Goal: Transaction & Acquisition: Purchase product/service

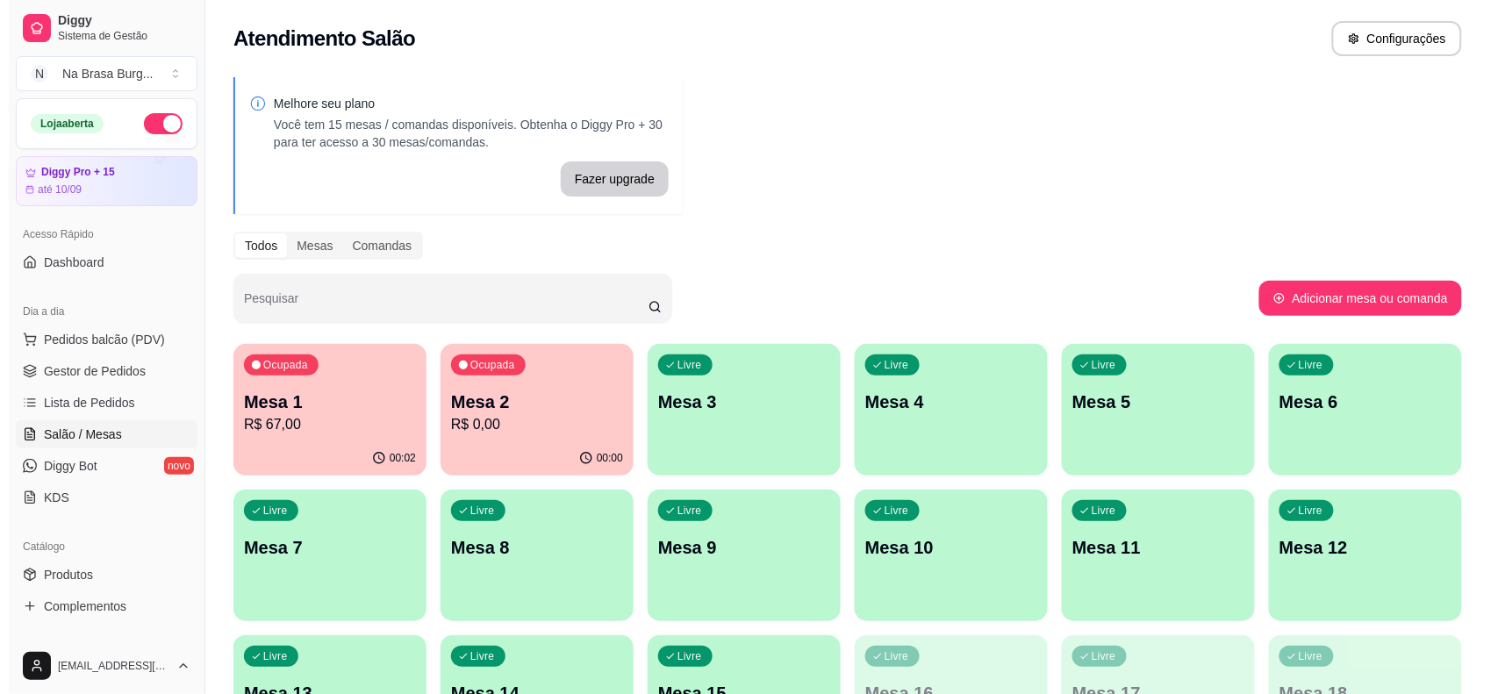
scroll to position [110, 0]
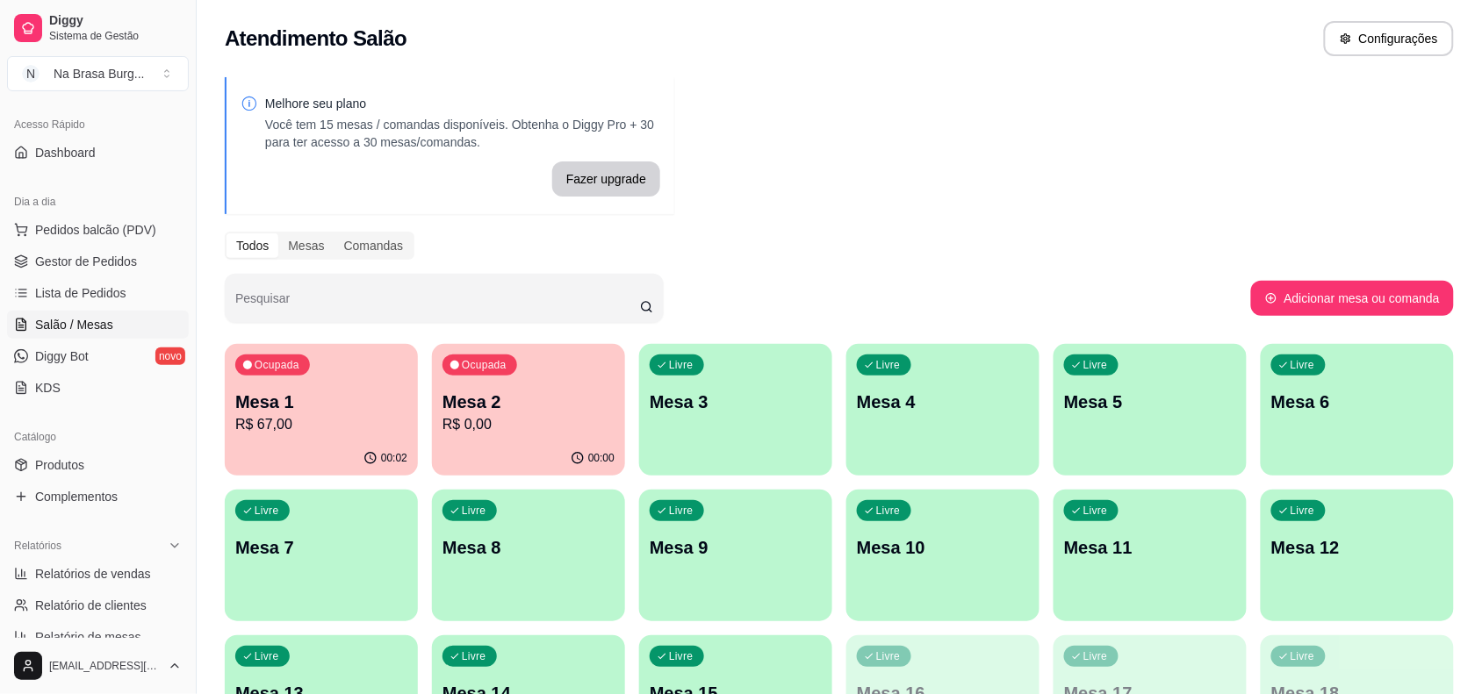
click at [296, 431] on p "R$ 67,00" at bounding box center [321, 424] width 172 height 21
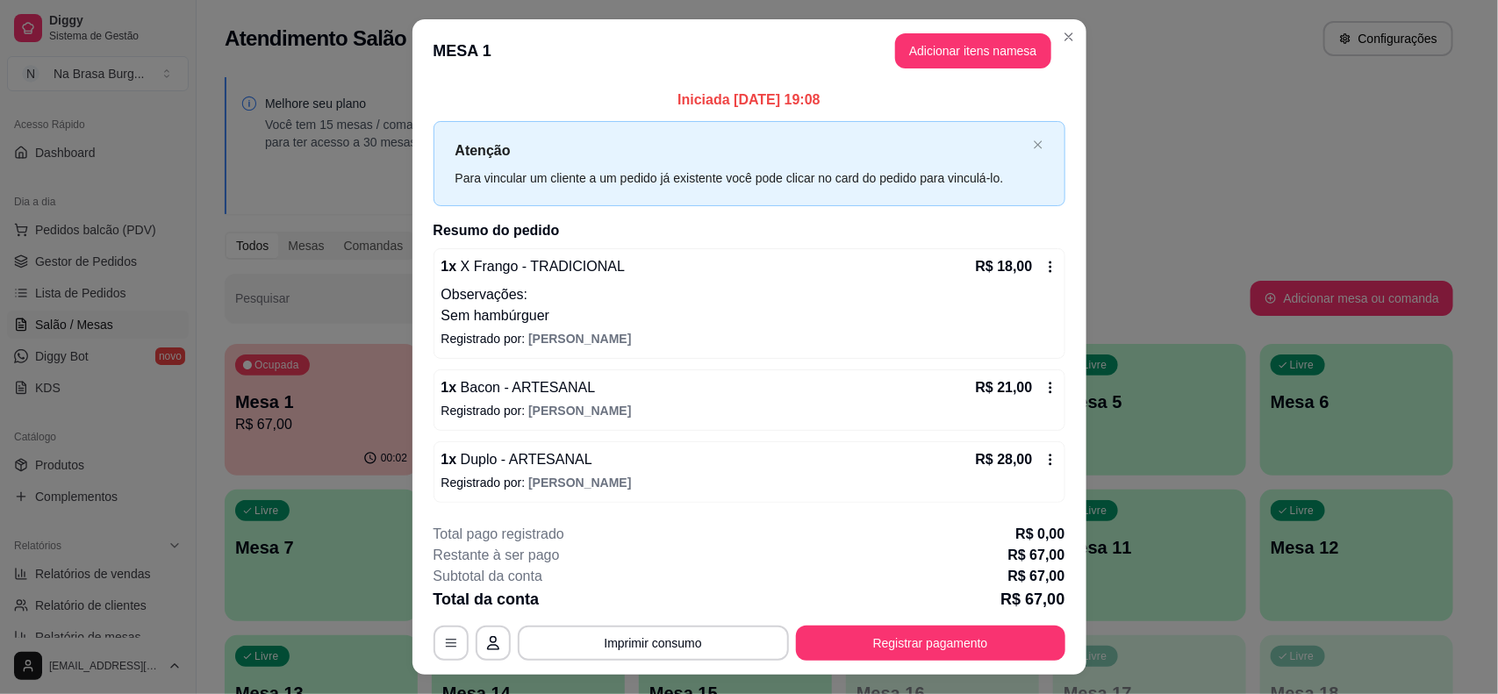
scroll to position [37, 0]
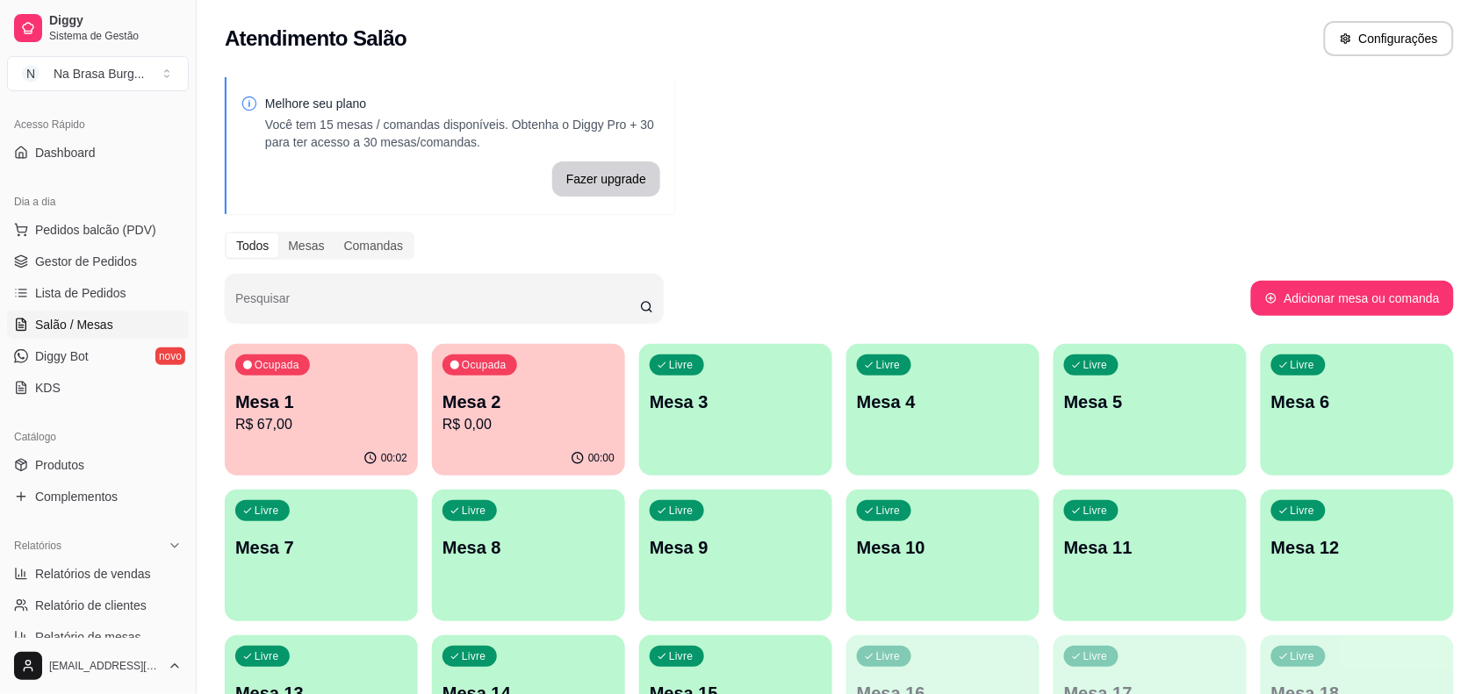
click at [518, 437] on div "Ocupada Mesa 2 R$ 0,00" at bounding box center [528, 392] width 193 height 97
click at [510, 427] on p "R$ 0,00" at bounding box center [528, 424] width 172 height 21
click at [154, 225] on button "Pedidos balcão (PDV)" at bounding box center [98, 230] width 182 height 28
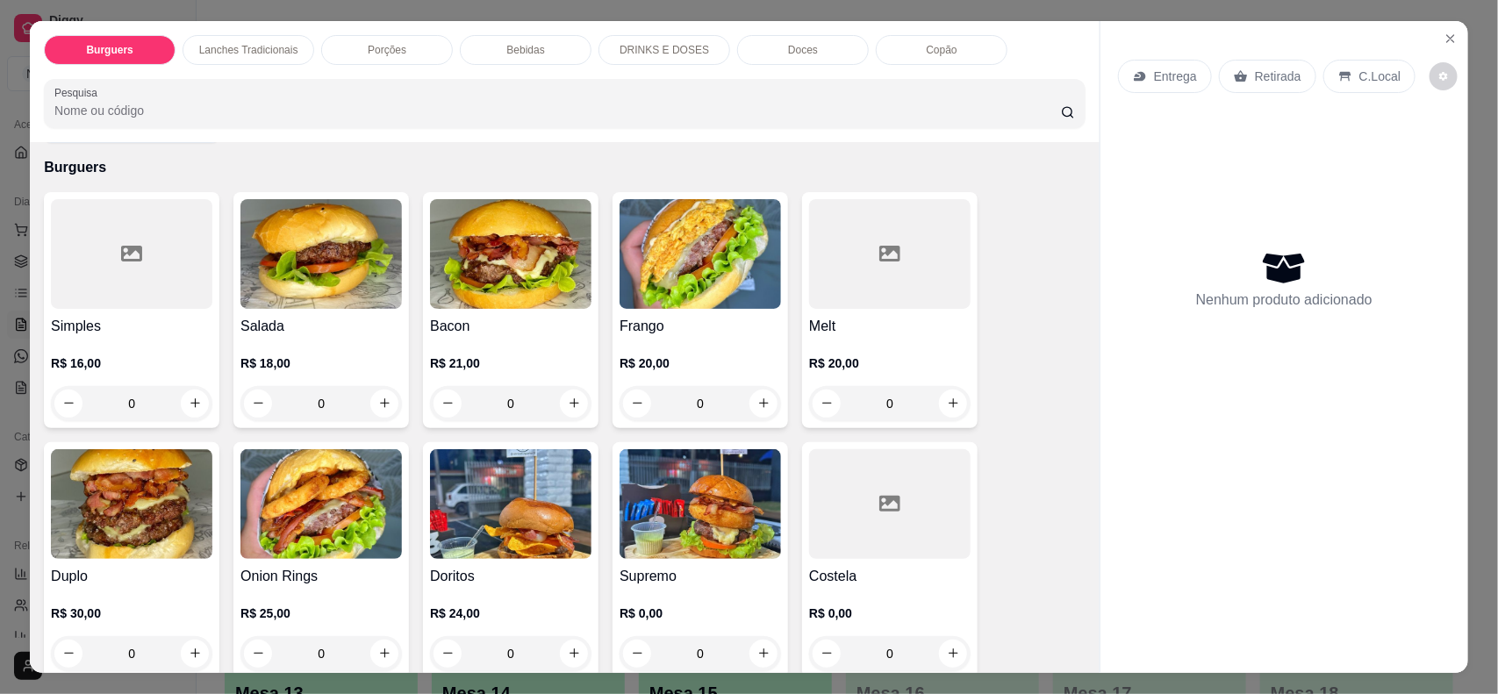
scroll to position [110, 0]
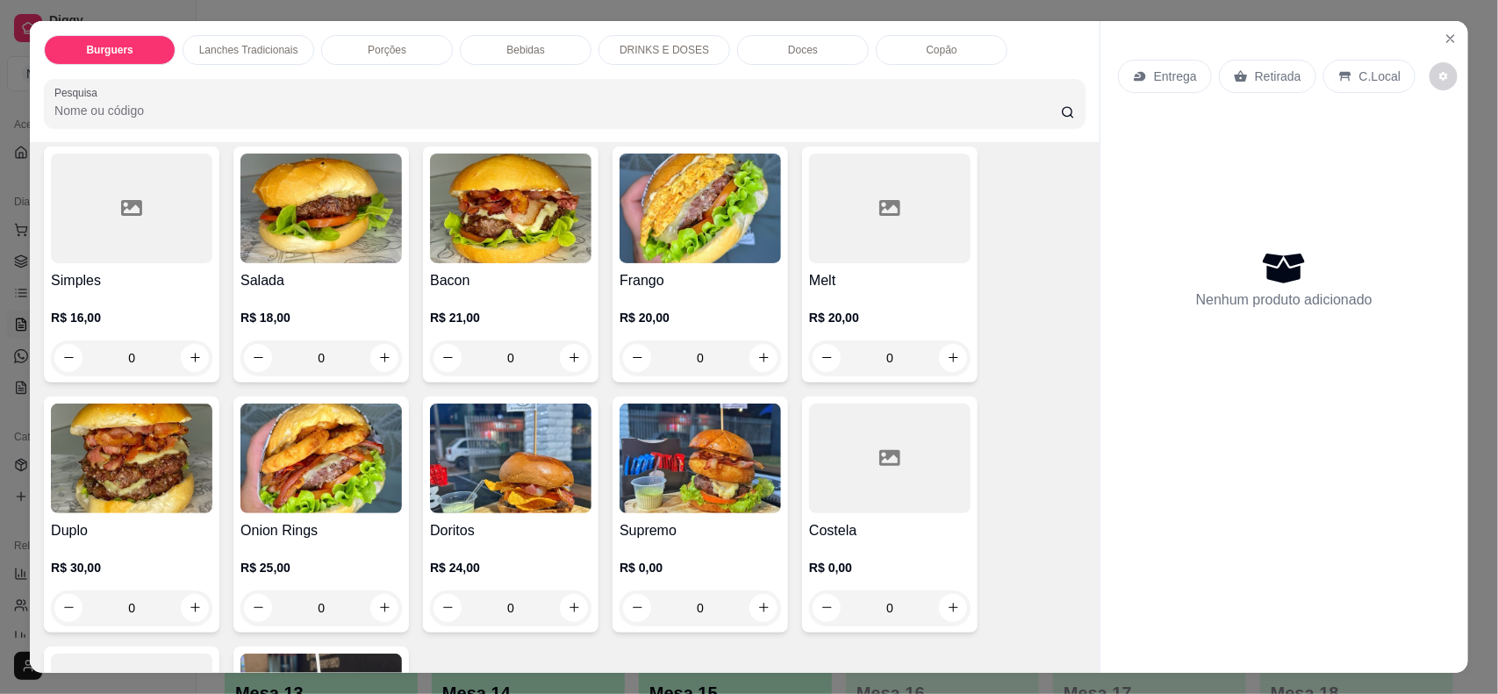
click at [119, 463] on img at bounding box center [132, 459] width 162 height 110
click at [703, 218] on div "ARTESANAL R$ 28,00" at bounding box center [749, 226] width 463 height 58
radio input "true"
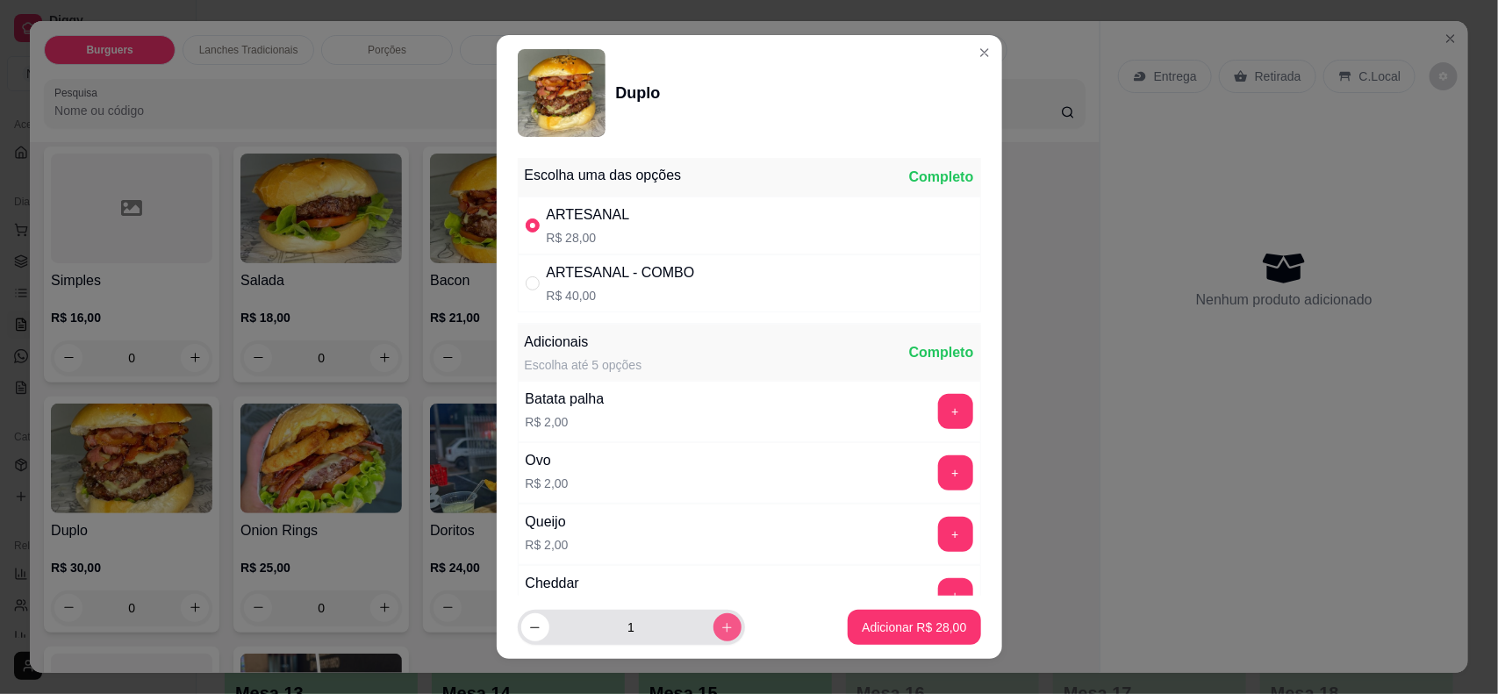
click at [721, 628] on icon "increase-product-quantity" at bounding box center [727, 627] width 13 height 13
type input "2"
click at [923, 625] on p "Adicionar R$ 56,00" at bounding box center [914, 628] width 104 height 18
type input "2"
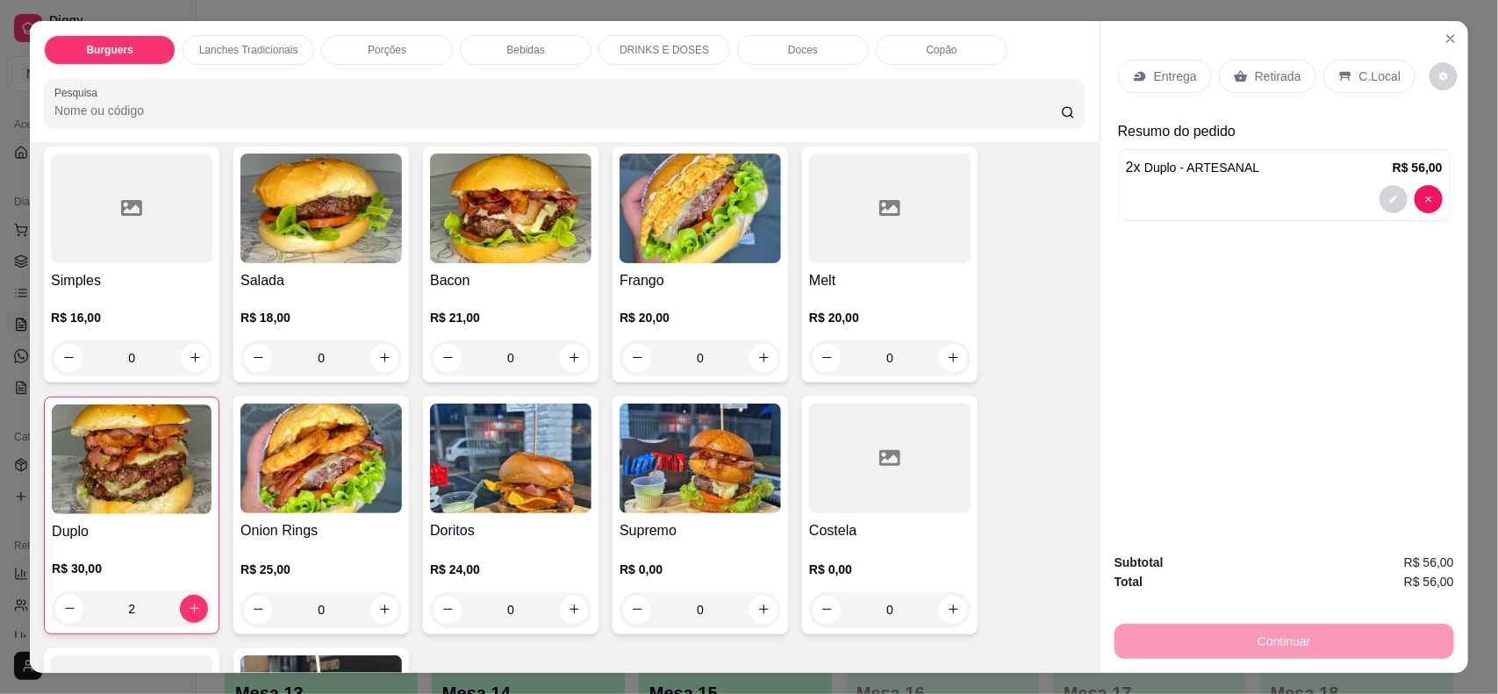
click at [1155, 66] on div "Entrega" at bounding box center [1165, 76] width 94 height 33
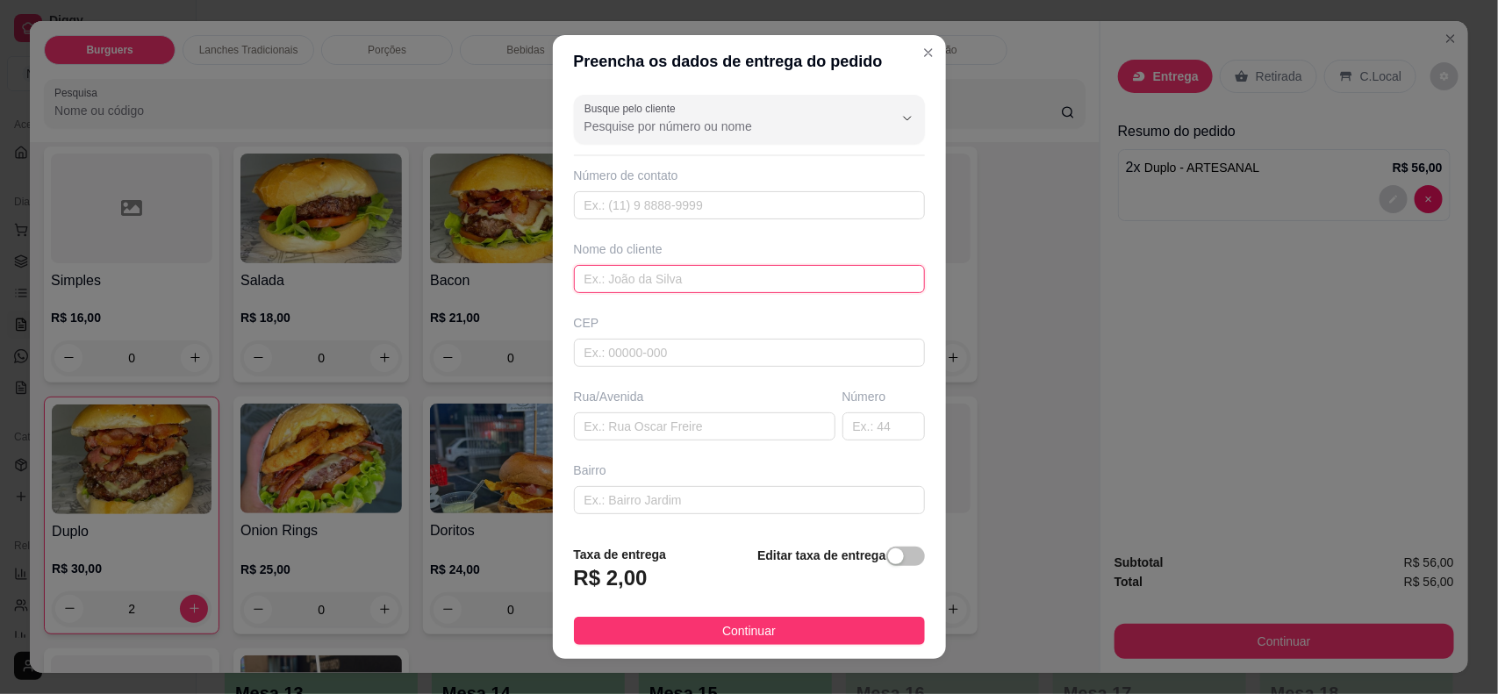
click at [783, 266] on input "text" at bounding box center [749, 279] width 351 height 28
type input "[PERSON_NAME]"
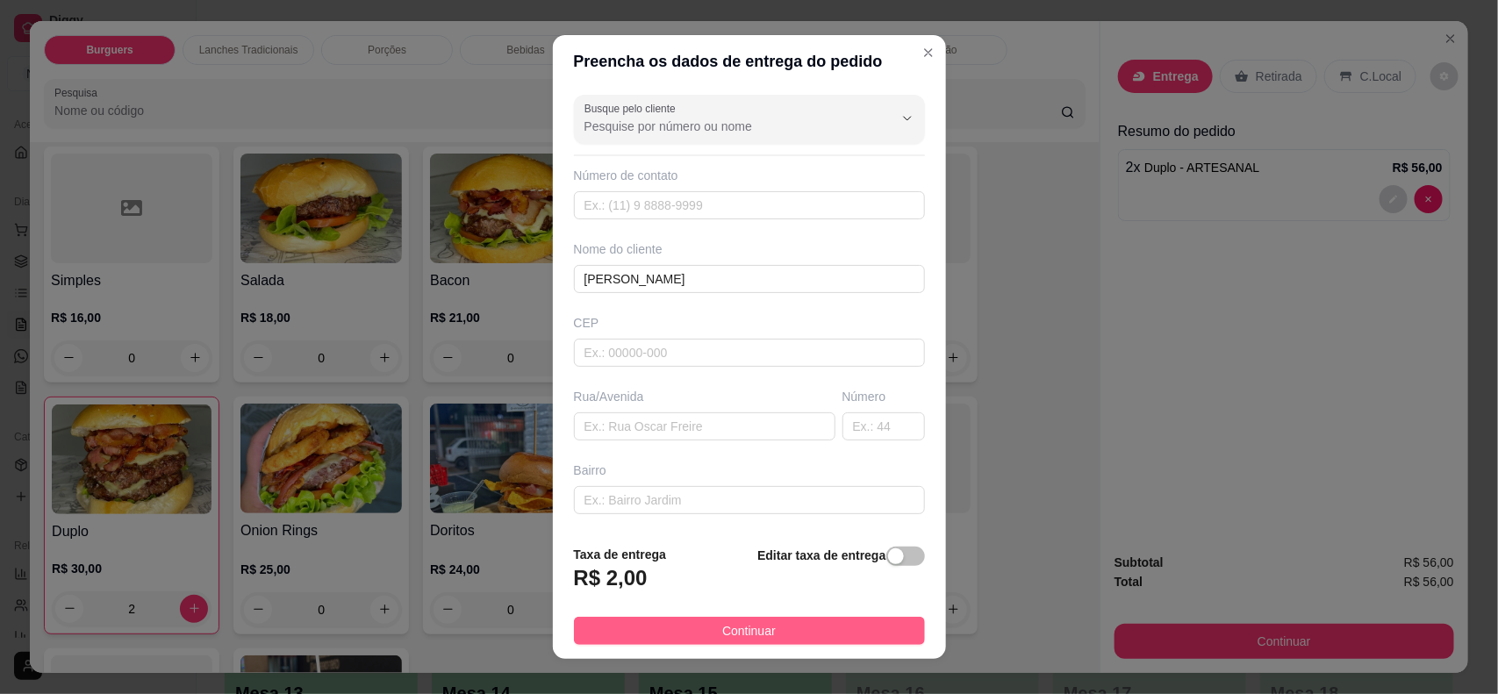
click at [703, 628] on button "Continuar" at bounding box center [749, 631] width 351 height 28
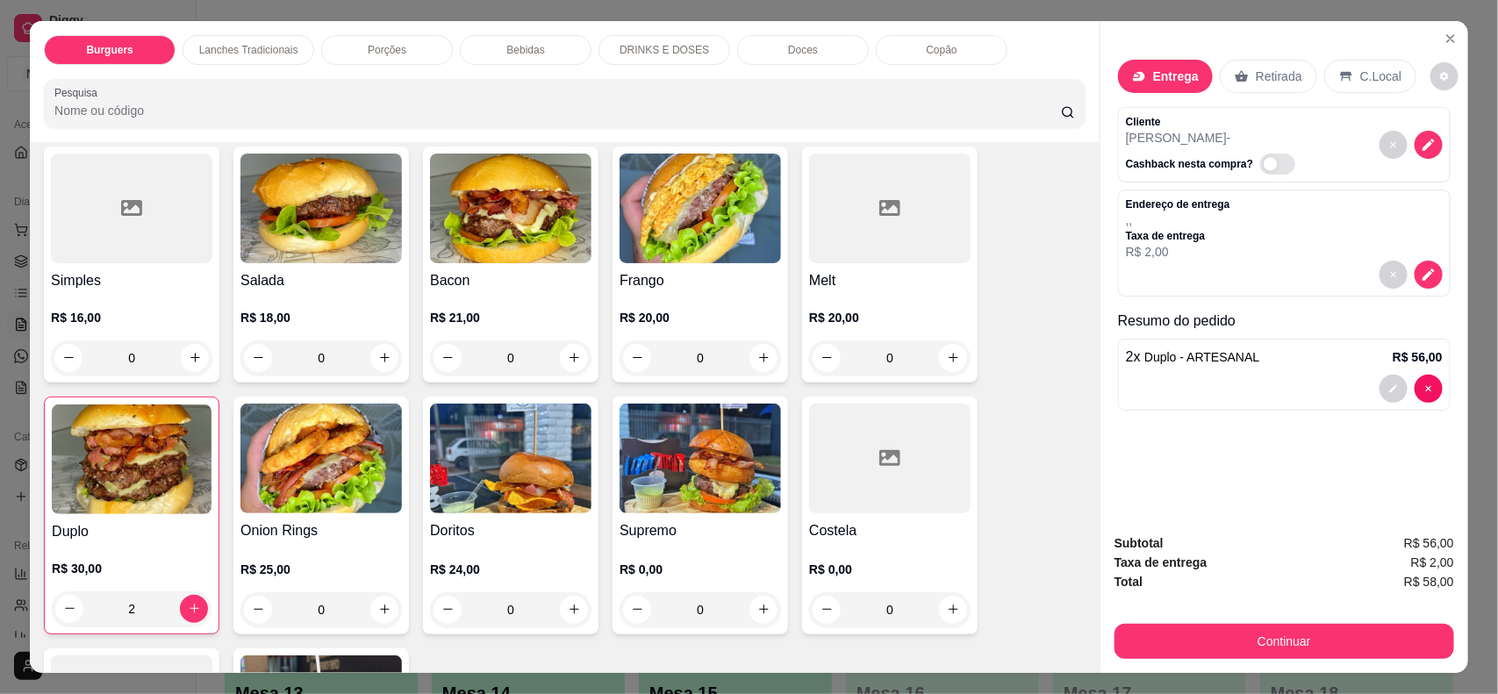
click at [1429, 371] on div "2 x Duplo - ARTESANAL R$ 56,00" at bounding box center [1284, 375] width 333 height 72
click at [1435, 391] on div "2 x Duplo - ARTESANAL R$ 56,00" at bounding box center [1284, 375] width 333 height 72
type input "0"
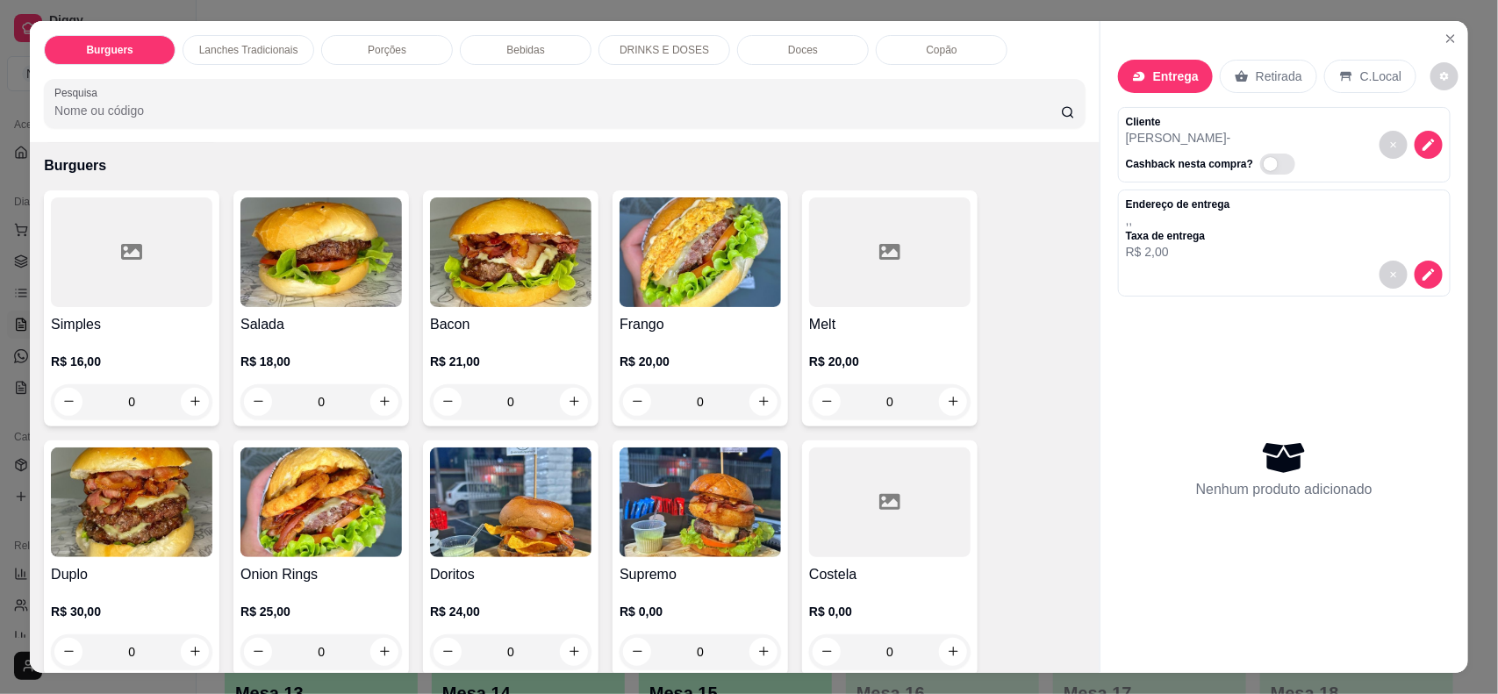
scroll to position [0, 0]
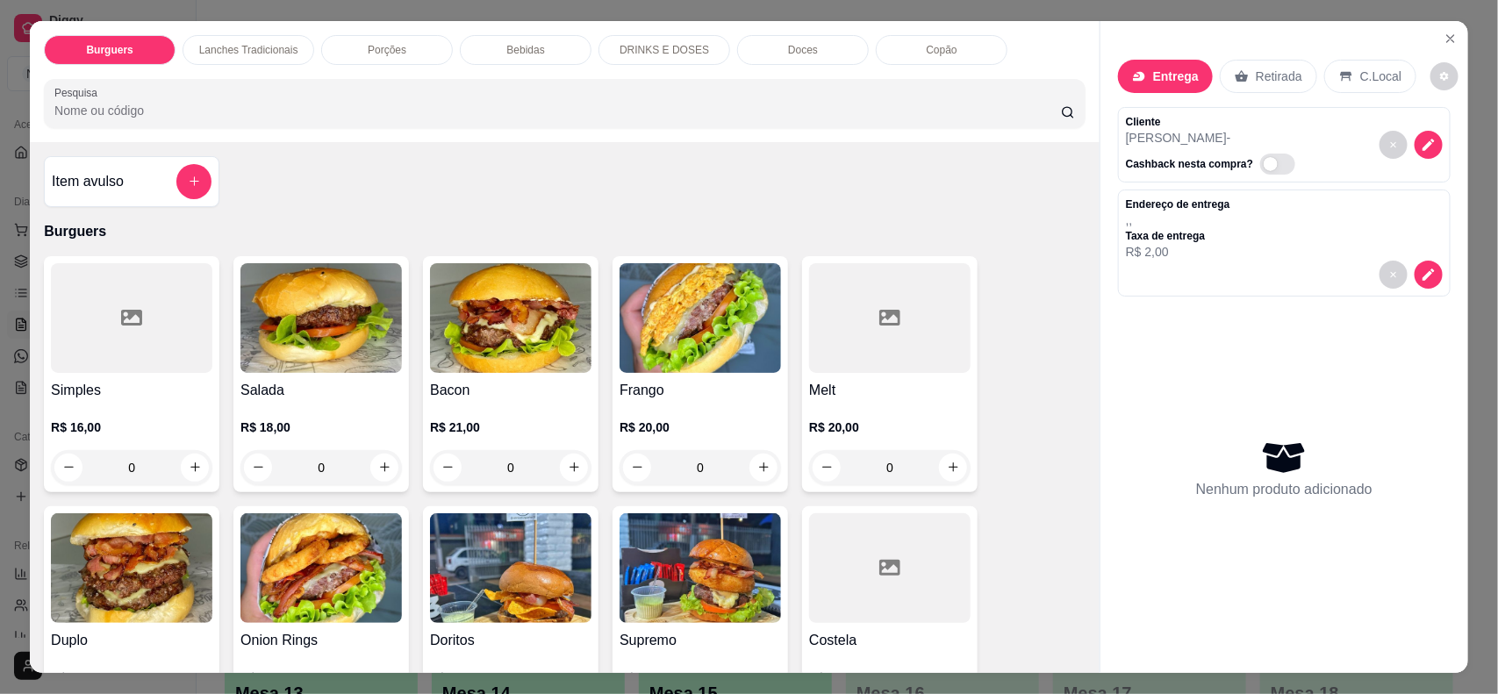
click at [255, 46] on p "Lanches Tradicionais" at bounding box center [248, 50] width 99 height 14
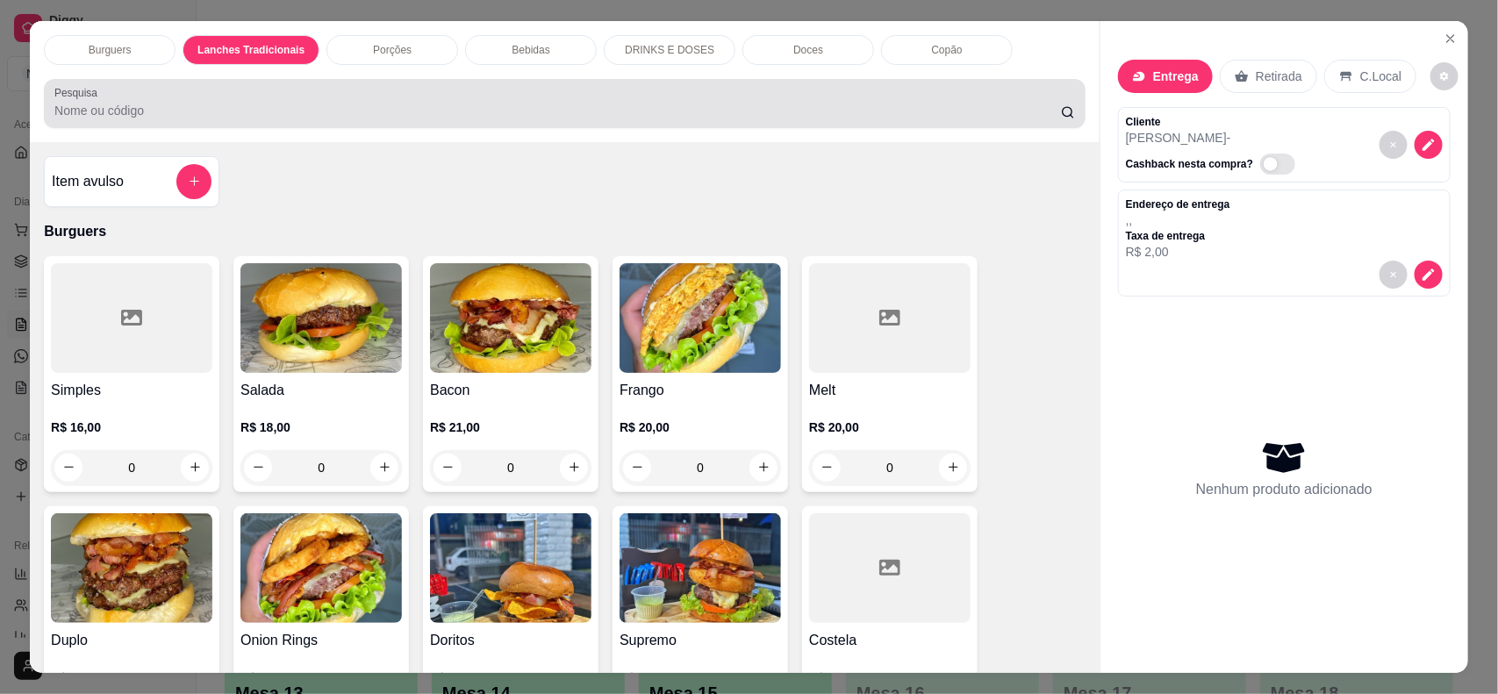
scroll to position [35, 0]
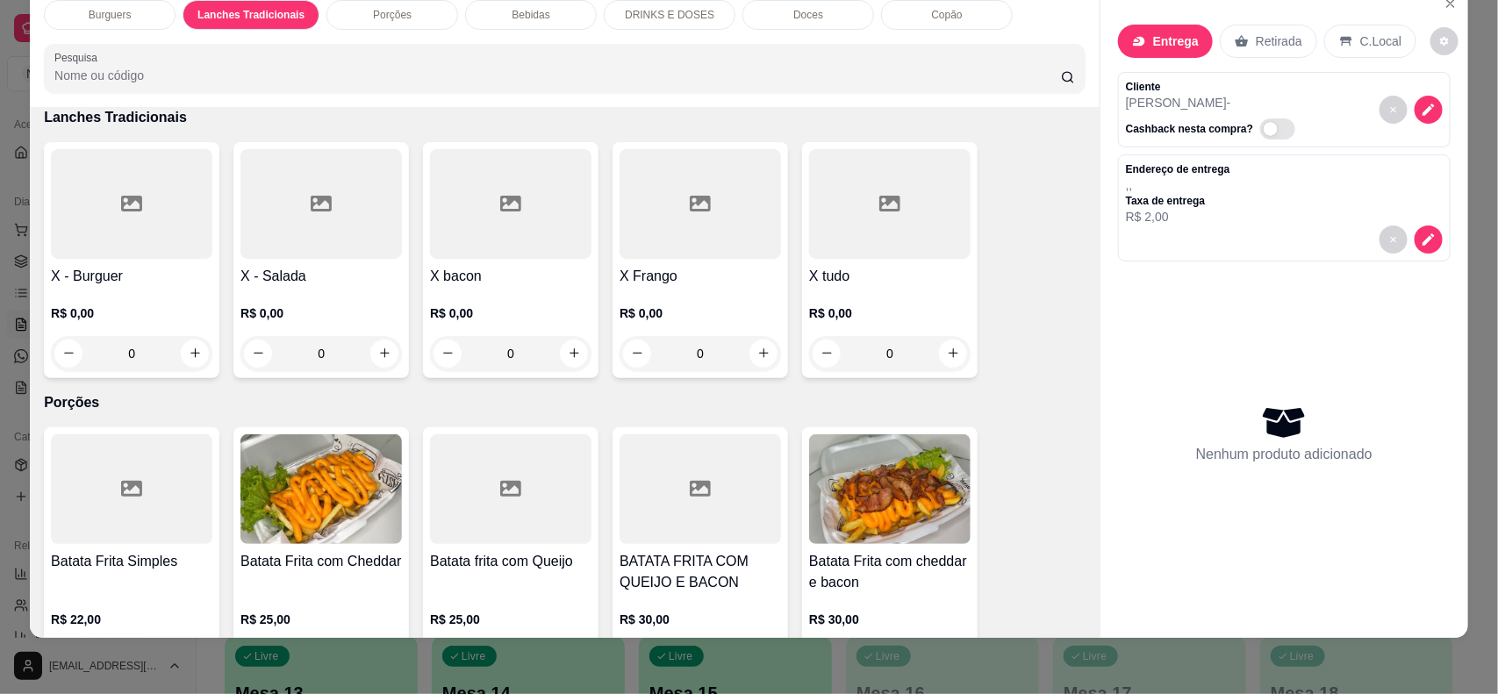
click at [900, 273] on h4 "X tudo" at bounding box center [890, 276] width 162 height 21
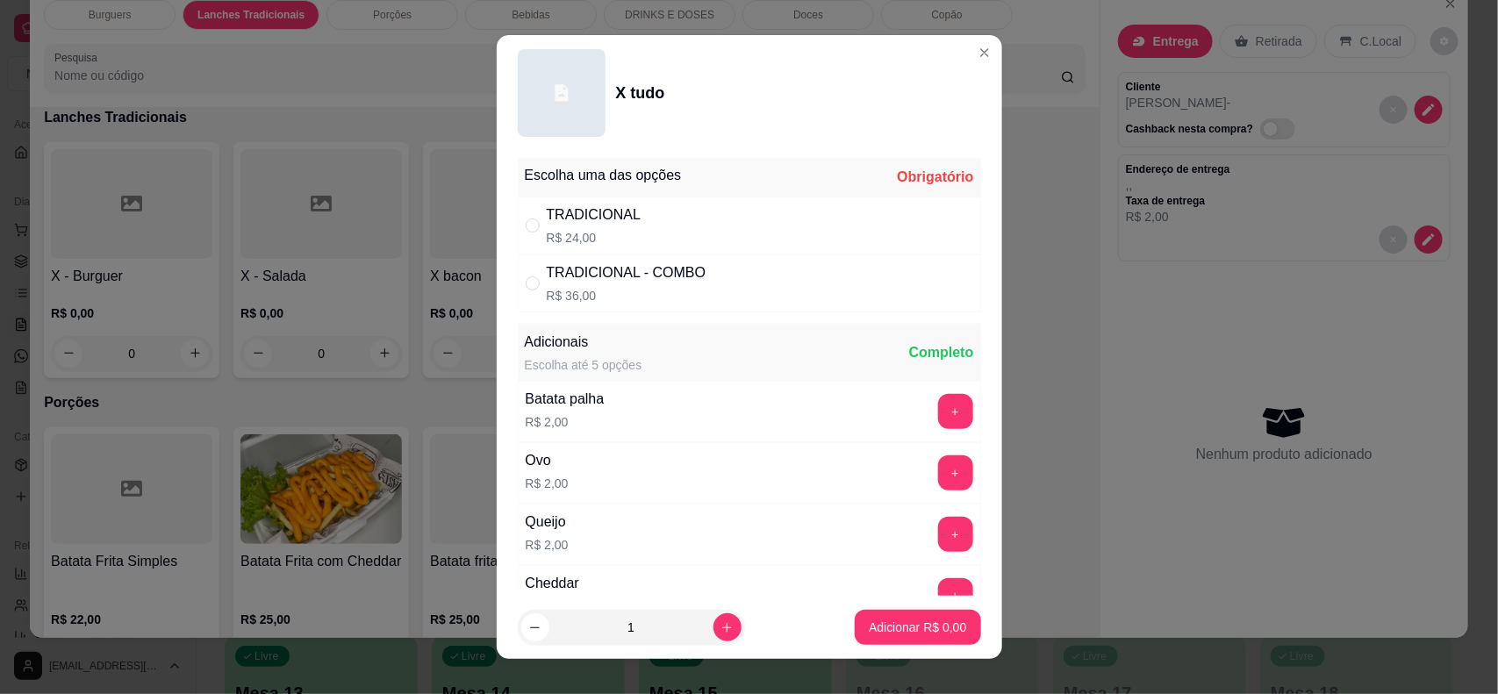
click at [665, 221] on div "TRADICIONAL R$ 24,00" at bounding box center [749, 226] width 463 height 58
radio input "true"
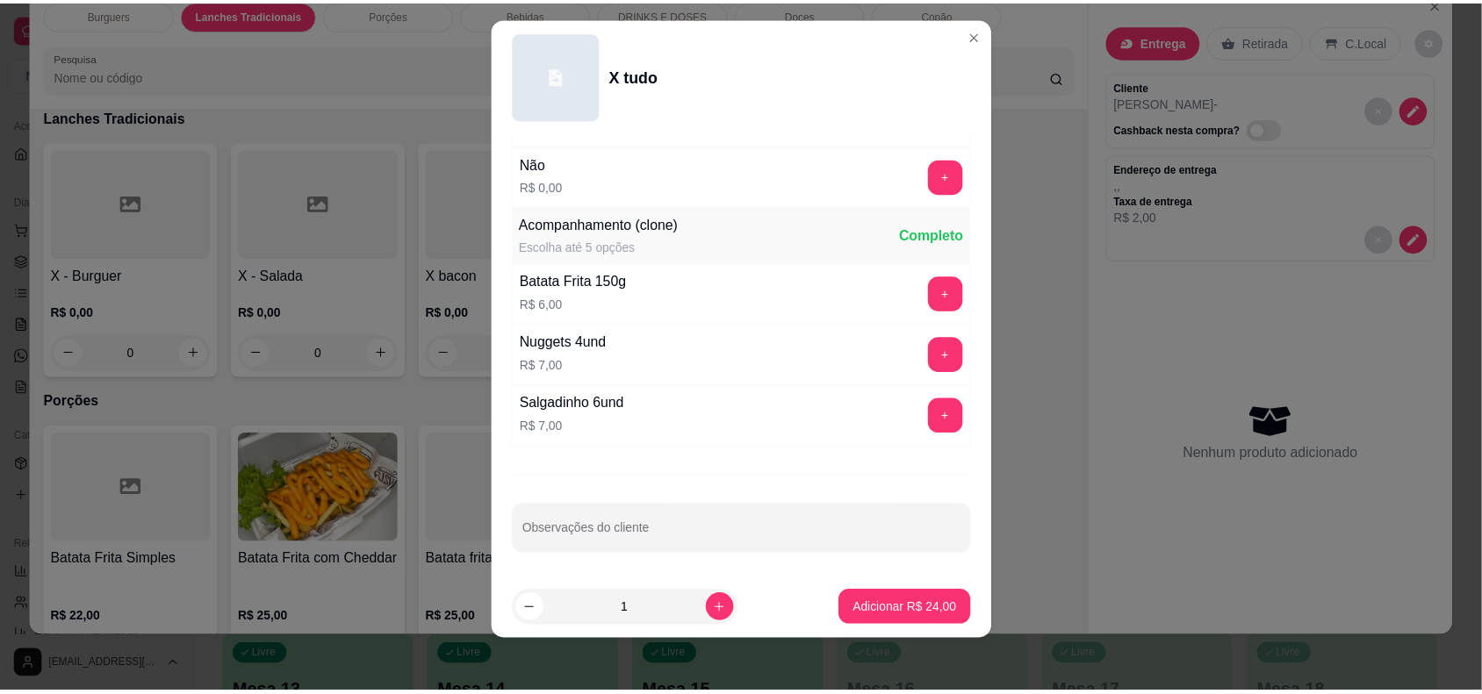
scroll to position [22, 0]
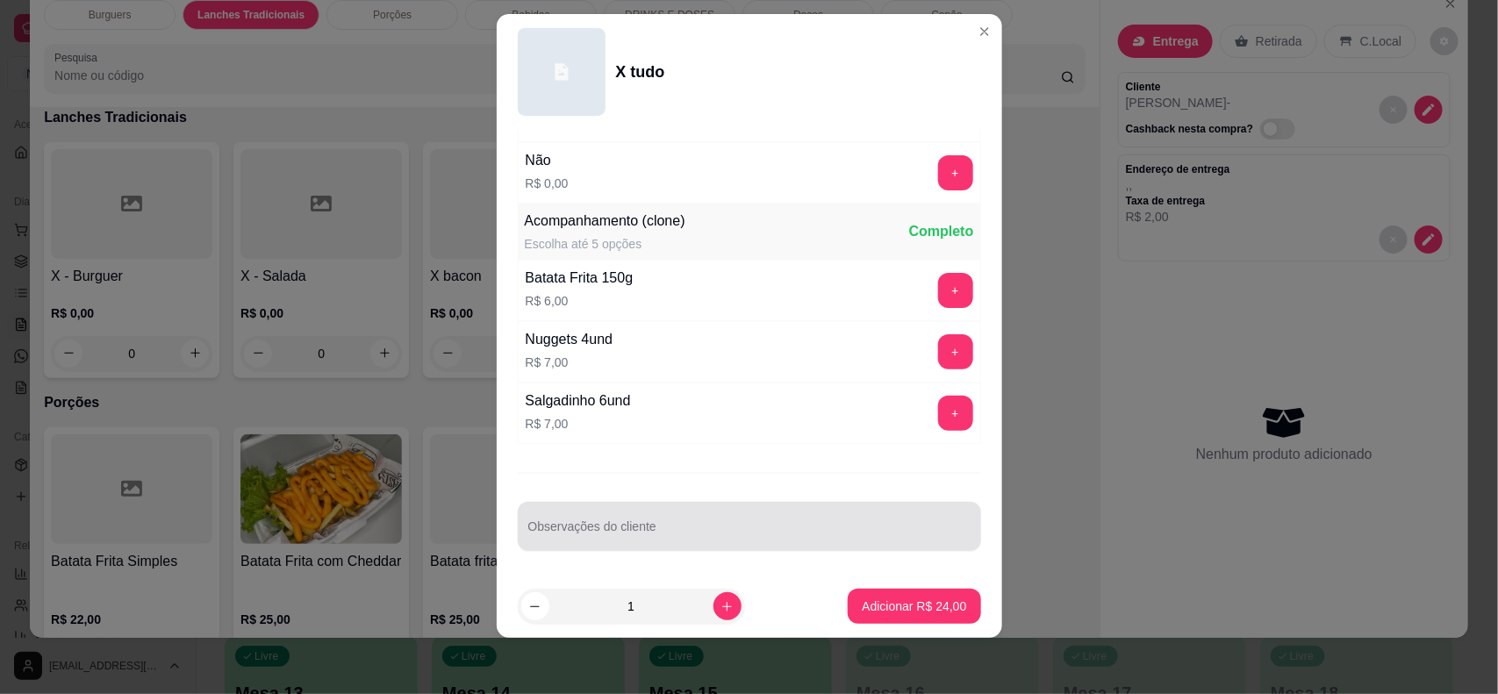
click at [691, 521] on div at bounding box center [749, 526] width 442 height 35
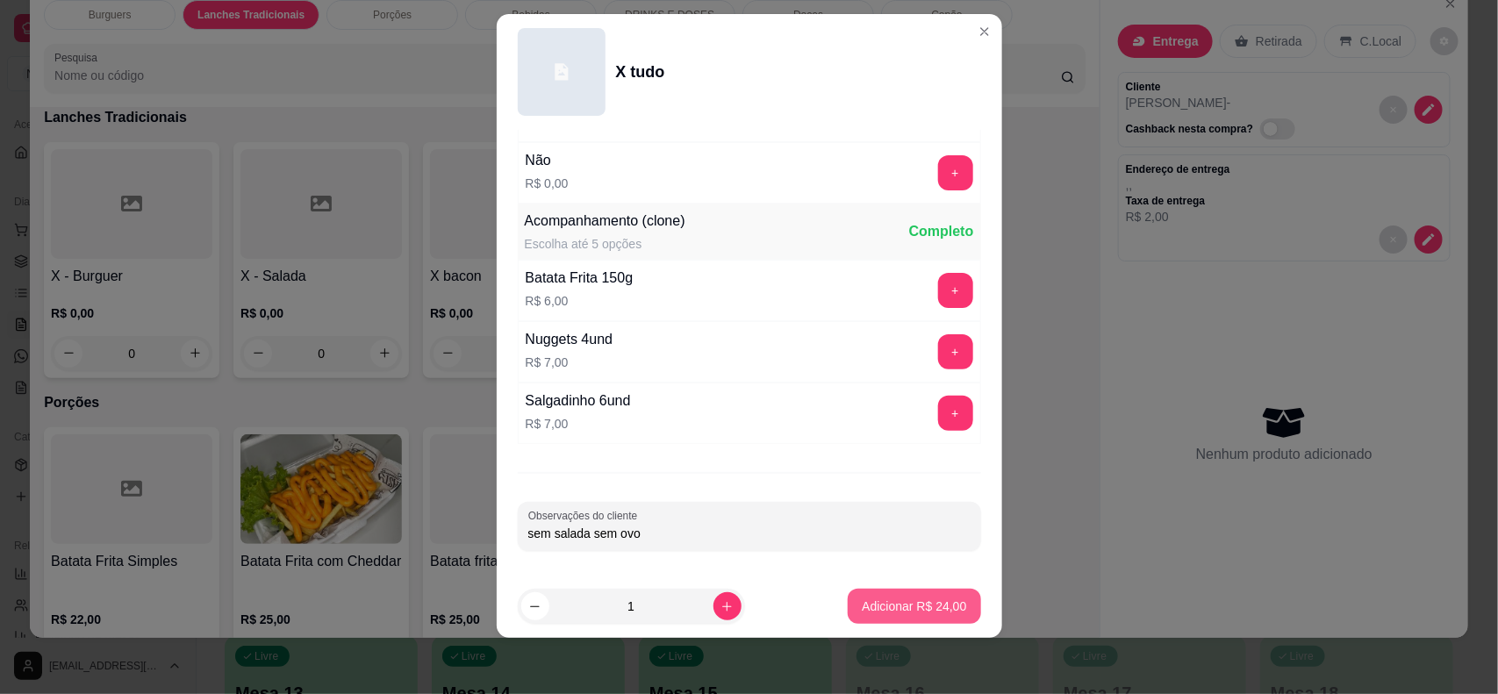
type input "sem salada sem ovo"
click at [883, 594] on button "Adicionar R$ 24,00" at bounding box center [914, 606] width 133 height 35
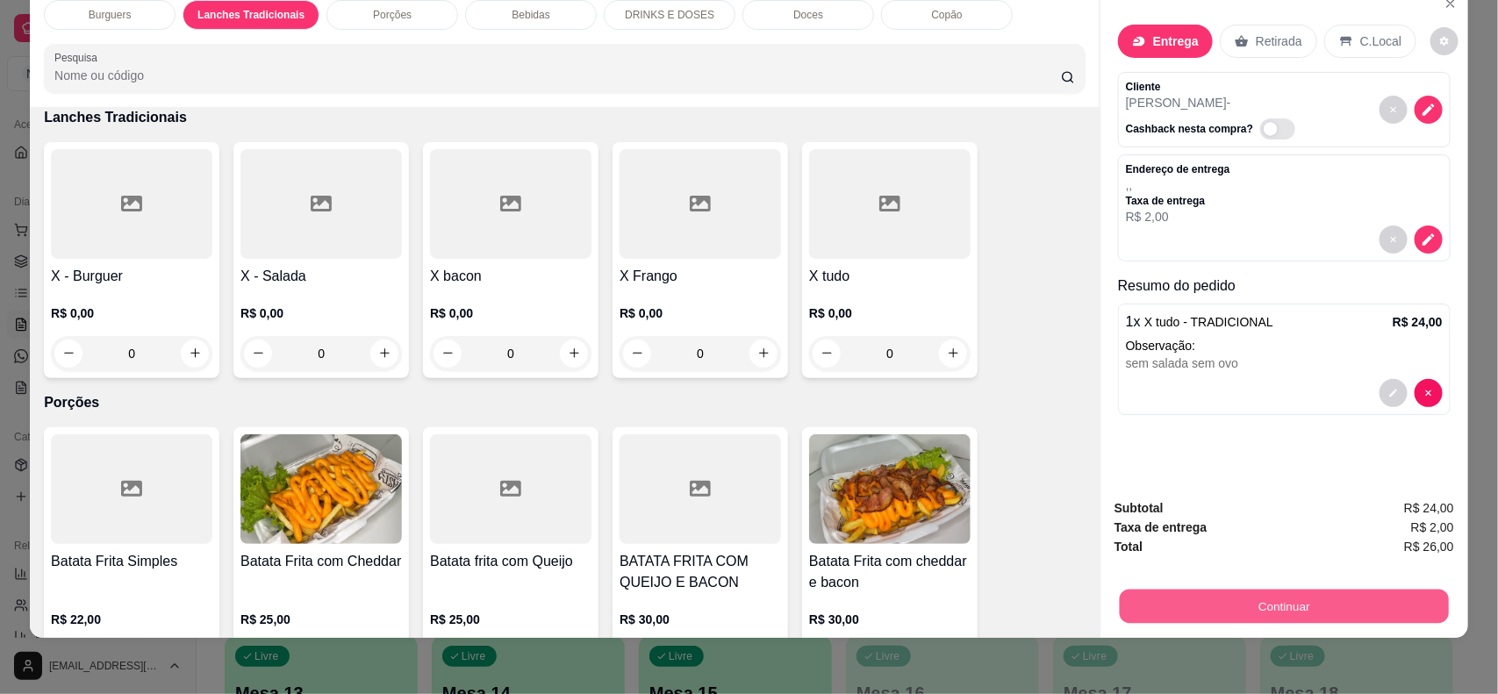
click at [1322, 593] on button "Continuar" at bounding box center [1284, 607] width 329 height 34
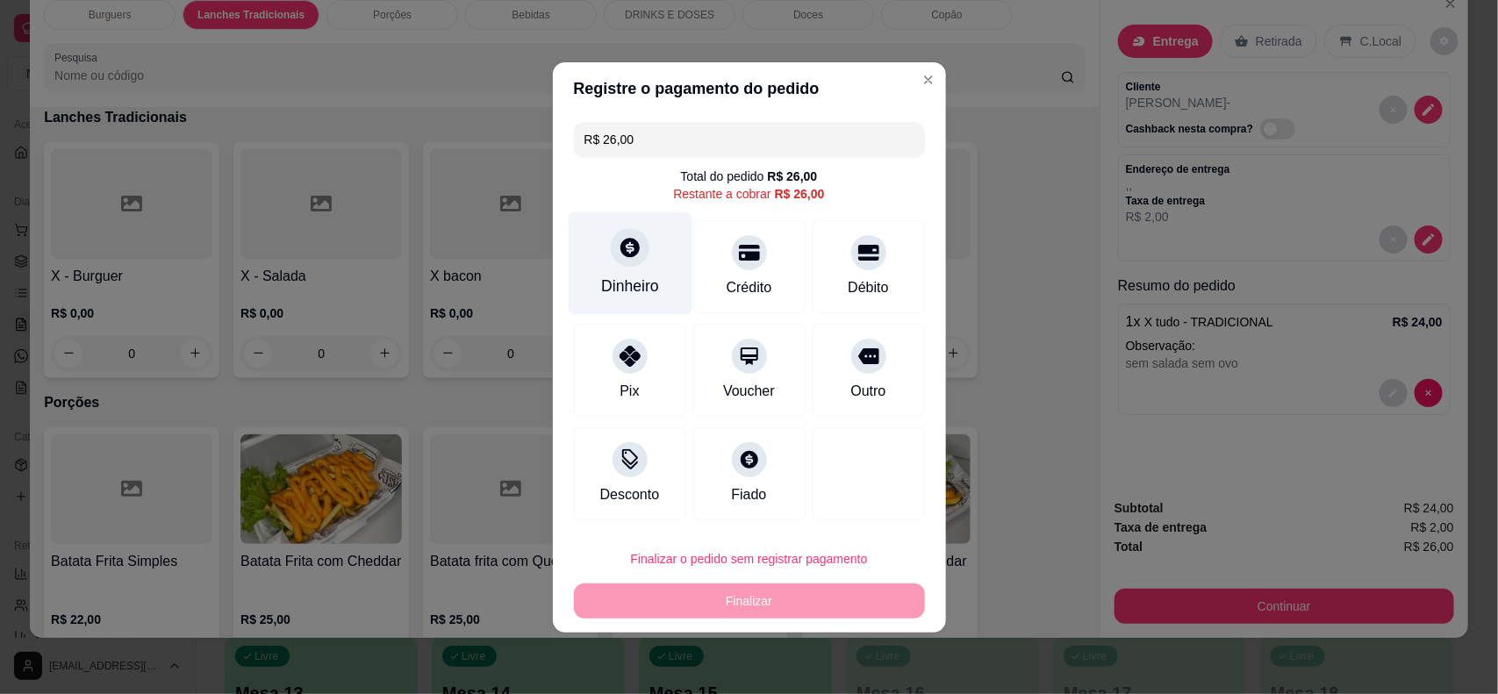
click at [654, 275] on div "Dinheiro" at bounding box center [630, 286] width 58 height 23
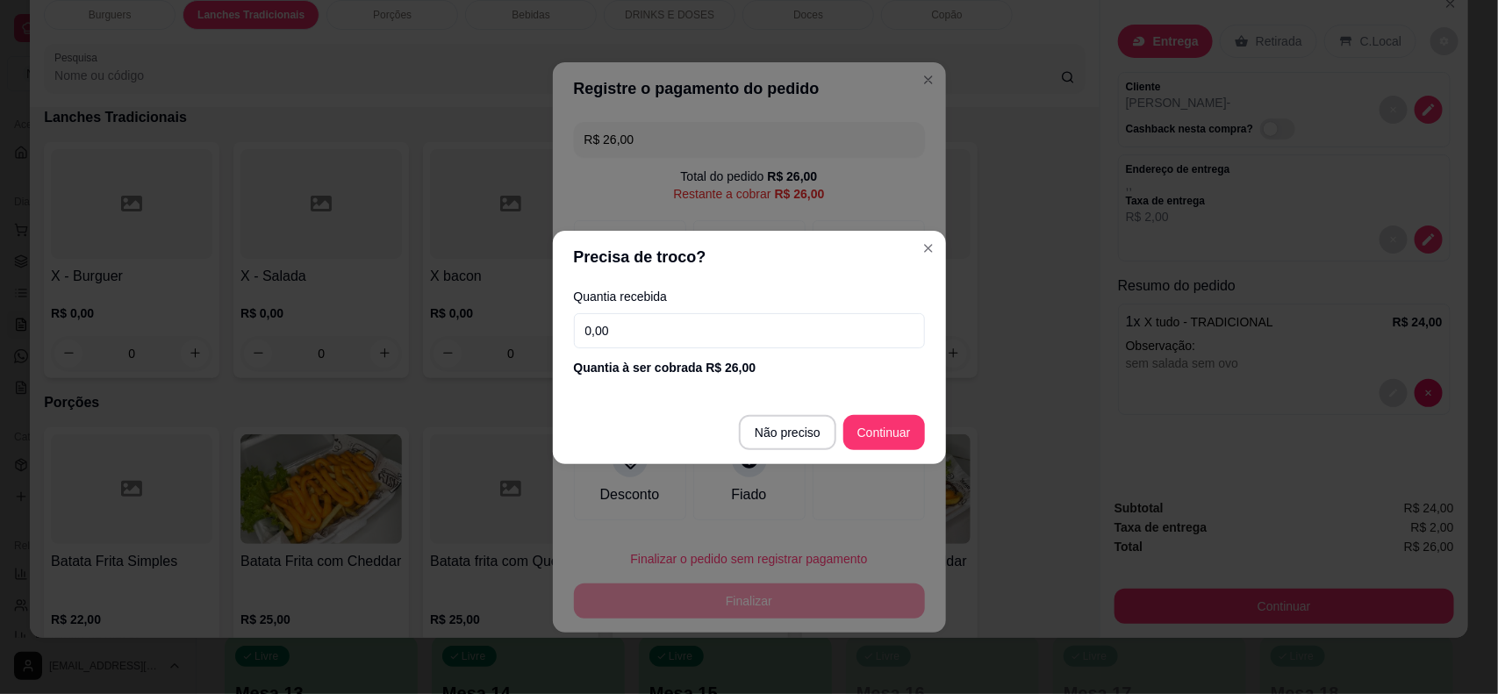
click at [699, 359] on div "Quantia à ser cobrada R$ 26,00" at bounding box center [749, 368] width 351 height 18
click at [698, 342] on input "0,00" at bounding box center [749, 330] width 351 height 35
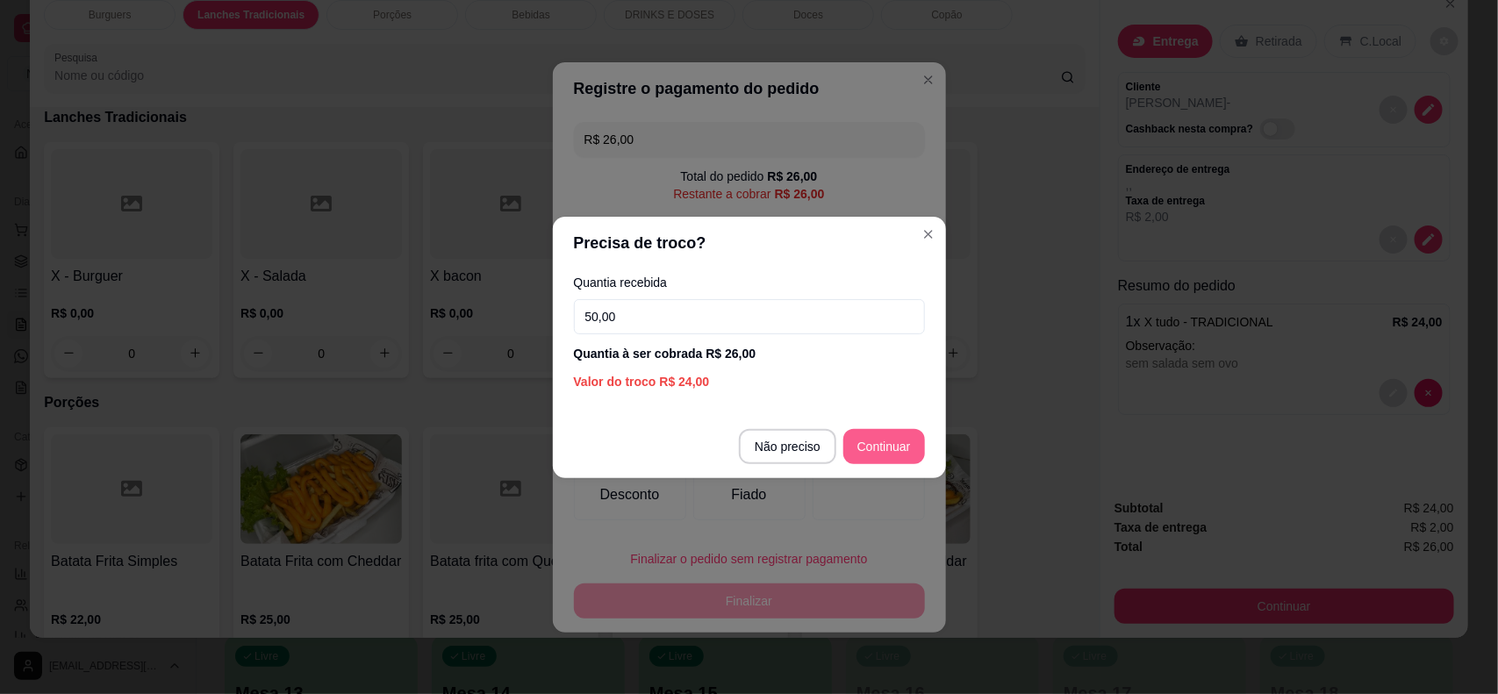
type input "50,00"
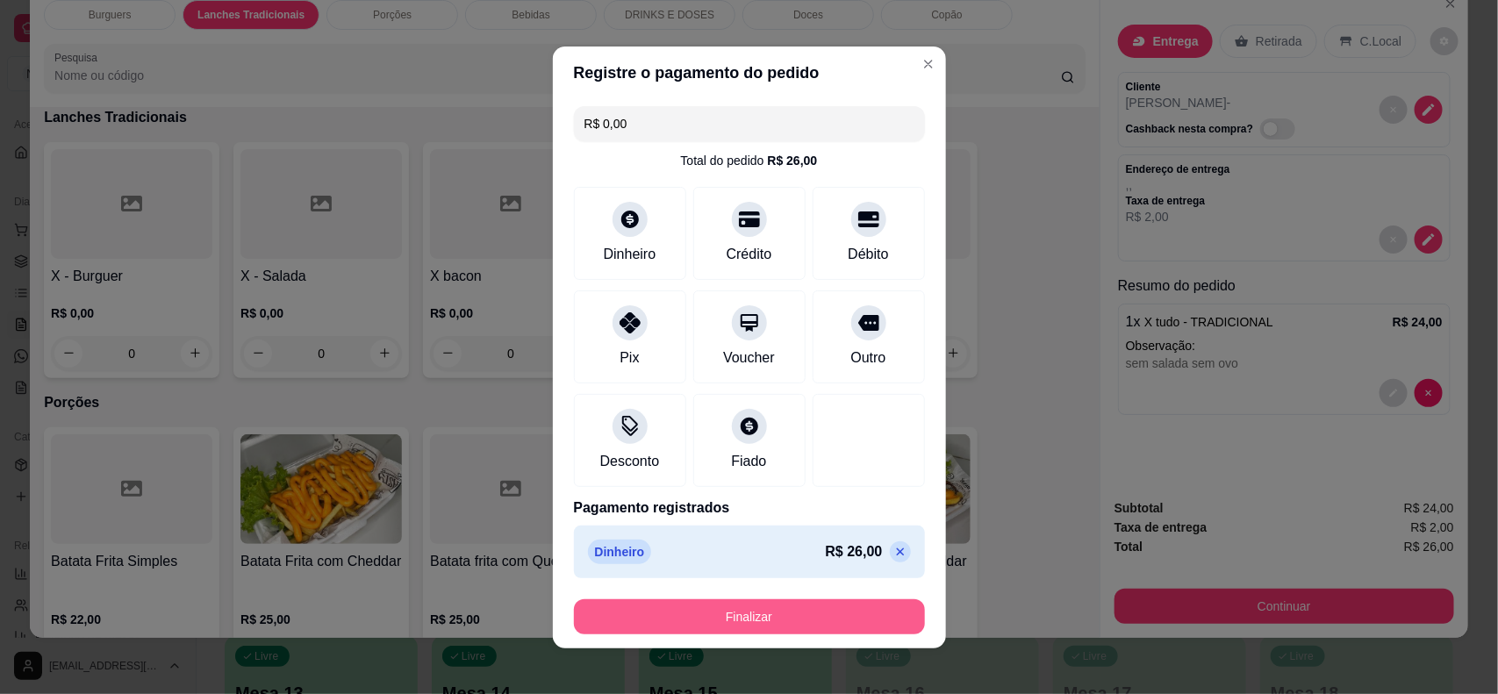
click at [870, 616] on button "Finalizar" at bounding box center [749, 617] width 351 height 35
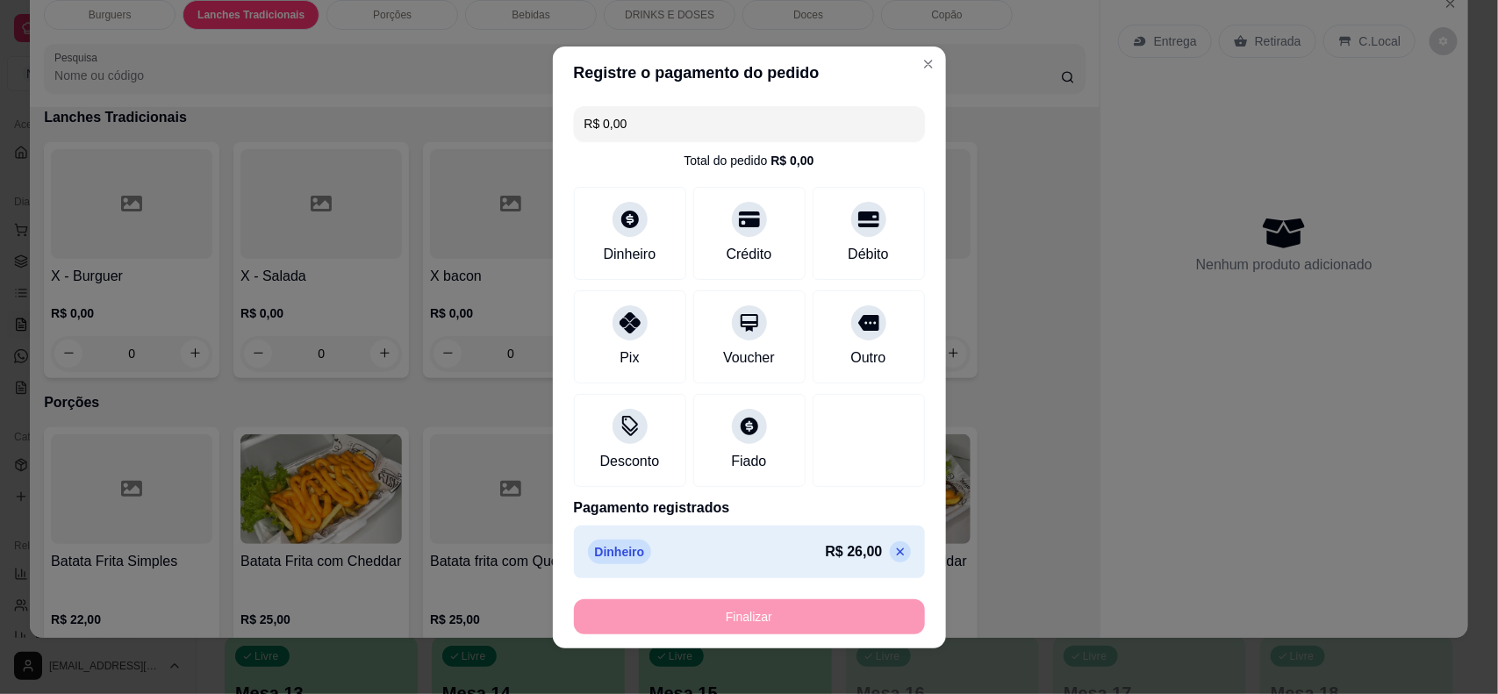
type input "-R$ 26,00"
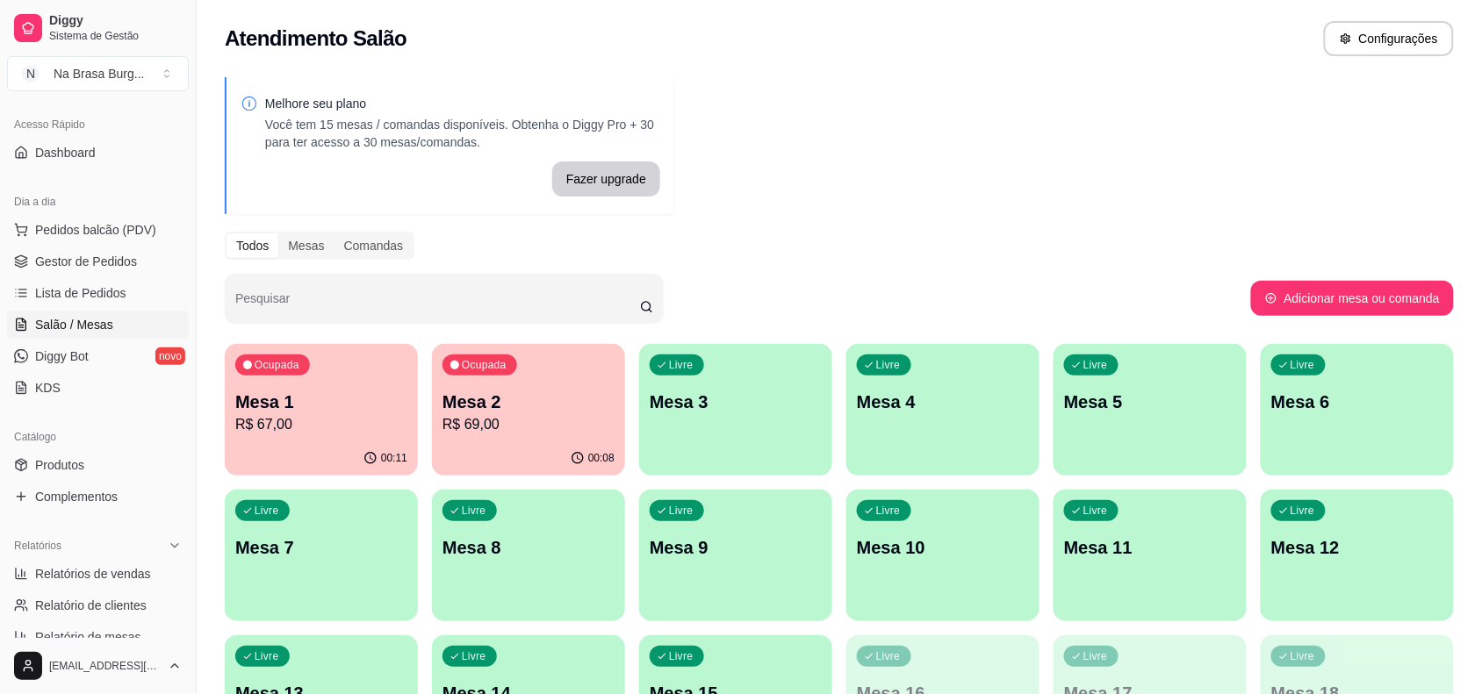
click at [120, 308] on ul "Pedidos balcão (PDV) Gestor de Pedidos Lista de Pedidos Salão / Mesas Diggy Bot…" at bounding box center [98, 309] width 182 height 186
click at [123, 305] on link "Lista de Pedidos" at bounding box center [98, 293] width 182 height 28
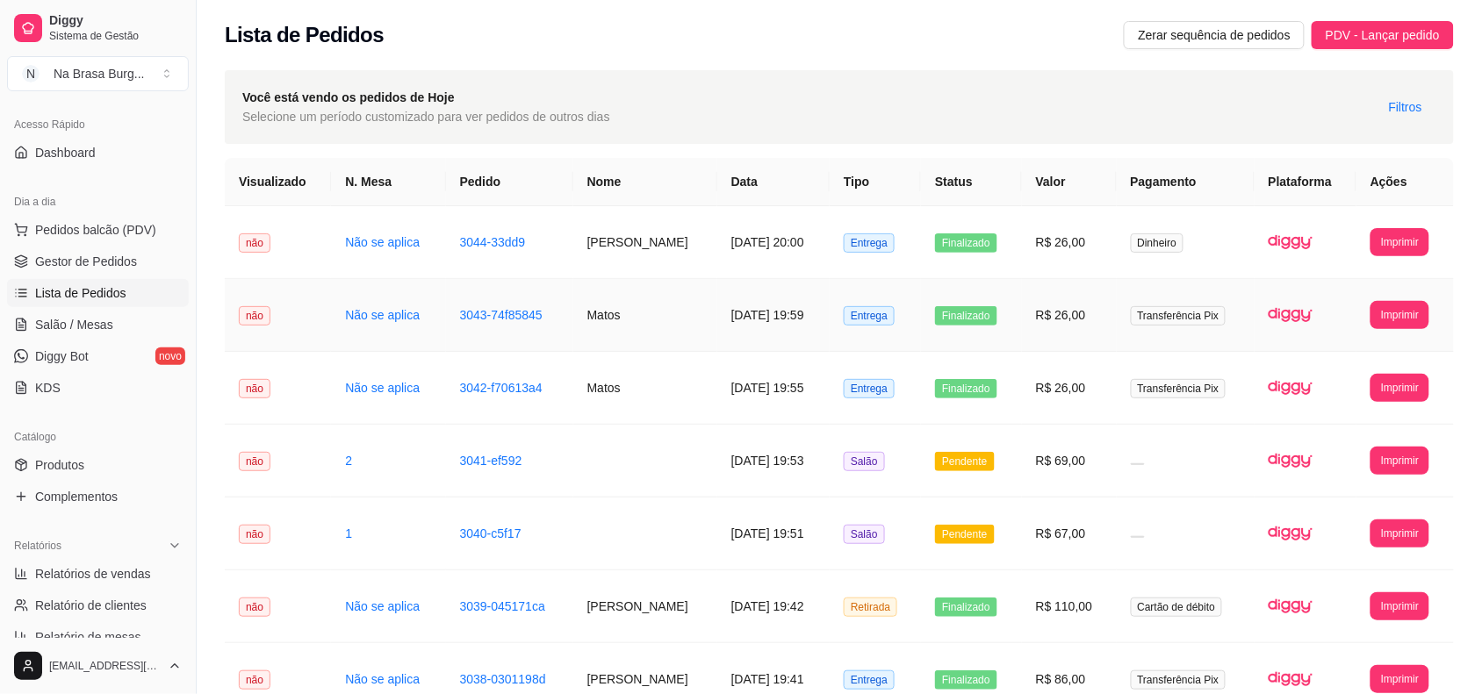
click at [717, 325] on td "[DATE] 19:59" at bounding box center [773, 315] width 112 height 73
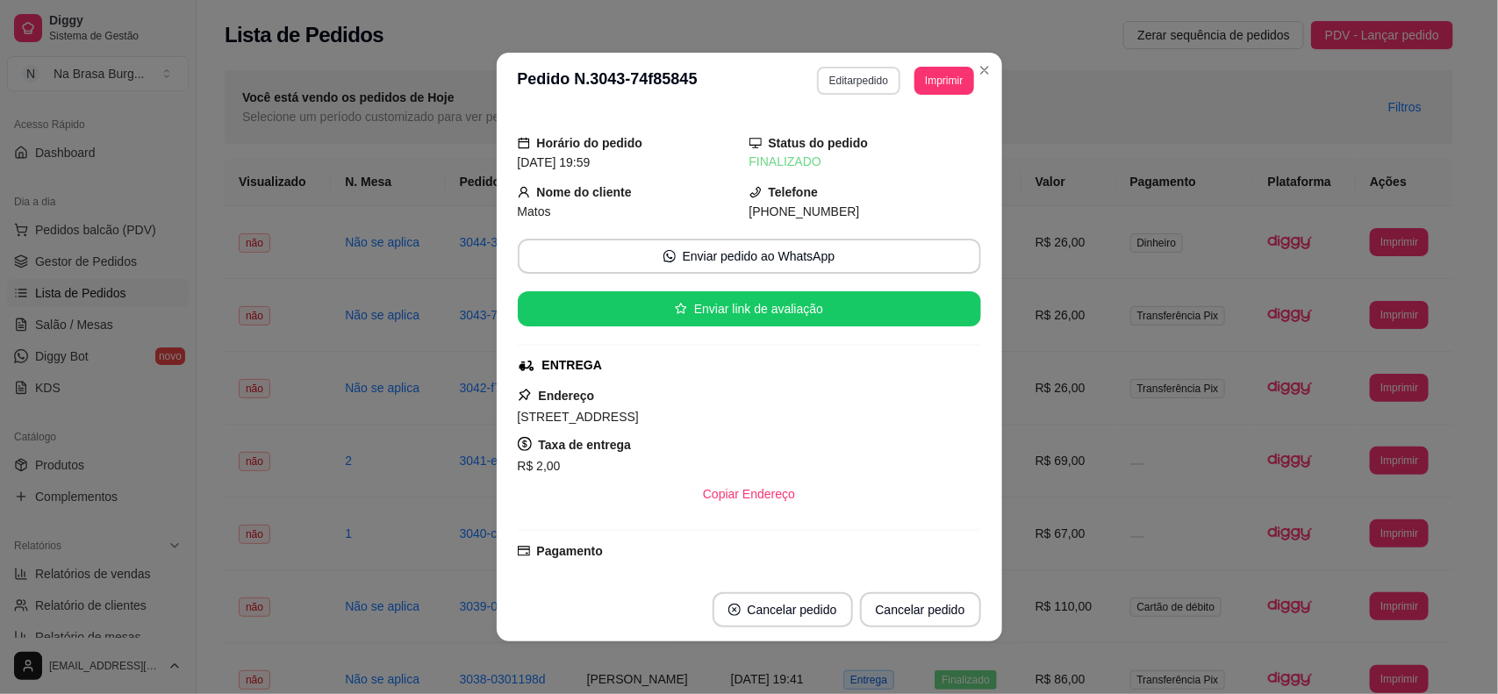
click at [839, 85] on button "Editar pedido" at bounding box center [858, 81] width 83 height 28
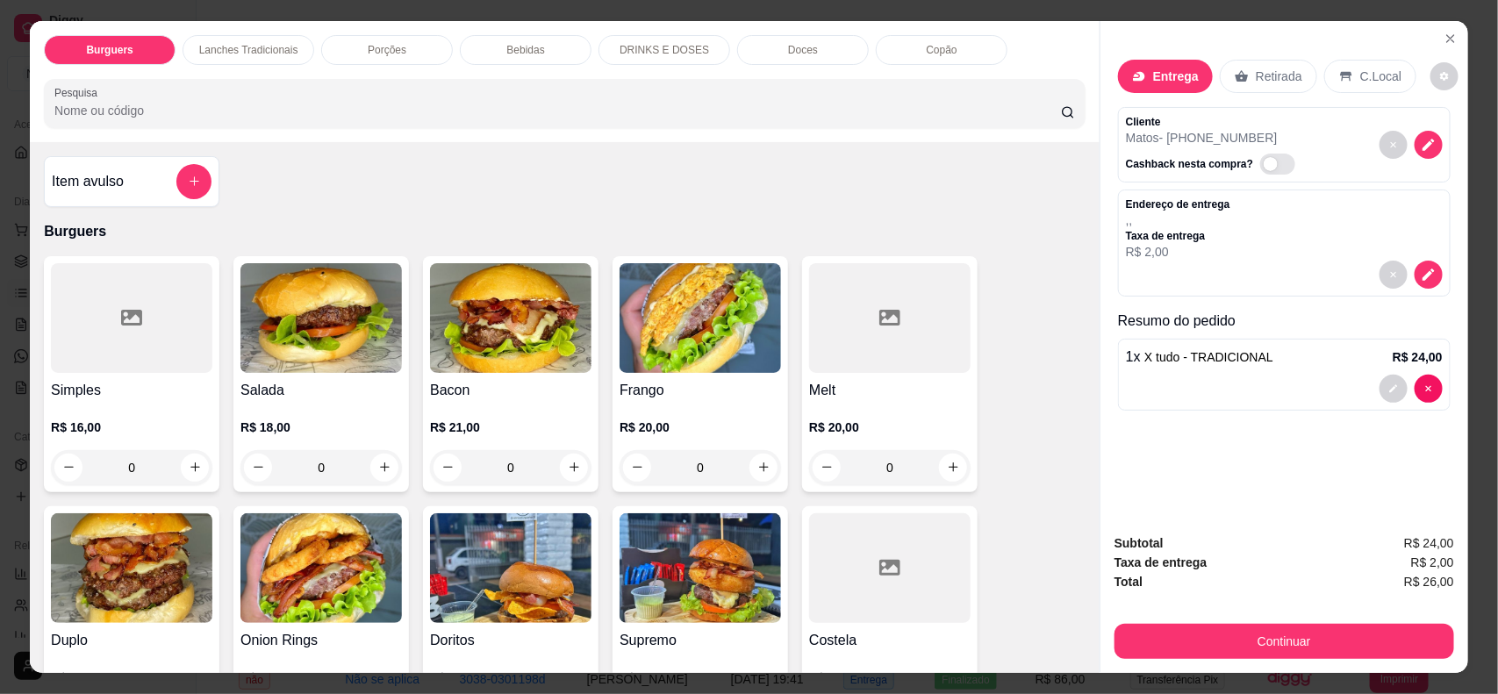
click at [1284, 370] on div "1 x X tudo - TRADICIONAL R$ 24,00" at bounding box center [1284, 375] width 333 height 72
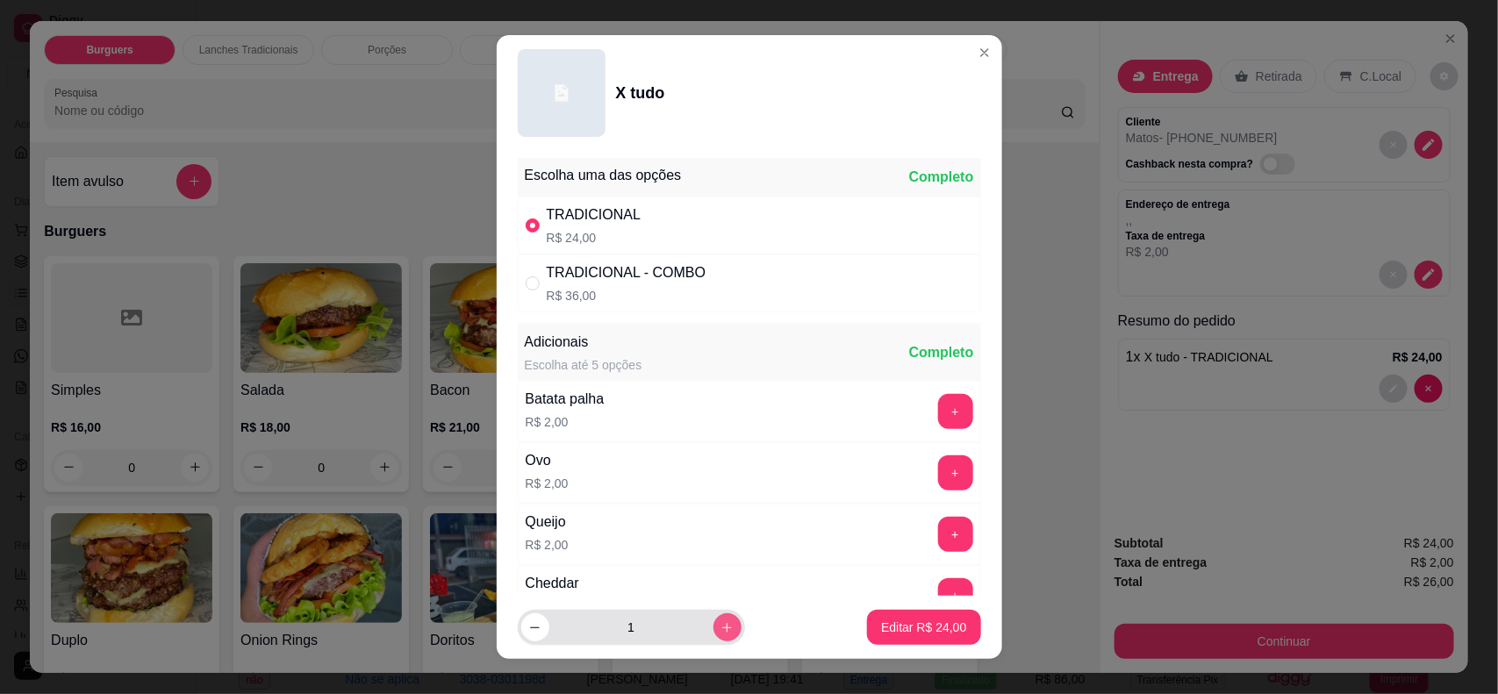
click at [714, 619] on button "increase-product-quantity" at bounding box center [728, 628] width 28 height 28
type input "2"
click at [836, 637] on footer "2 Editar R$ 48,00" at bounding box center [750, 627] width 506 height 63
click at [881, 624] on p "Editar R$ 48,00" at bounding box center [923, 628] width 85 height 18
type input "2"
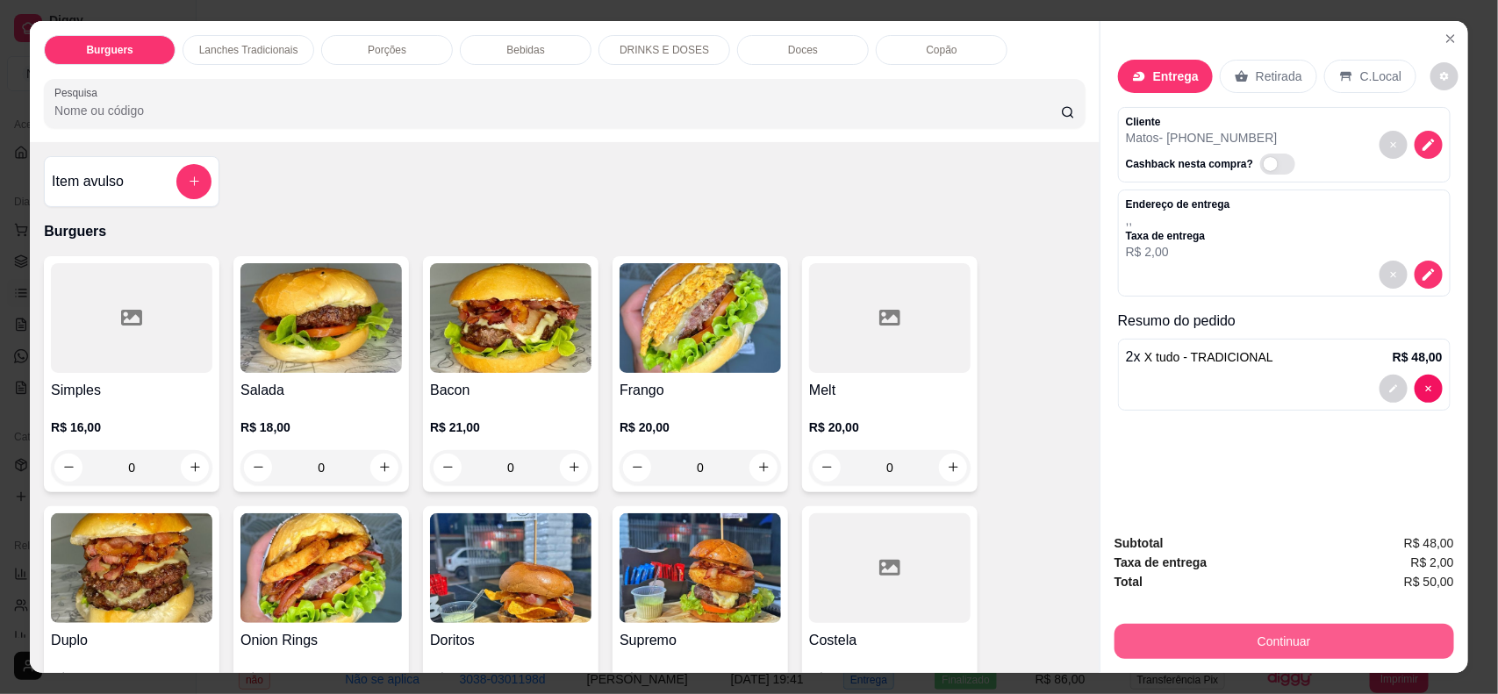
click at [1209, 659] on div "Continuar" at bounding box center [1285, 640] width 340 height 40
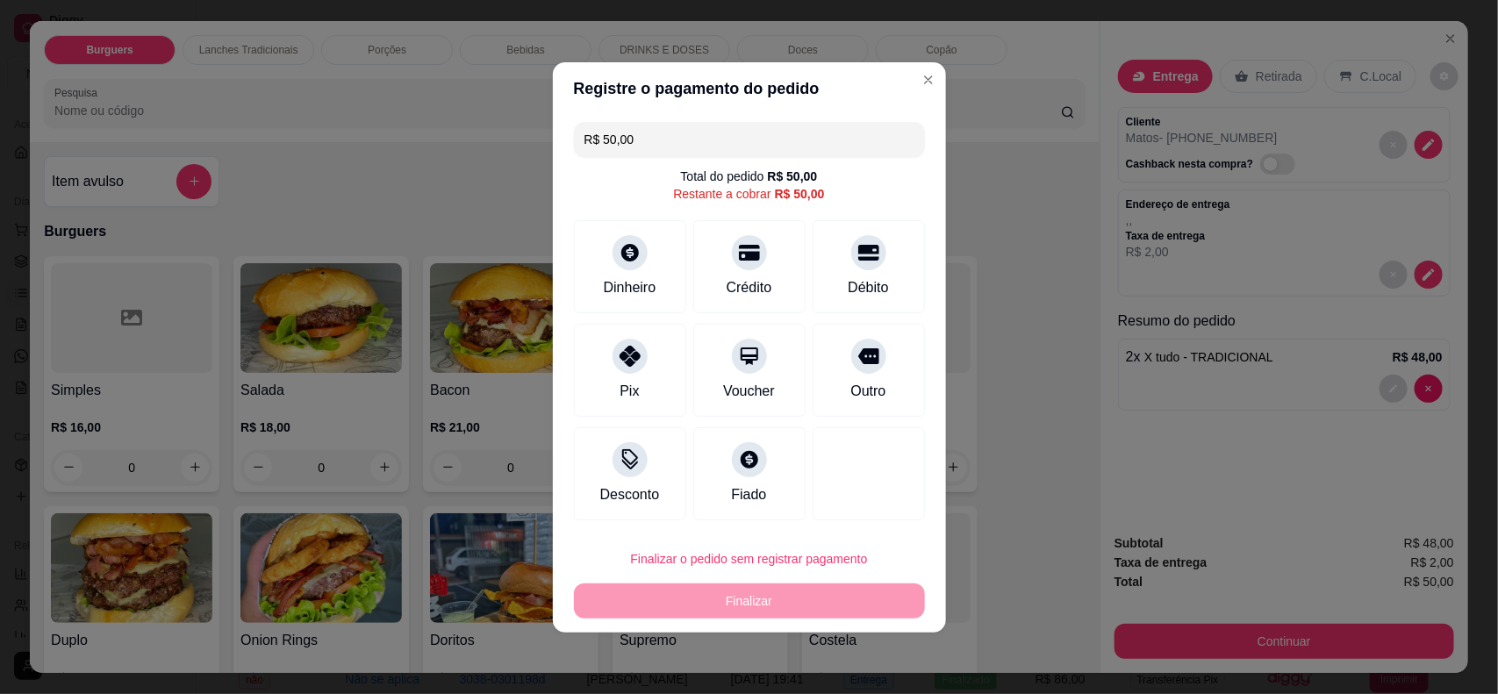
click at [657, 364] on div "Pix" at bounding box center [630, 370] width 112 height 93
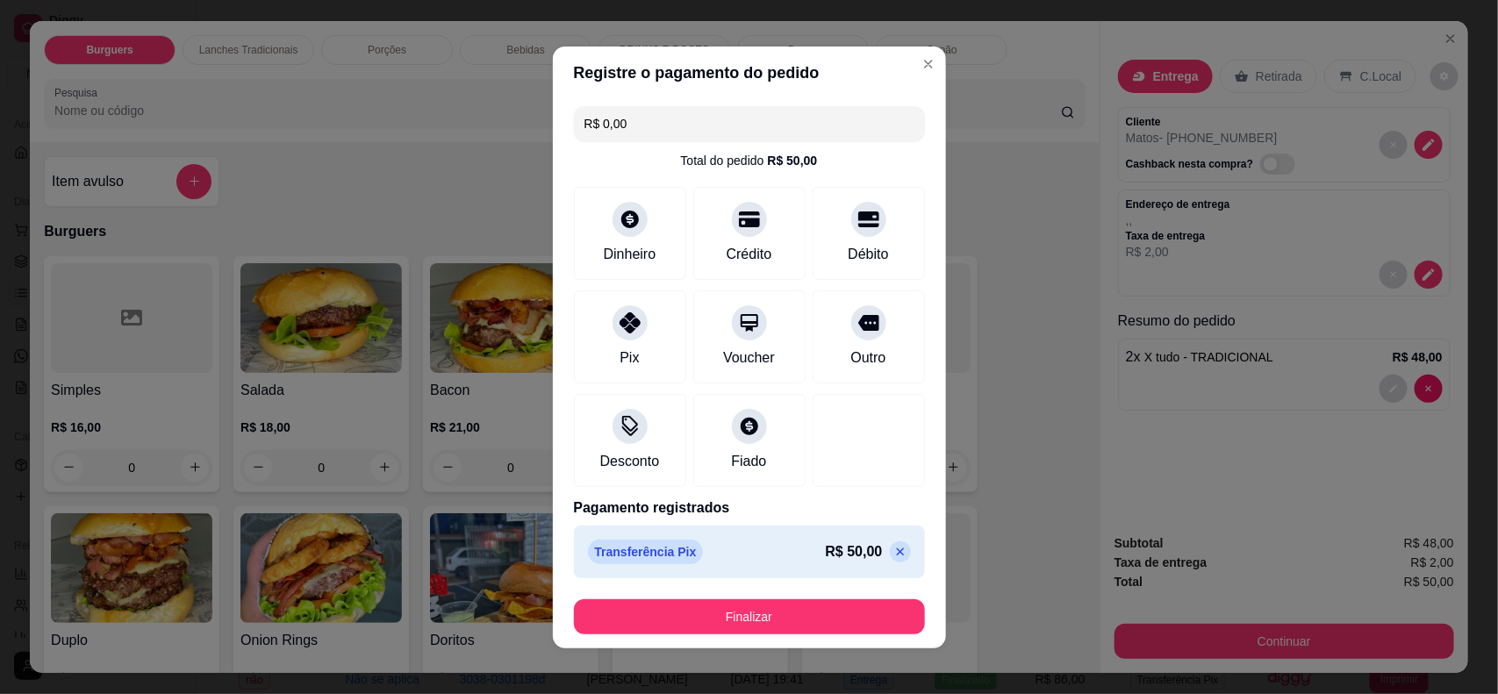
type input "R$ 0,00"
click at [823, 633] on button "Finalizar" at bounding box center [749, 617] width 351 height 35
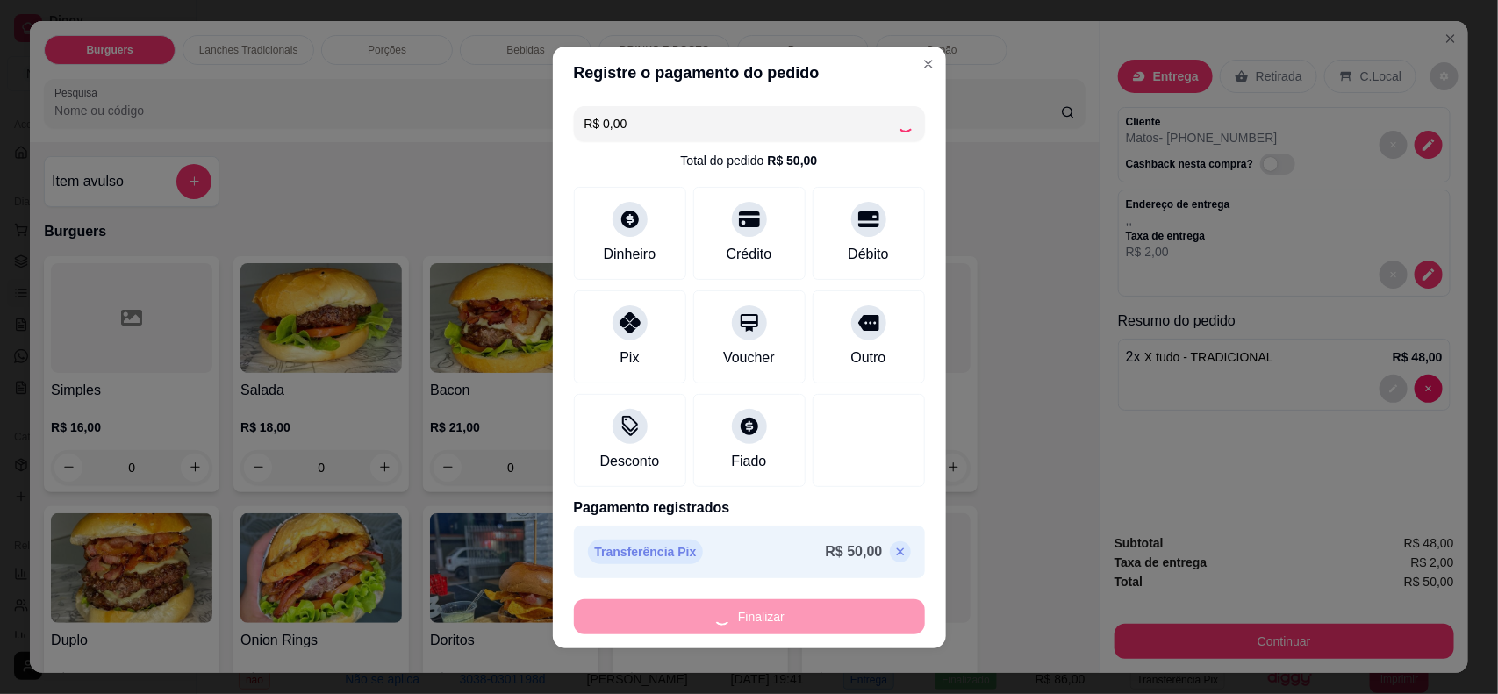
type input "0"
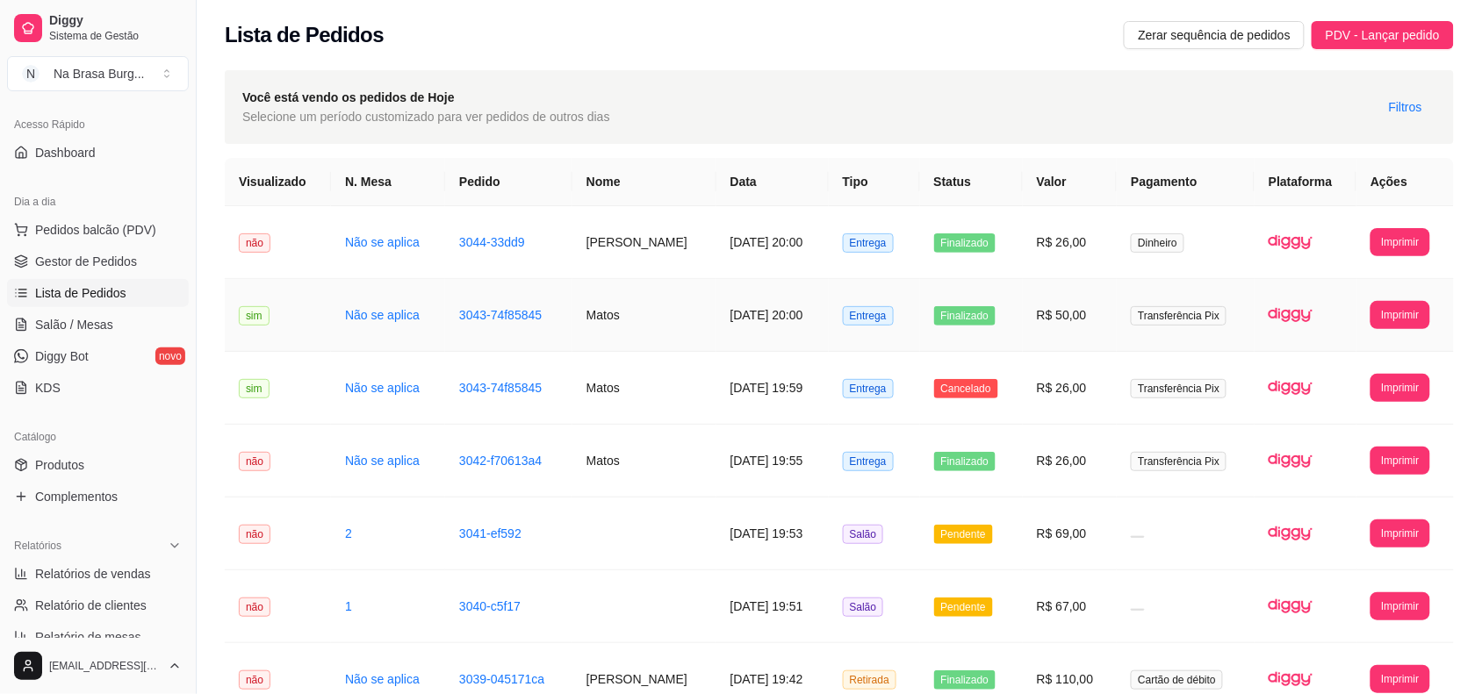
click at [718, 301] on td "[DATE] 20:00" at bounding box center [772, 315] width 112 height 73
click at [727, 437] on td "[DATE] 19:55" at bounding box center [772, 461] width 112 height 73
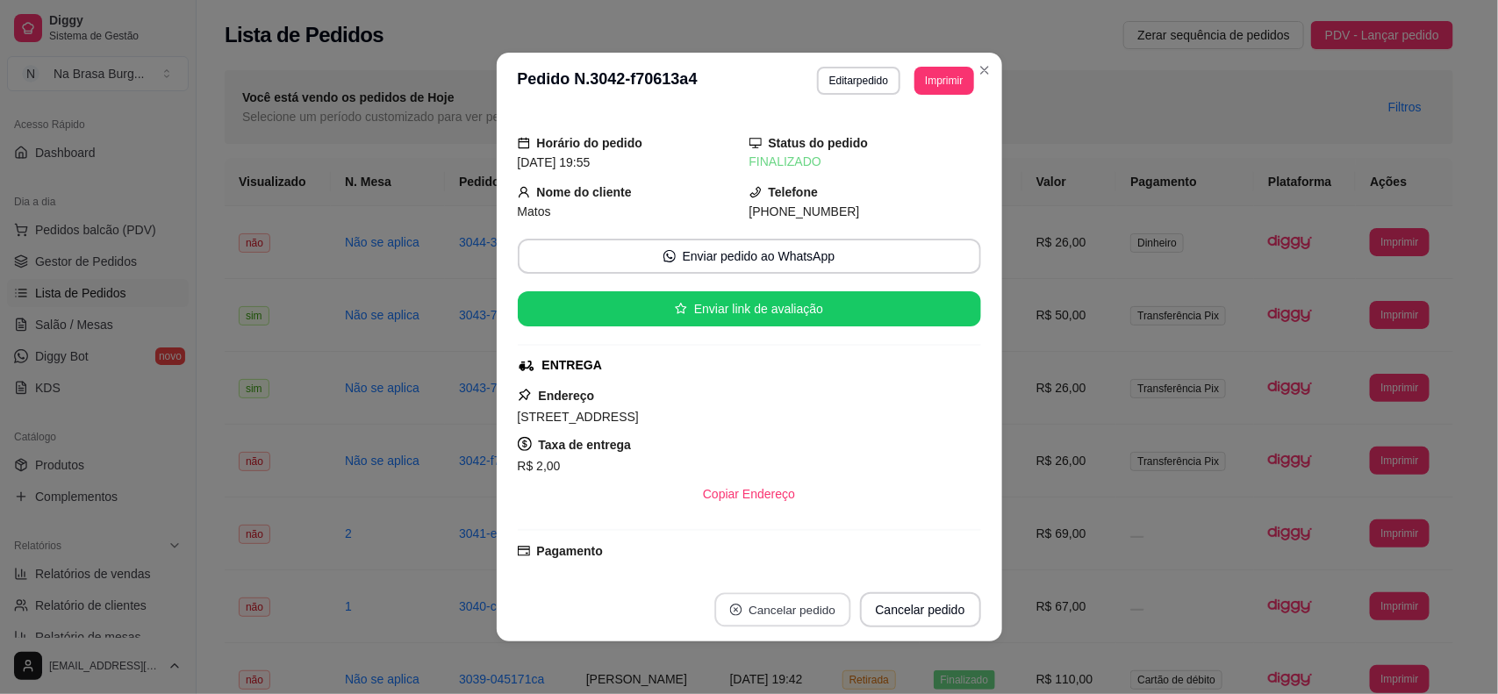
click at [838, 602] on button "Cancelar pedido" at bounding box center [783, 610] width 136 height 34
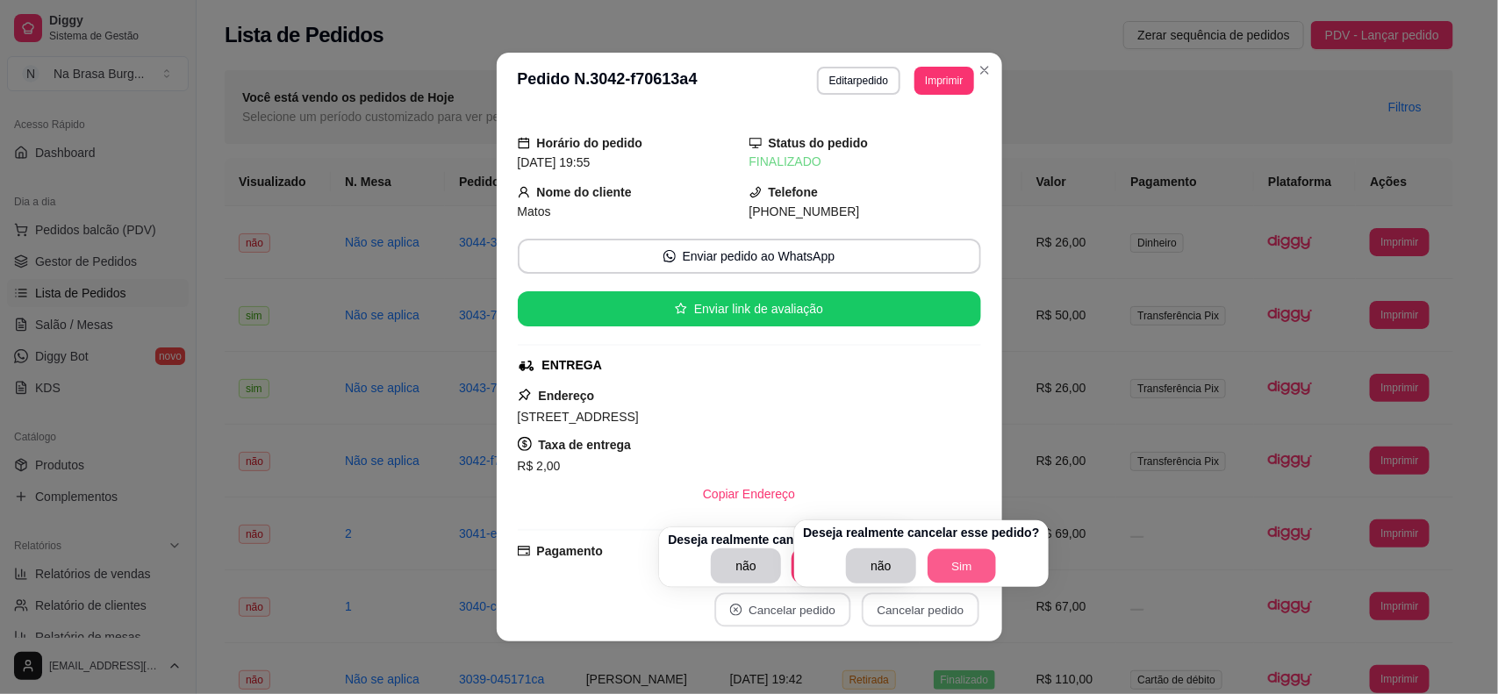
click at [980, 580] on button "Sim" at bounding box center [962, 566] width 68 height 34
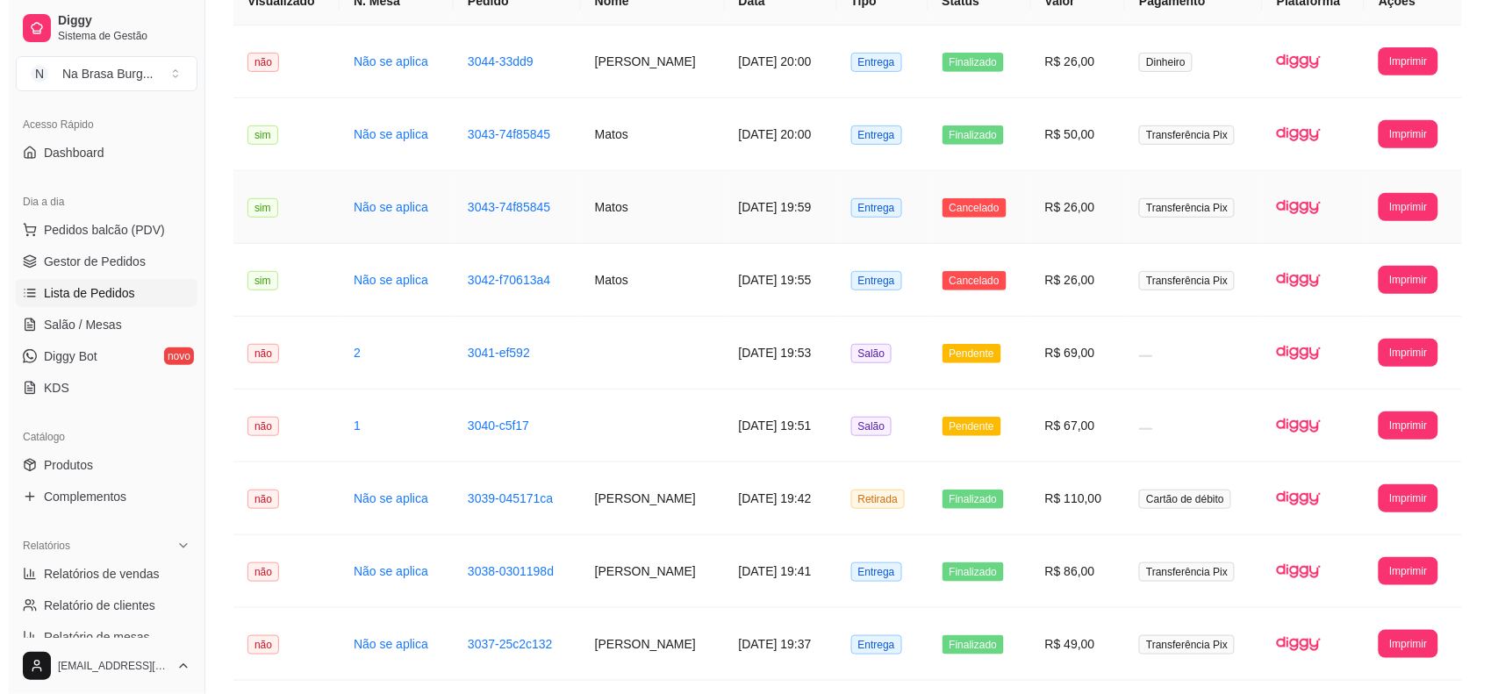
scroll to position [219, 0]
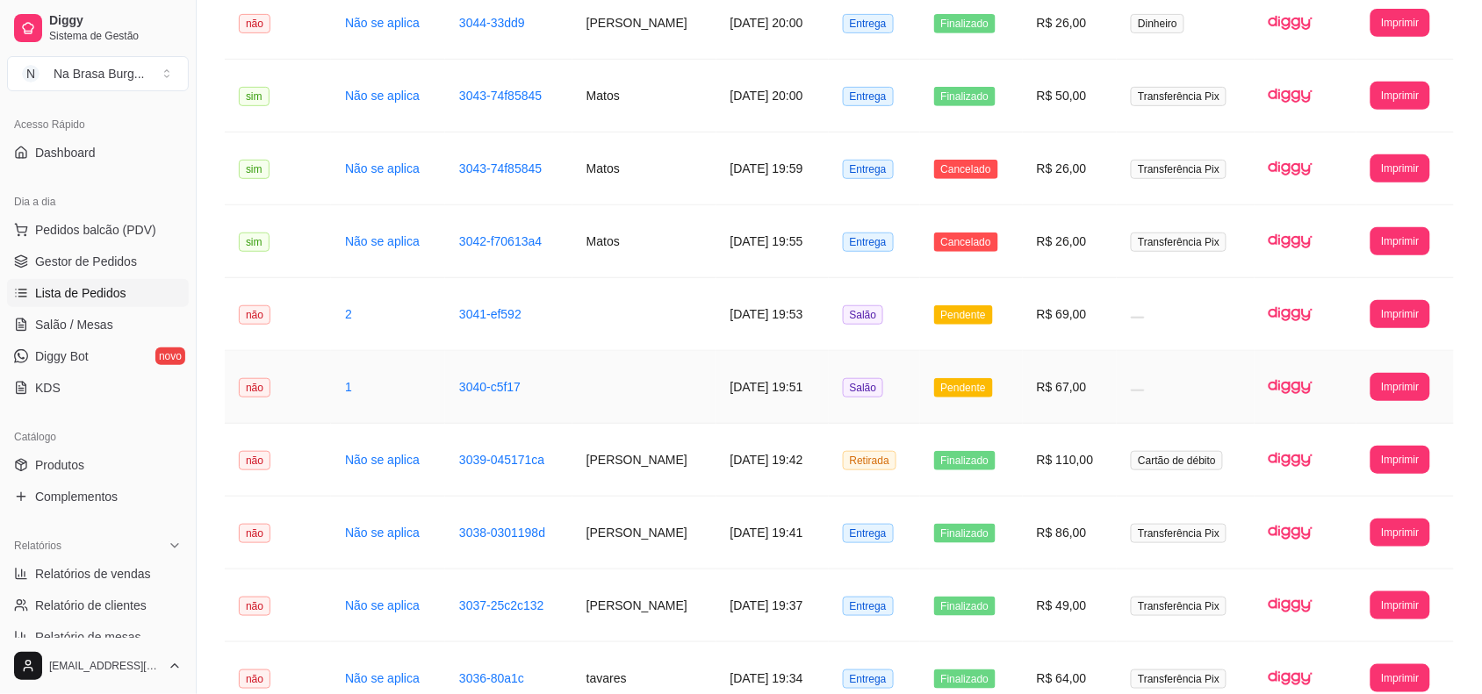
click at [822, 366] on td "[DATE] 19:51" at bounding box center [772, 387] width 112 height 73
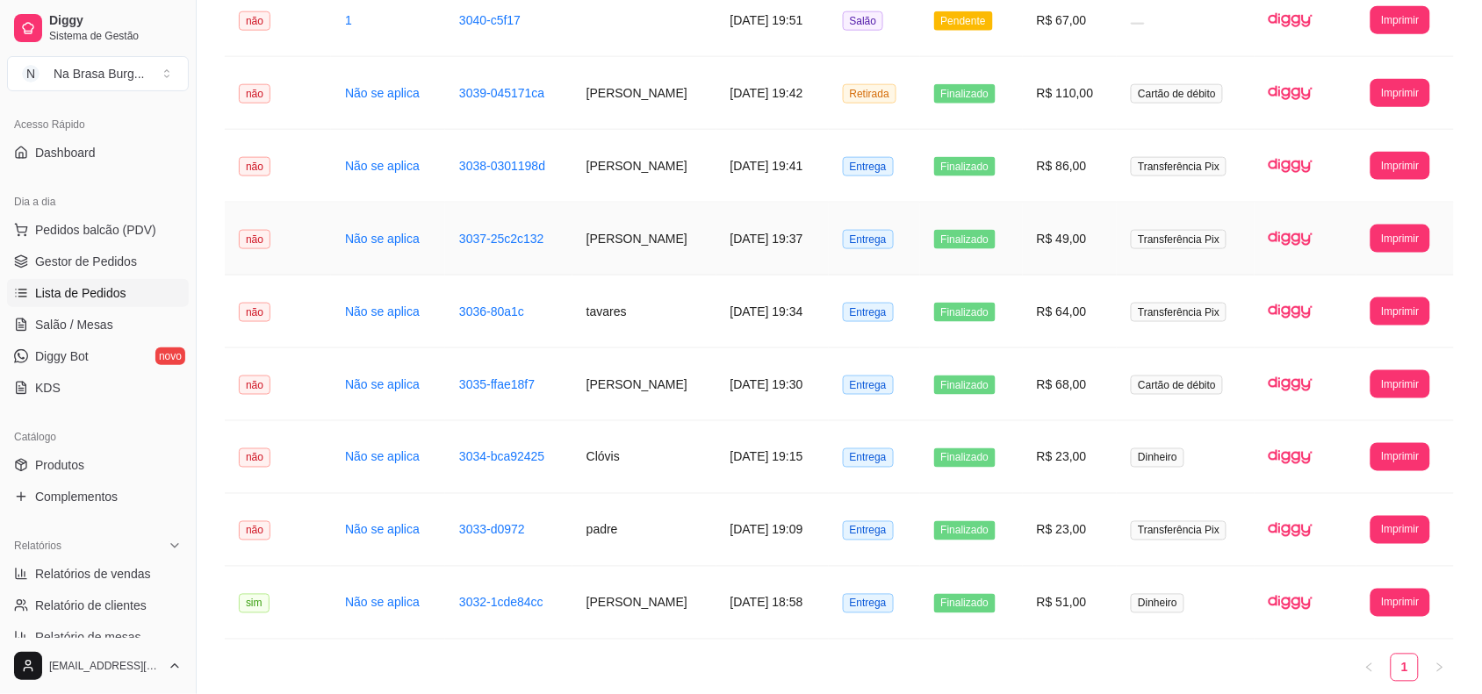
scroll to position [549, 0]
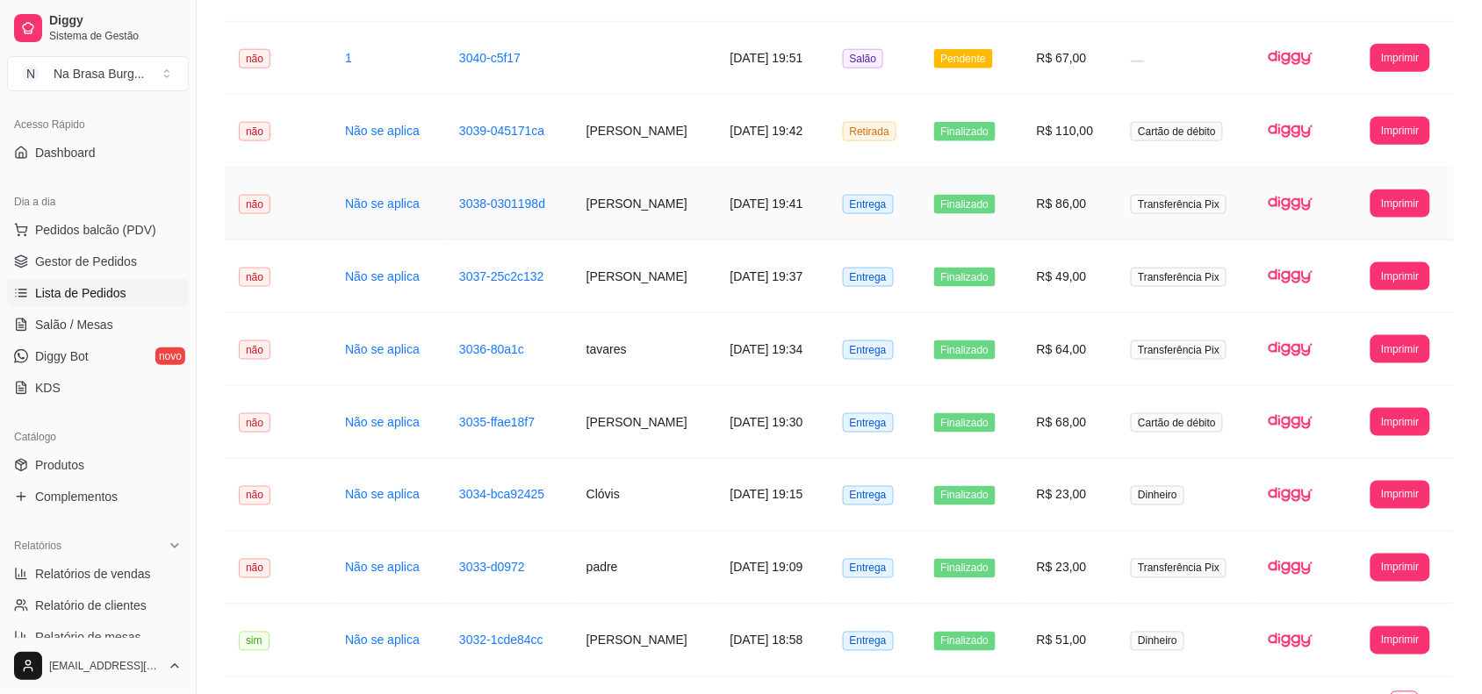
click at [815, 231] on td "[DATE] 19:41" at bounding box center [772, 204] width 112 height 73
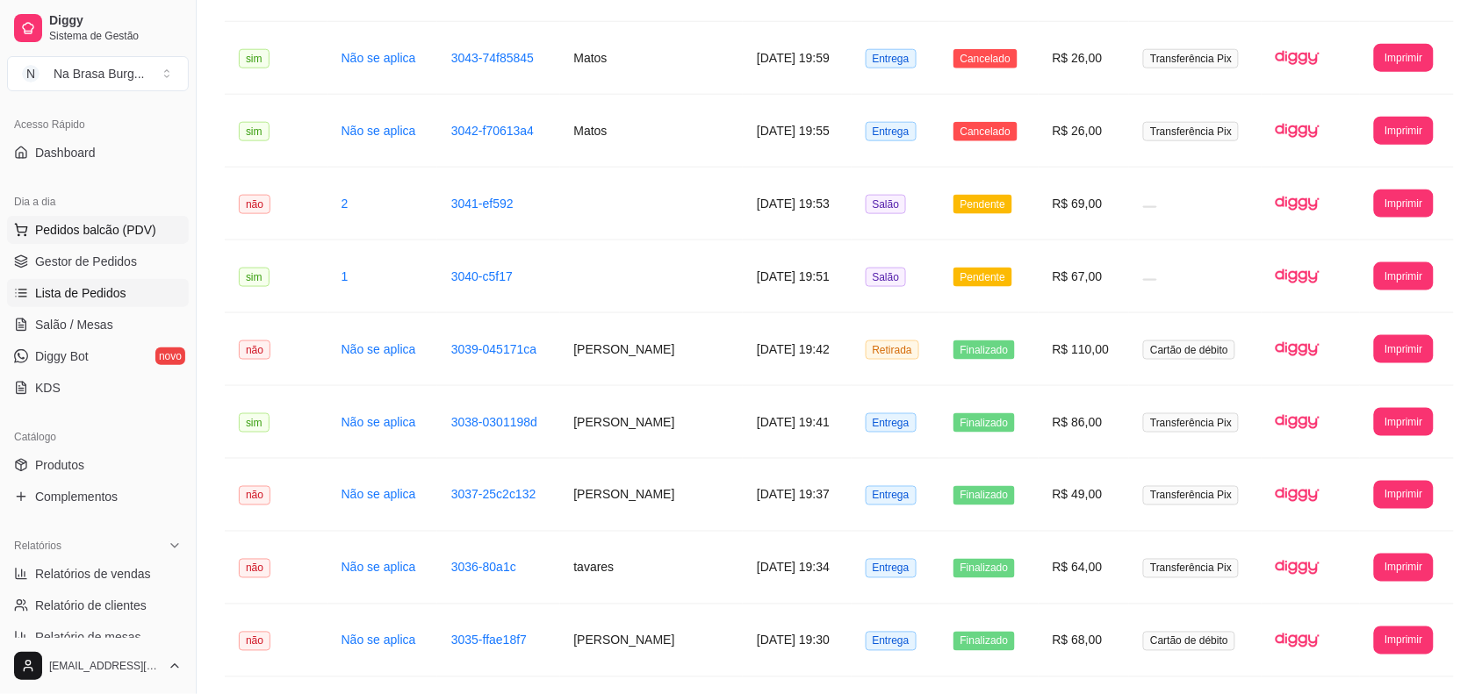
click at [111, 226] on span "Pedidos balcão (PDV)" at bounding box center [95, 230] width 121 height 18
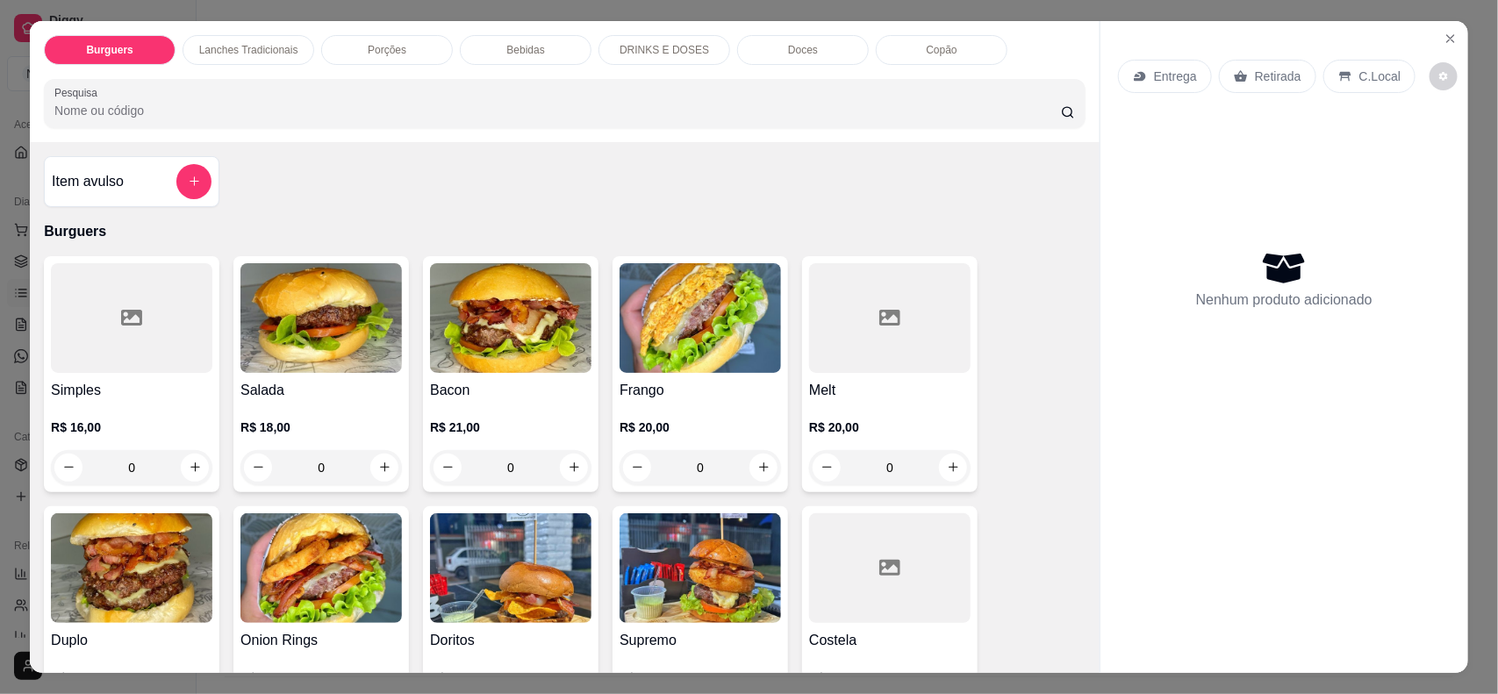
click at [0, 105] on div "Burguers Lanches Tradicionais Porções Bebidas DRINKS E DOSES Doces Copão Pesqui…" at bounding box center [749, 347] width 1498 height 694
click at [1448, 40] on icon "Close" at bounding box center [1451, 39] width 14 height 14
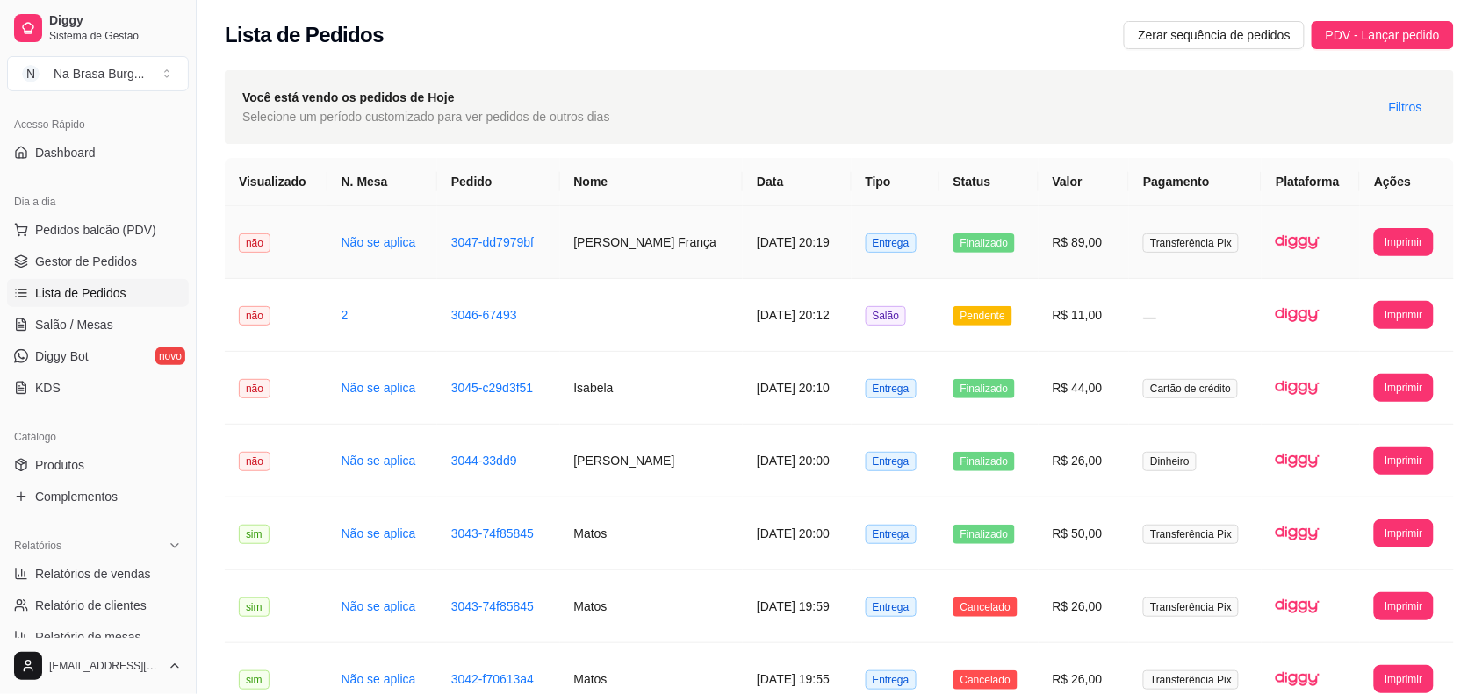
click at [674, 266] on td "[PERSON_NAME] França" at bounding box center [651, 242] width 183 height 73
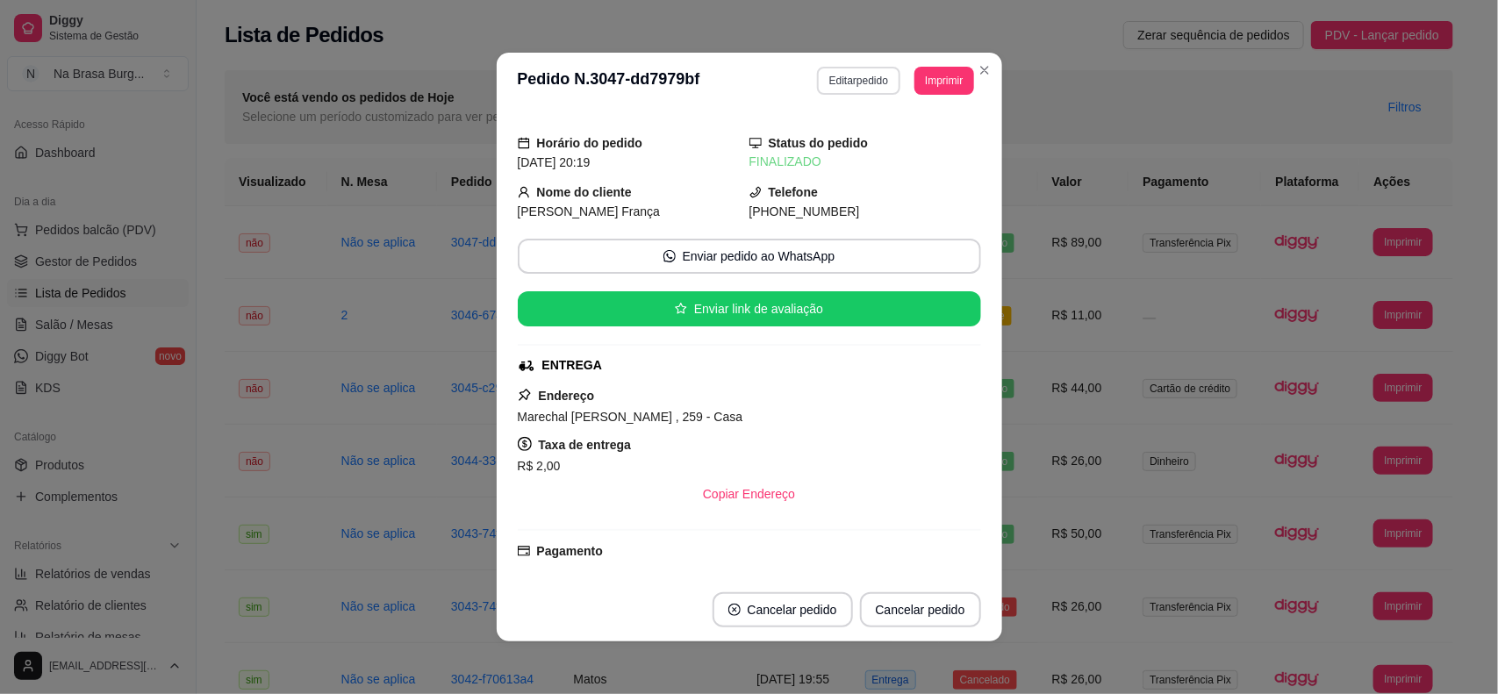
click at [844, 90] on button "Editar pedido" at bounding box center [858, 81] width 83 height 28
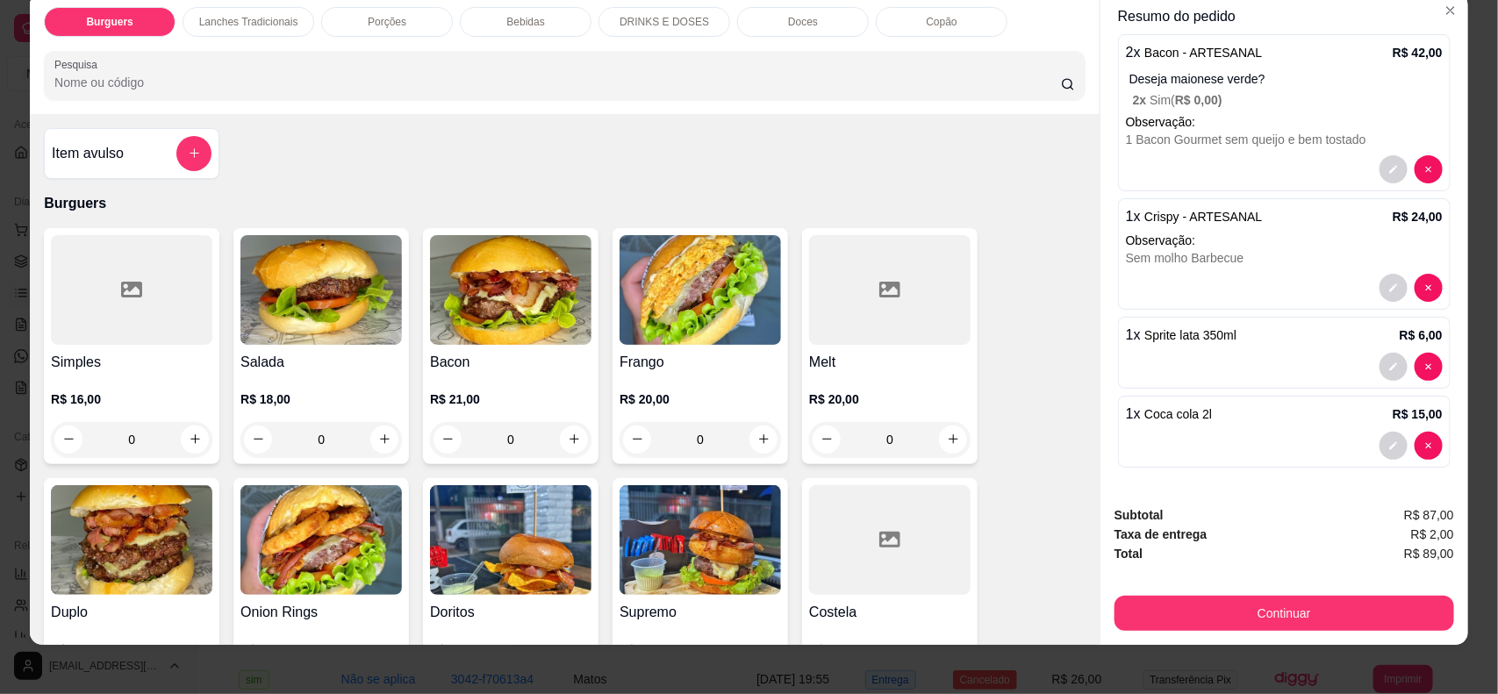
scroll to position [35, 0]
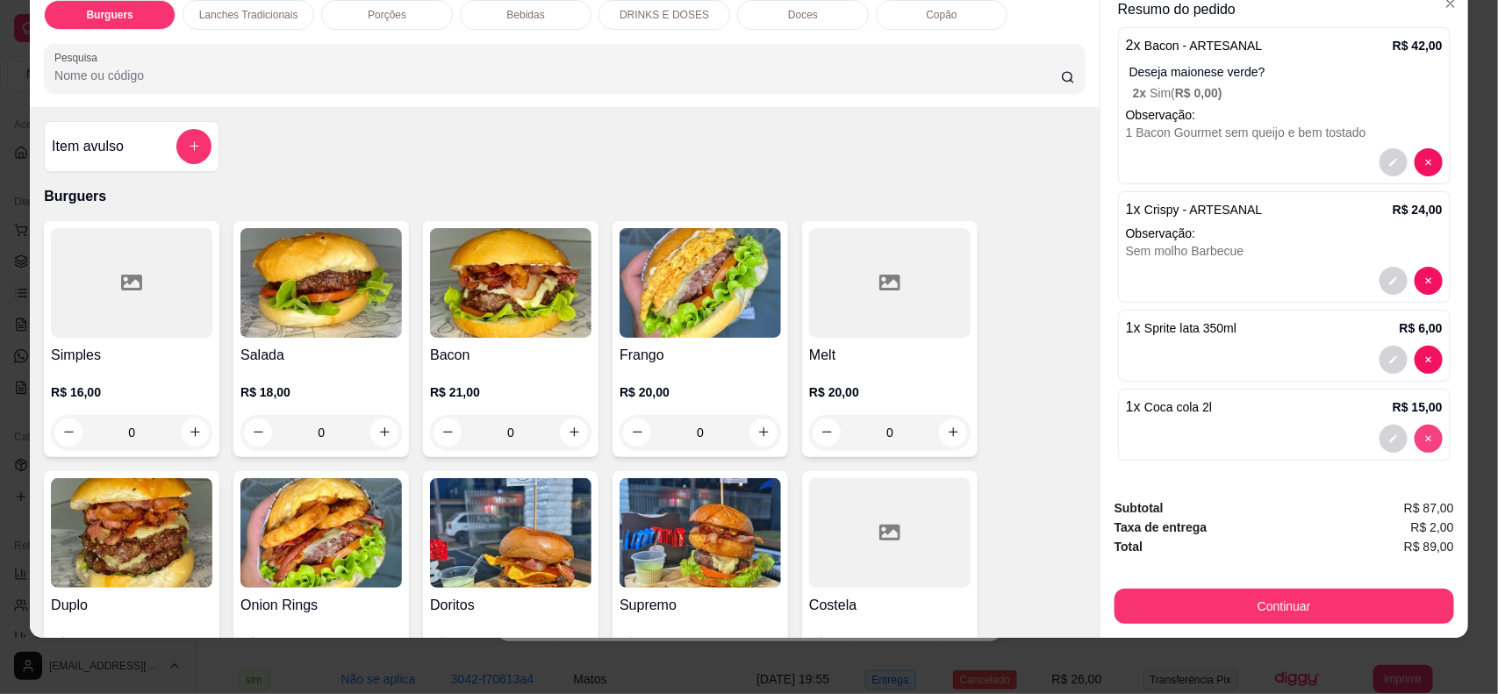
type input "0"
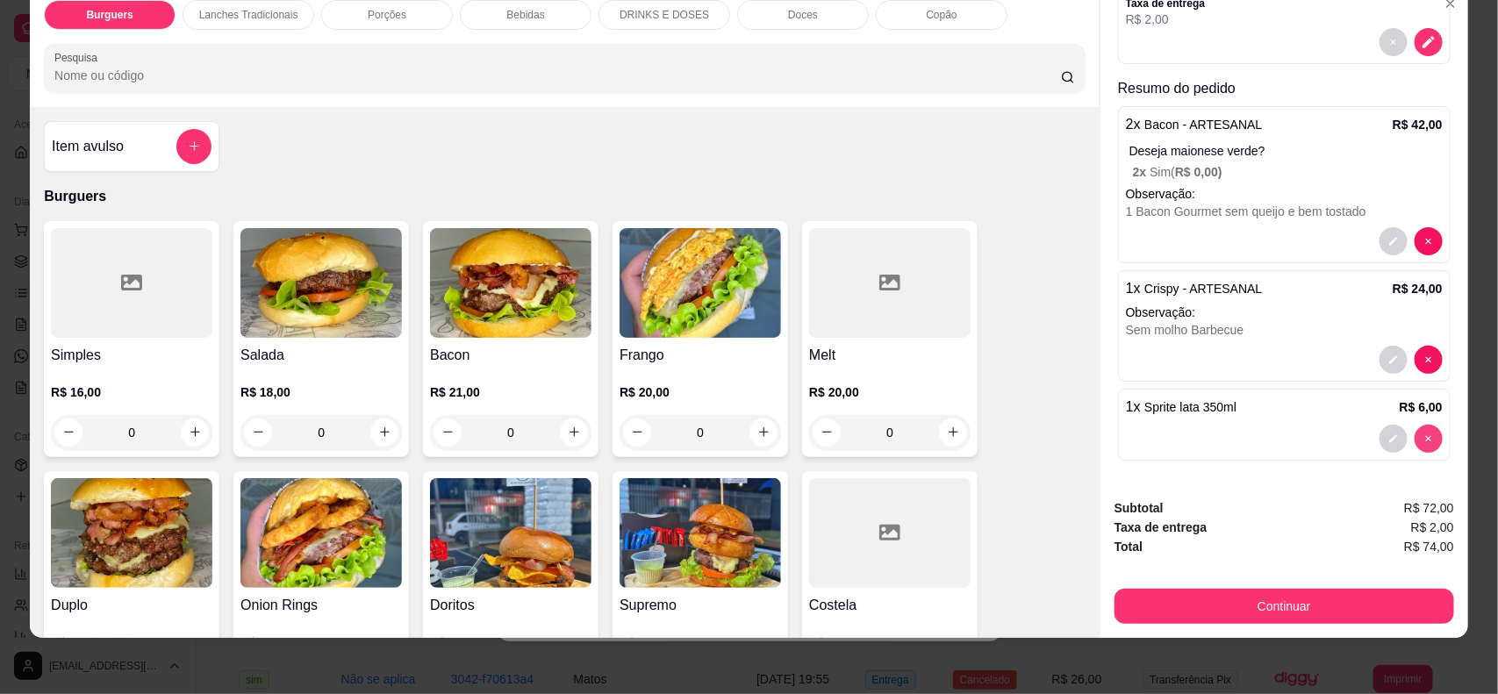
scroll to position [217, 0]
click at [1416, 446] on div at bounding box center [1411, 439] width 63 height 28
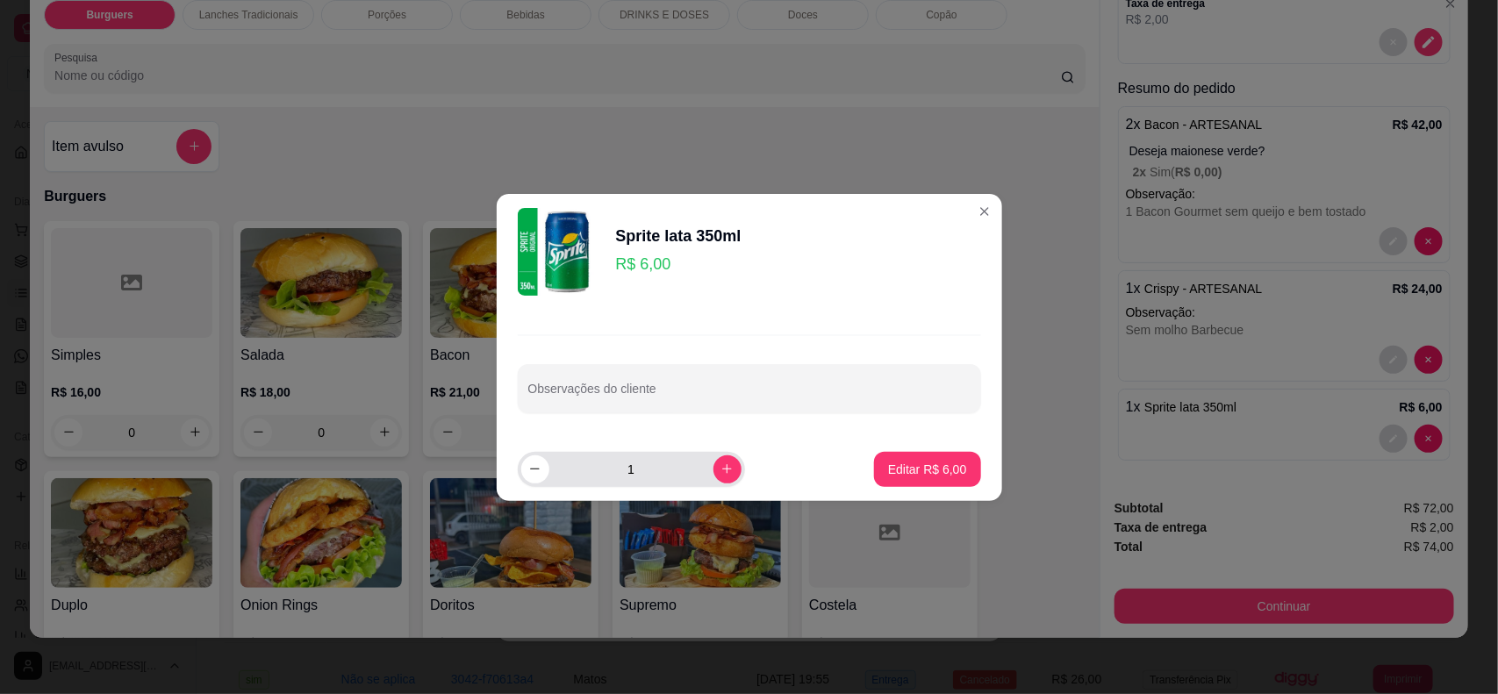
click at [542, 474] on button "decrease-product-quantity" at bounding box center [535, 470] width 28 height 28
type input "0"
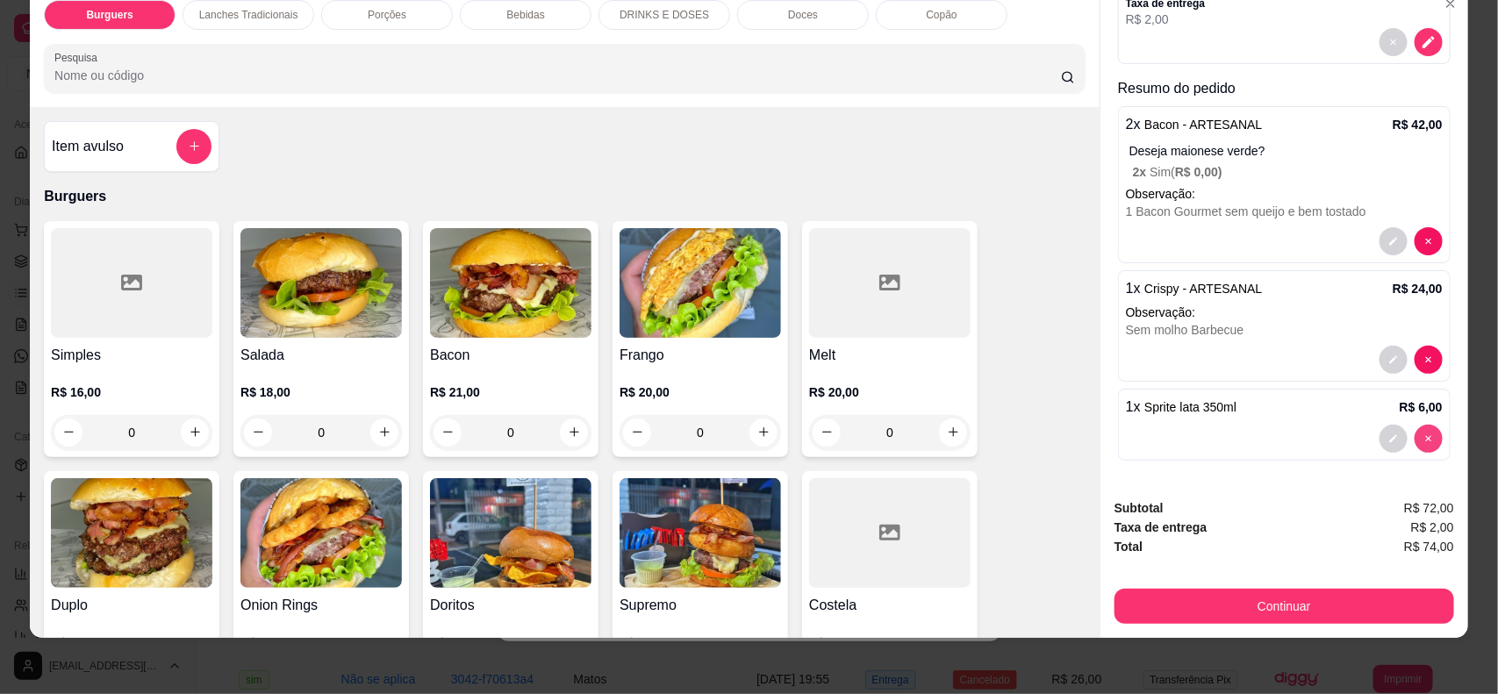
type input "0"
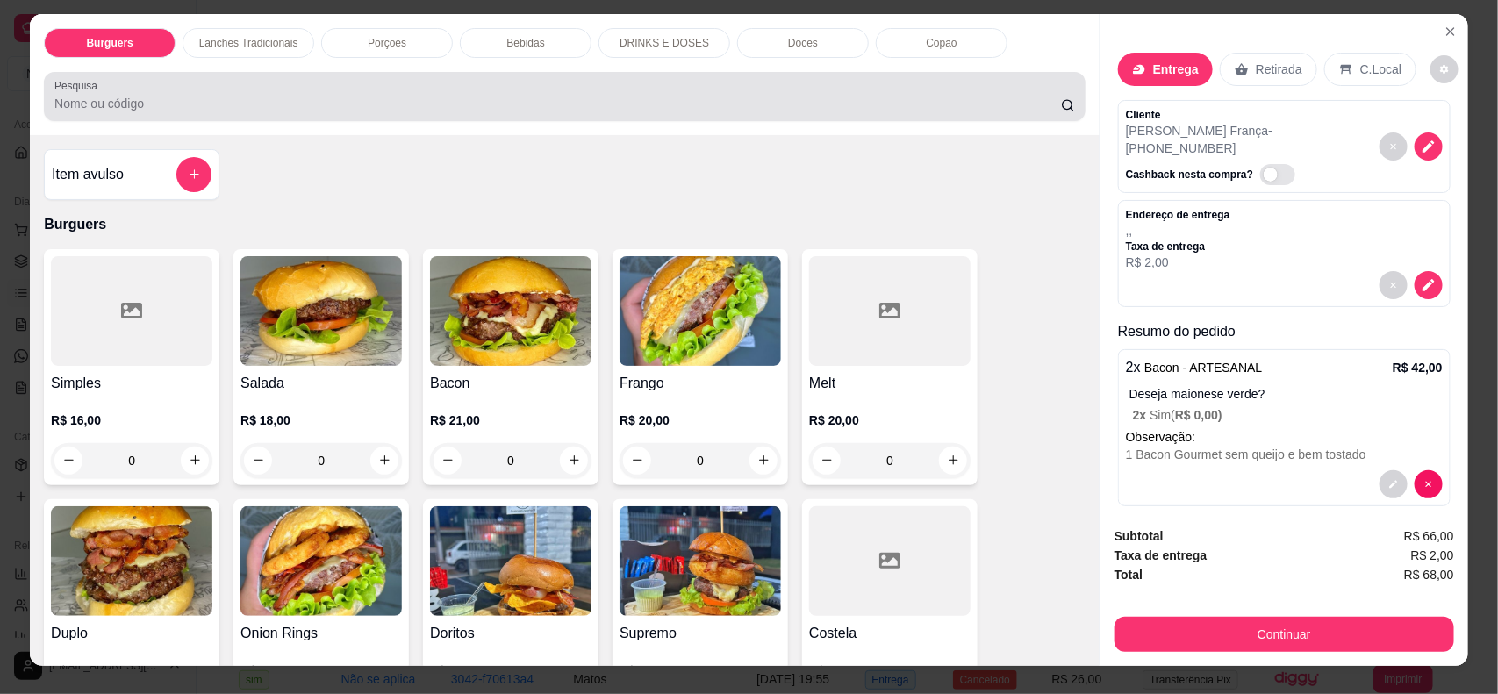
scroll to position [0, 0]
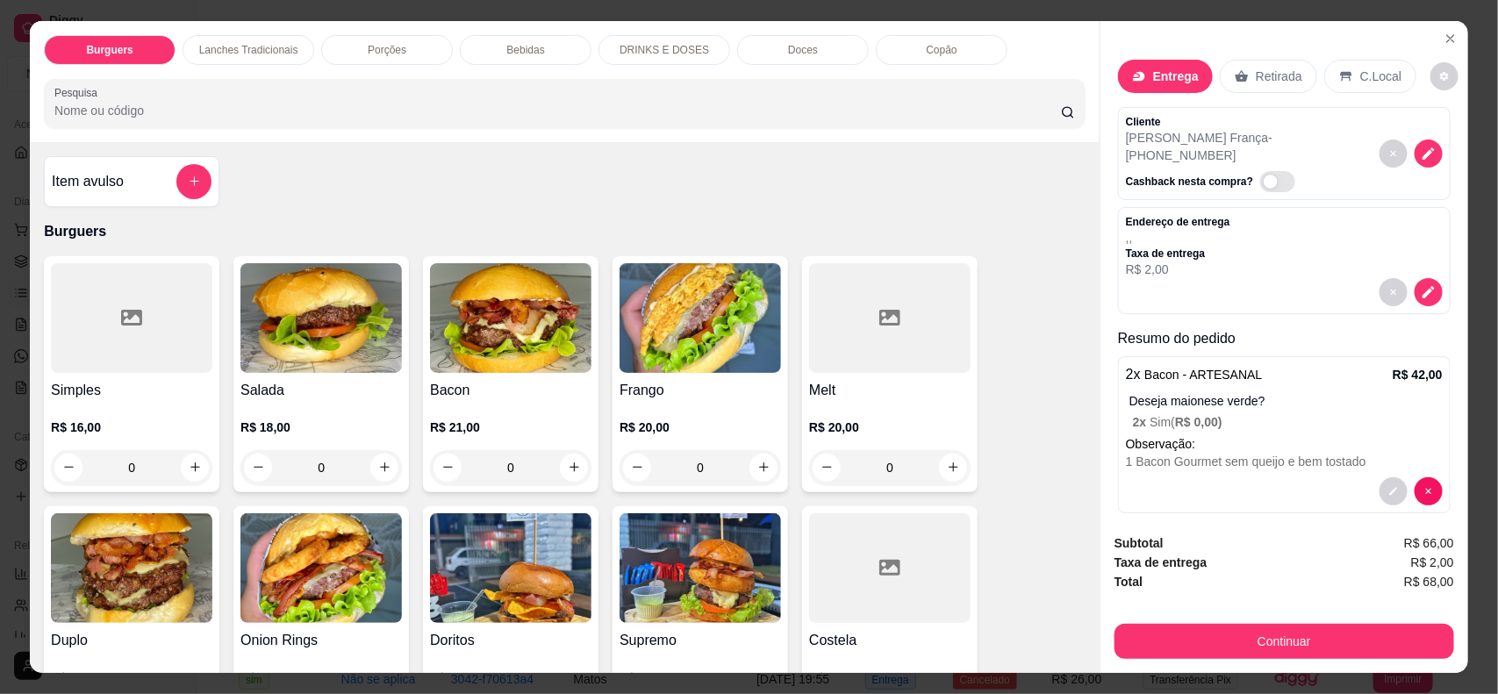
click at [545, 41] on div "Bebidas" at bounding box center [526, 50] width 132 height 30
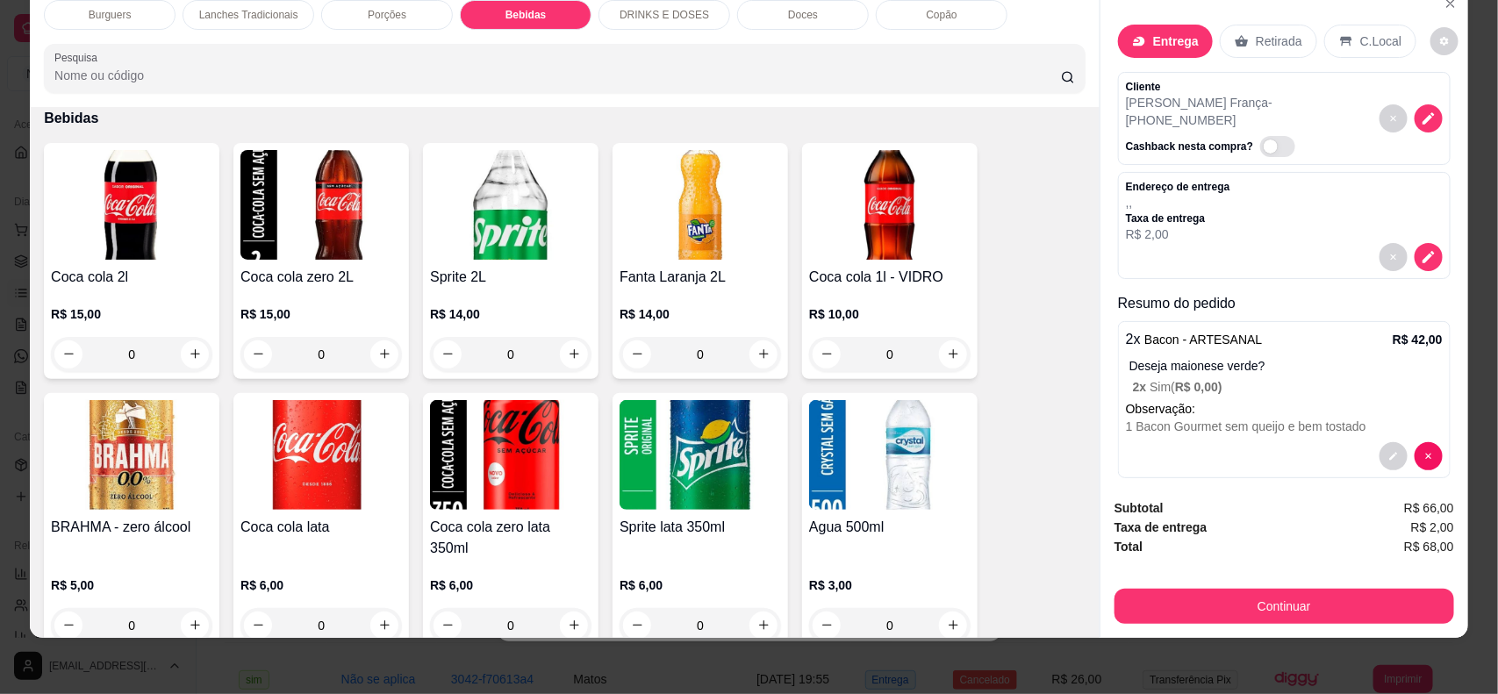
click at [336, 498] on img at bounding box center [322, 455] width 162 height 110
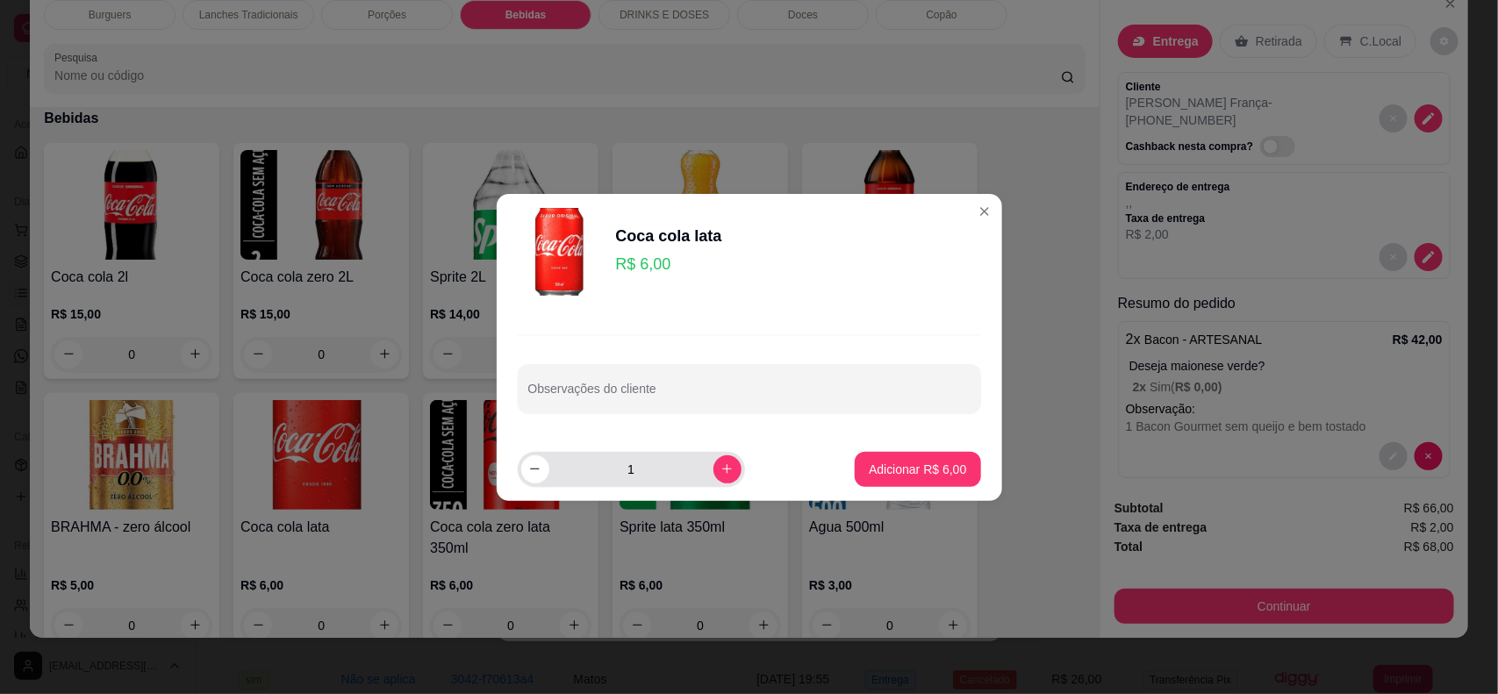
click at [714, 480] on button "increase-product-quantity" at bounding box center [728, 470] width 28 height 28
type input "2"
click at [901, 459] on button "Adicionar R$ 12,00" at bounding box center [914, 469] width 133 height 35
type input "2"
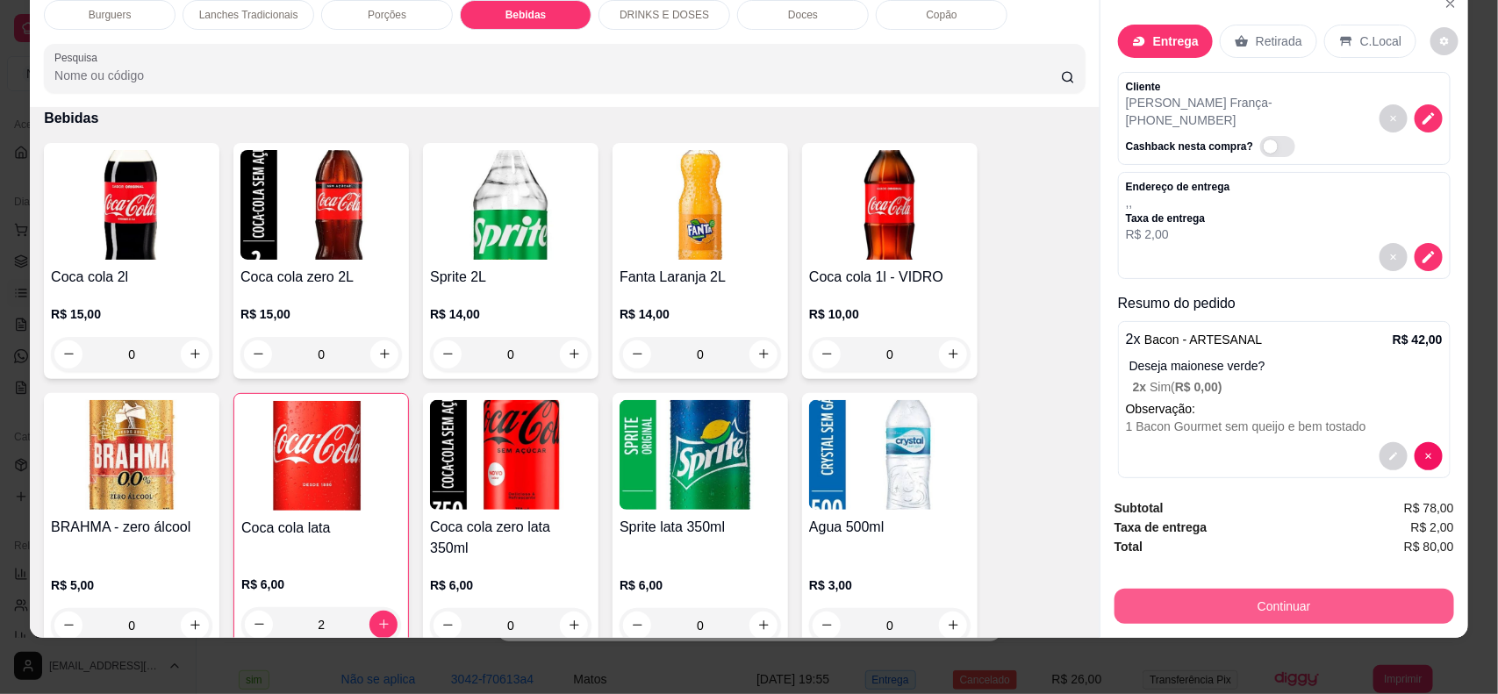
click at [1207, 599] on button "Continuar" at bounding box center [1285, 606] width 340 height 35
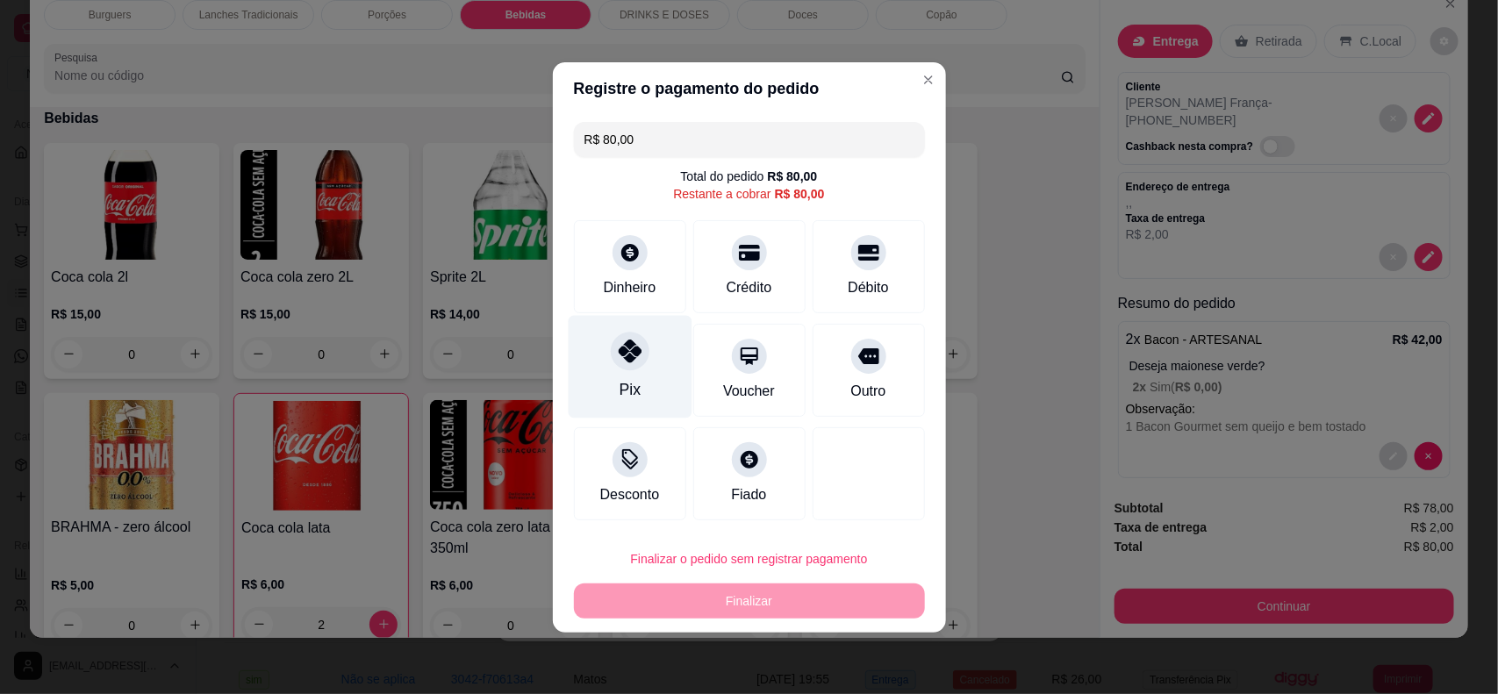
click at [655, 378] on div "Pix" at bounding box center [630, 366] width 124 height 103
type input "R$ 0,00"
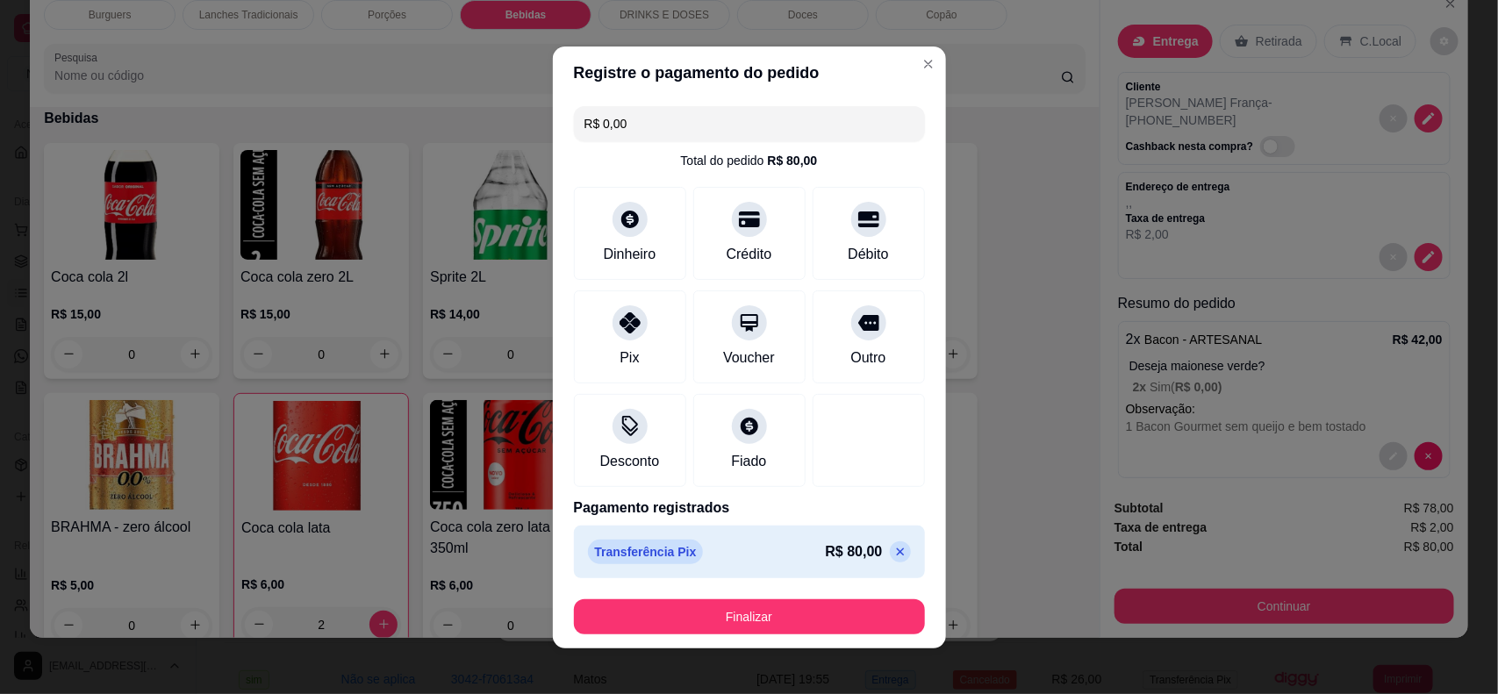
click at [795, 617] on button "Finalizar" at bounding box center [749, 617] width 351 height 35
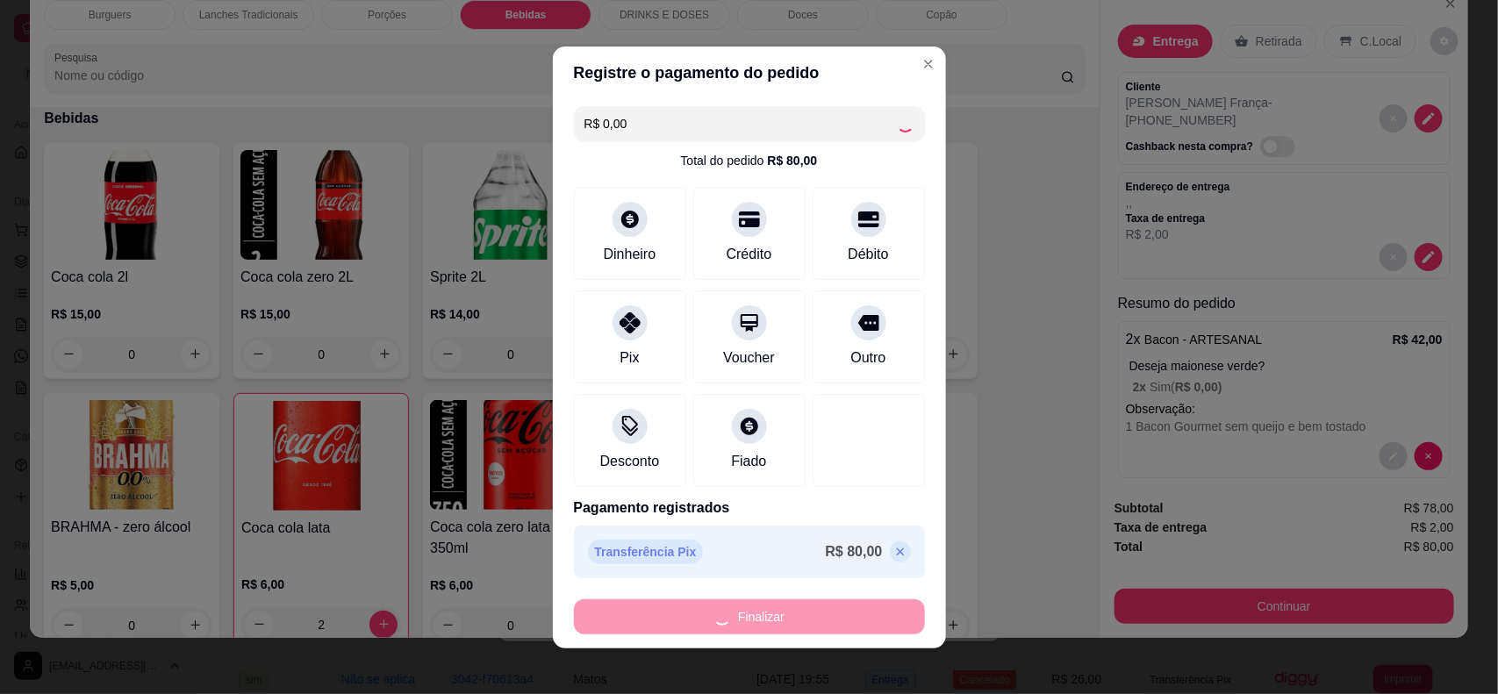
type input "0"
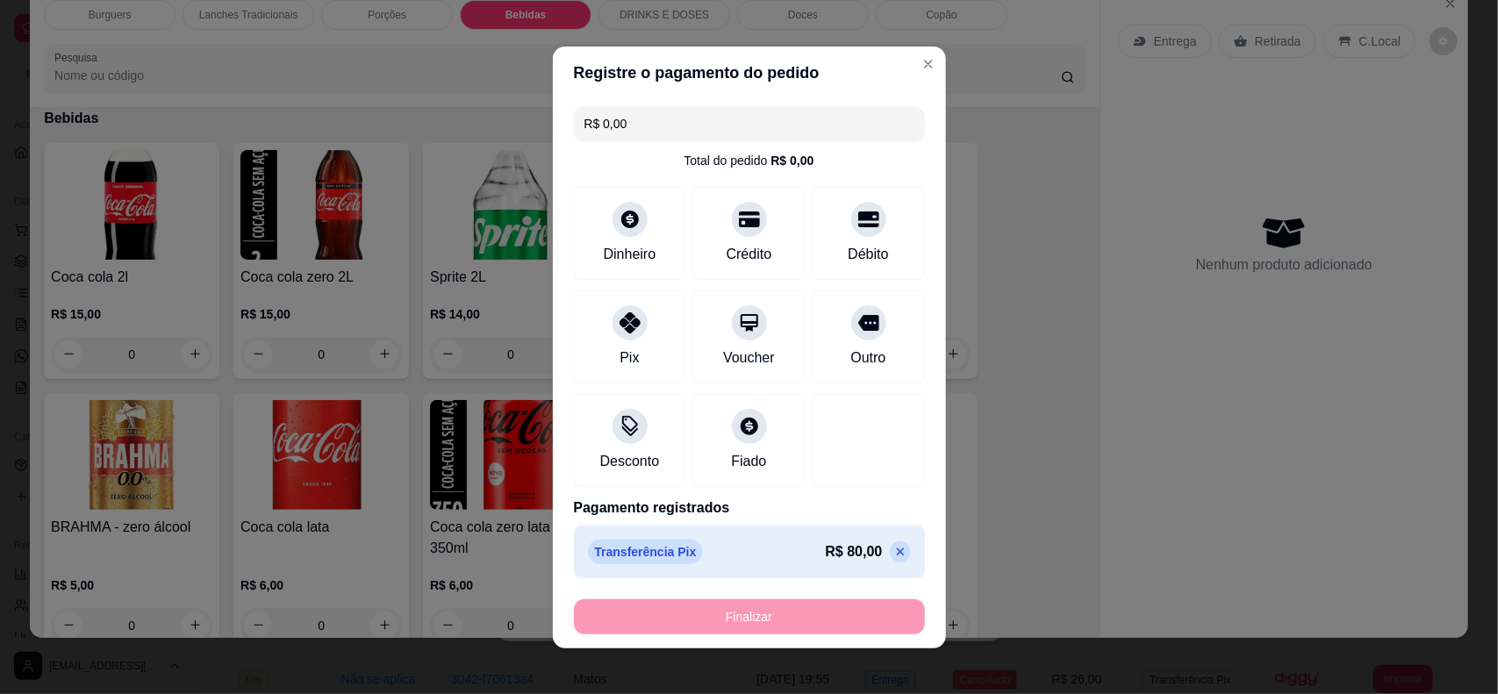
type input "-R$ 80,00"
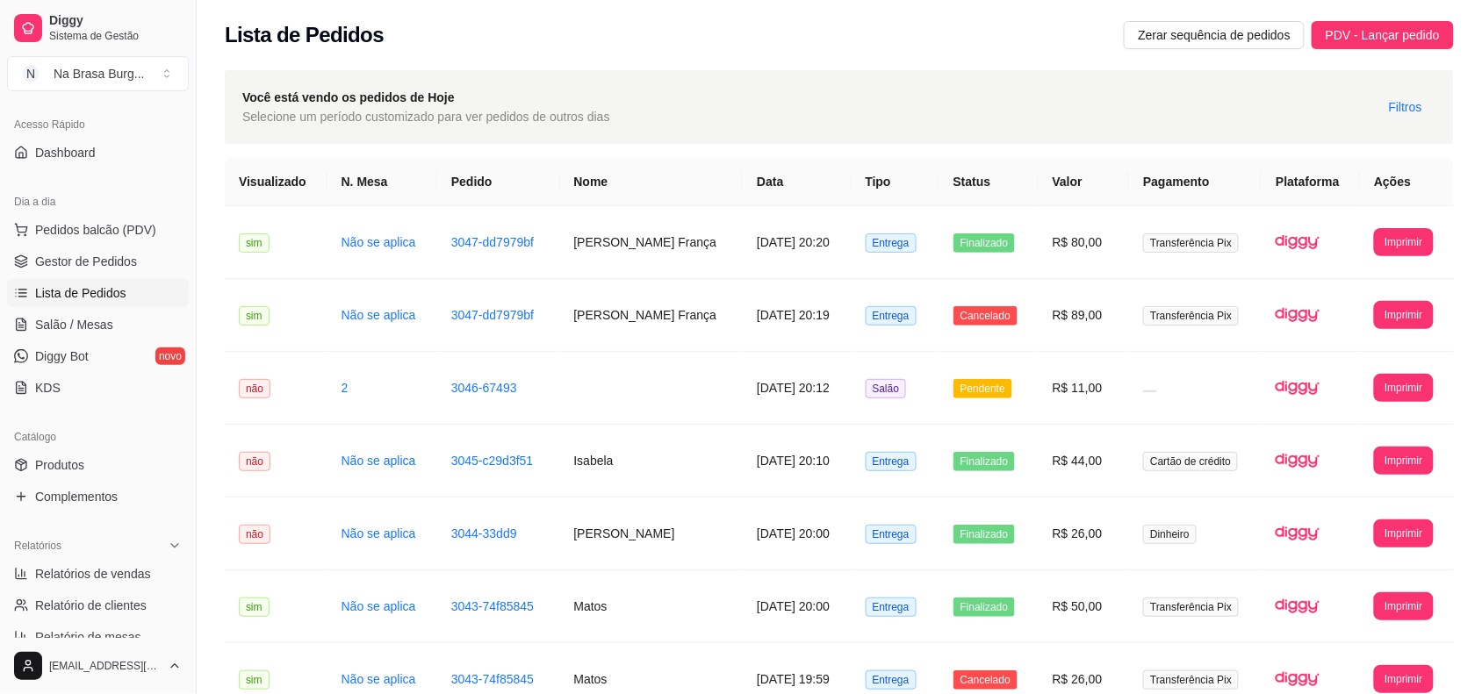
click at [532, 194] on th "Pedido" at bounding box center [498, 182] width 123 height 48
click at [102, 320] on span "Salão / Mesas" at bounding box center [74, 325] width 78 height 18
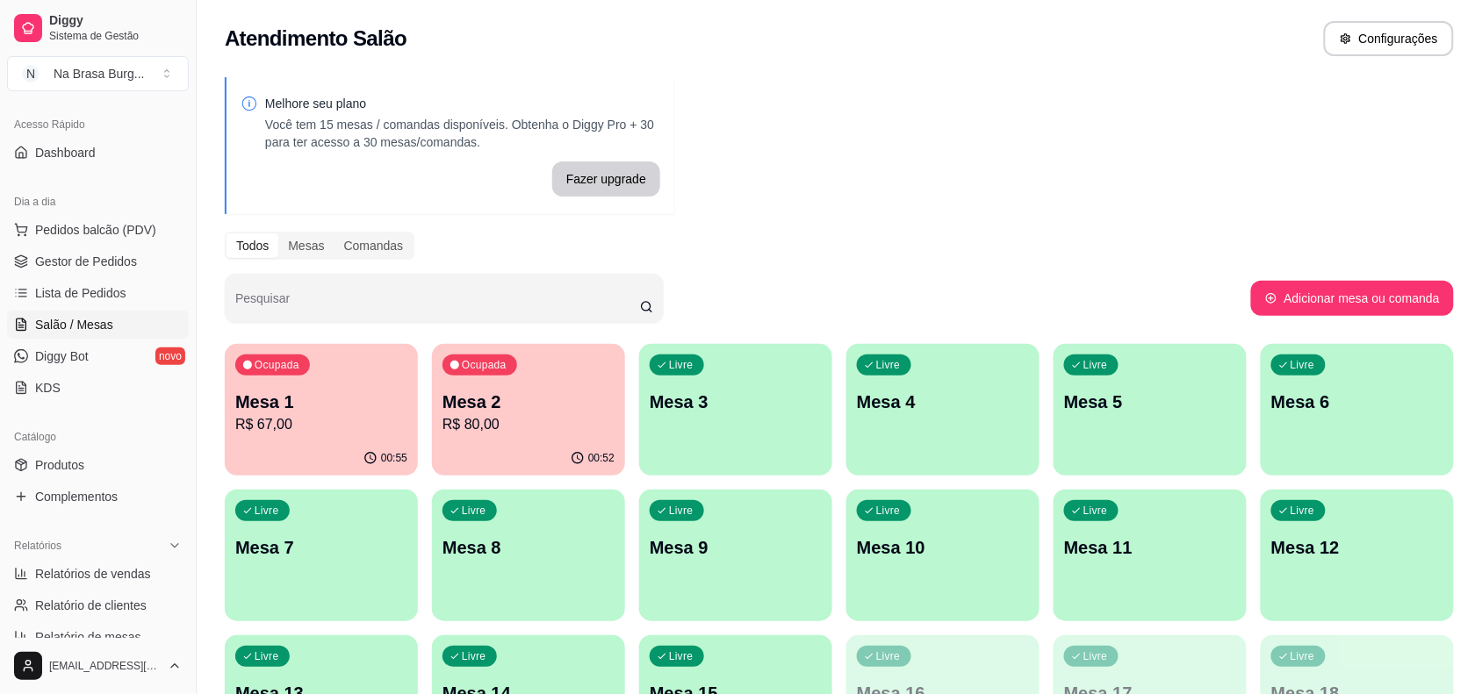
click at [376, 406] on p "Mesa 1" at bounding box center [321, 402] width 172 height 25
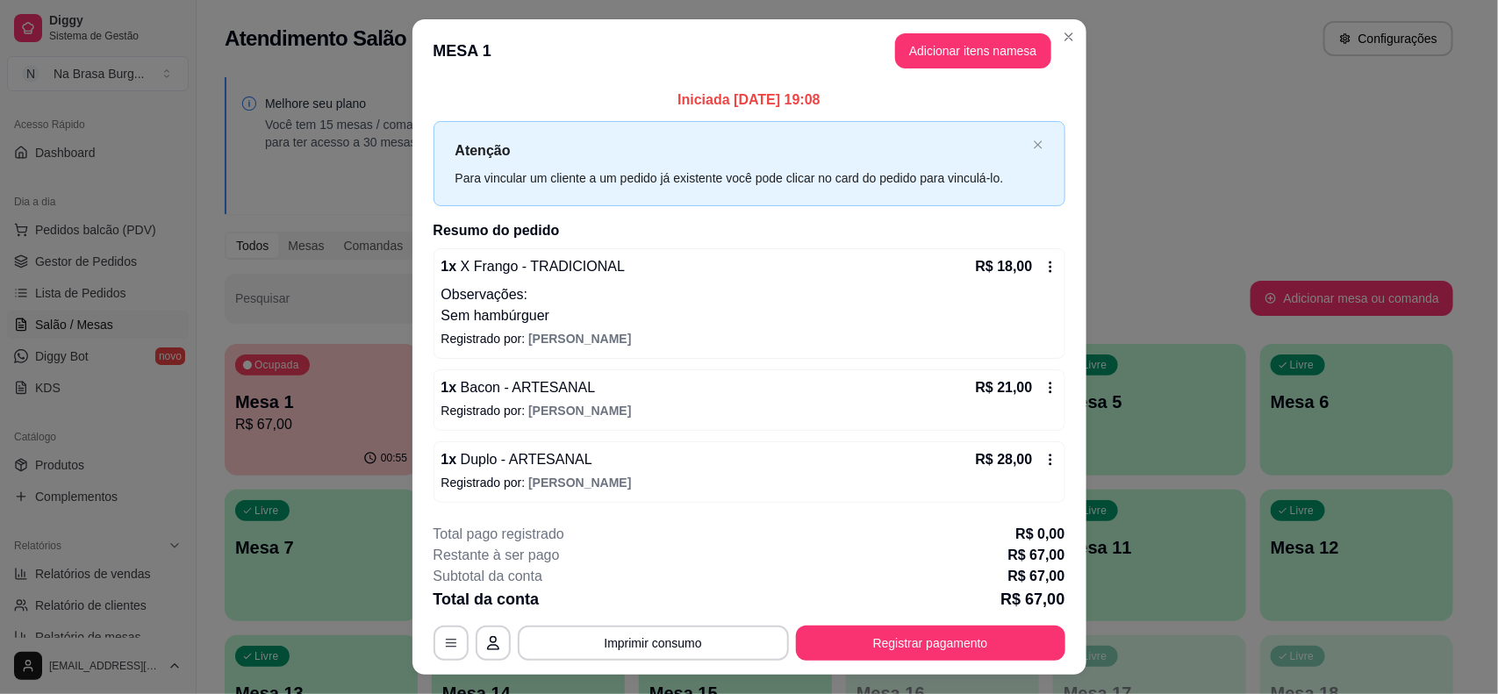
scroll to position [37, 0]
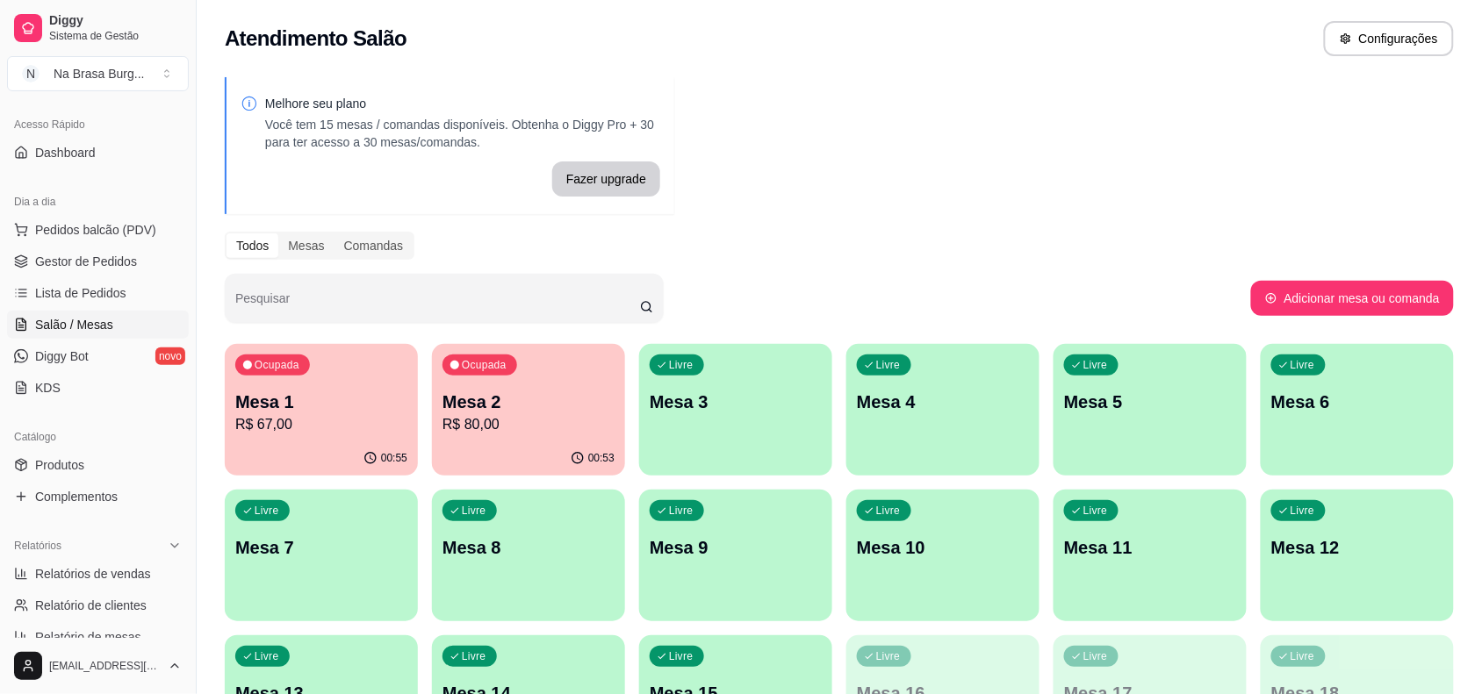
click at [514, 435] on p "R$ 80,00" at bounding box center [528, 424] width 172 height 21
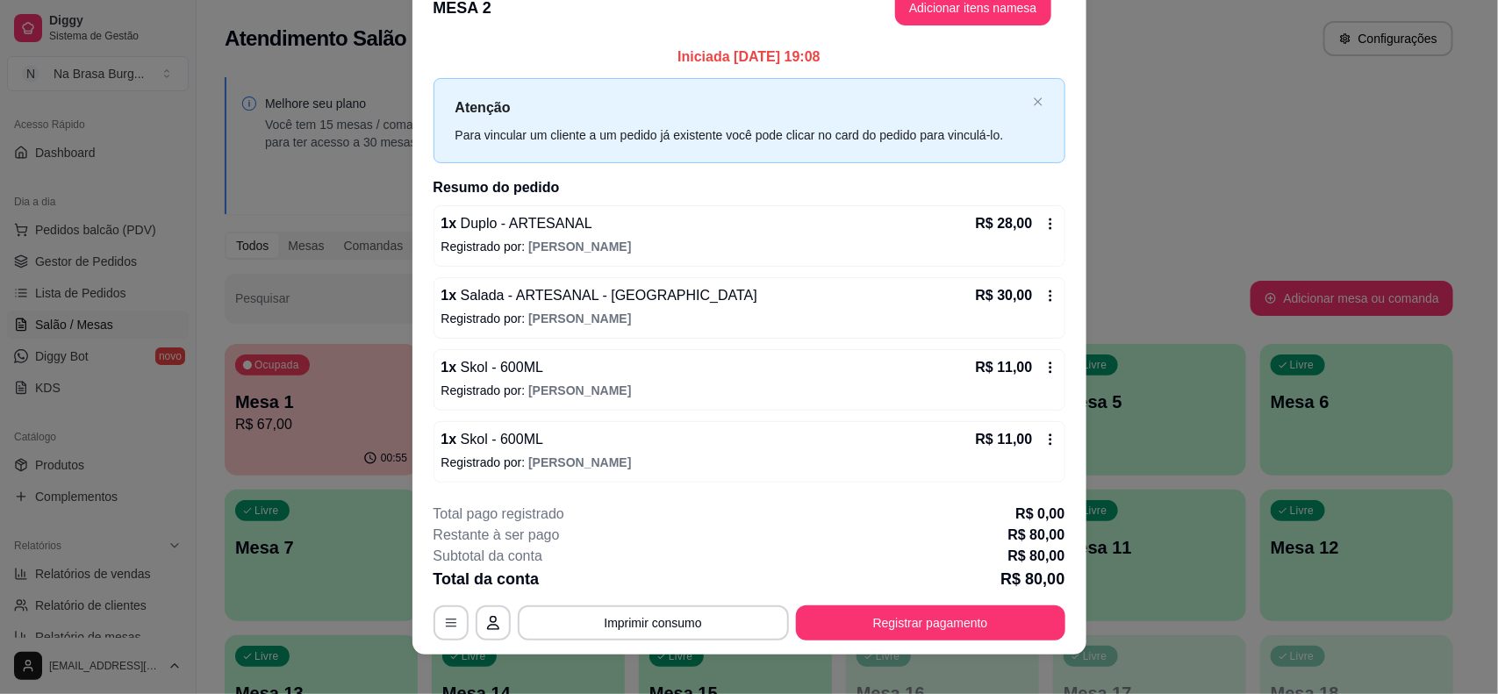
scroll to position [49, 0]
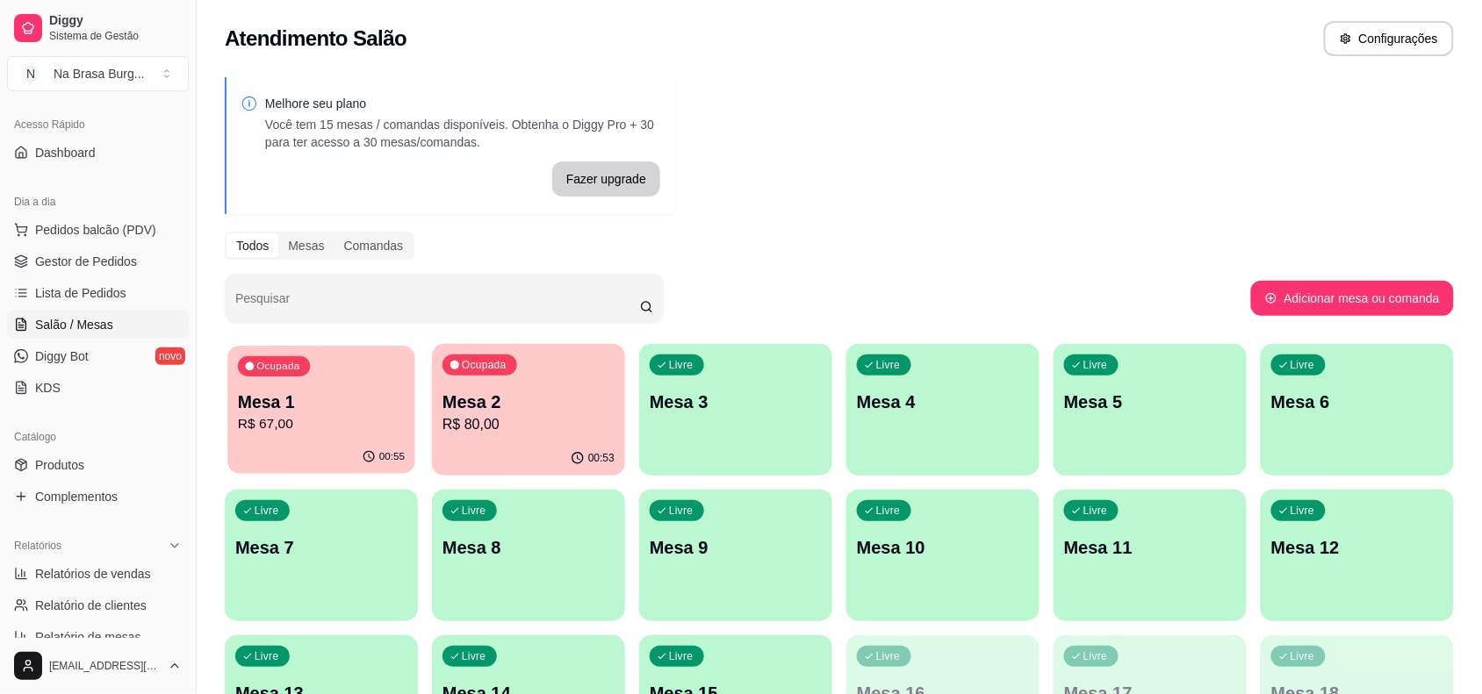
click at [281, 435] on div "Ocupada Mesa 1 R$ 67,00" at bounding box center [320, 393] width 187 height 95
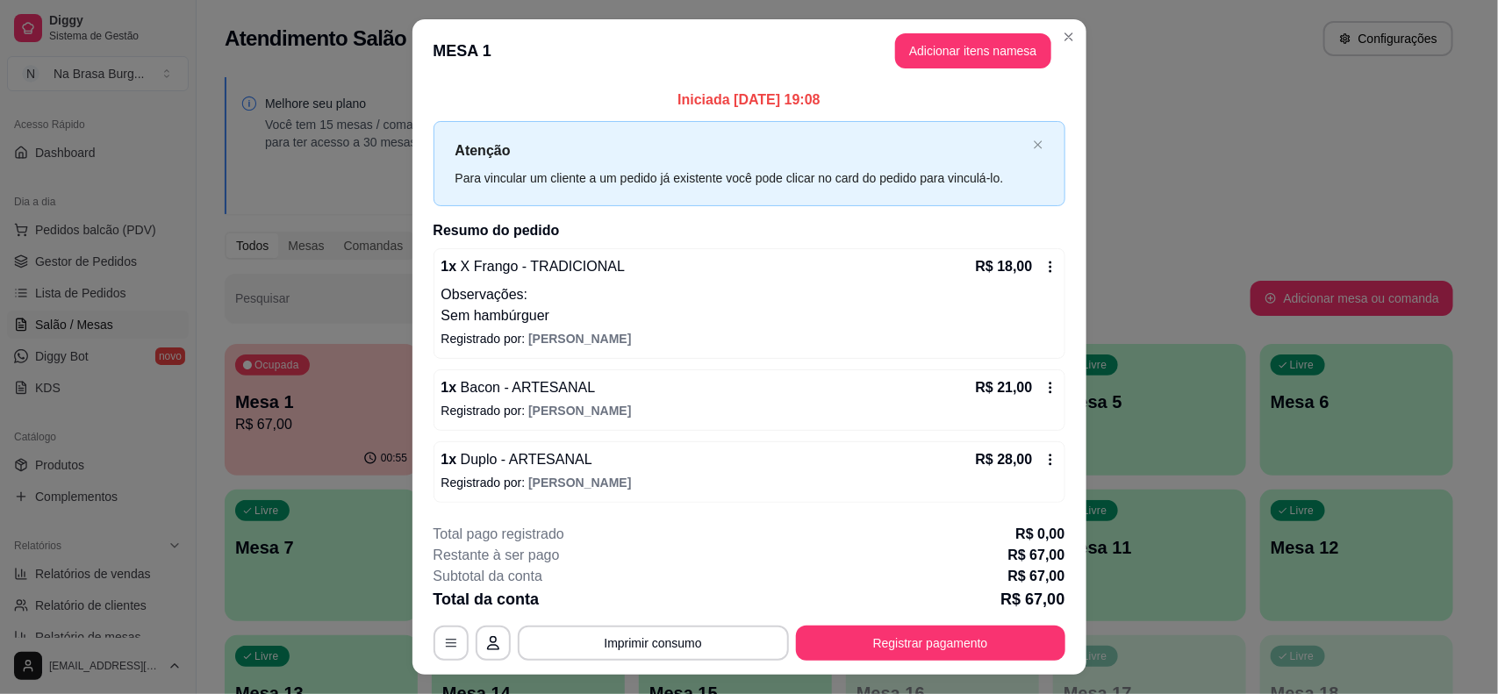
scroll to position [37, 0]
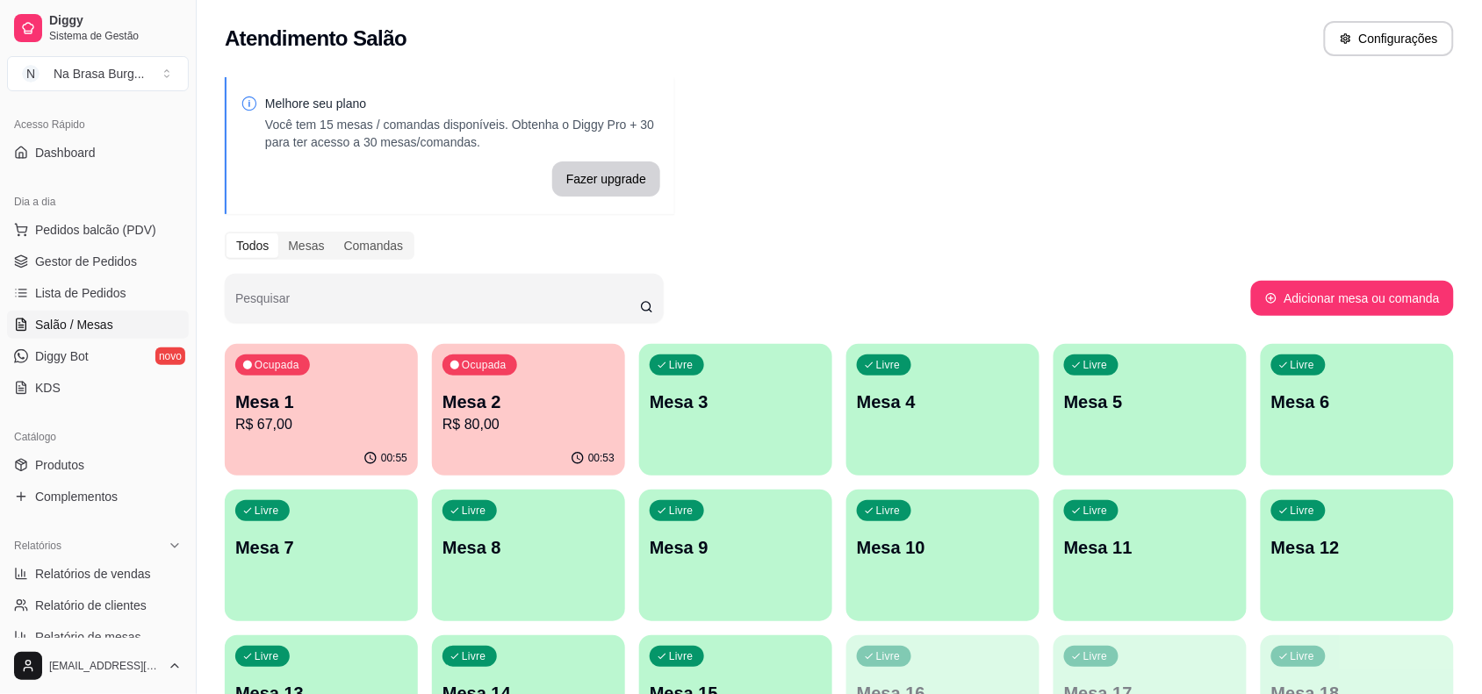
click at [518, 400] on p "Mesa 2" at bounding box center [528, 402] width 172 height 25
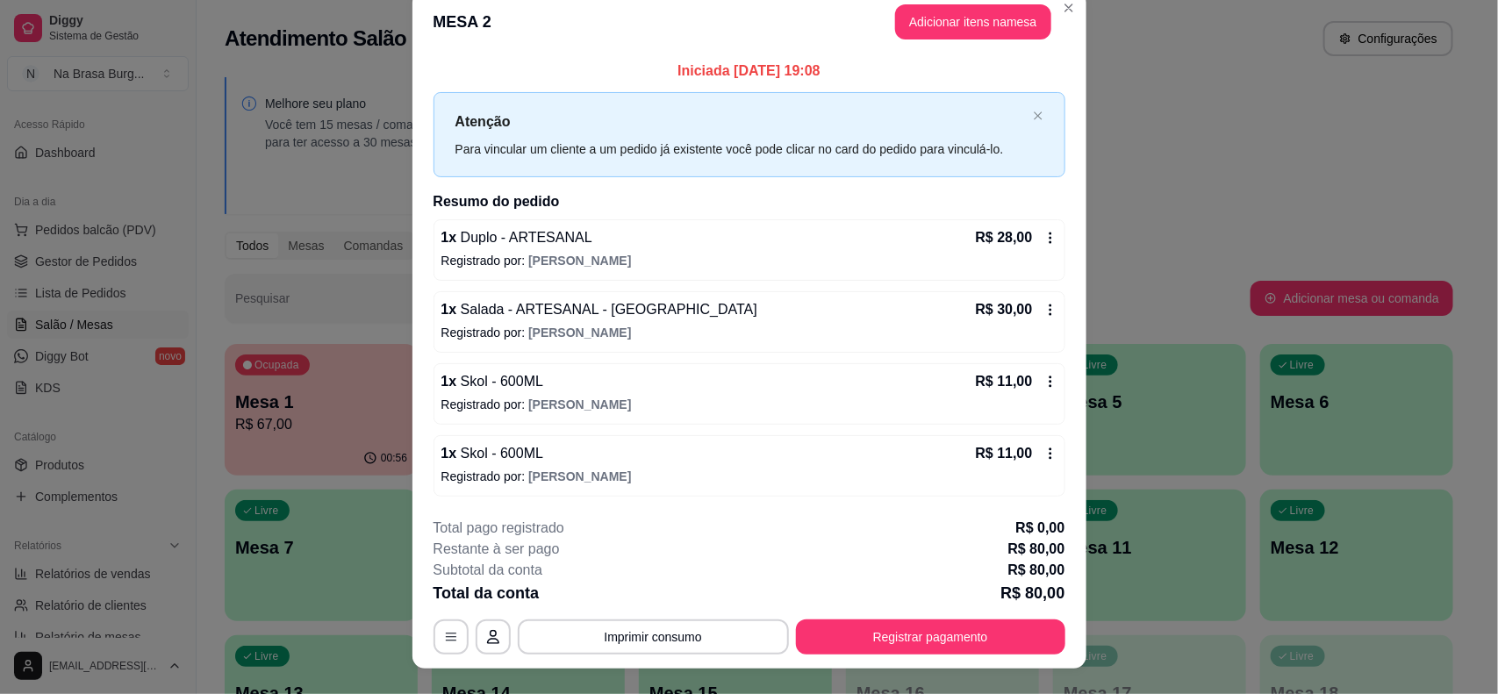
scroll to position [0, 0]
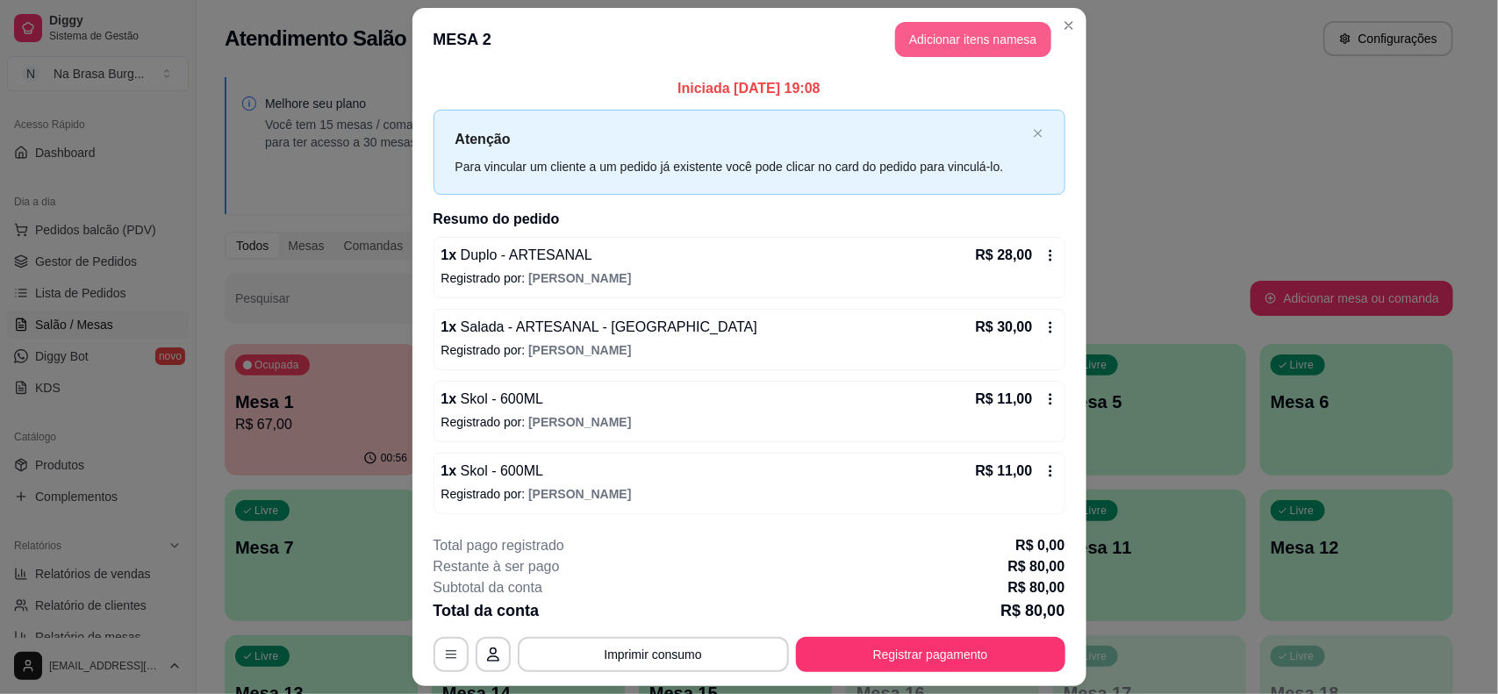
click at [976, 27] on button "Adicionar itens na mesa" at bounding box center [973, 39] width 156 height 35
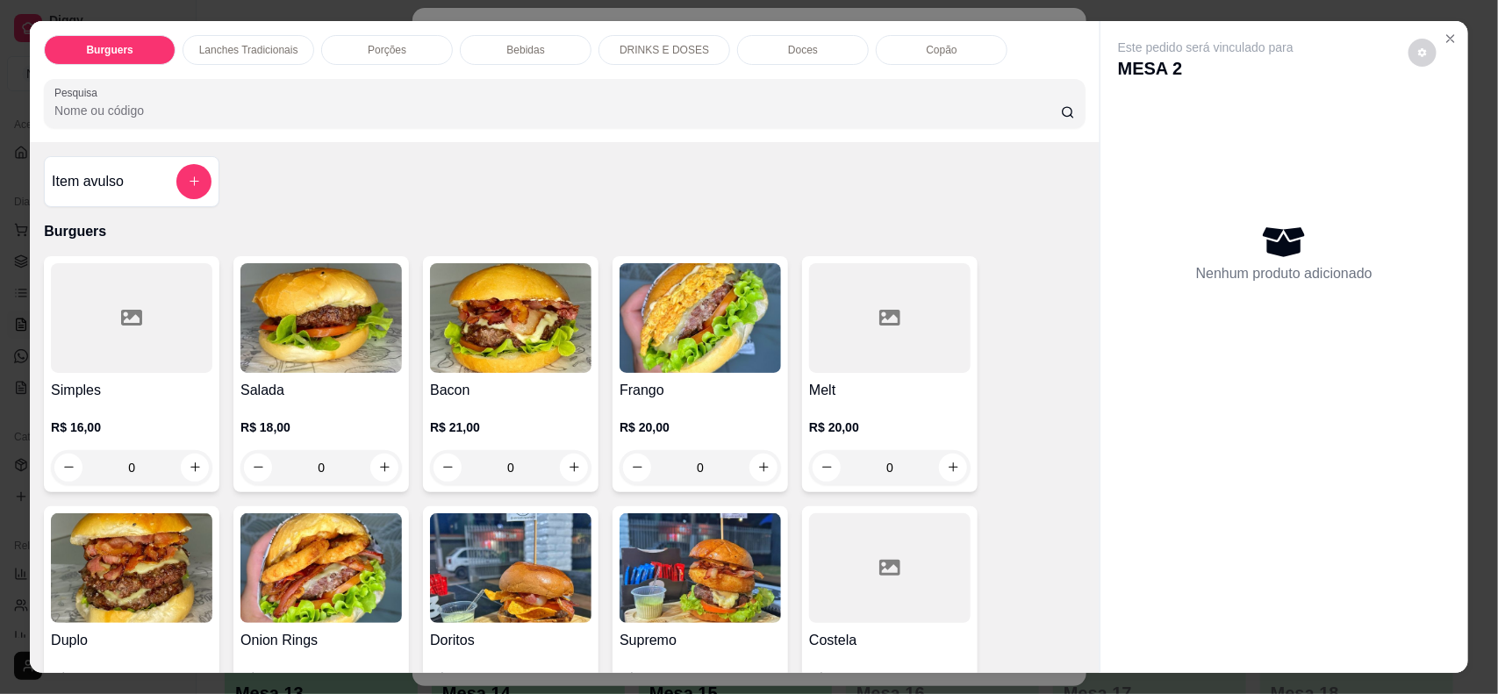
click at [496, 68] on div "Burguers Lanches Tradicionais Porções Bebidas DRINKS E DOSES Doces Copão Pesqui…" at bounding box center [565, 81] width 1070 height 121
click at [511, 48] on p "Bebidas" at bounding box center [525, 50] width 38 height 14
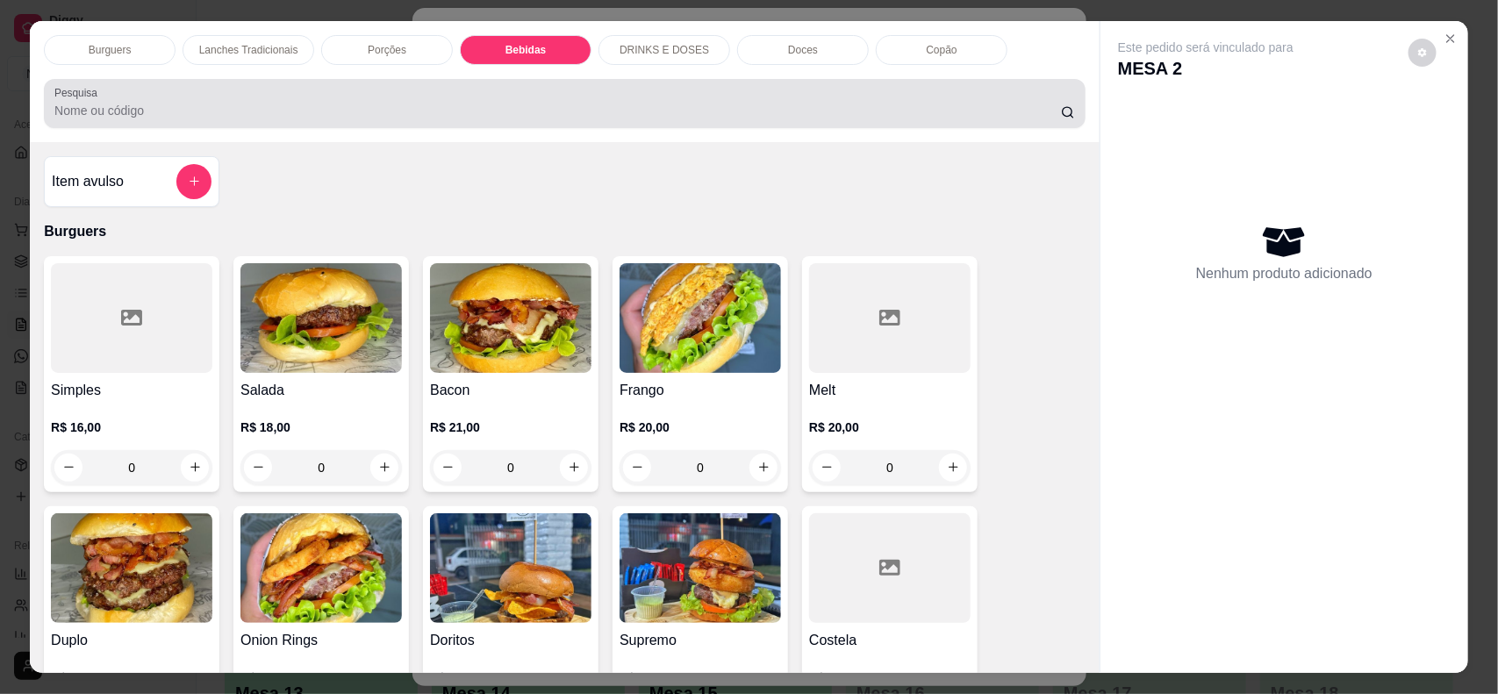
scroll to position [35, 0]
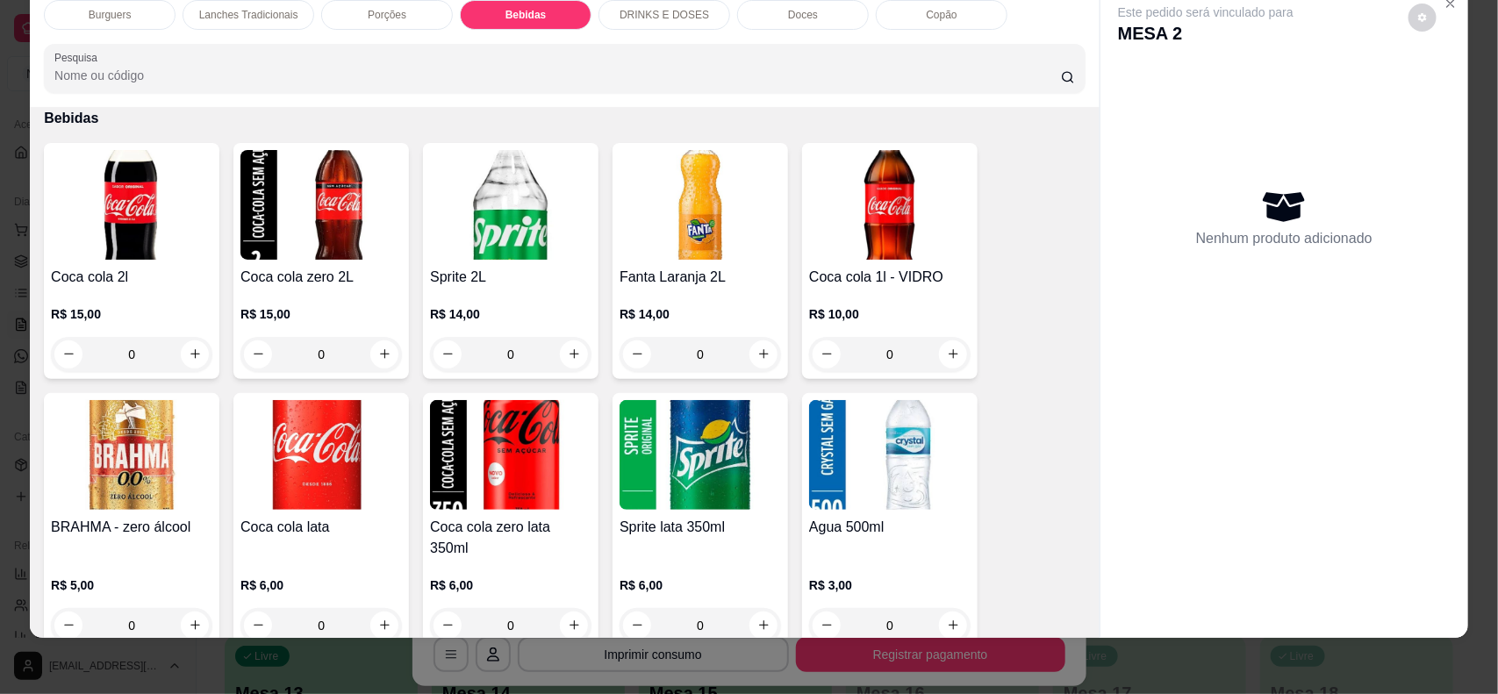
click at [551, 446] on img at bounding box center [511, 455] width 162 height 110
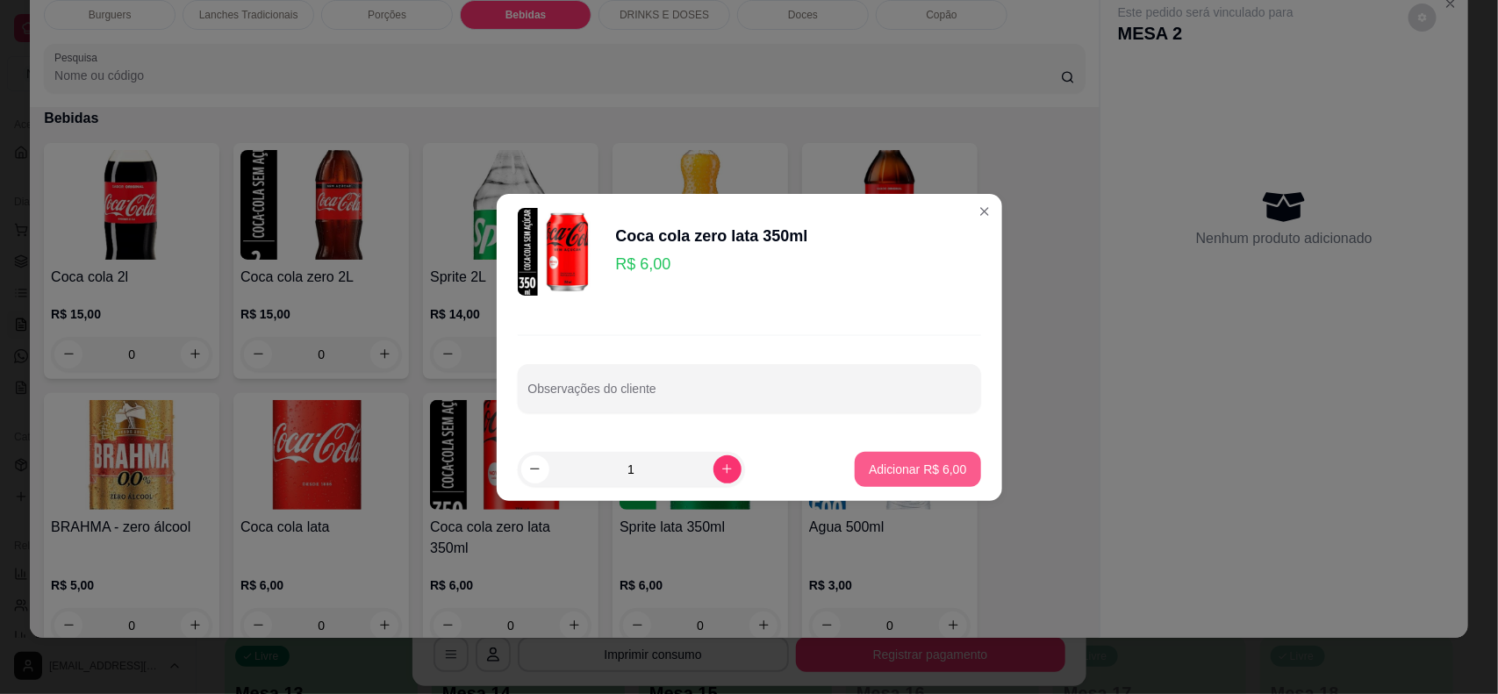
click at [930, 466] on p "Adicionar R$ 6,00" at bounding box center [917, 470] width 97 height 18
type input "1"
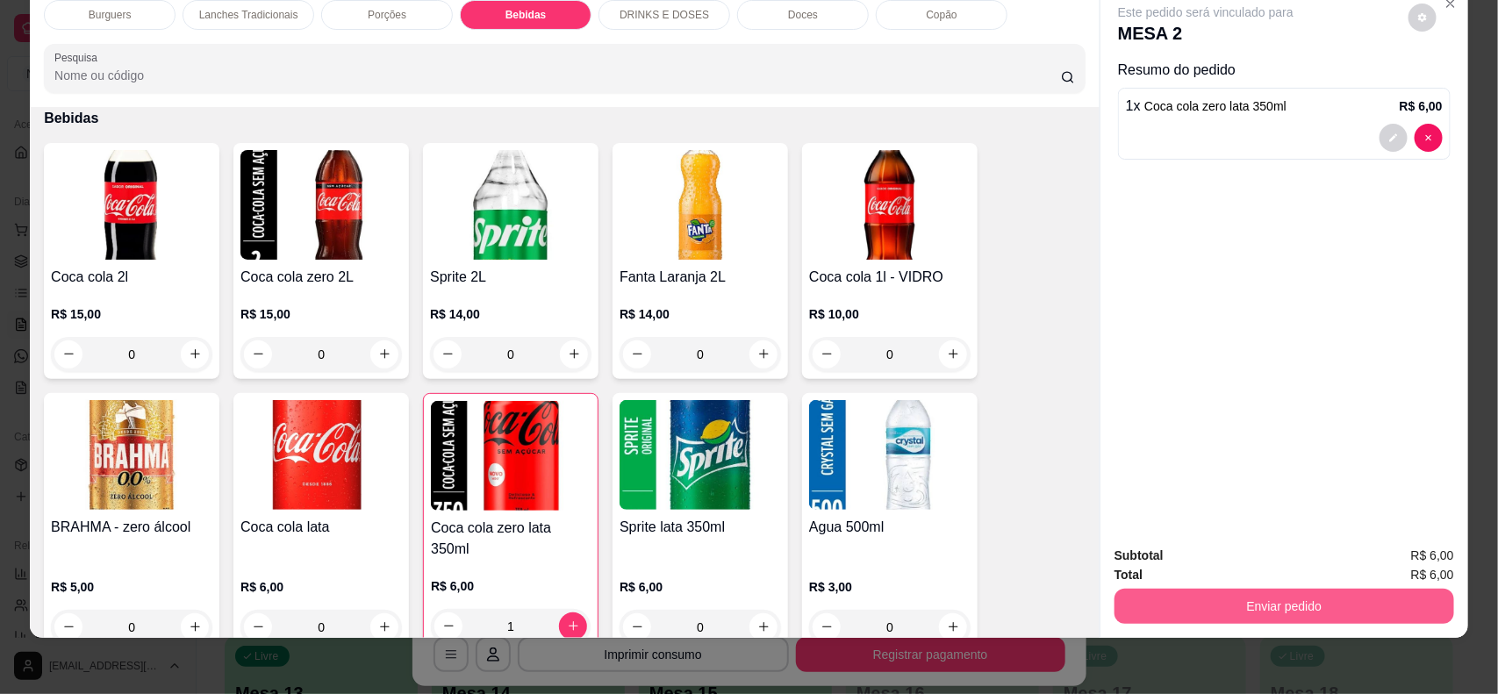
click at [1247, 597] on button "Enviar pedido" at bounding box center [1285, 606] width 340 height 35
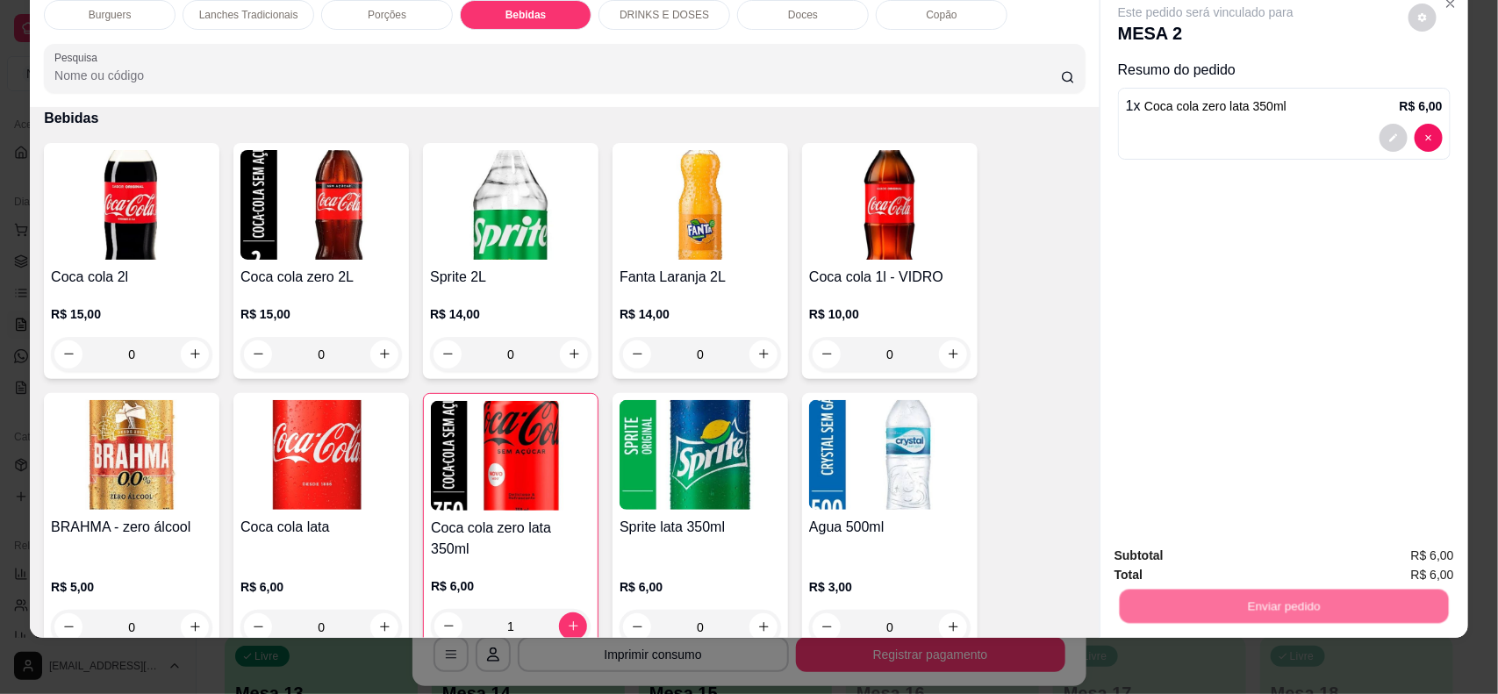
click at [1208, 559] on button "Não registrar e enviar pedido" at bounding box center [1225, 563] width 177 height 32
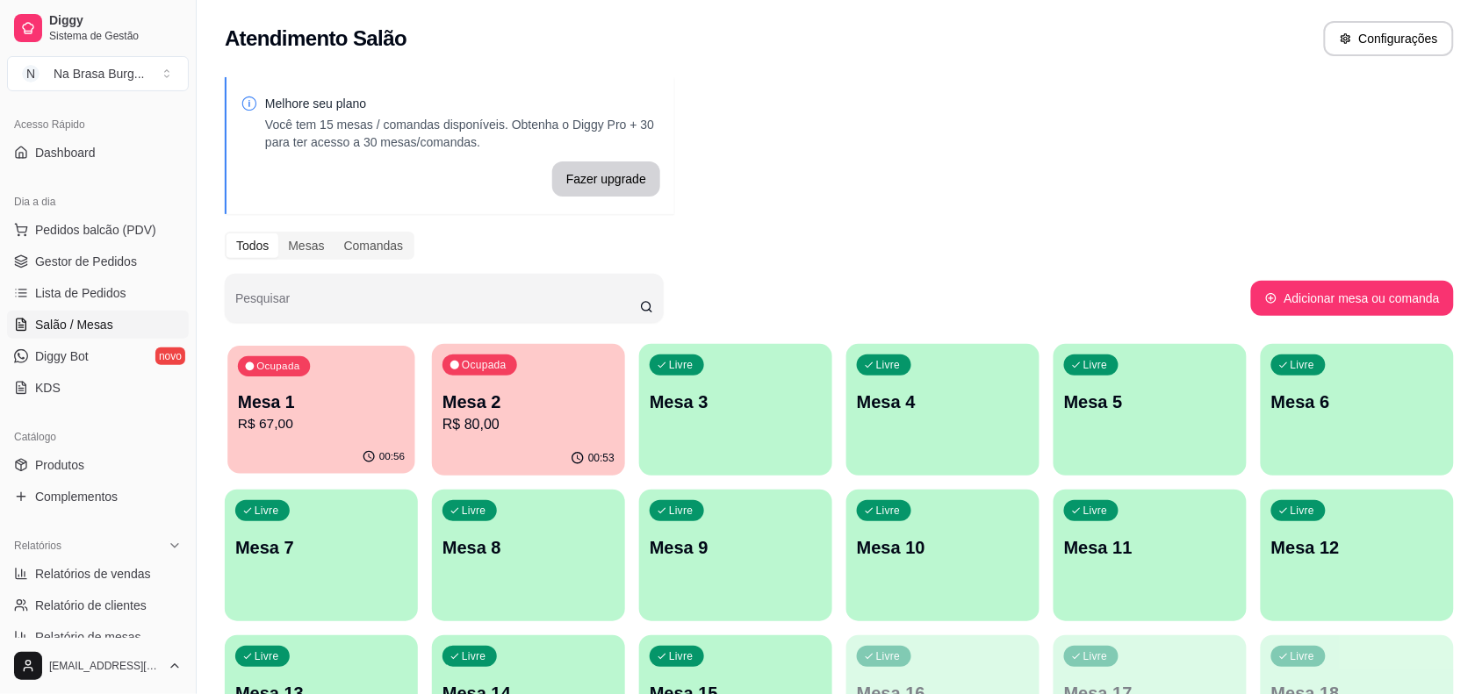
click at [340, 446] on div "00:56" at bounding box center [320, 457] width 187 height 33
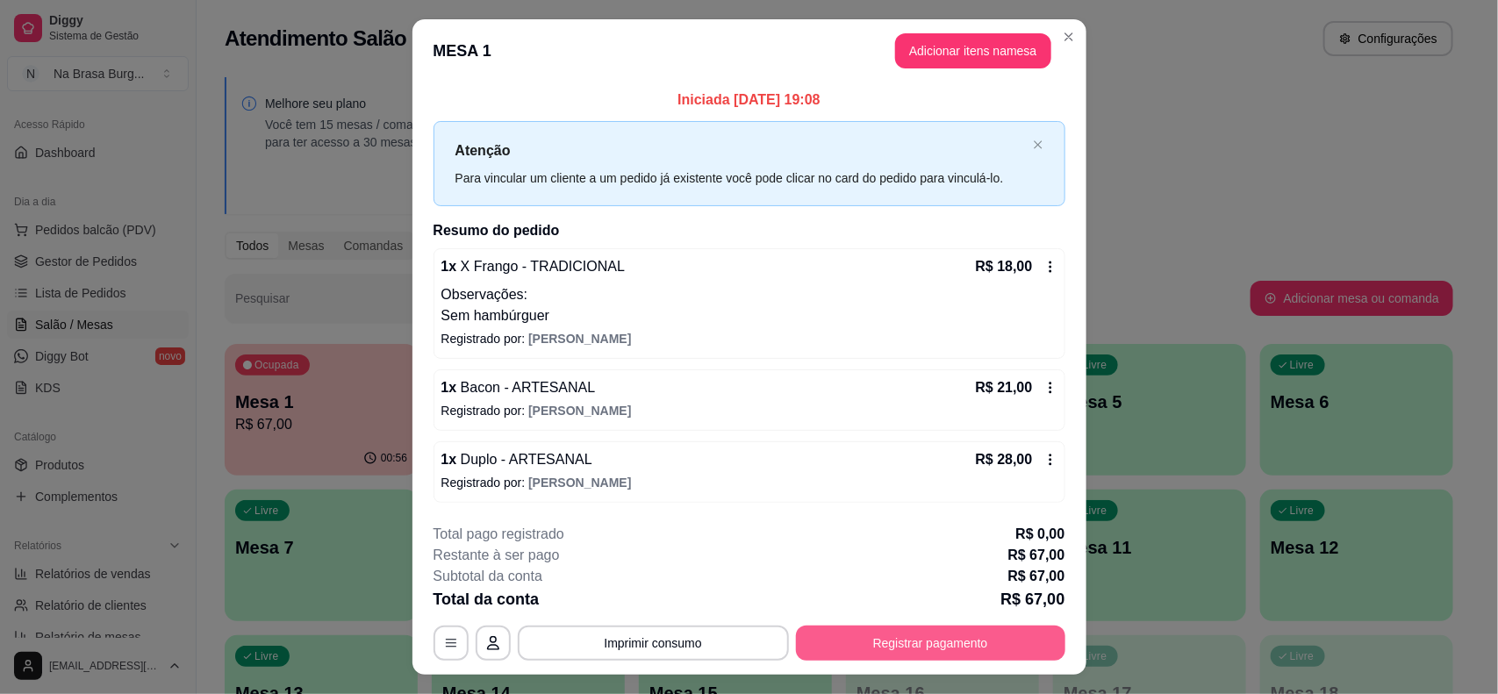
click at [927, 656] on button "Registrar pagamento" at bounding box center [930, 643] width 269 height 35
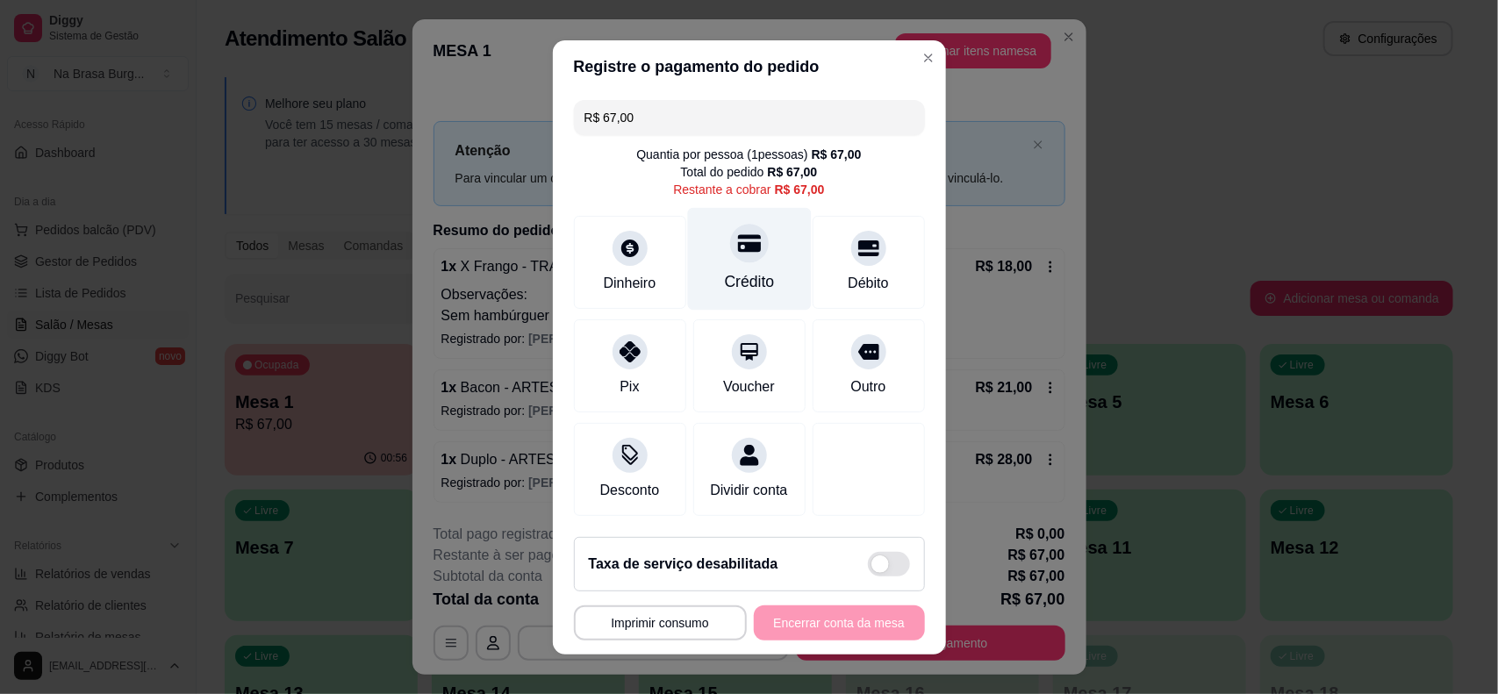
click at [724, 270] on div "Crédito" at bounding box center [749, 281] width 50 height 23
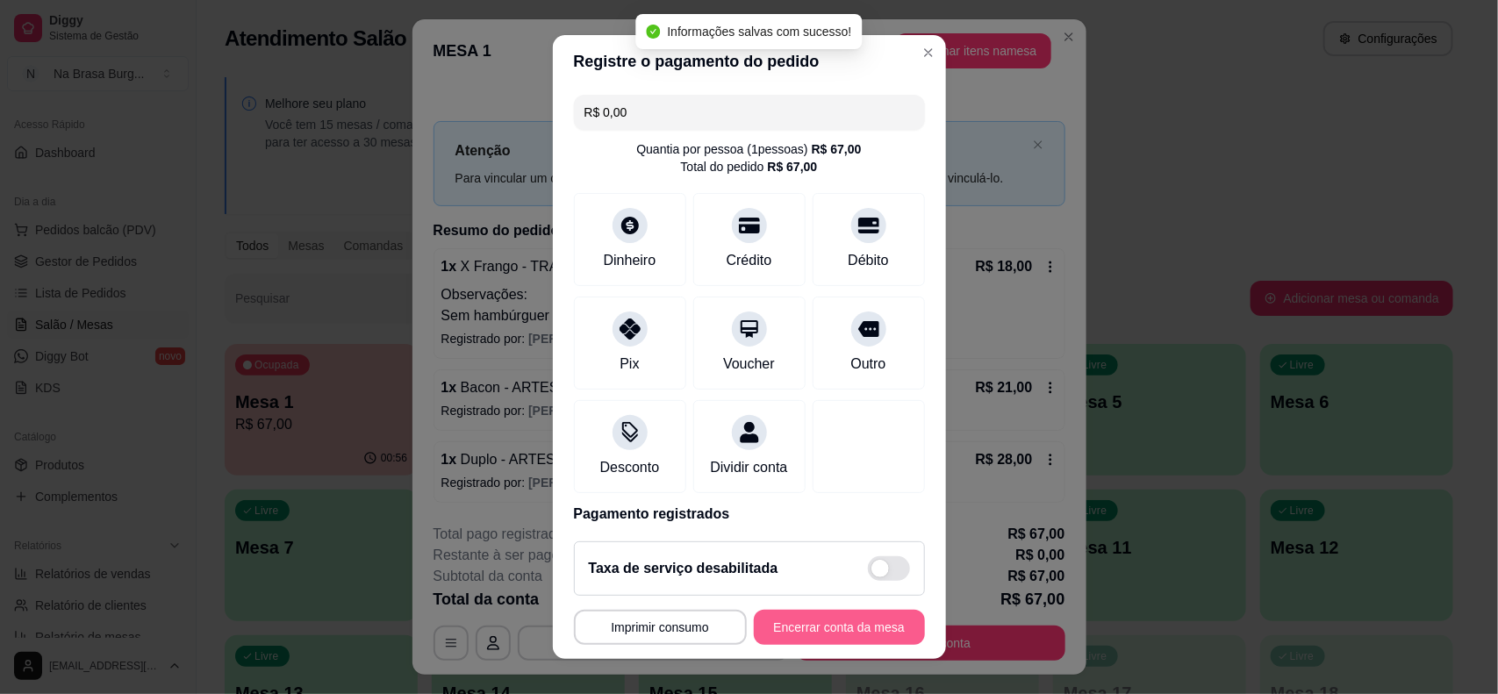
type input "R$ 0,00"
click at [808, 635] on button "Encerrar conta da mesa" at bounding box center [839, 627] width 171 height 35
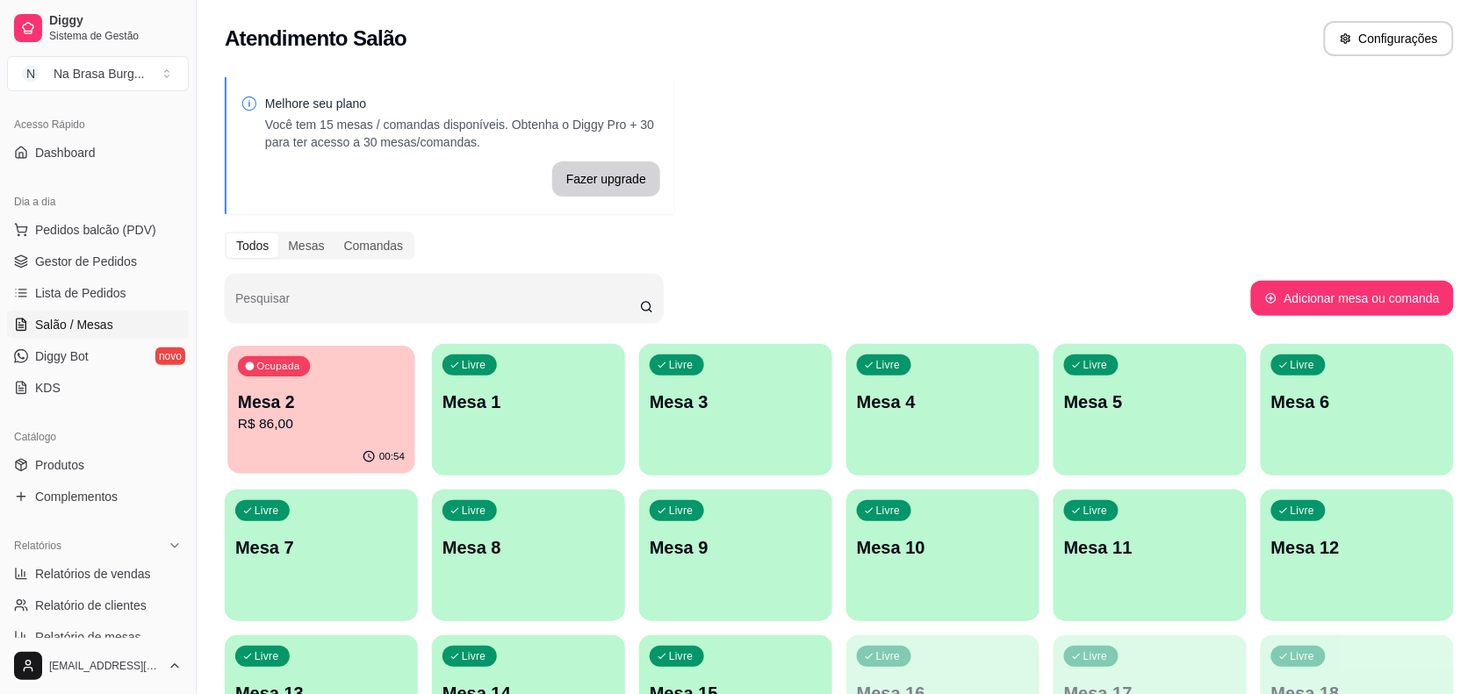
click at [332, 388] on div "Ocupada Mesa 2 R$ 86,00" at bounding box center [320, 393] width 187 height 95
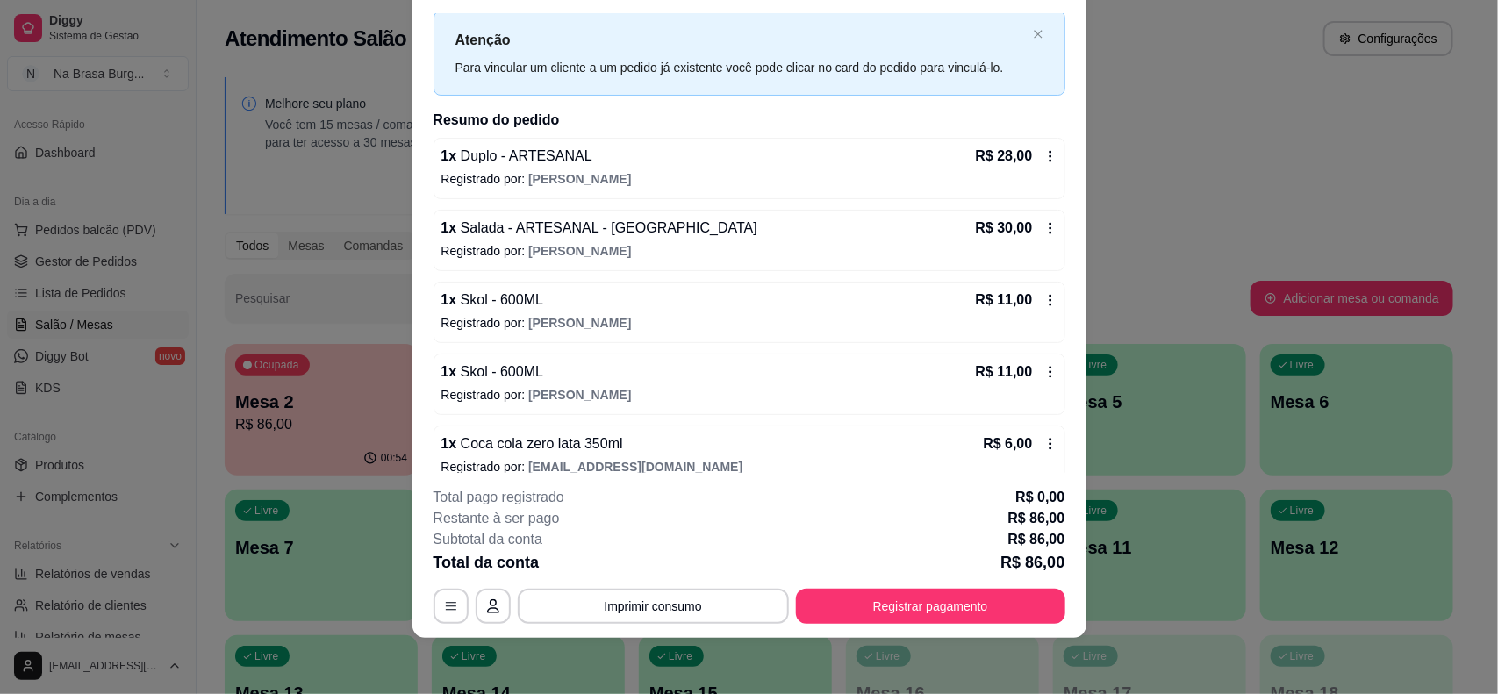
scroll to position [64, 0]
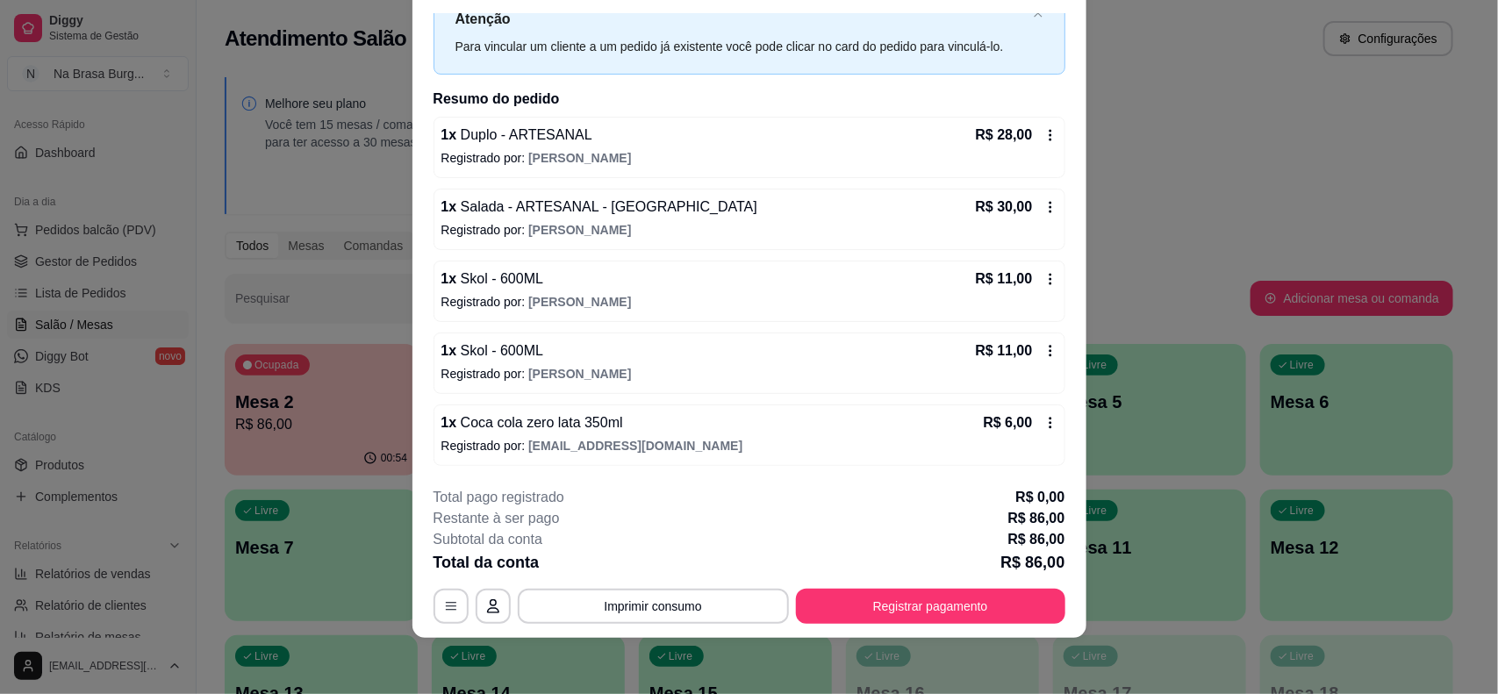
click at [1044, 426] on icon at bounding box center [1051, 423] width 14 height 14
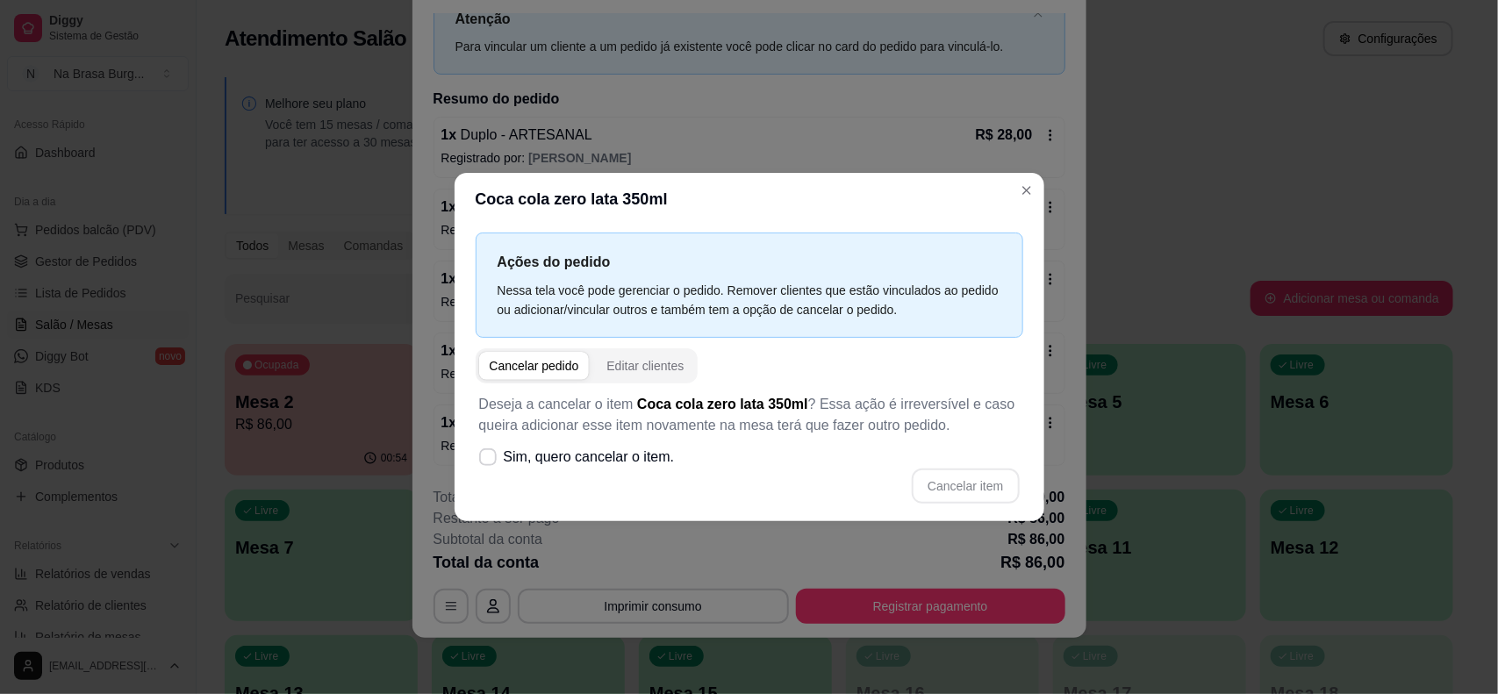
click at [538, 365] on div "Cancelar pedido" at bounding box center [535, 366] width 90 height 18
click at [568, 462] on span "Sim, quero cancelar o item." at bounding box center [589, 457] width 171 height 21
click at [490, 462] on input "Sim, quero cancelar o item." at bounding box center [483, 465] width 11 height 11
checkbox input "true"
click at [968, 485] on button "Cancelar item" at bounding box center [966, 486] width 104 height 34
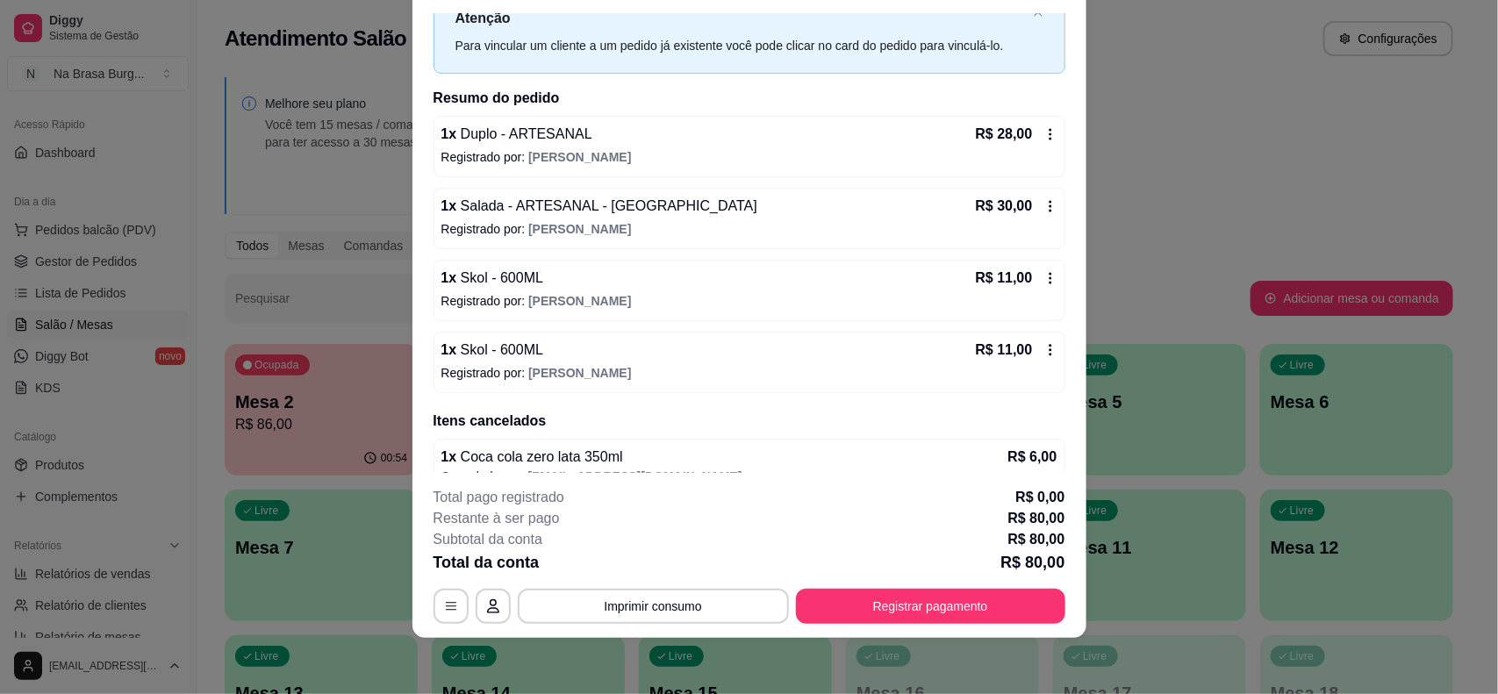
scroll to position [93, 0]
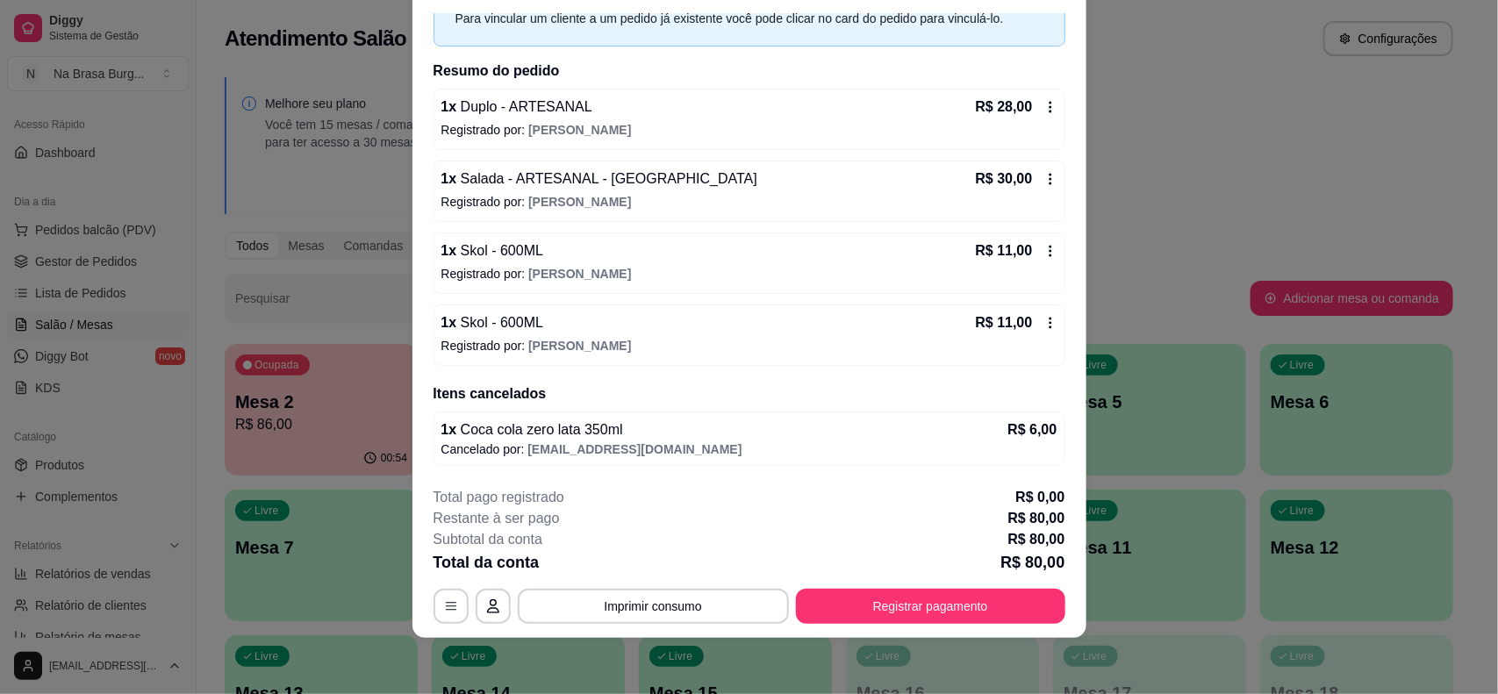
click at [937, 337] on p "Registrado por: [PERSON_NAME]" at bounding box center [750, 346] width 616 height 18
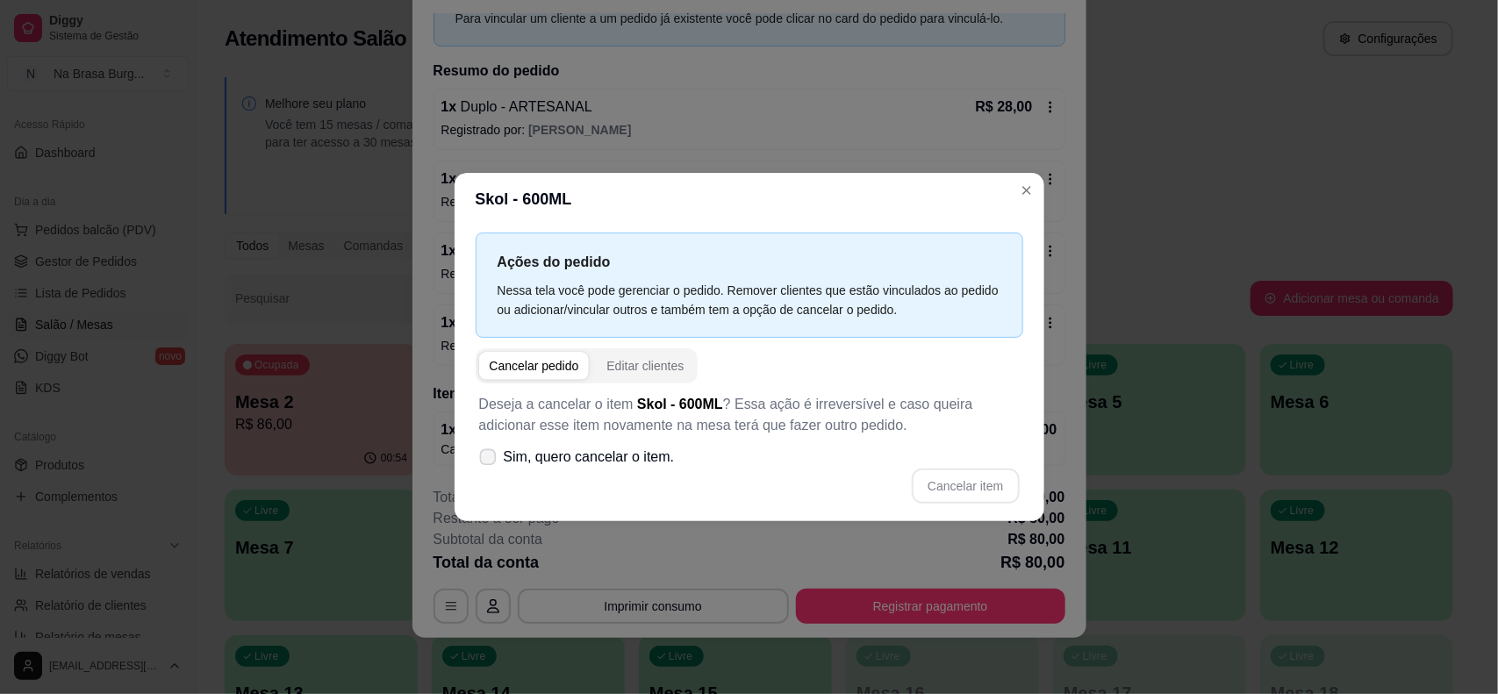
click at [575, 463] on span "Sim, quero cancelar o item." at bounding box center [589, 457] width 171 height 21
click at [490, 463] on input "Sim, quero cancelar o item." at bounding box center [483, 465] width 11 height 11
checkbox input "true"
click at [571, 373] on div "Cancelar pedido" at bounding box center [535, 366] width 90 height 18
click at [988, 477] on button "Cancelar item" at bounding box center [965, 486] width 107 height 35
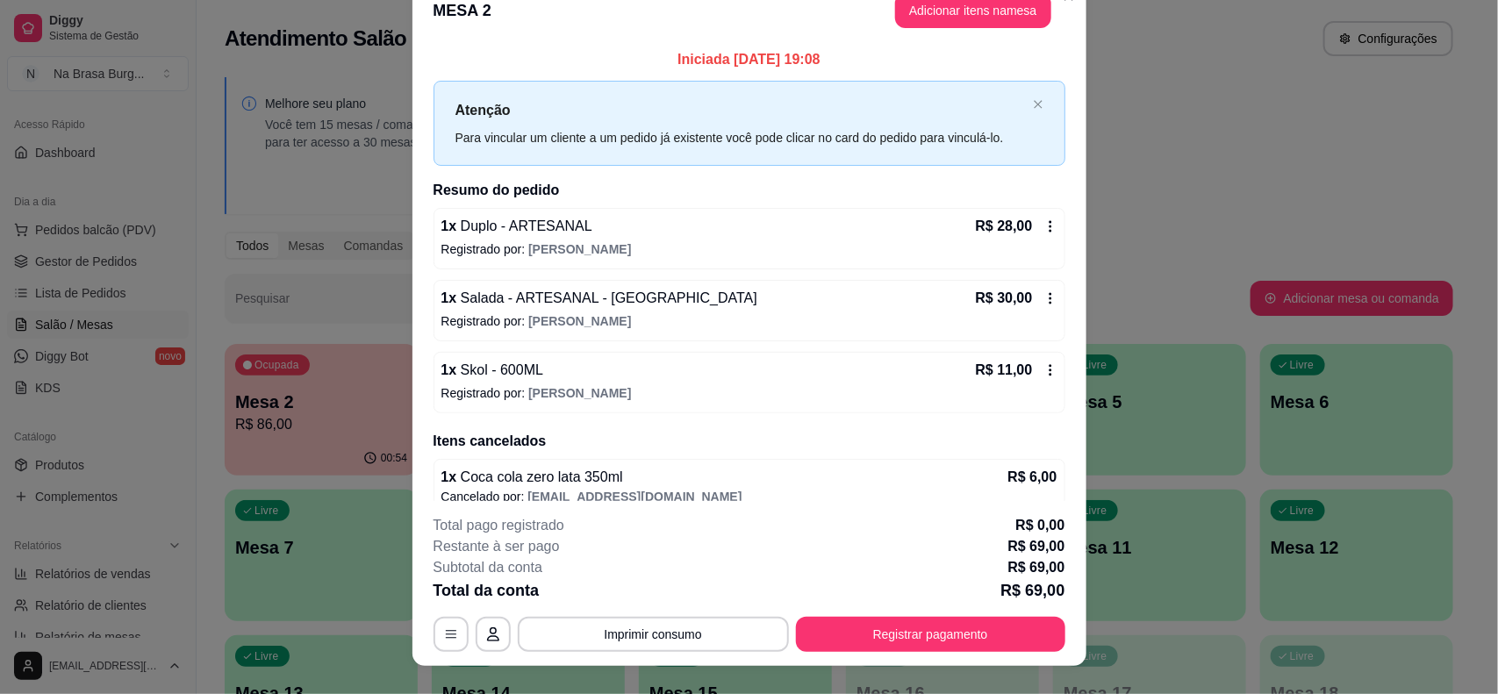
scroll to position [0, 0]
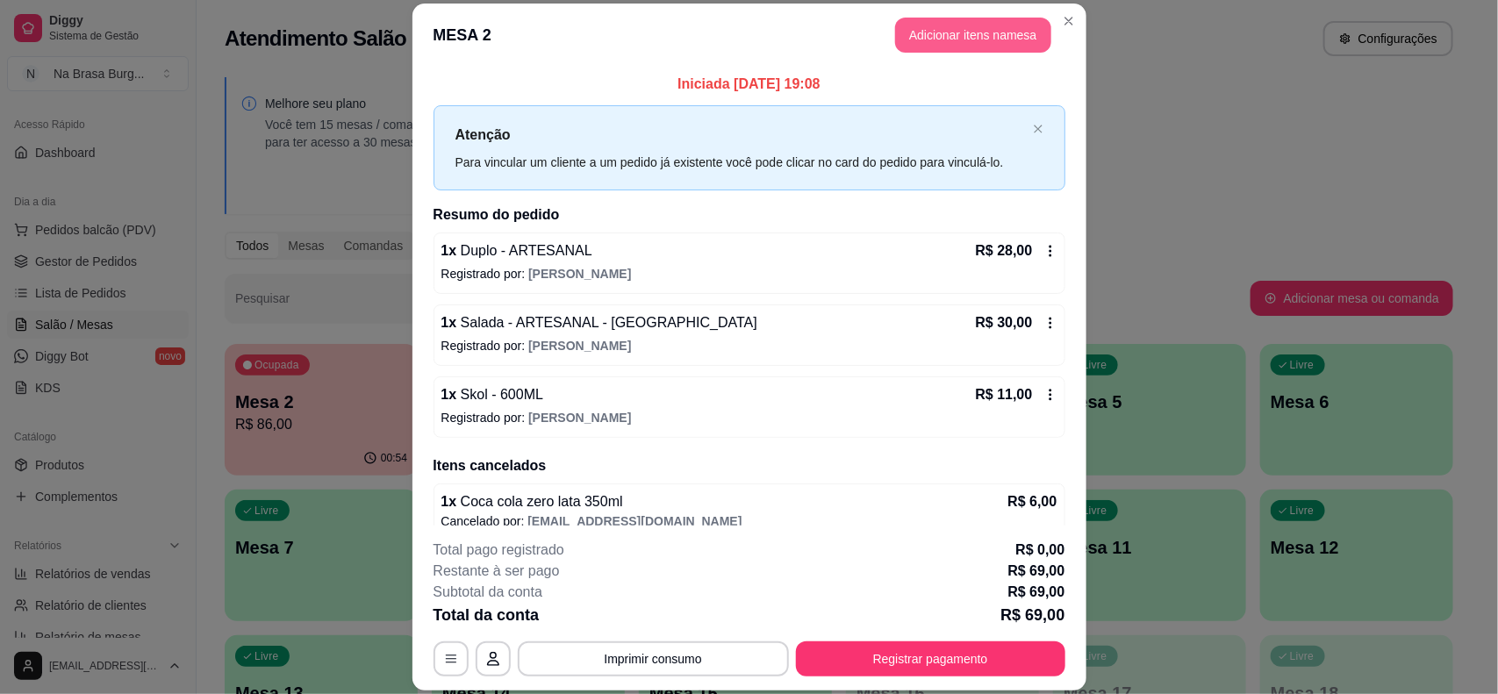
click at [951, 33] on button "Adicionar itens na mesa" at bounding box center [973, 35] width 156 height 35
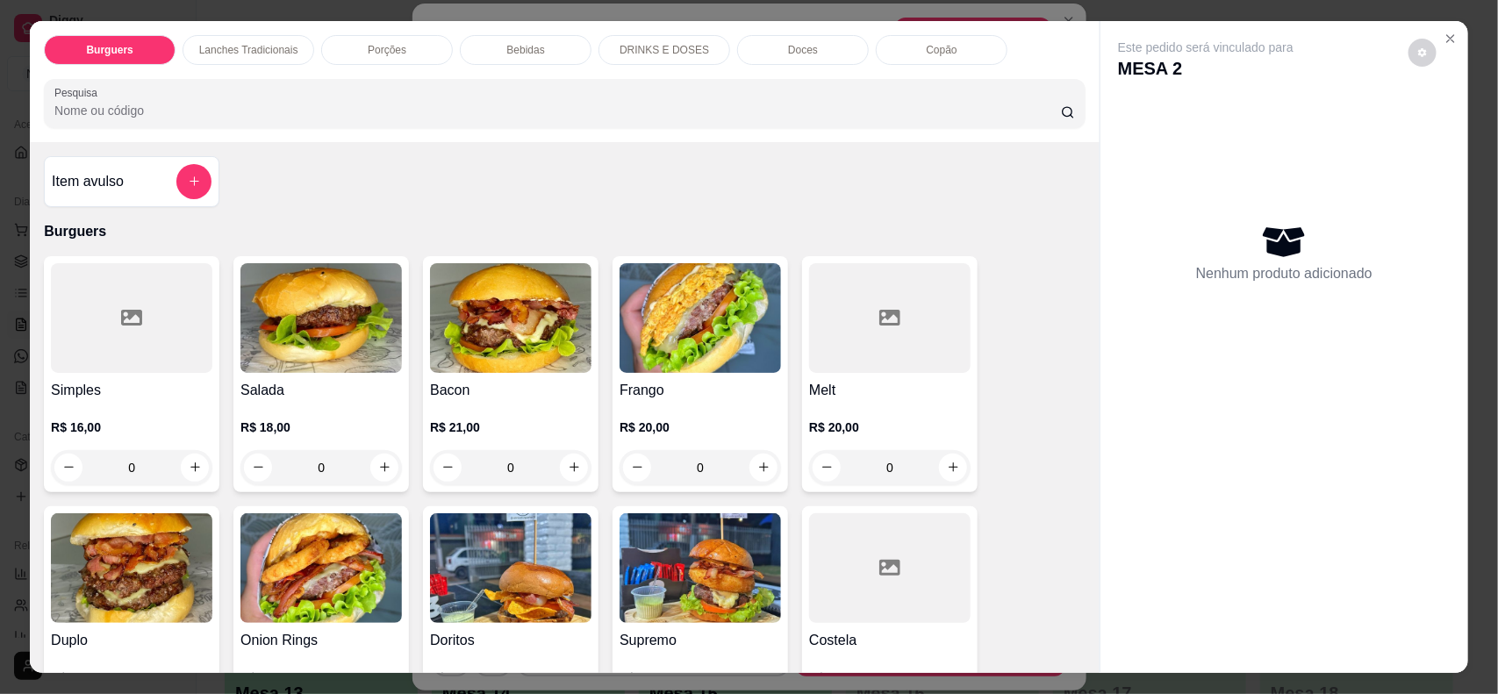
click at [515, 40] on div "Bebidas" at bounding box center [526, 50] width 132 height 30
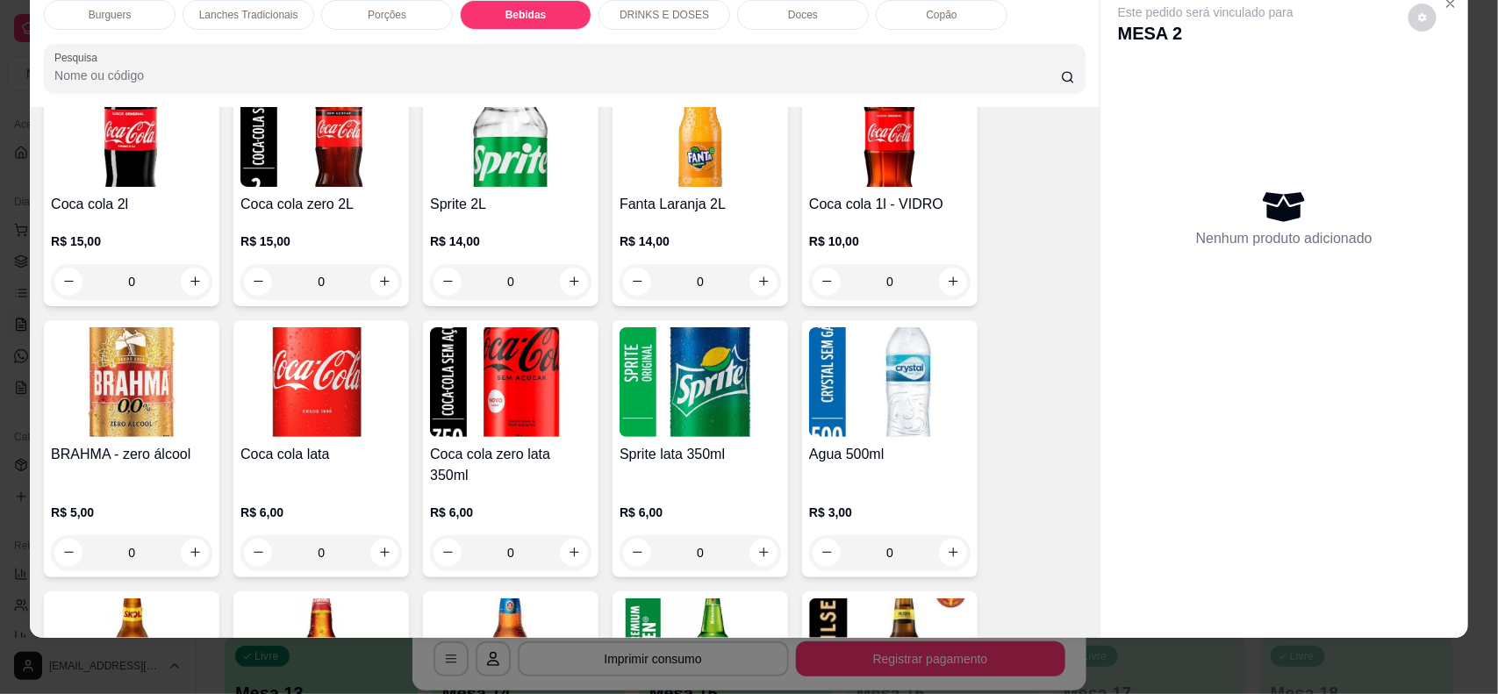
scroll to position [1815, 0]
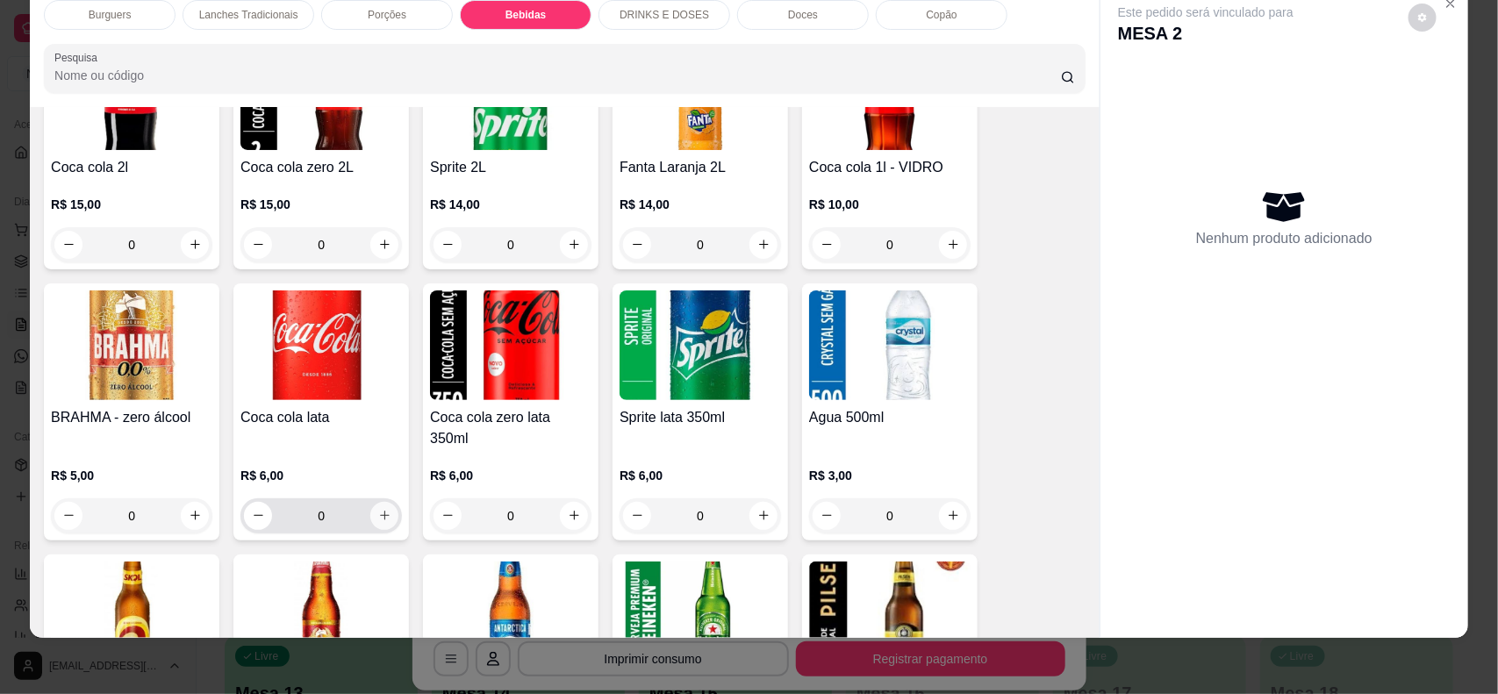
click at [370, 502] on button "increase-product-quantity" at bounding box center [384, 516] width 28 height 28
type input "1"
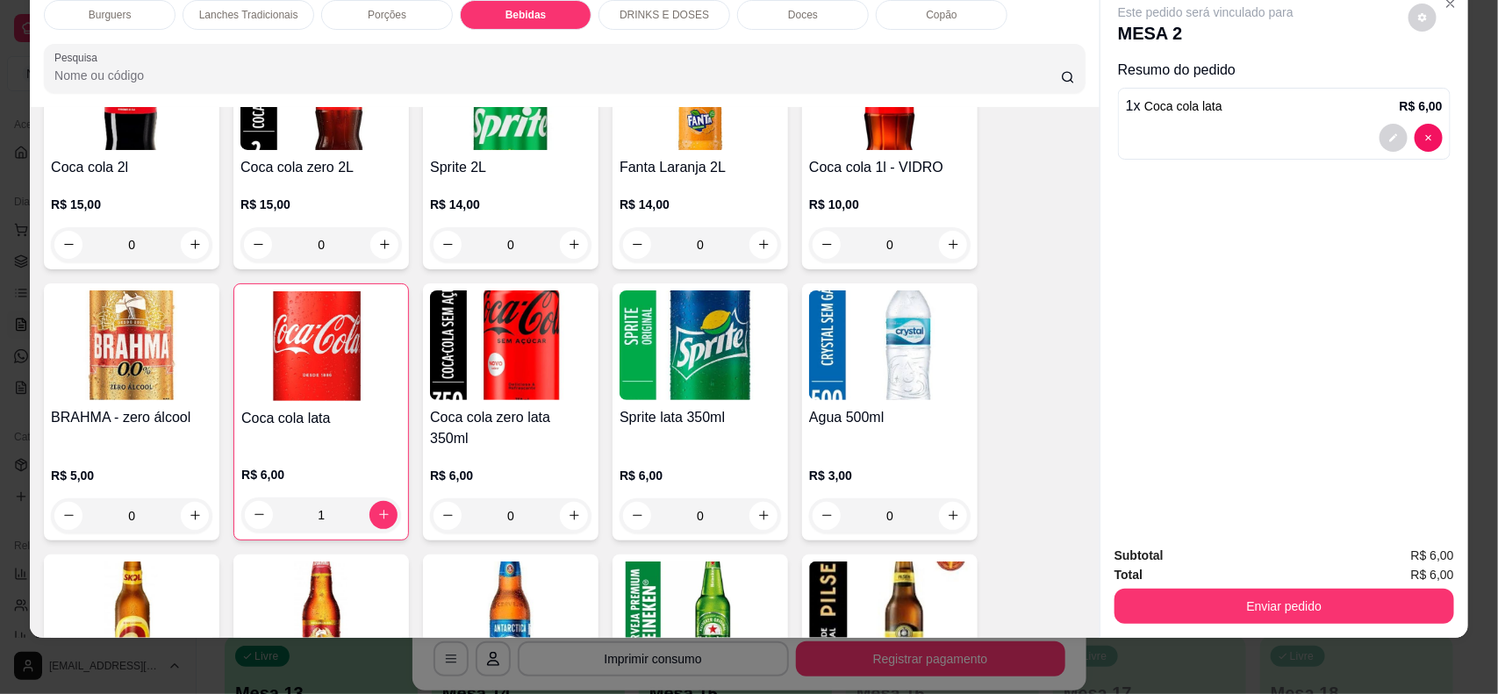
scroll to position [1596, 0]
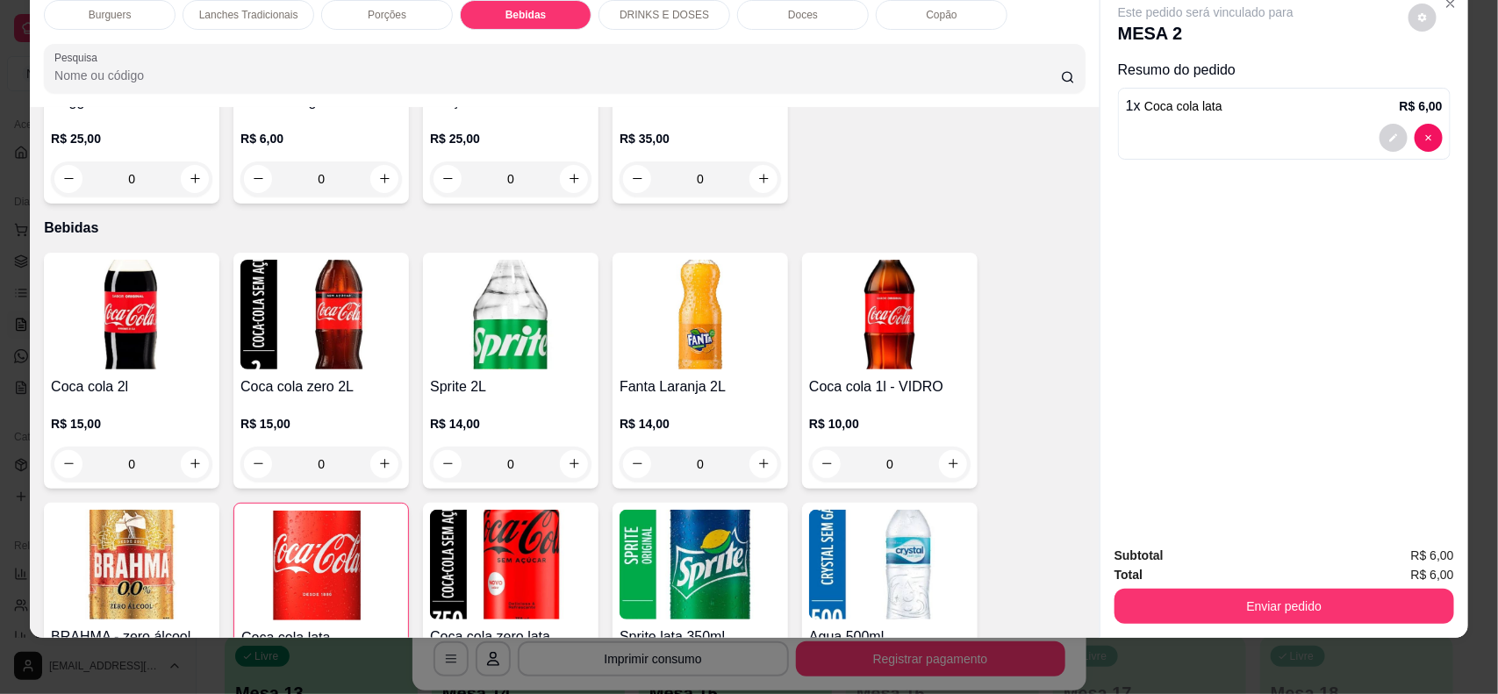
click at [793, 11] on p "Doces" at bounding box center [803, 15] width 30 height 14
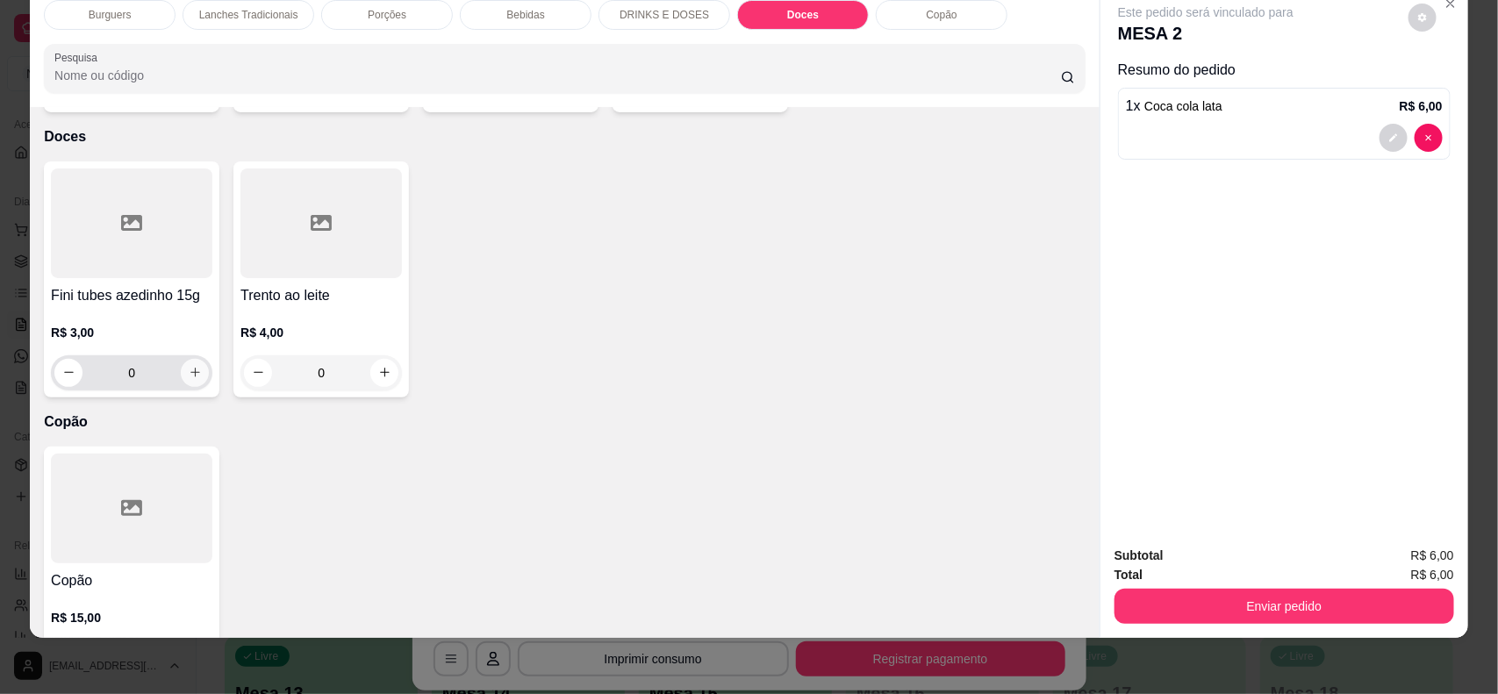
click at [181, 363] on button "increase-product-quantity" at bounding box center [195, 373] width 28 height 28
type input "1"
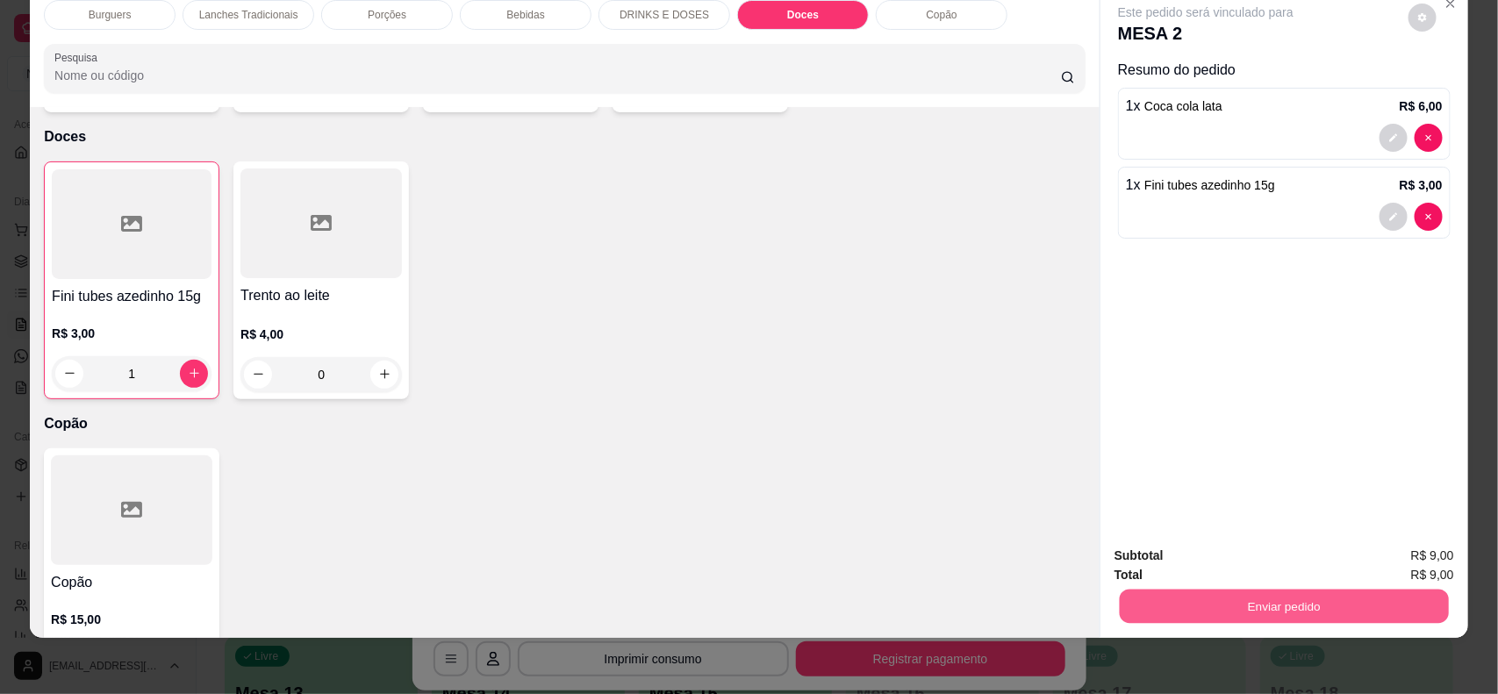
click at [1245, 597] on button "Enviar pedido" at bounding box center [1284, 607] width 329 height 34
click at [1173, 557] on button "Não registrar e enviar pedido" at bounding box center [1225, 563] width 177 height 32
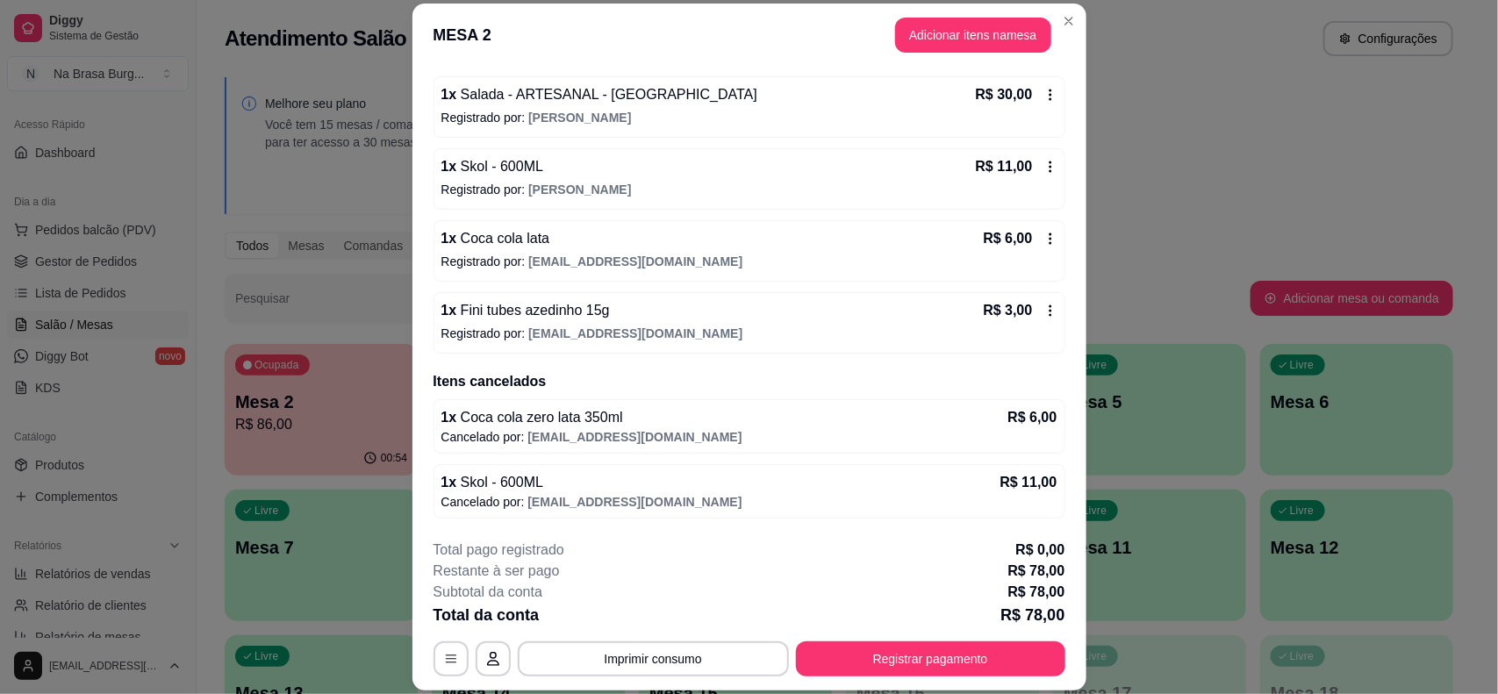
scroll to position [11, 0]
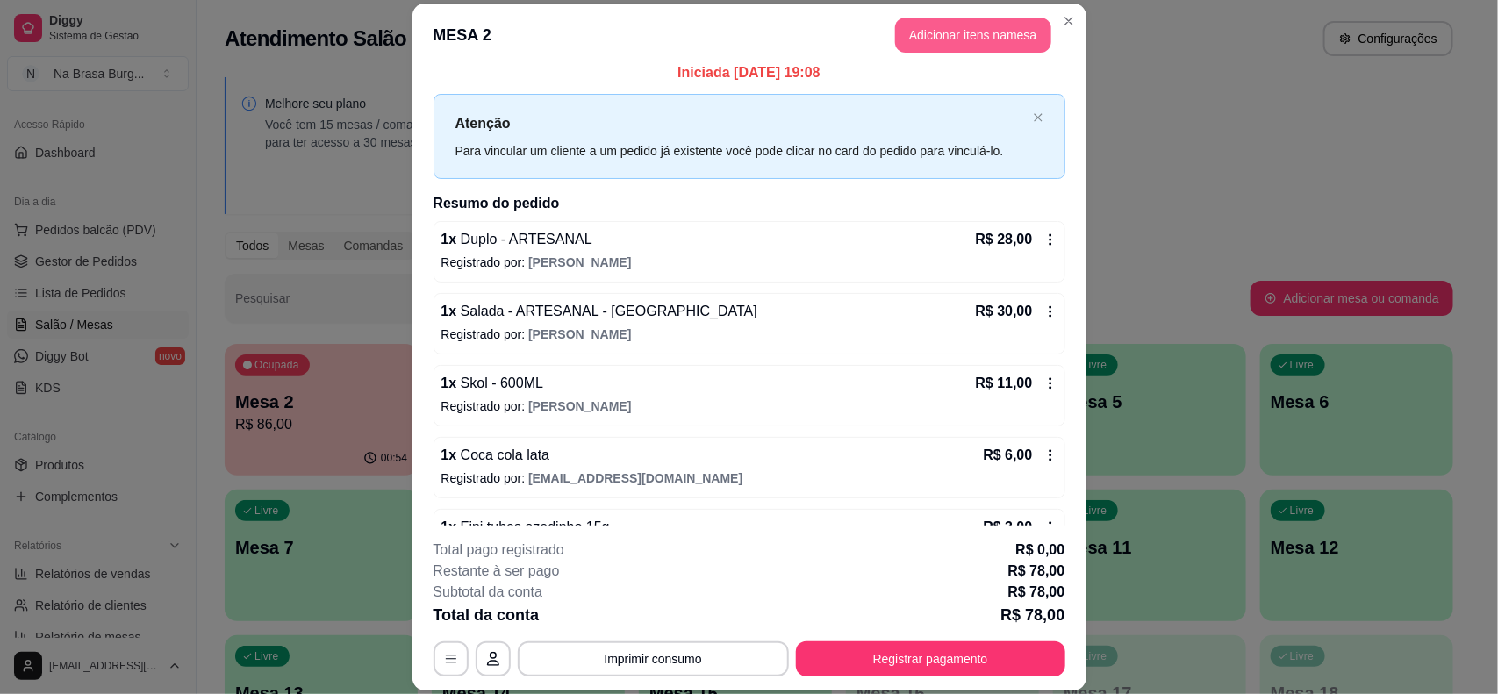
click at [945, 23] on button "Adicionar itens na mesa" at bounding box center [973, 35] width 156 height 35
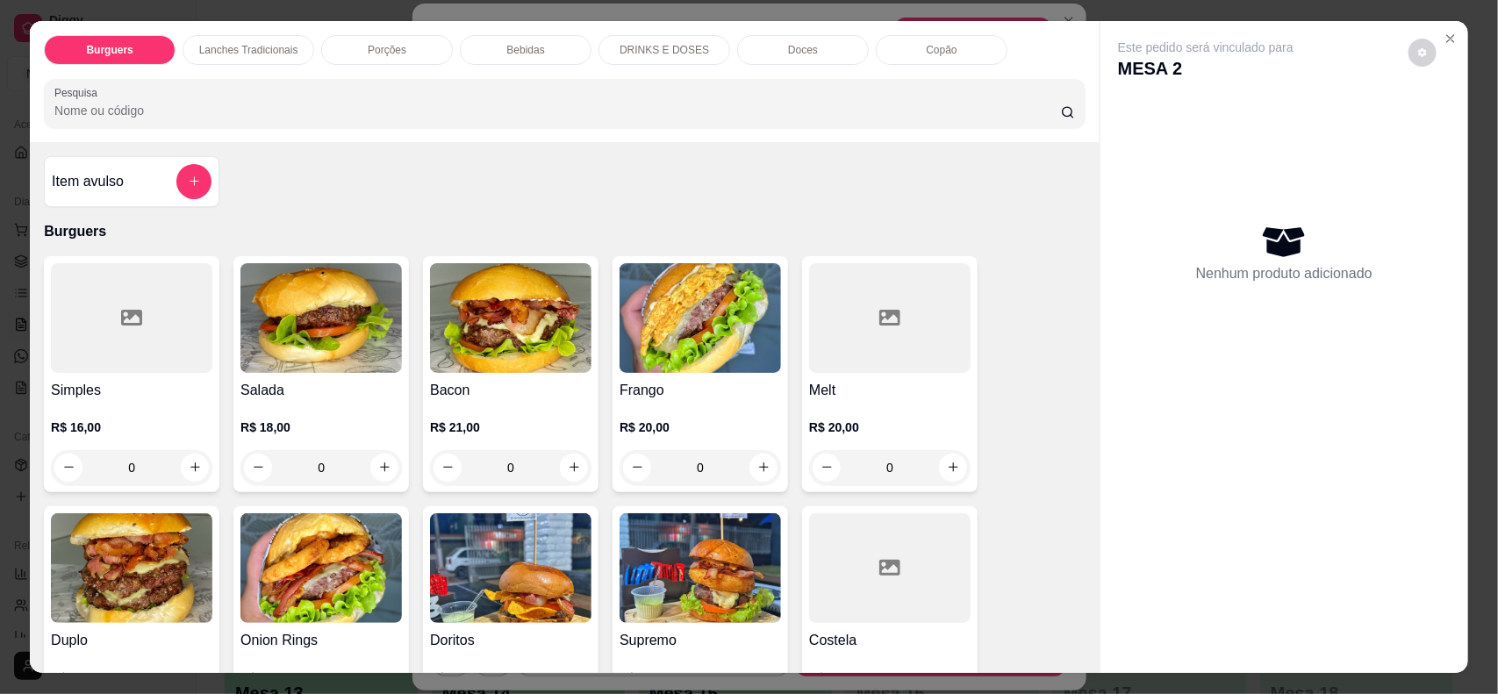
click at [533, 51] on p "Bebidas" at bounding box center [525, 50] width 38 height 14
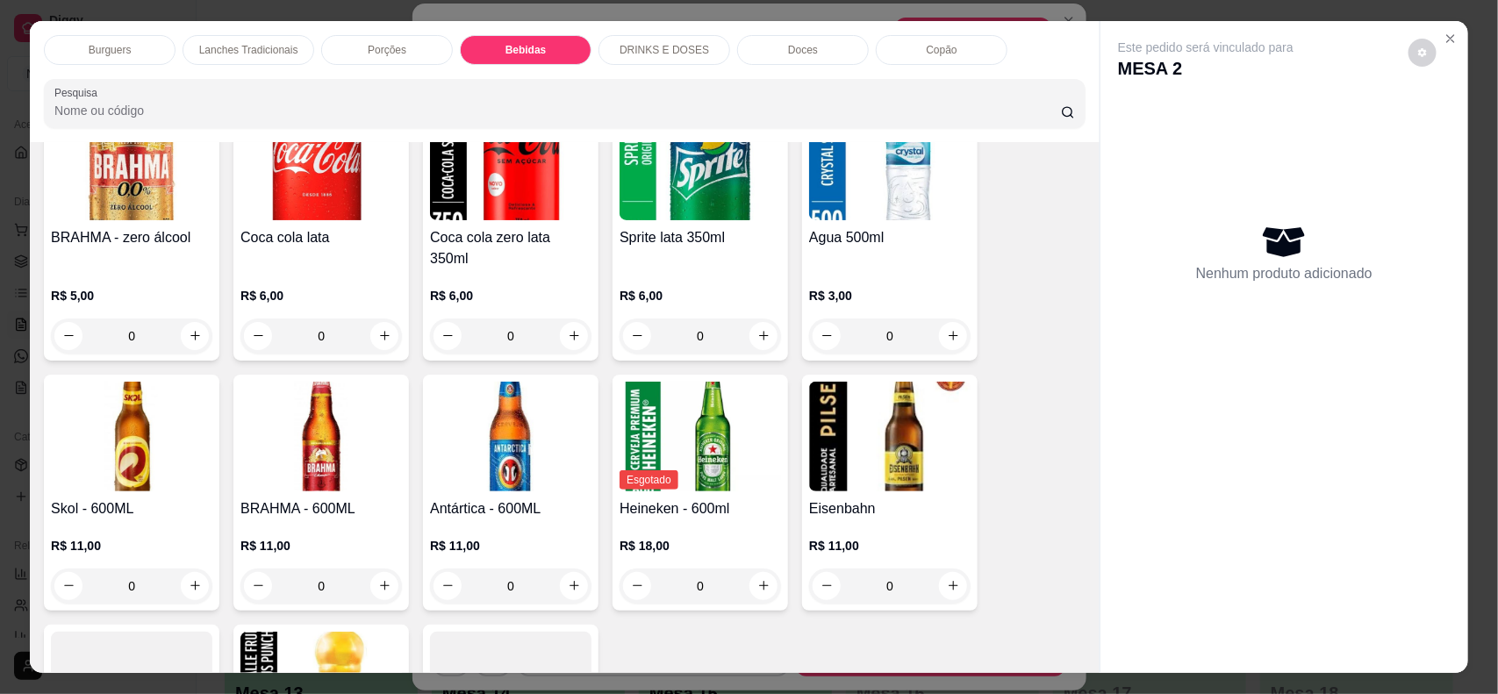
scroll to position [2035, 0]
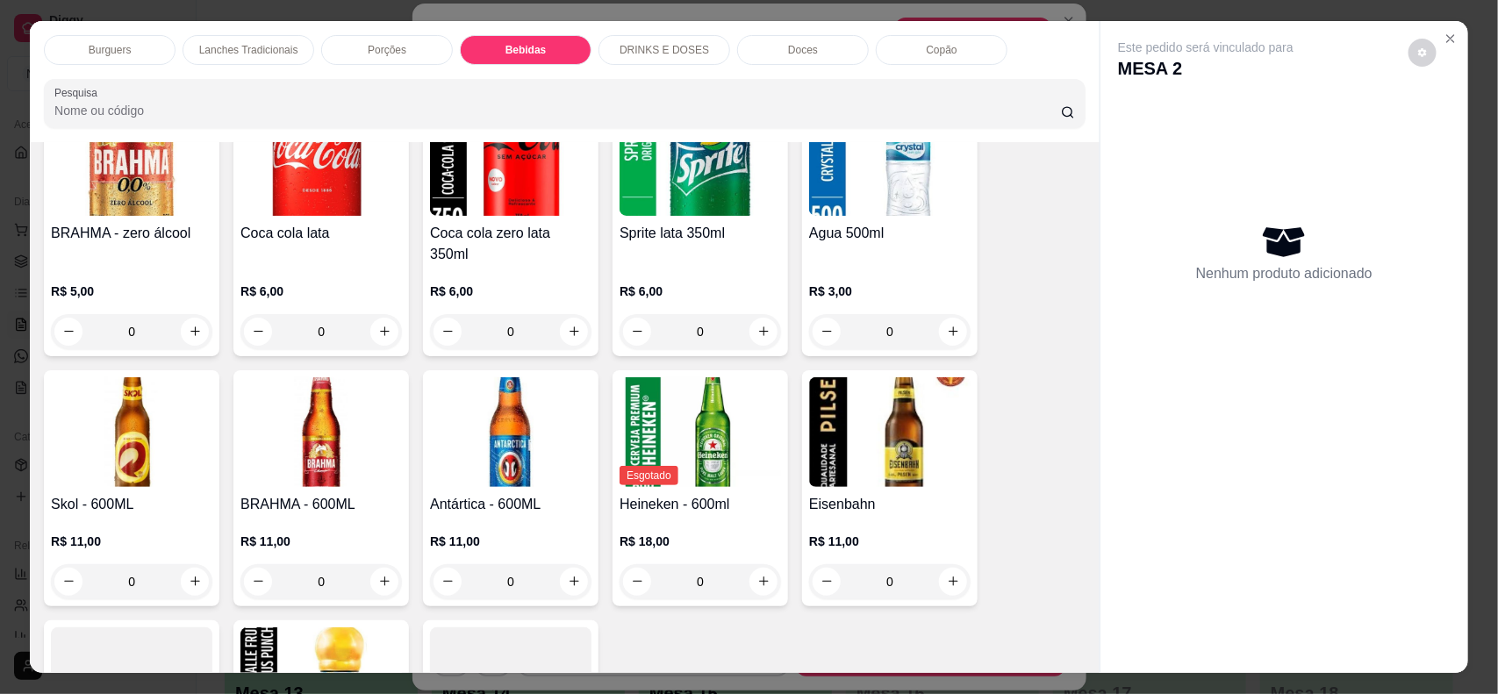
click at [138, 455] on img at bounding box center [132, 432] width 162 height 110
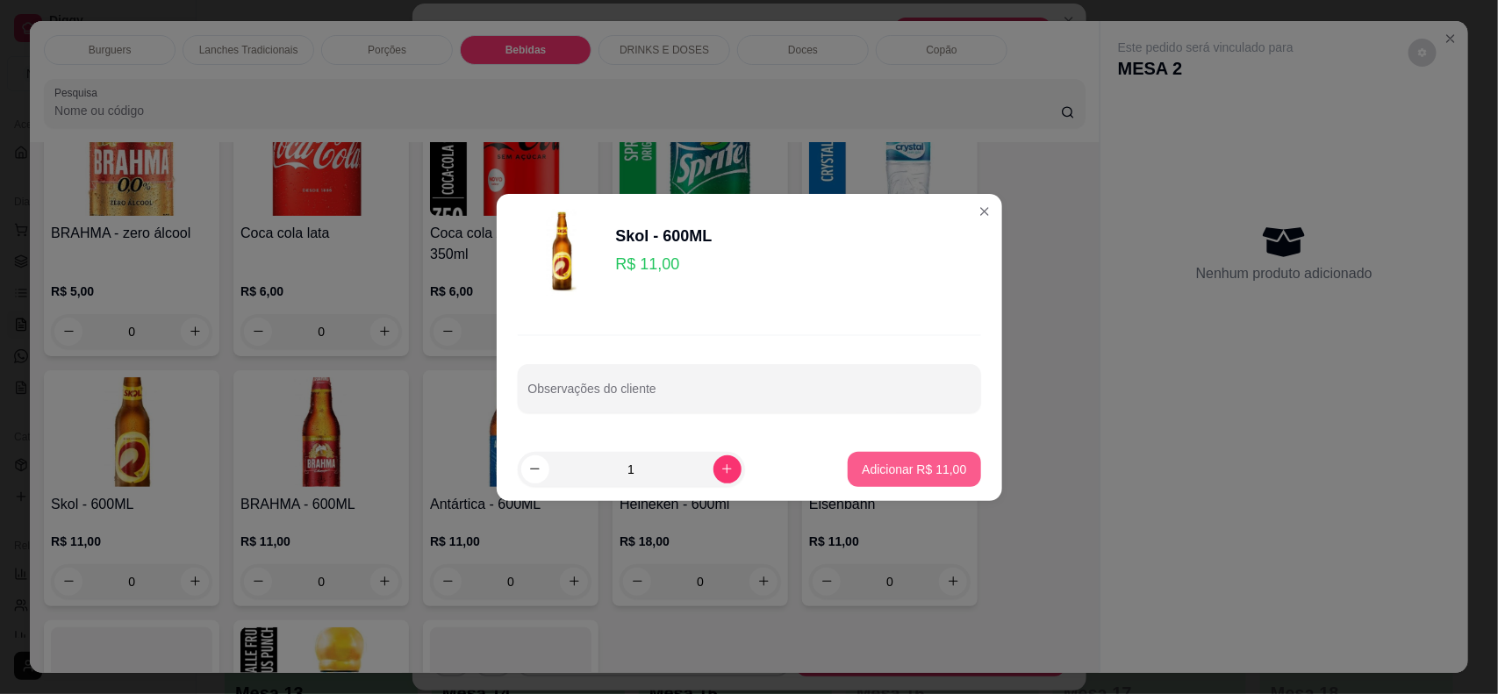
click at [872, 471] on p "Adicionar R$ 11,00" at bounding box center [914, 470] width 104 height 18
type input "1"
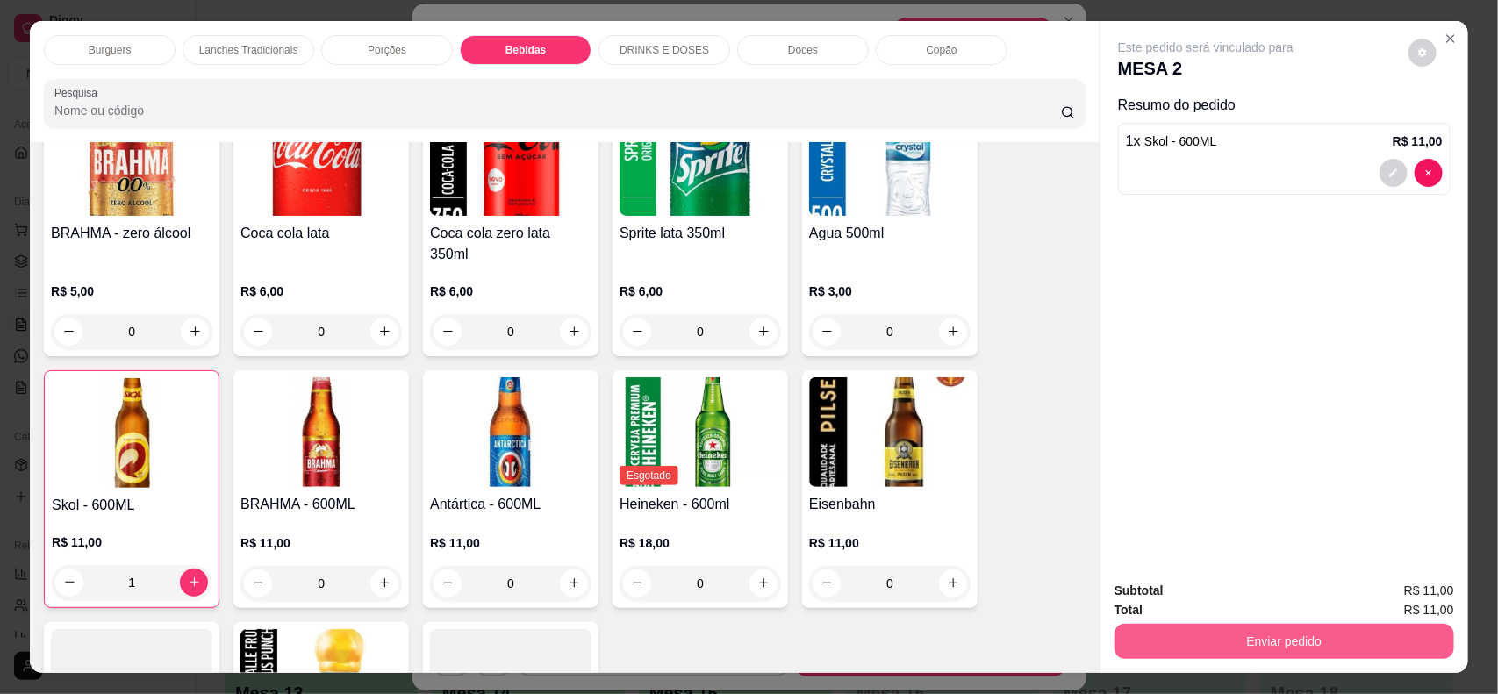
click at [1174, 626] on button "Enviar pedido" at bounding box center [1285, 641] width 340 height 35
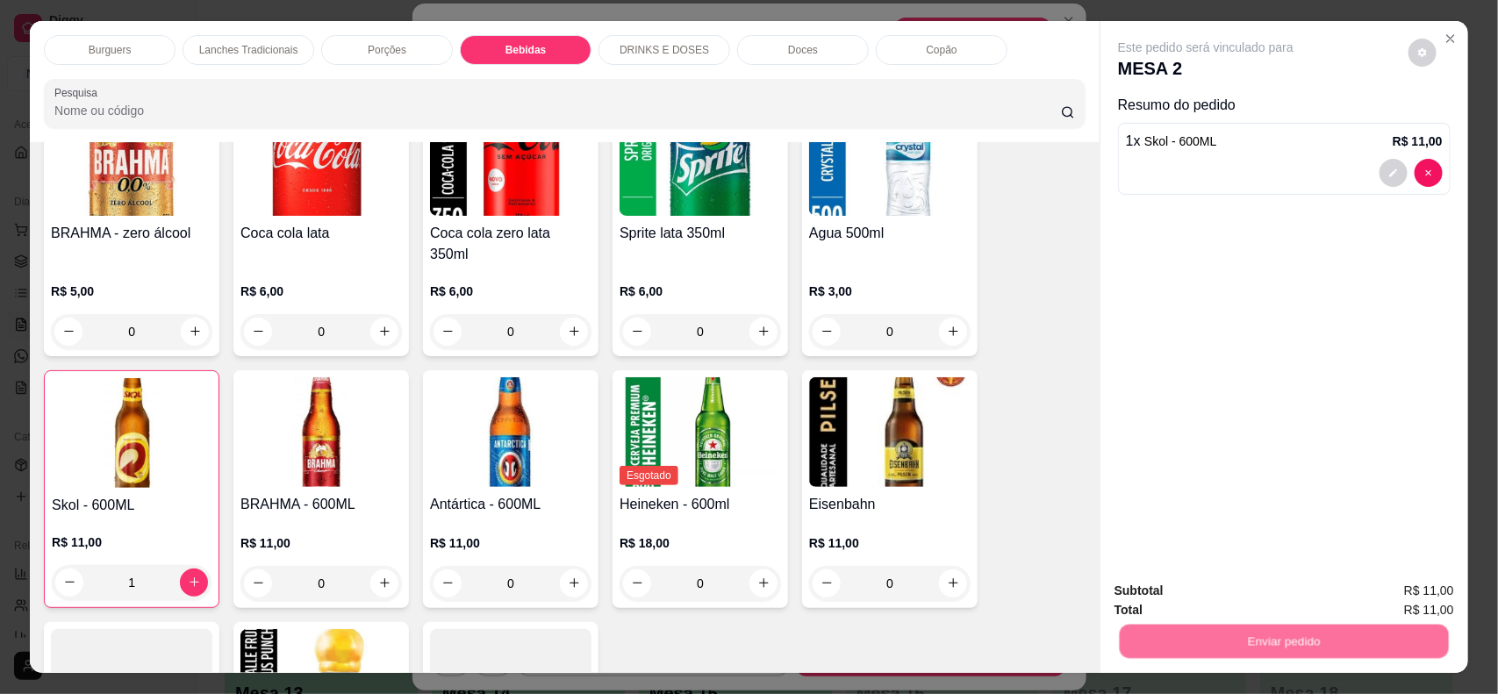
click at [1182, 607] on button "Não registrar e enviar pedido" at bounding box center [1225, 598] width 183 height 33
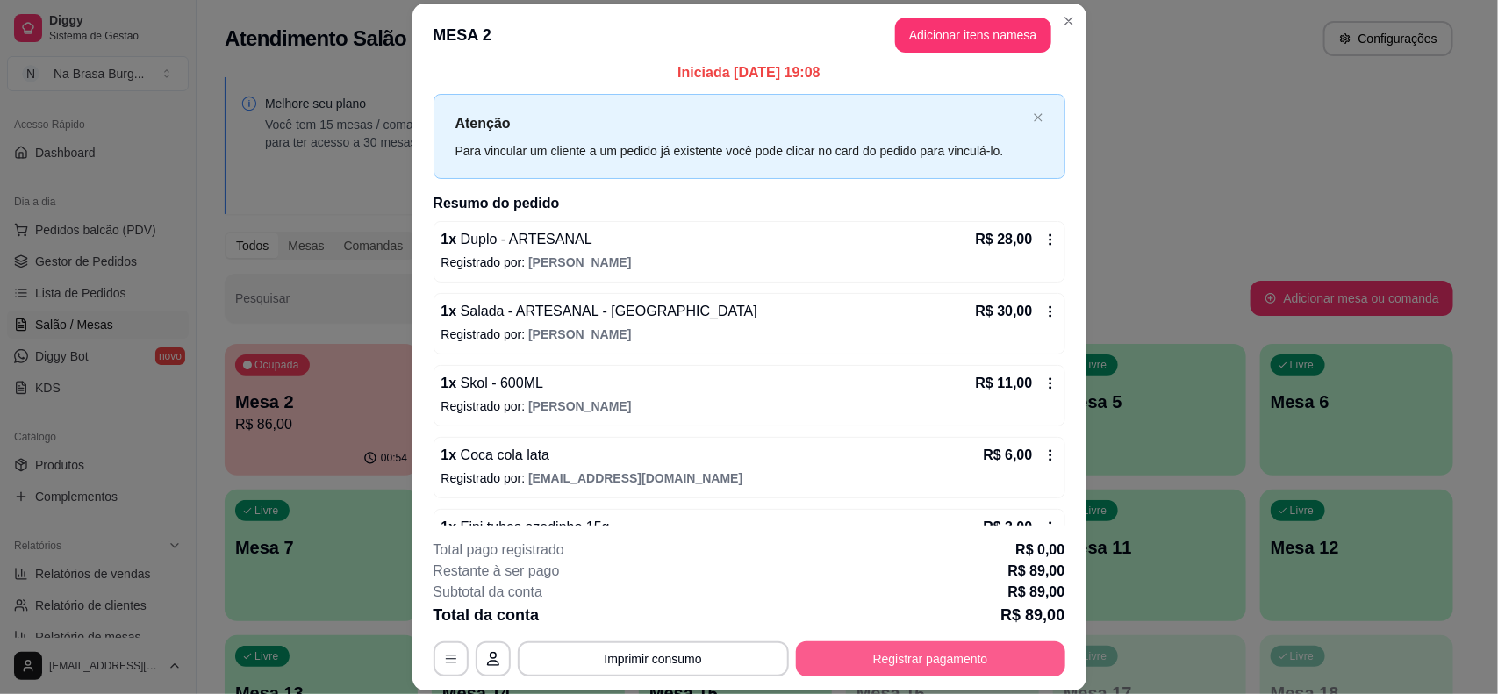
click at [916, 656] on button "Registrar pagamento" at bounding box center [930, 659] width 269 height 35
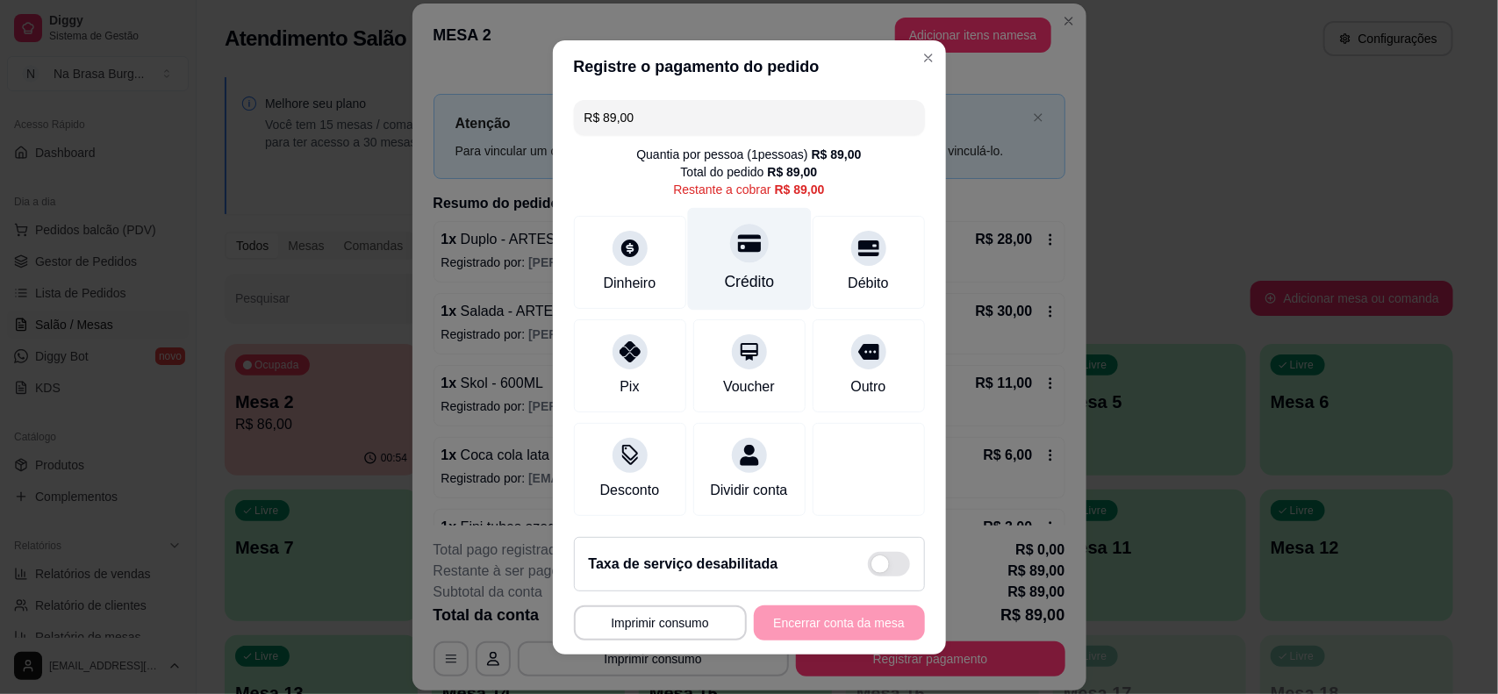
click at [725, 261] on div "Crédito" at bounding box center [749, 258] width 124 height 103
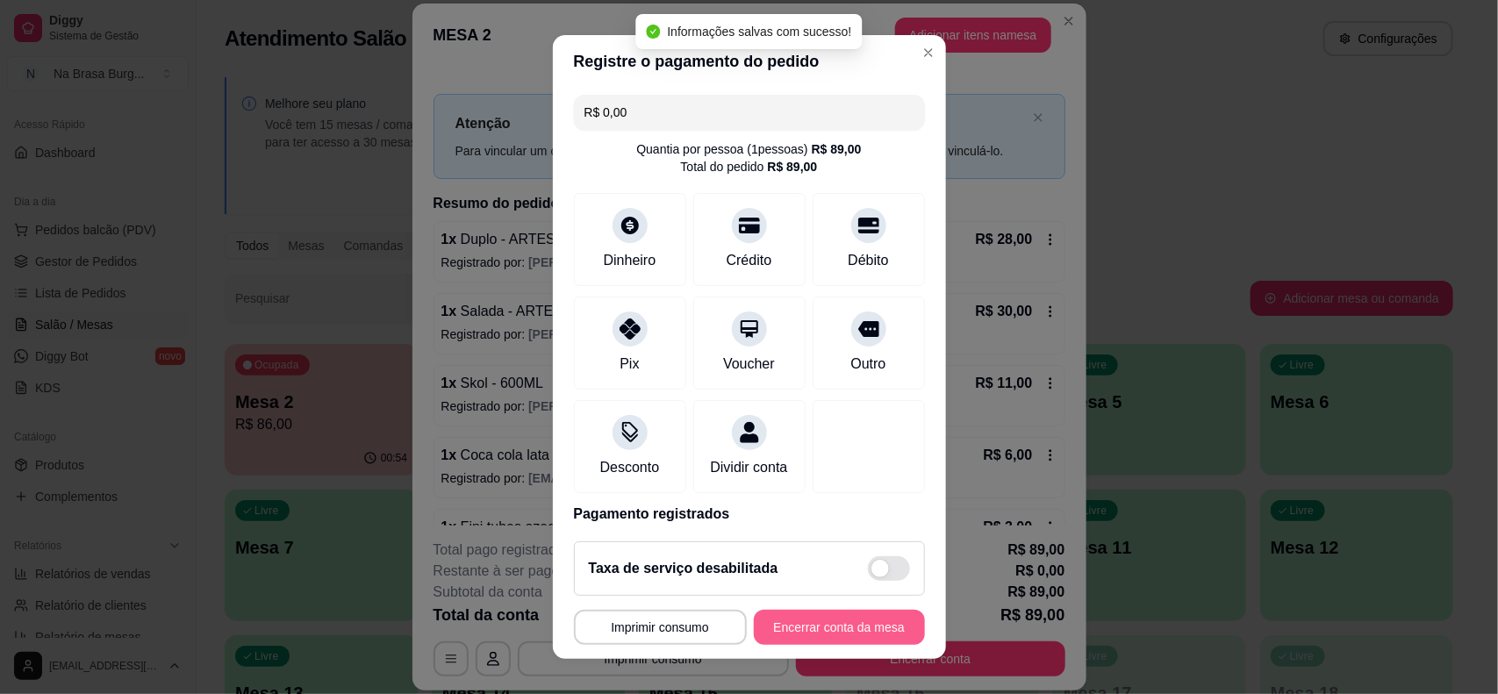
type input "R$ 0,00"
click at [788, 629] on button "Encerrar conta da mesa" at bounding box center [840, 628] width 166 height 34
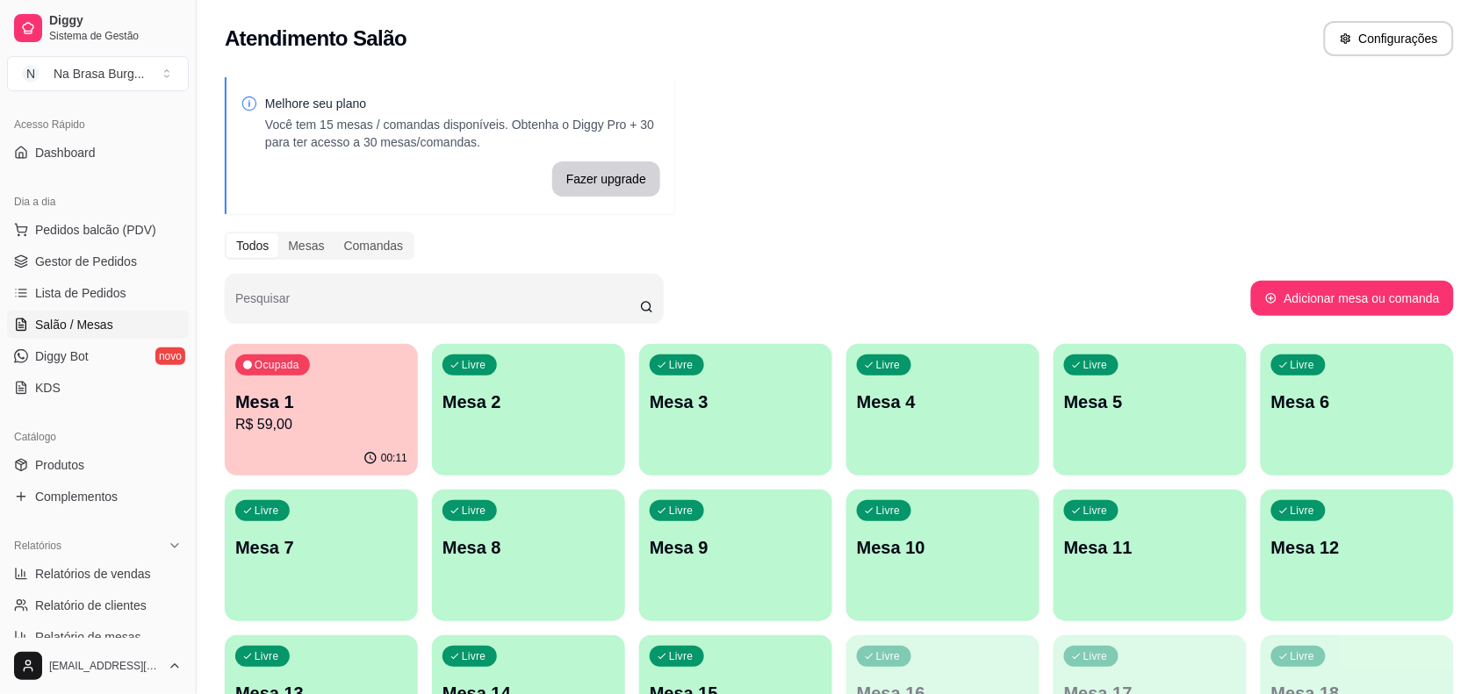
click at [296, 428] on p "R$ 59,00" at bounding box center [321, 424] width 172 height 21
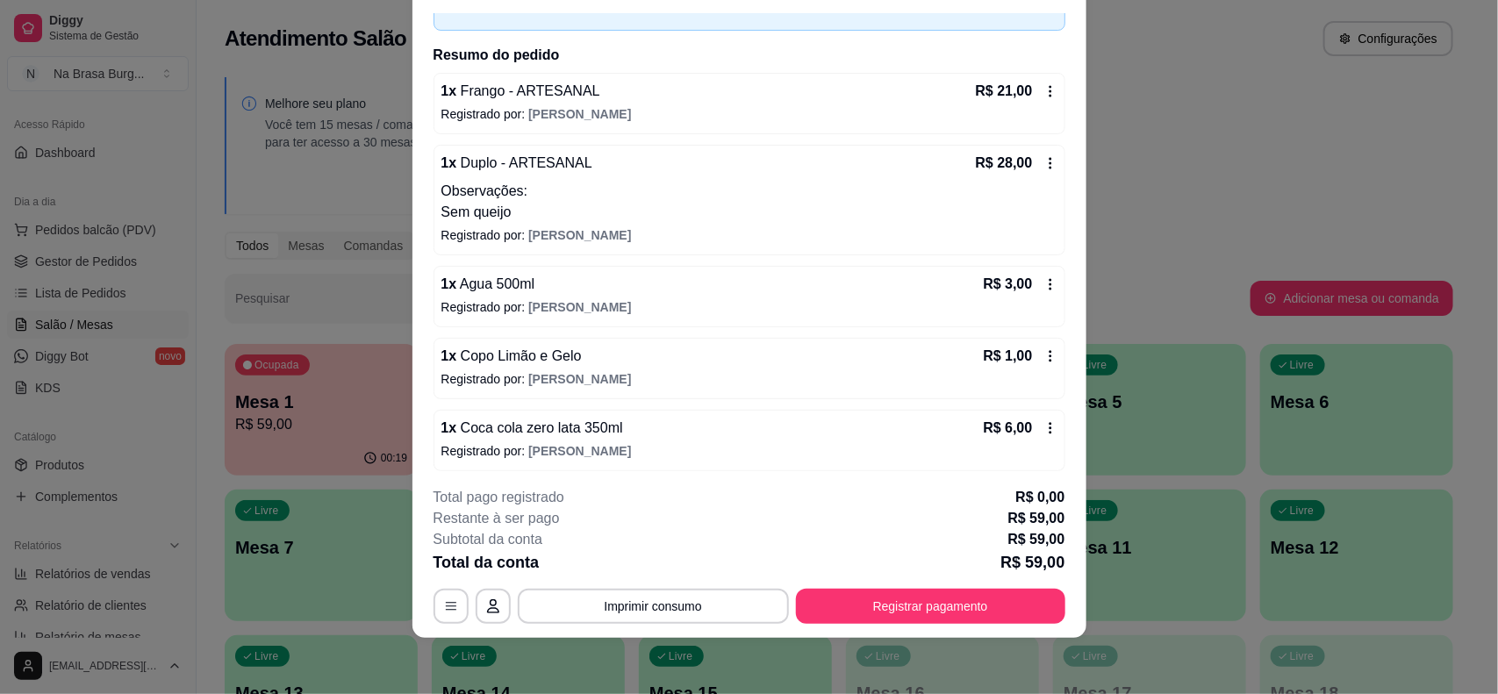
scroll to position [114, 0]
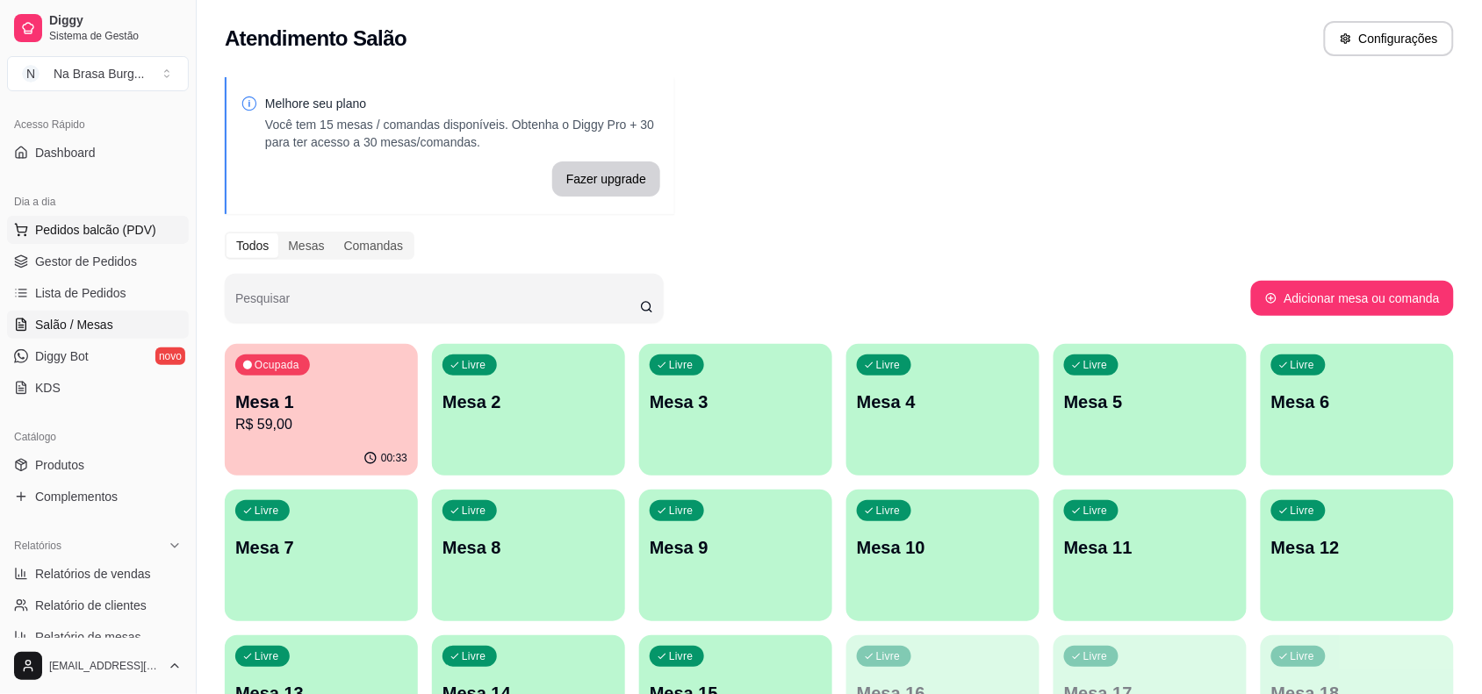
click at [82, 238] on span "Pedidos balcão (PDV)" at bounding box center [95, 230] width 121 height 18
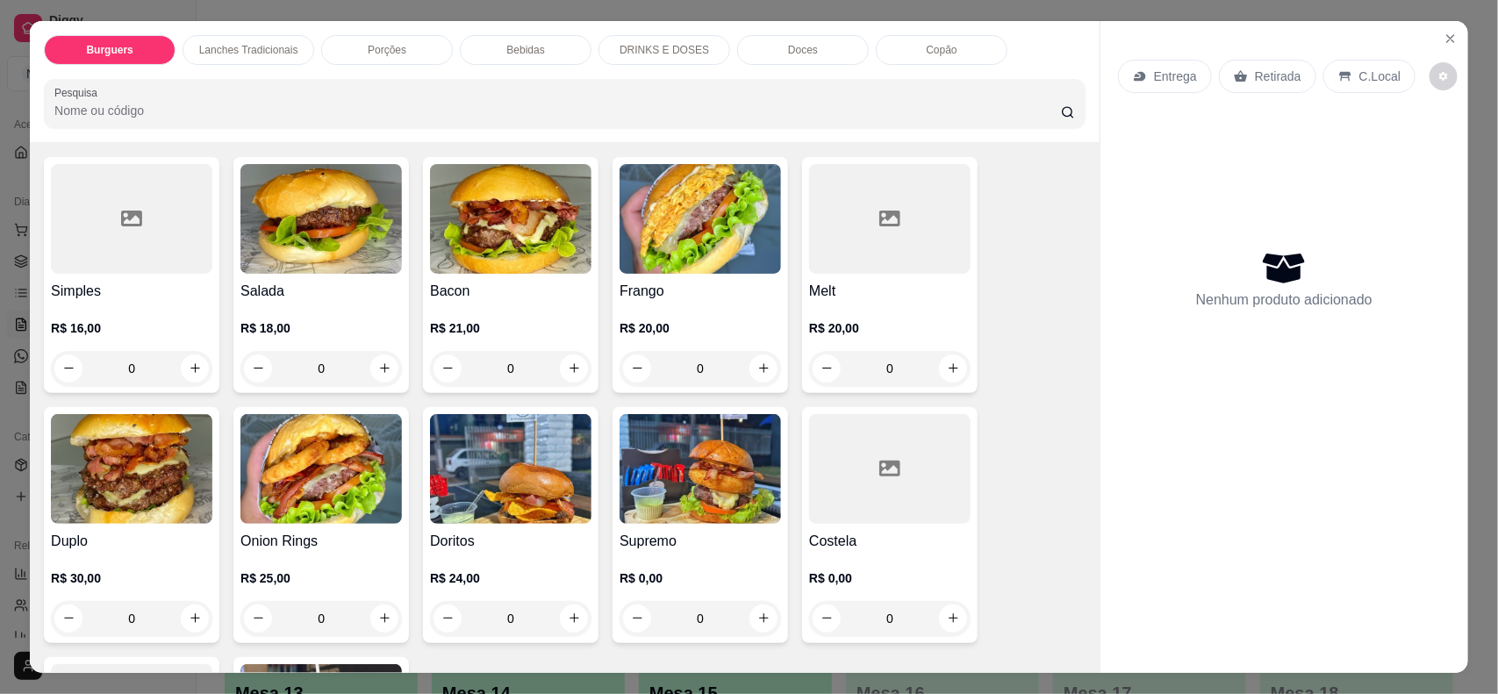
scroll to position [219, 0]
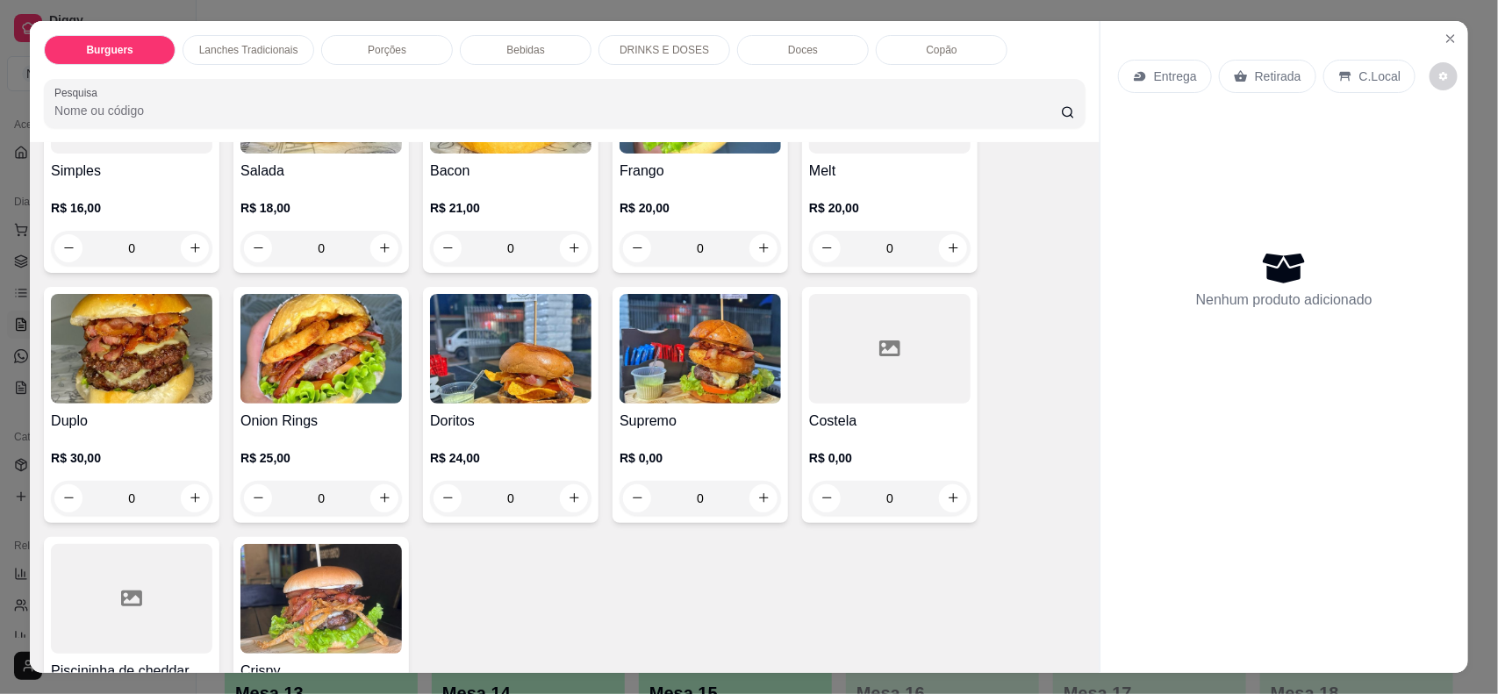
click at [834, 382] on div at bounding box center [890, 349] width 162 height 110
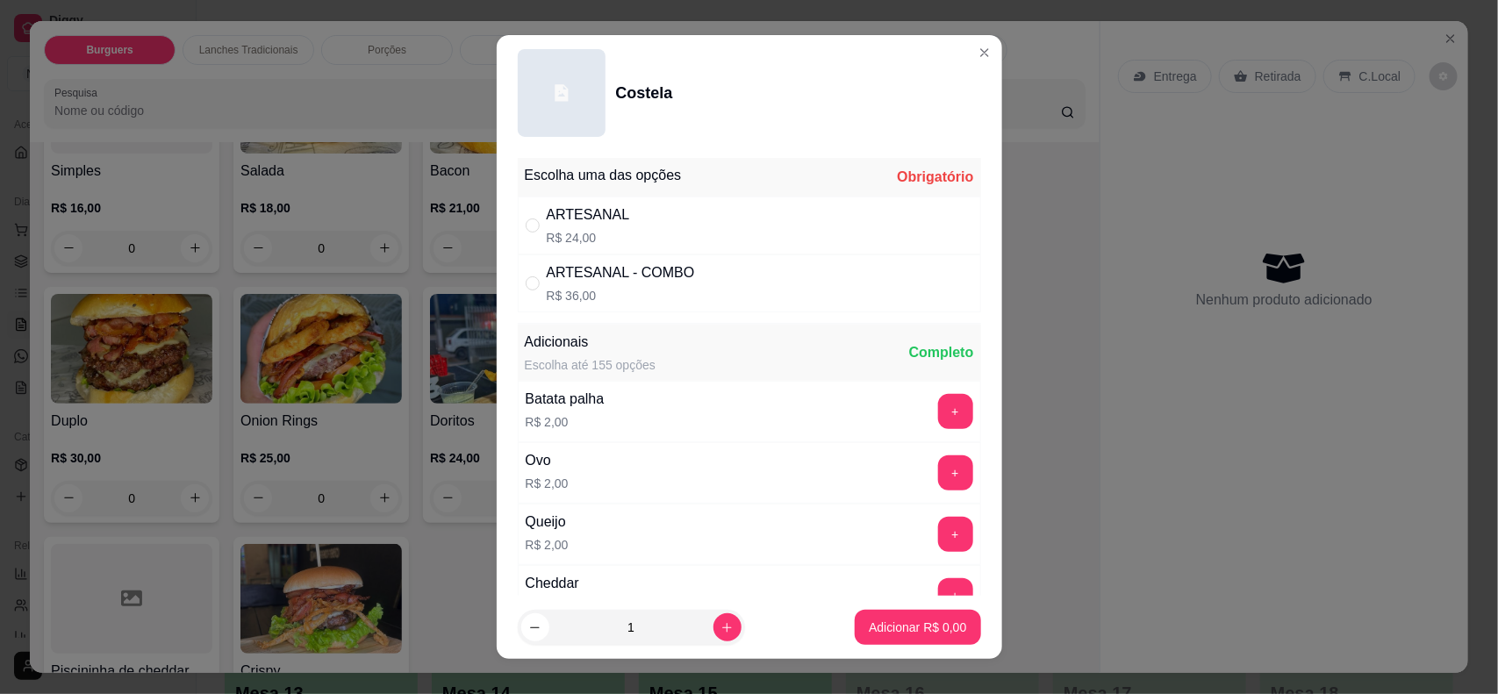
click at [764, 237] on div "ARTESANAL R$ 24,00" at bounding box center [749, 226] width 463 height 58
radio input "true"
click at [873, 621] on p "Adicionar R$ 24,00" at bounding box center [915, 628] width 102 height 17
type input "1"
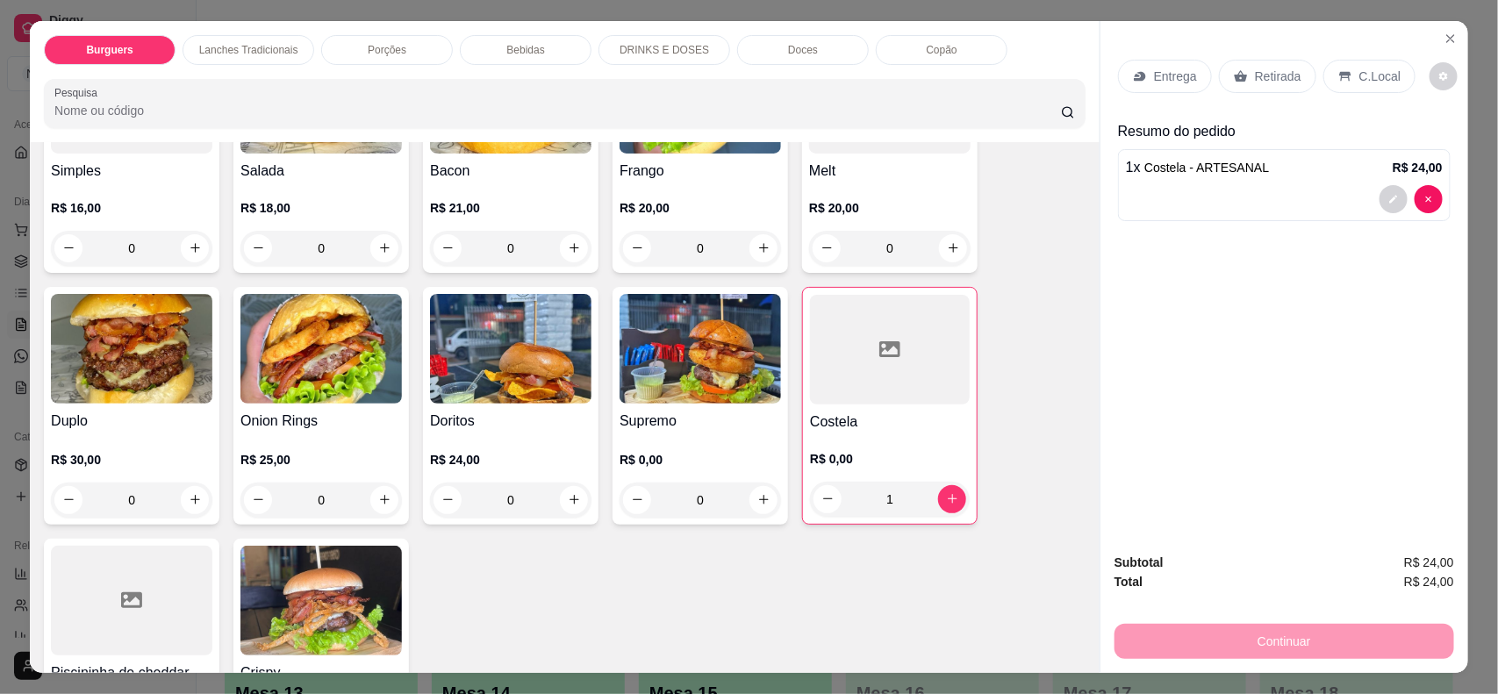
click at [1181, 58] on div "Entrega Retirada C.Local" at bounding box center [1284, 76] width 333 height 61
click at [1178, 77] on p "Entrega" at bounding box center [1175, 77] width 43 height 18
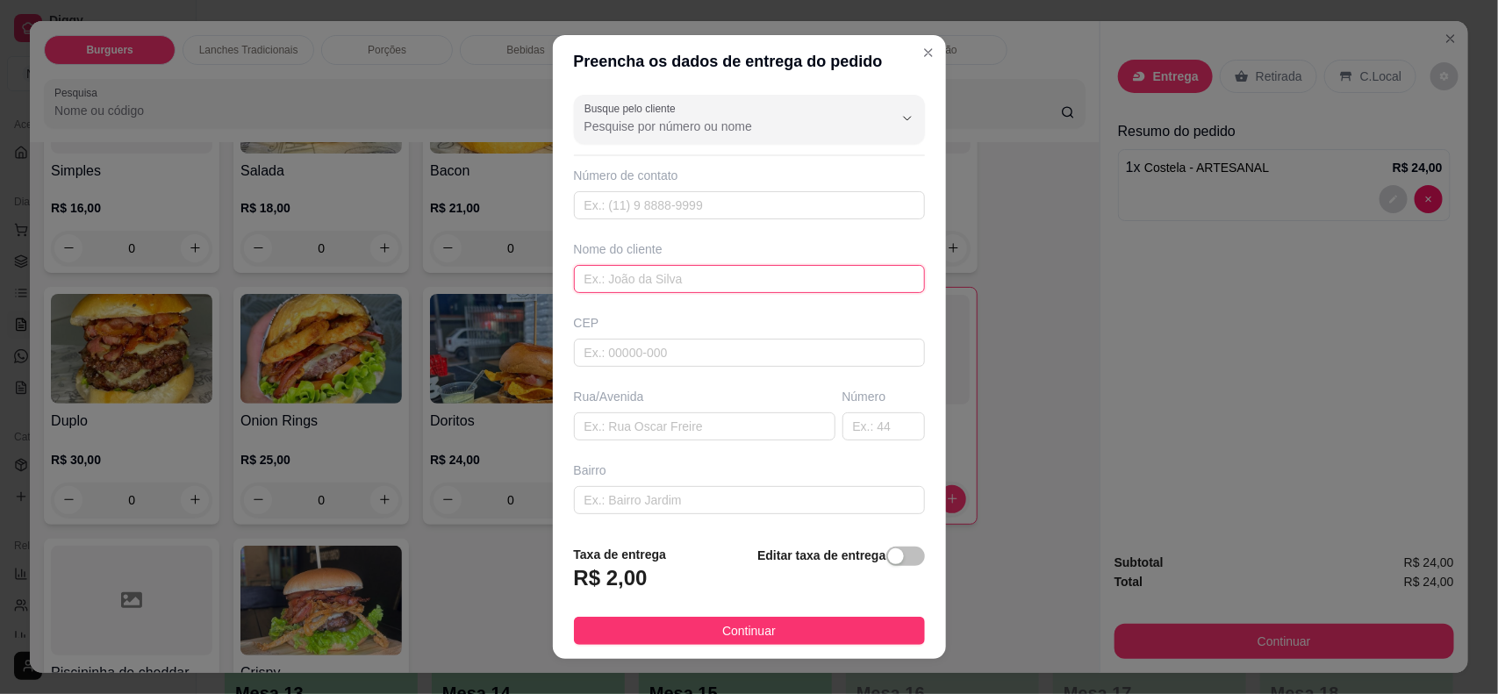
click at [751, 291] on input "text" at bounding box center [749, 279] width 351 height 28
type input "[PERSON_NAME]"
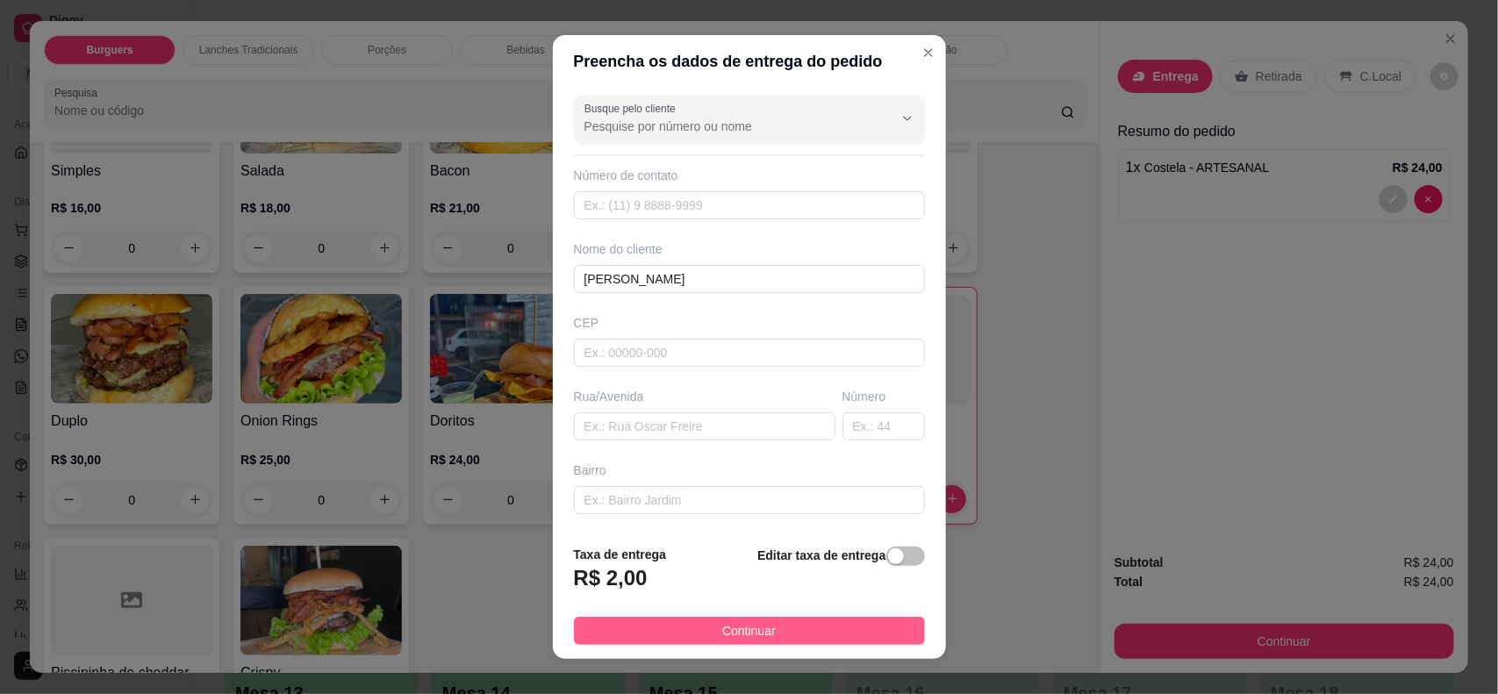
click at [804, 628] on button "Continuar" at bounding box center [749, 631] width 351 height 28
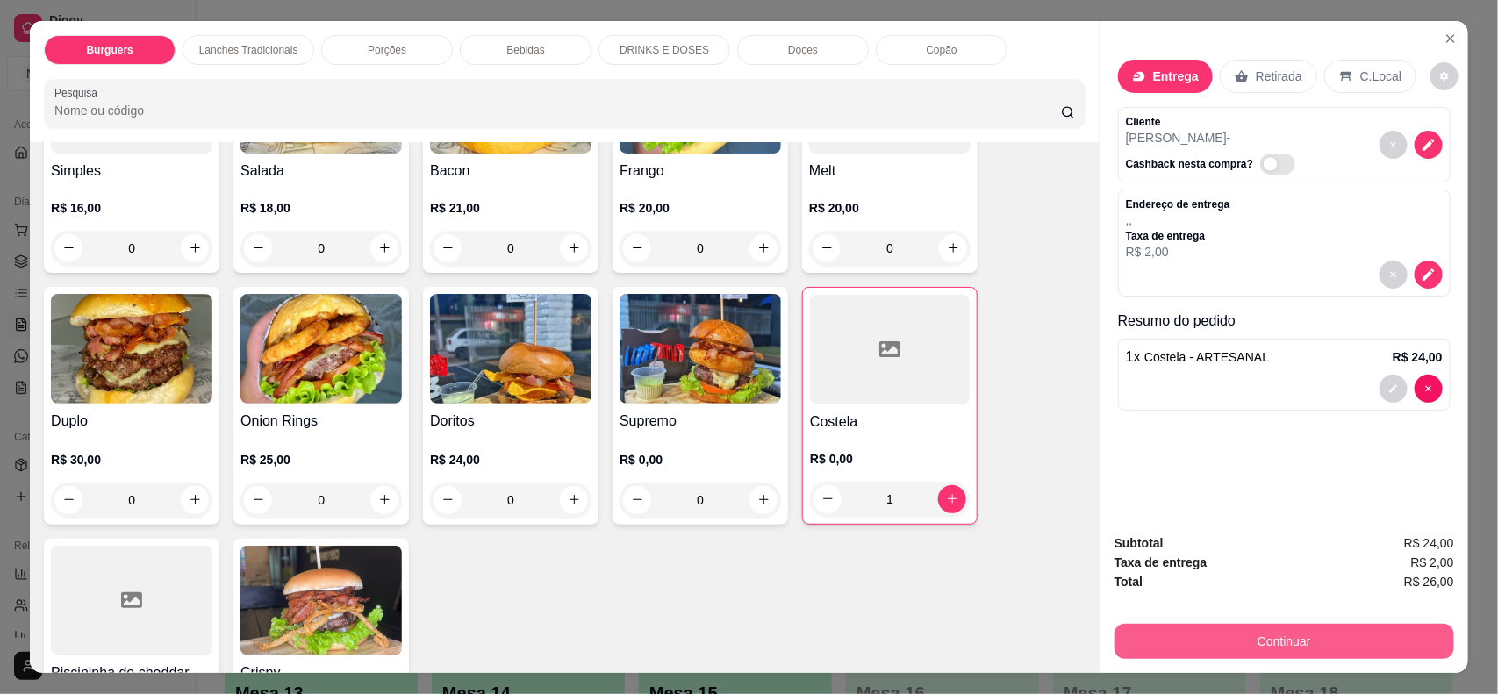
click at [1235, 637] on button "Continuar" at bounding box center [1285, 641] width 340 height 35
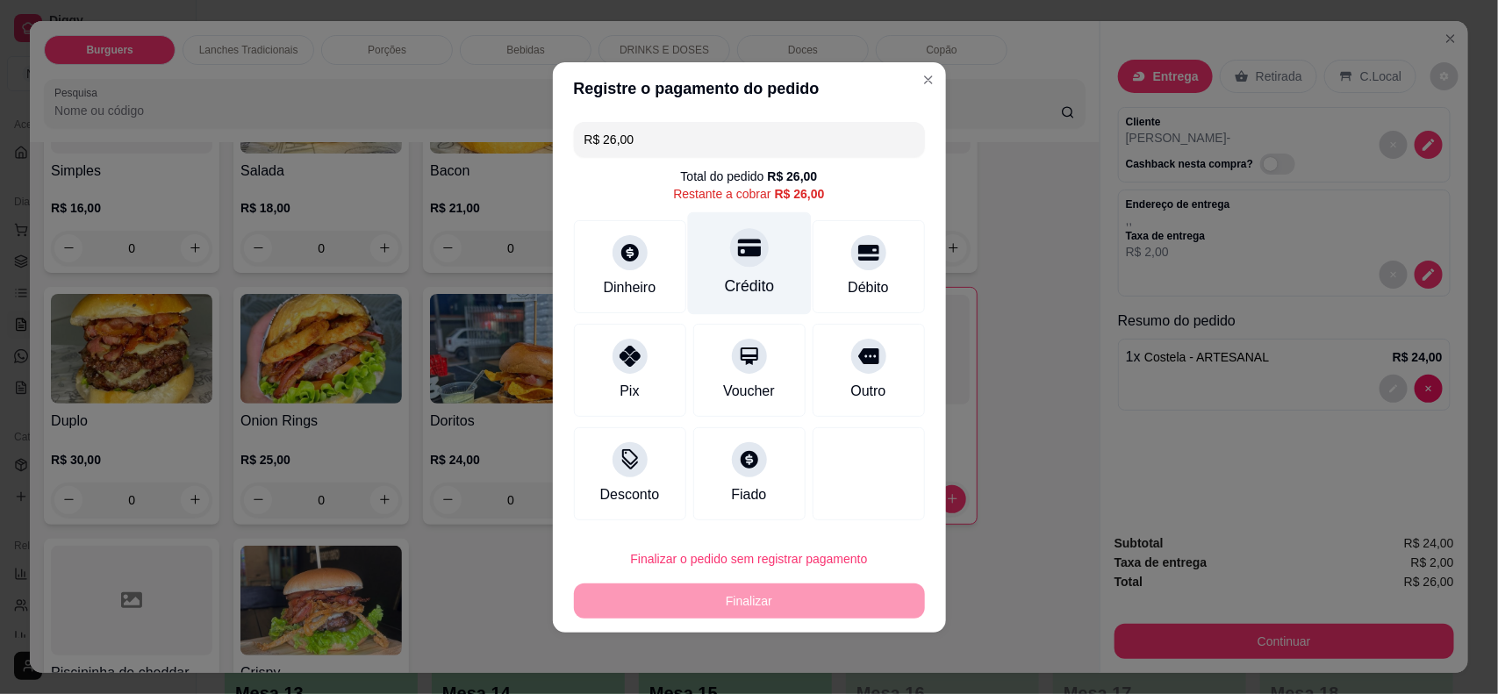
click at [744, 248] on icon at bounding box center [748, 247] width 23 height 23
type input "R$ 0,00"
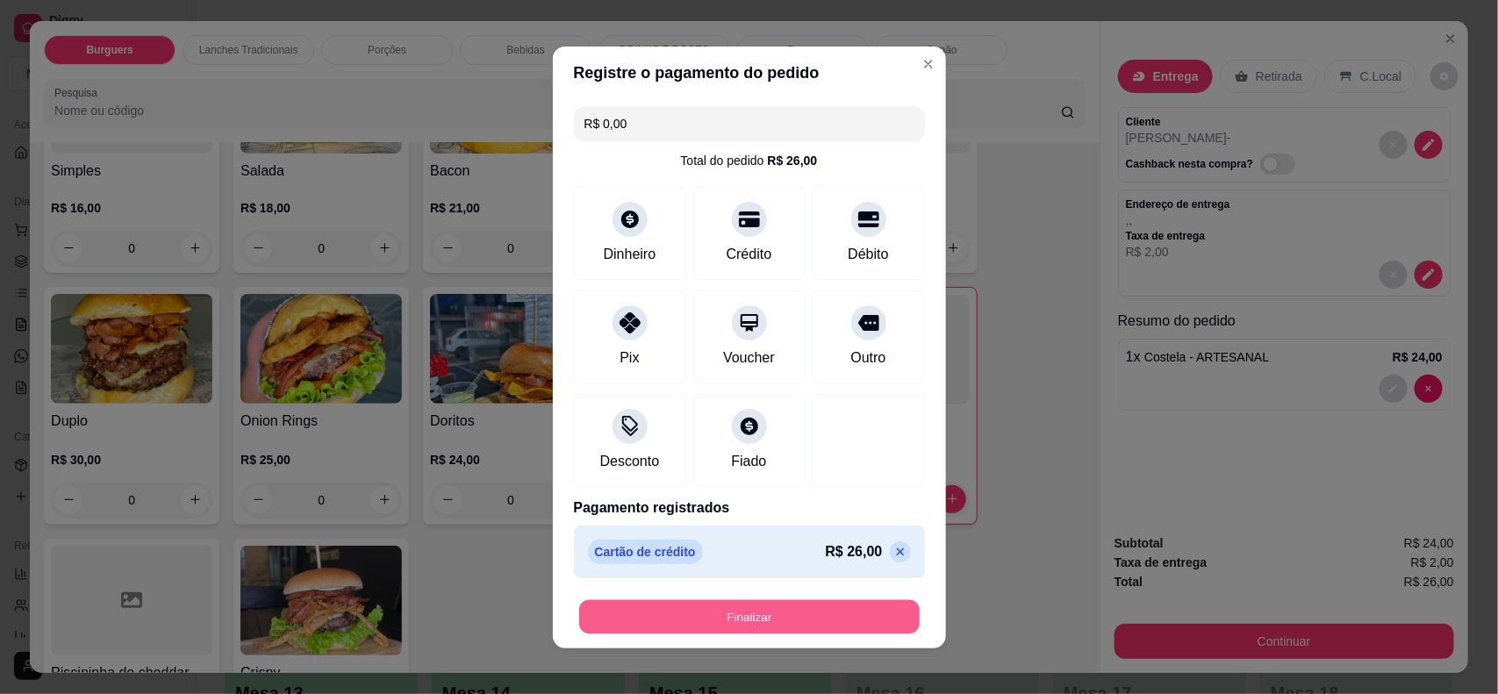
click at [770, 623] on button "Finalizar" at bounding box center [749, 617] width 341 height 34
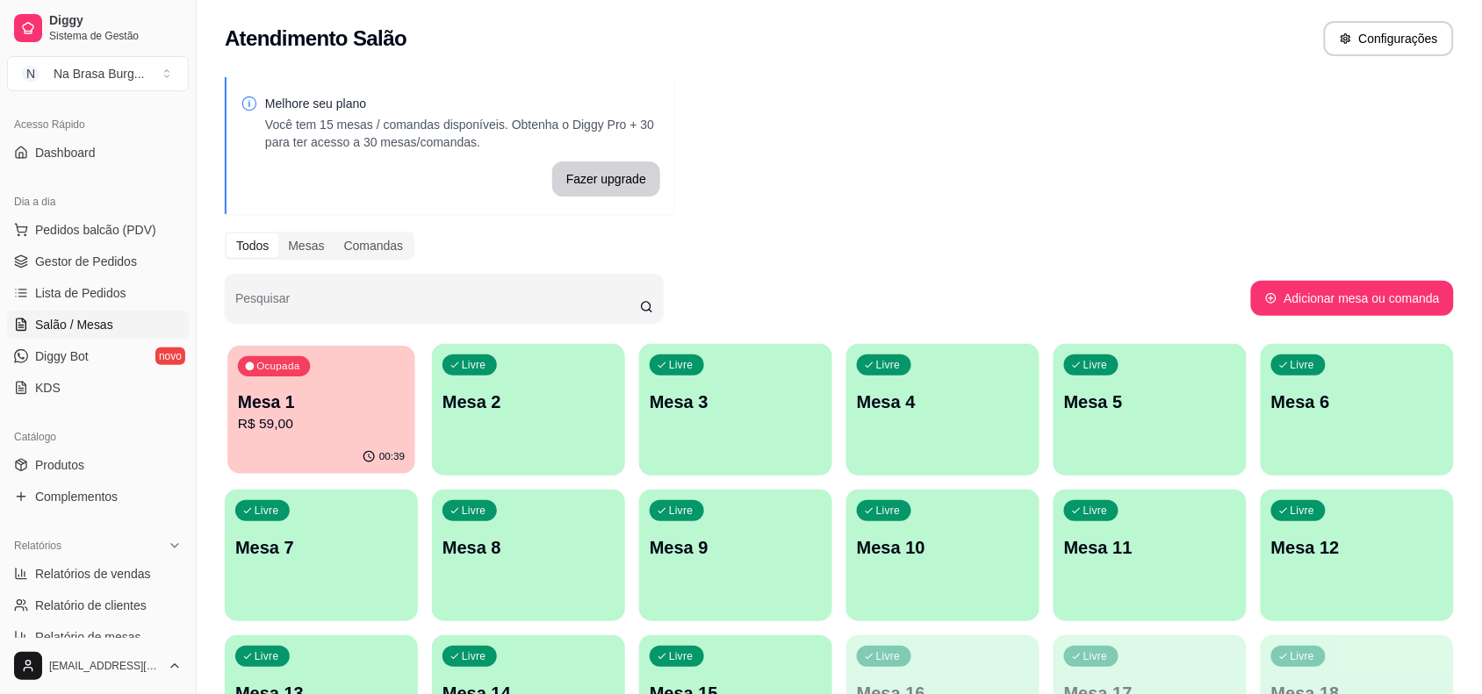
click at [340, 424] on p "R$ 59,00" at bounding box center [321, 424] width 167 height 20
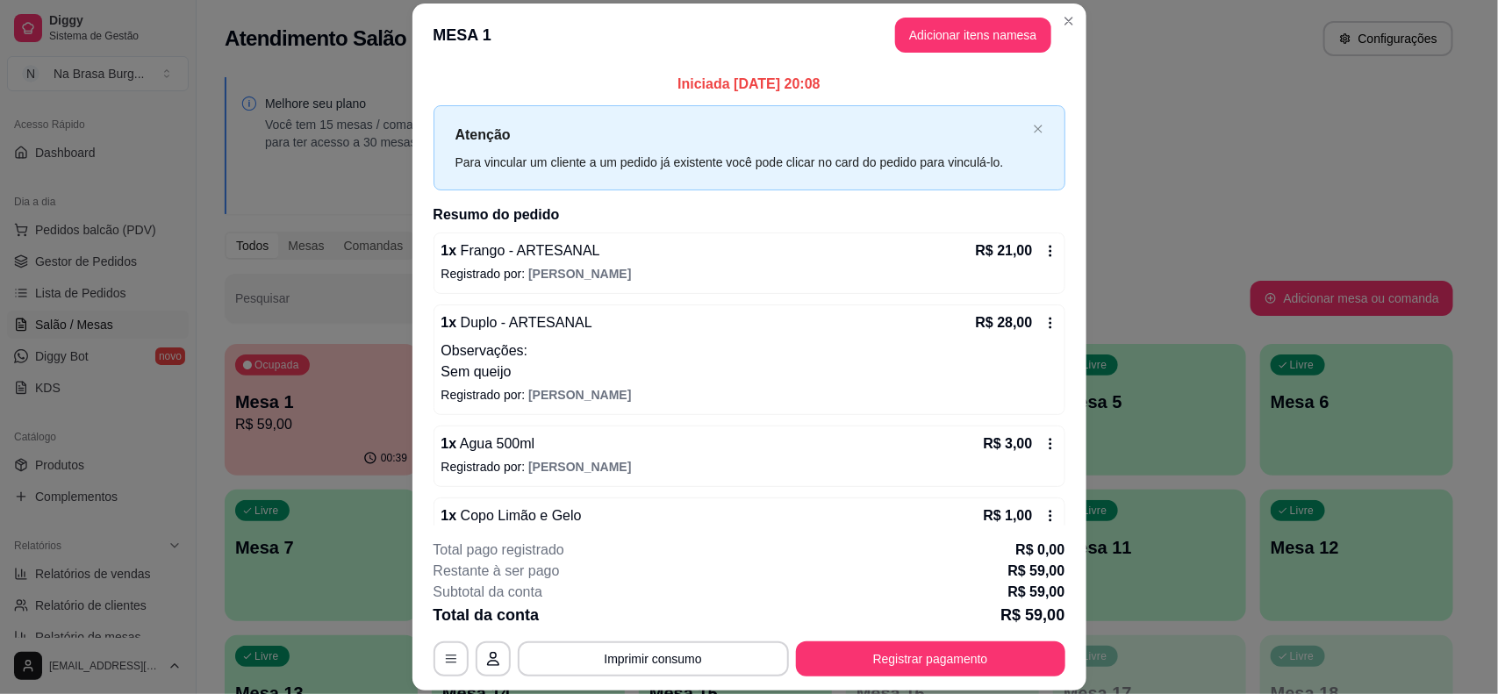
scroll to position [114, 0]
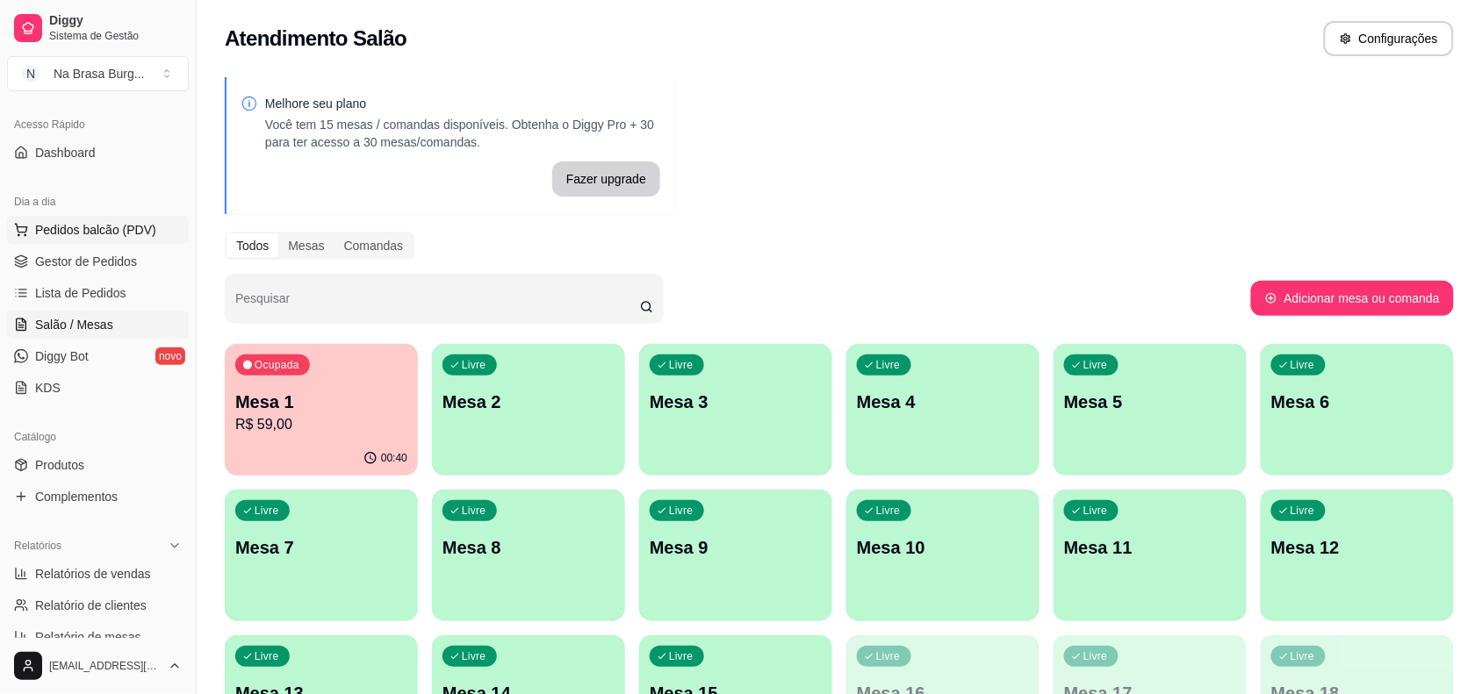
click at [120, 226] on span "Pedidos balcão (PDV)" at bounding box center [95, 230] width 121 height 18
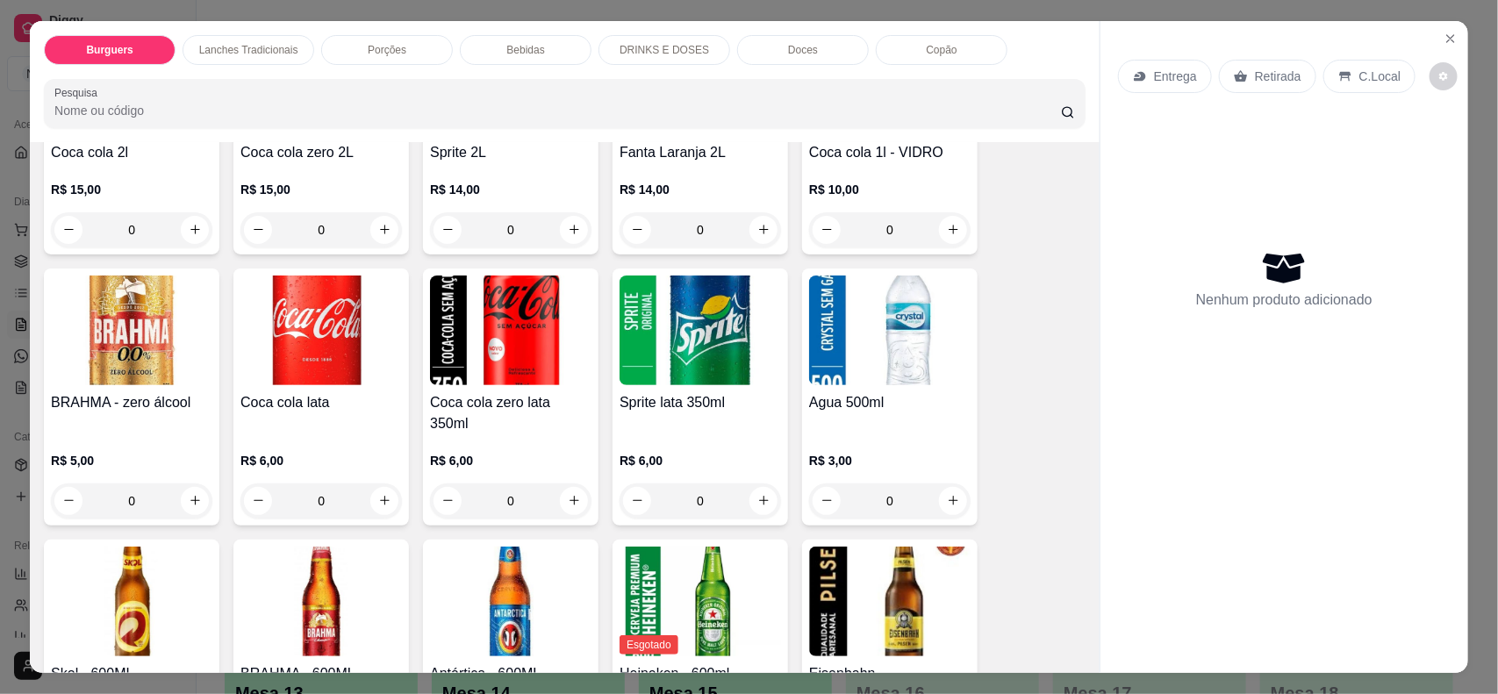
scroll to position [2304, 0]
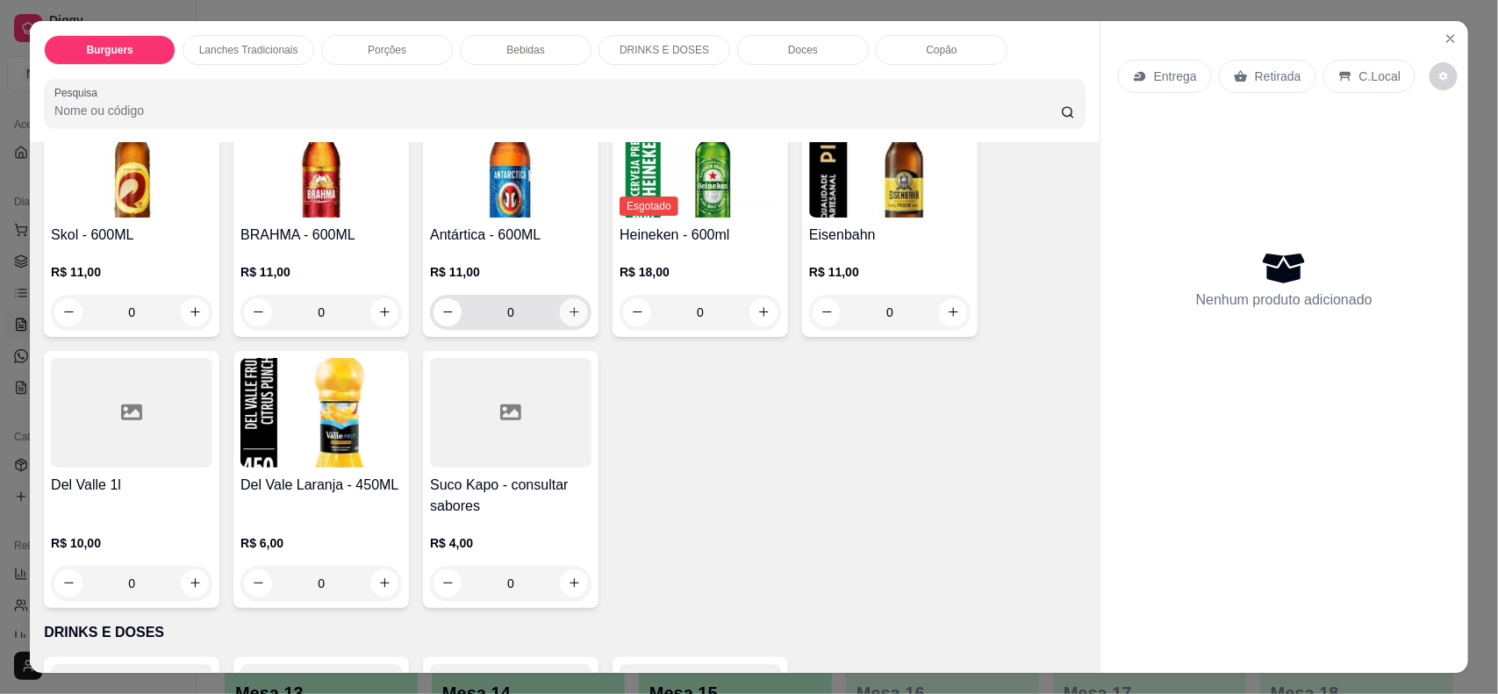
click at [567, 301] on button "increase-product-quantity" at bounding box center [574, 312] width 28 height 28
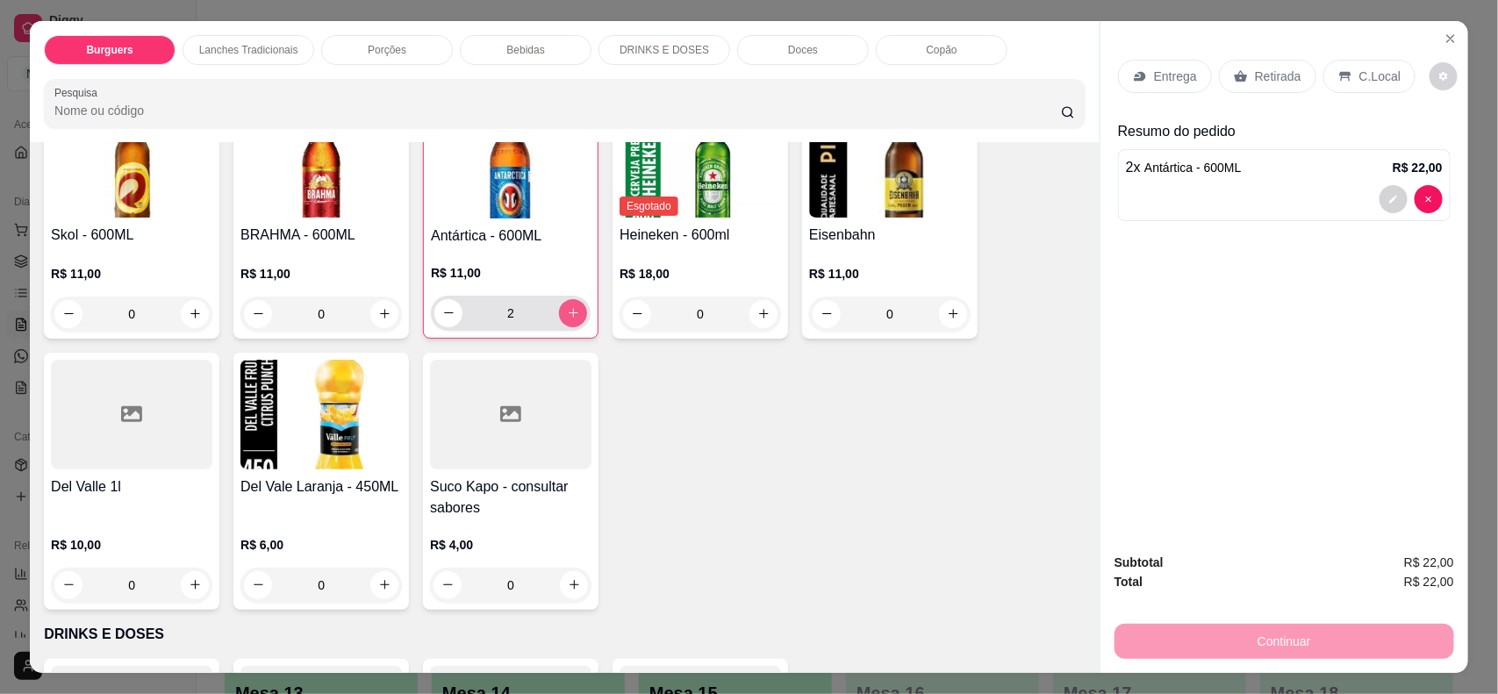
click at [567, 301] on button "increase-product-quantity" at bounding box center [573, 313] width 28 height 28
type input "3"
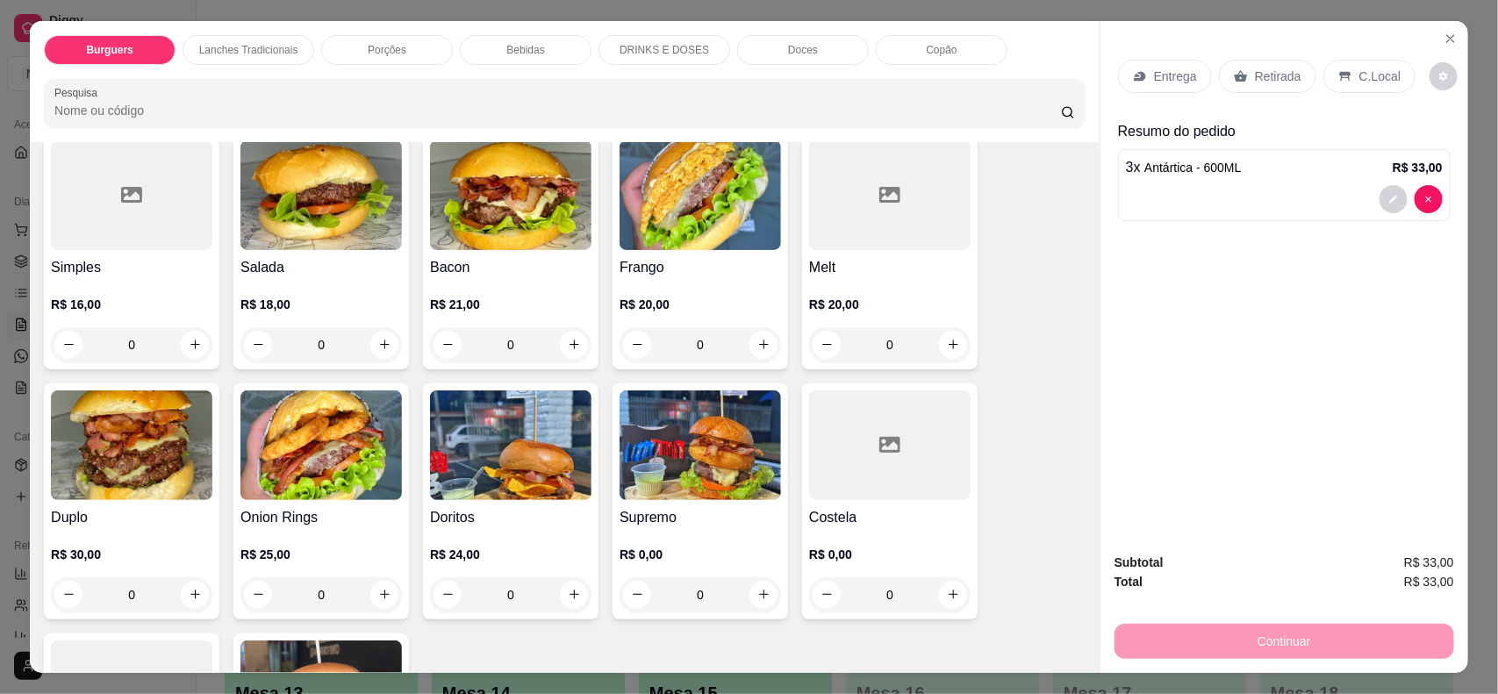
scroll to position [110, 0]
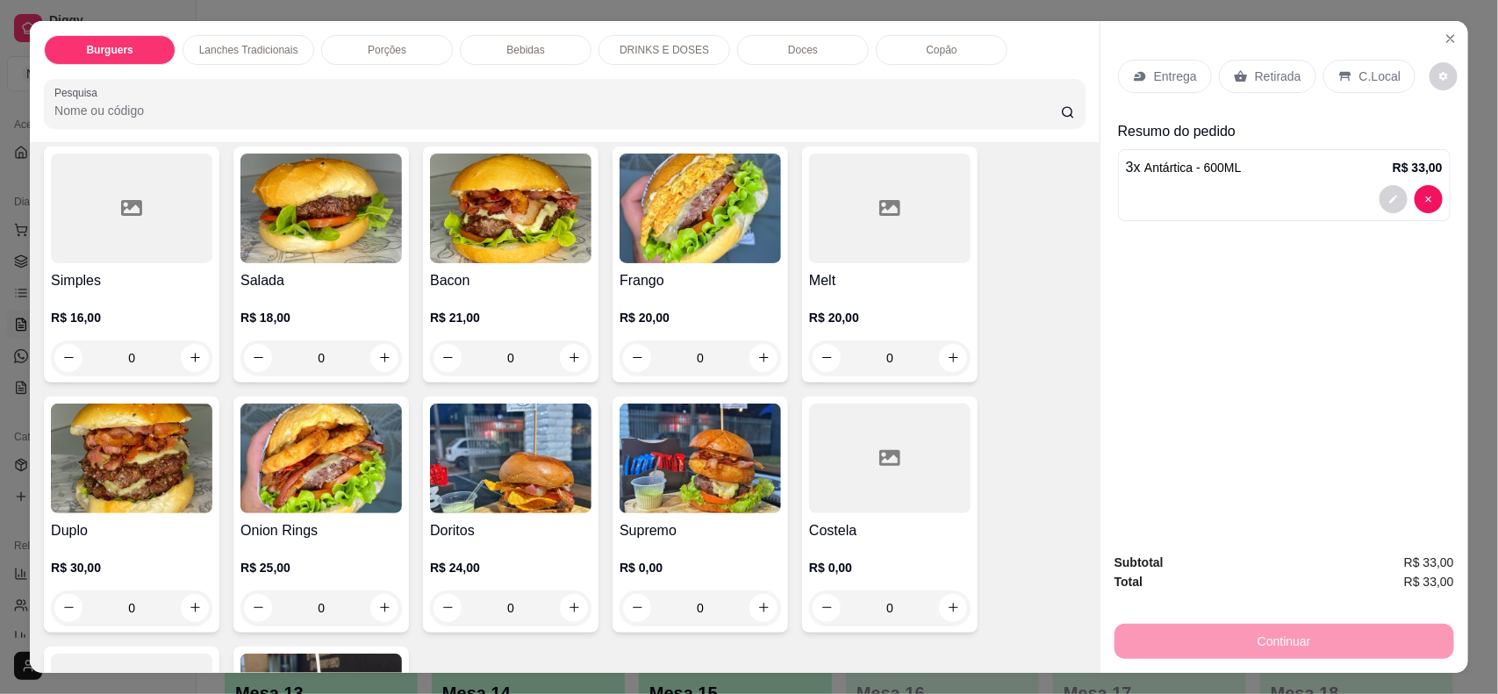
click at [762, 364] on div "0" at bounding box center [701, 358] width 162 height 35
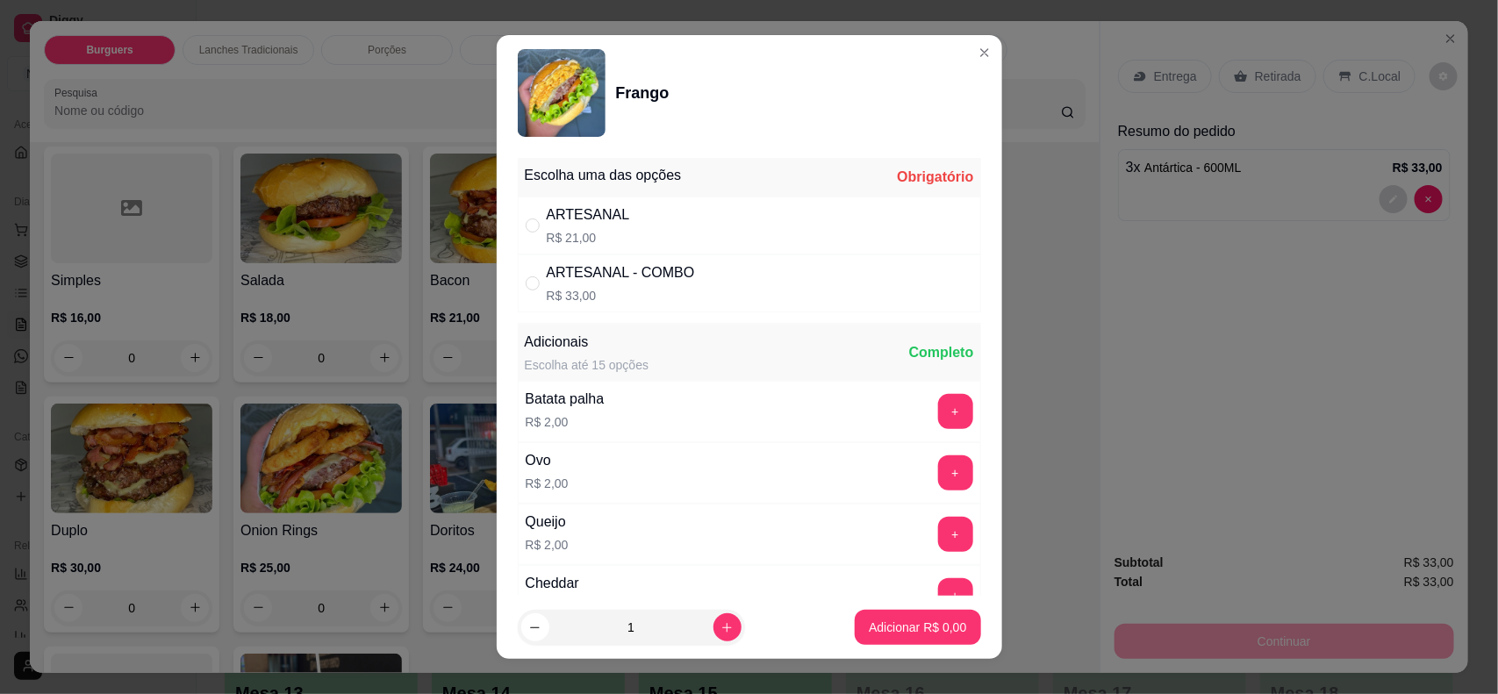
click at [682, 230] on div "ARTESANAL R$ 21,00" at bounding box center [749, 226] width 463 height 58
radio input "true"
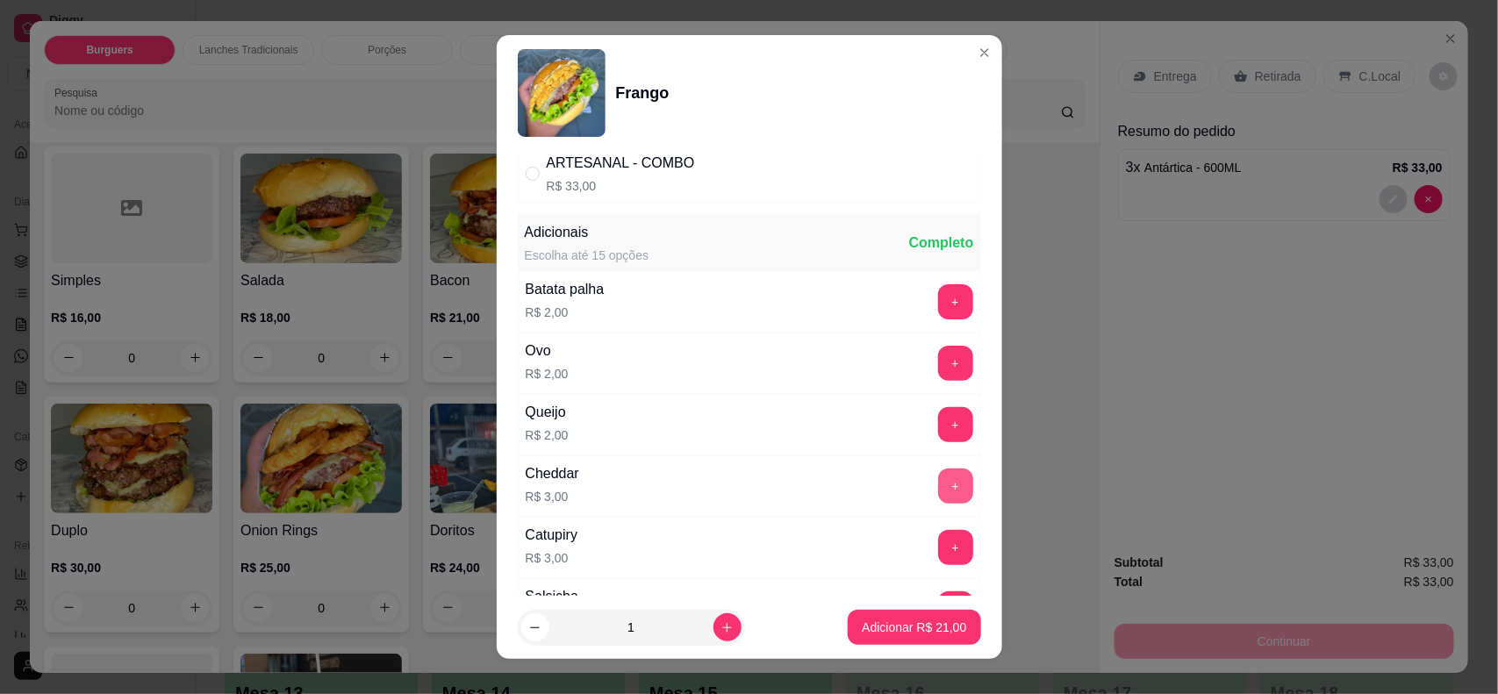
click at [938, 484] on button "+" at bounding box center [955, 486] width 35 height 35
click at [919, 626] on p "Adicionar R$ 24,00" at bounding box center [914, 628] width 104 height 18
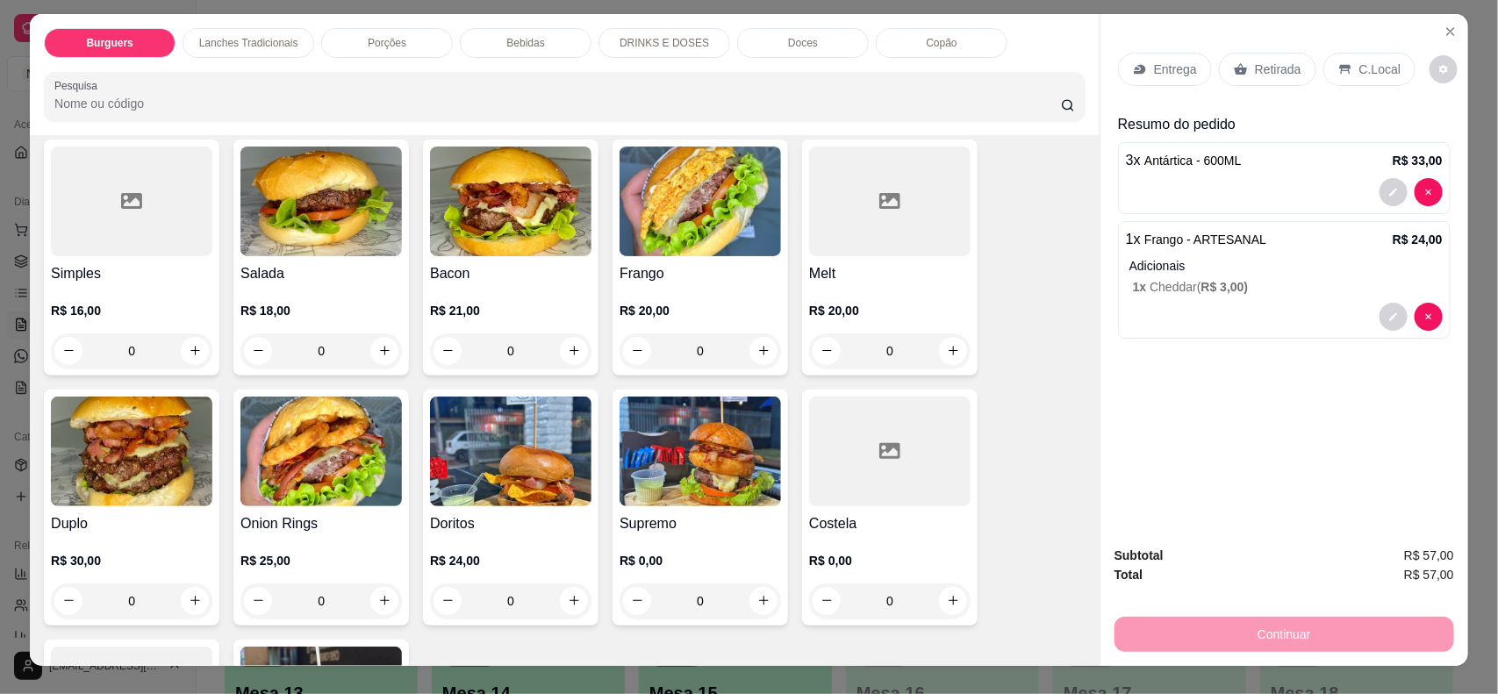
scroll to position [0, 0]
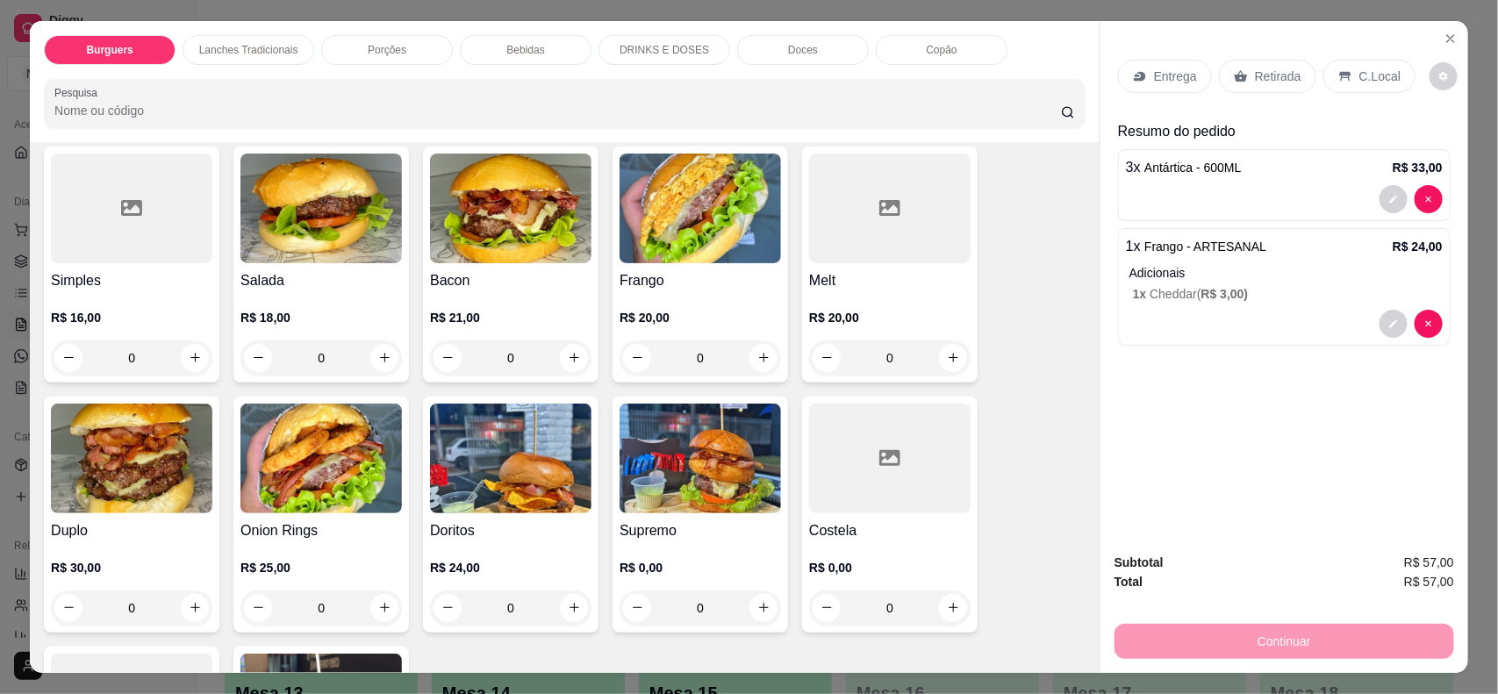
click at [1256, 70] on p "Retirada" at bounding box center [1278, 77] width 47 height 18
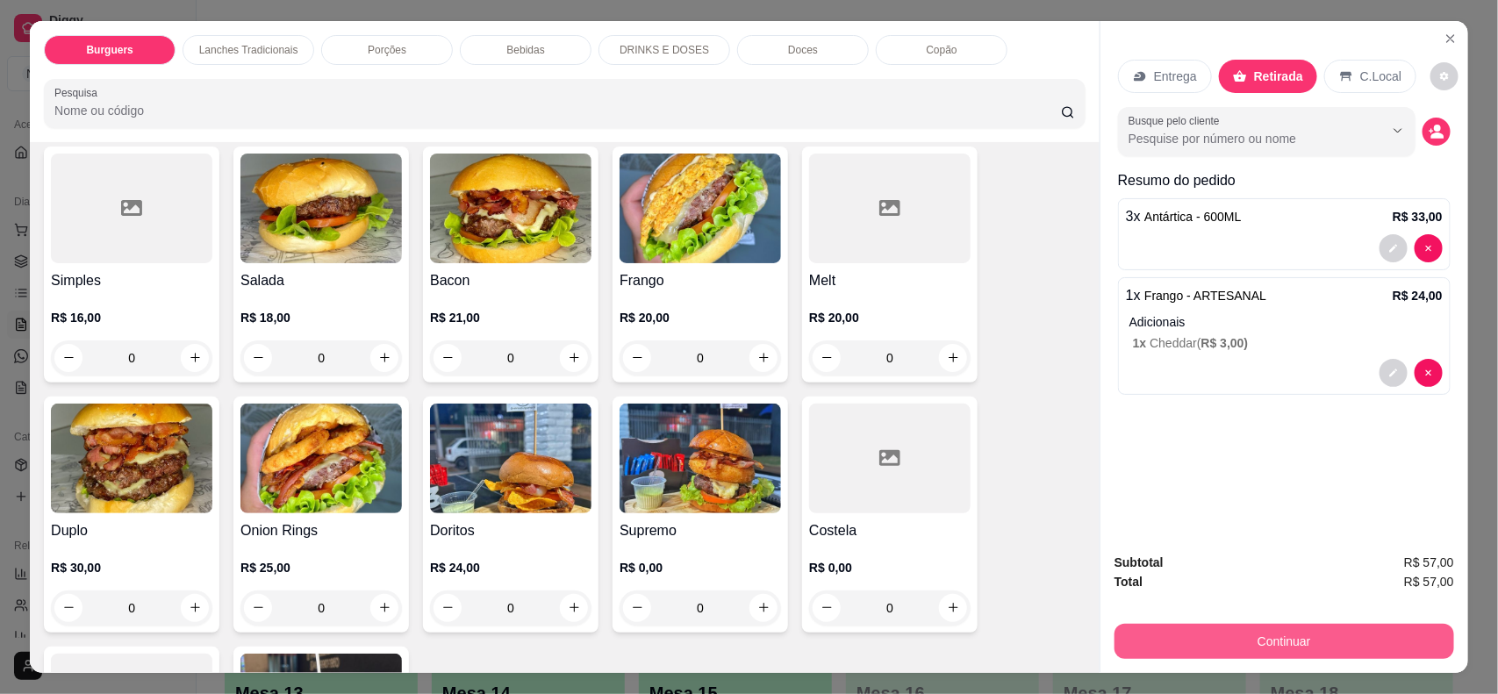
click at [1340, 635] on button "Continuar" at bounding box center [1285, 641] width 340 height 35
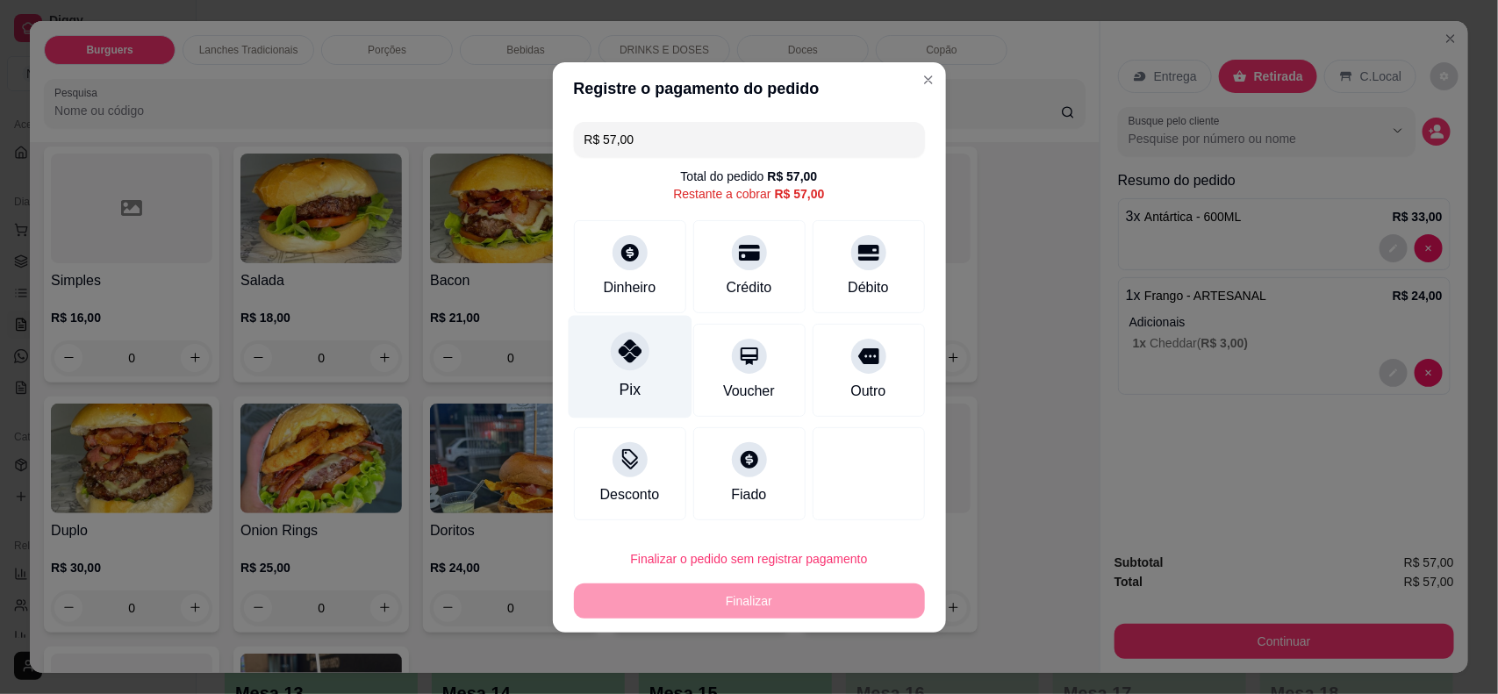
click at [620, 378] on div "Pix" at bounding box center [629, 389] width 21 height 23
type input "R$ 0,00"
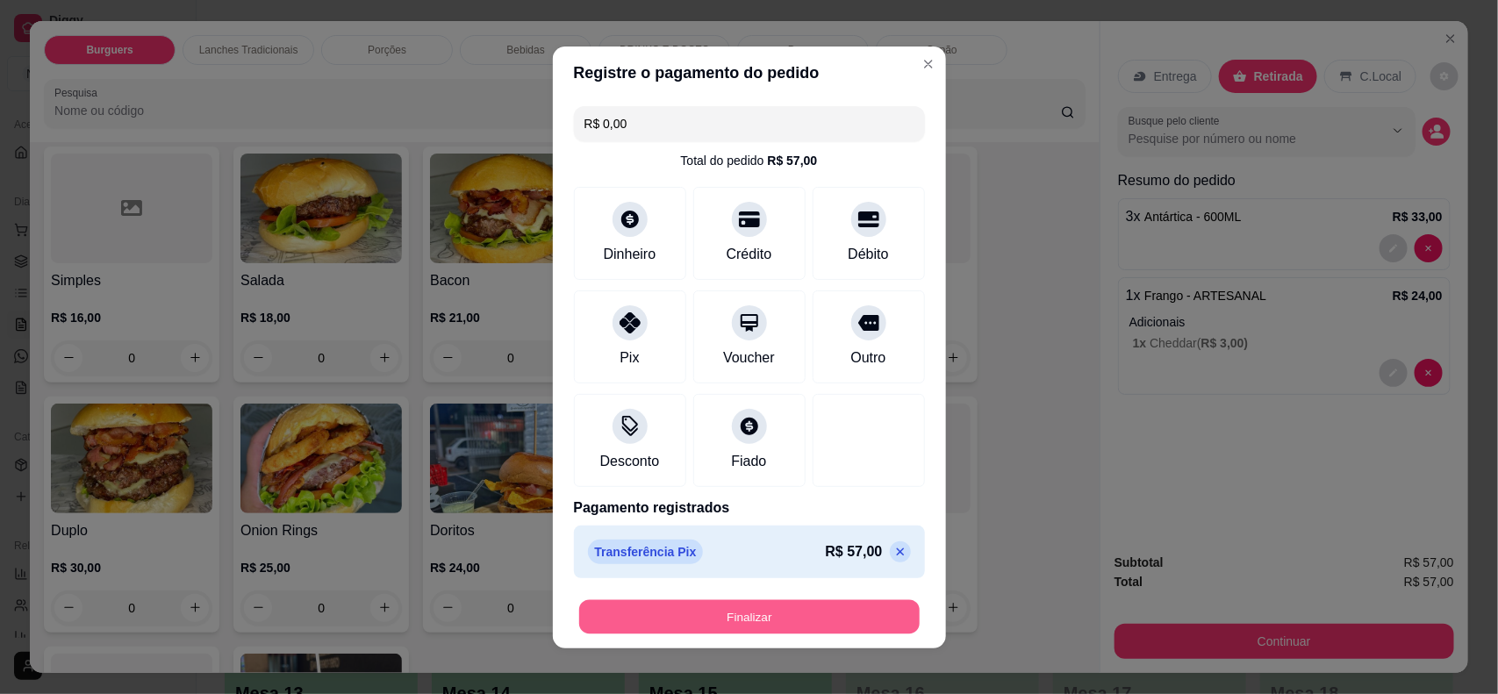
click at [774, 612] on button "Finalizar" at bounding box center [749, 617] width 341 height 34
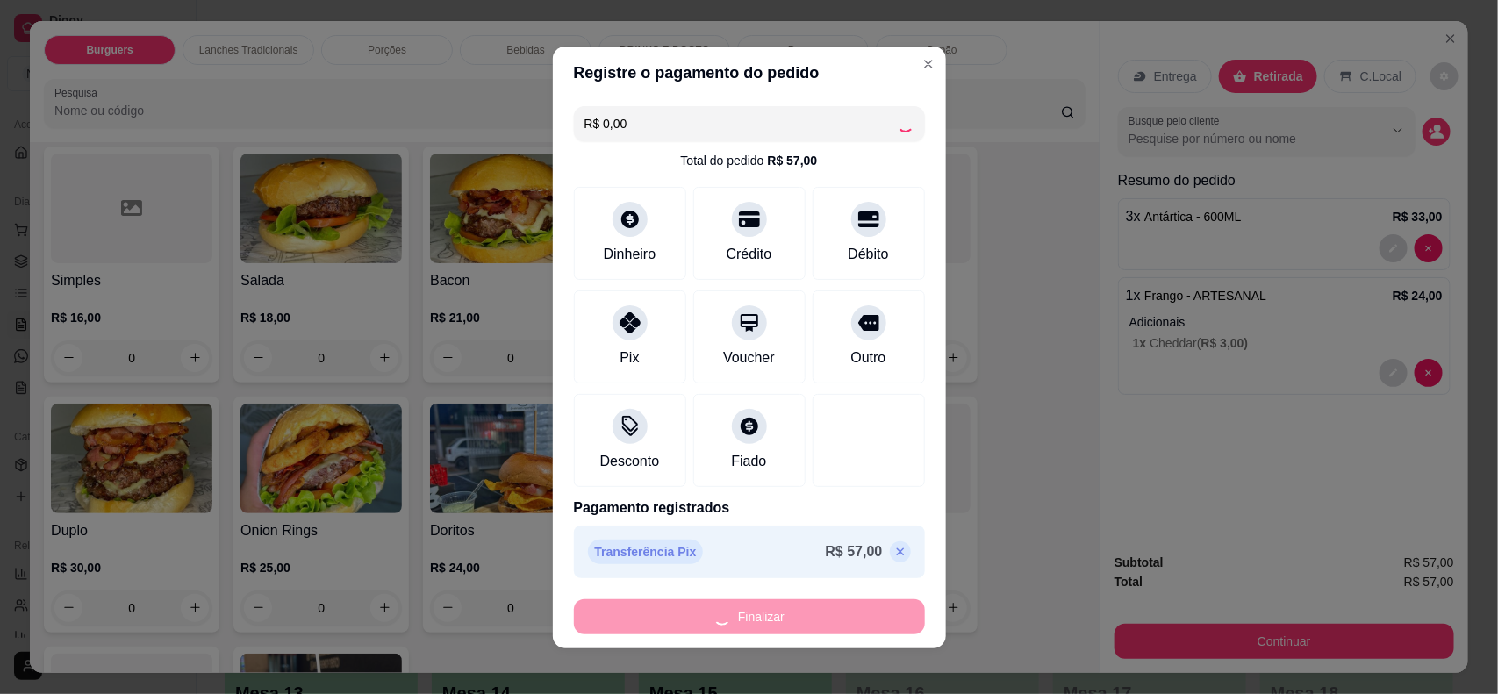
type input "0"
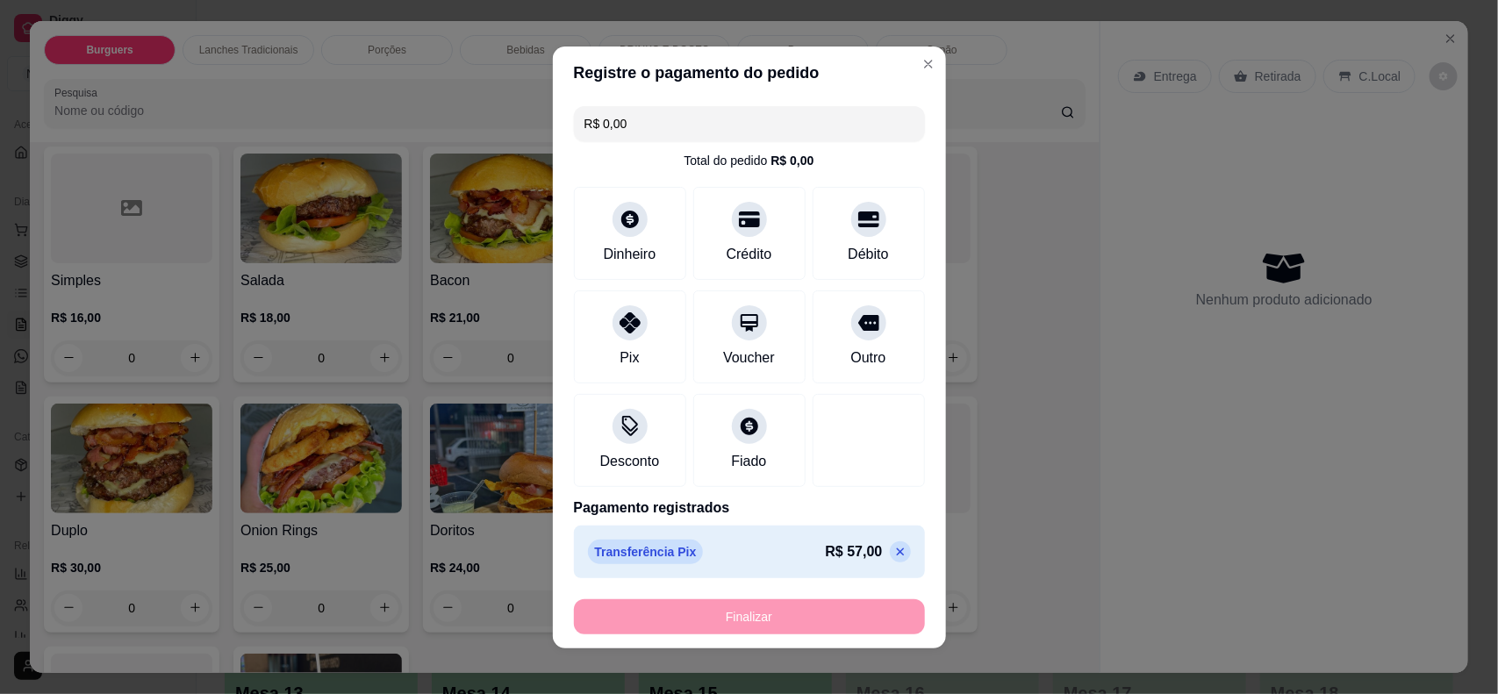
type input "-R$ 57,00"
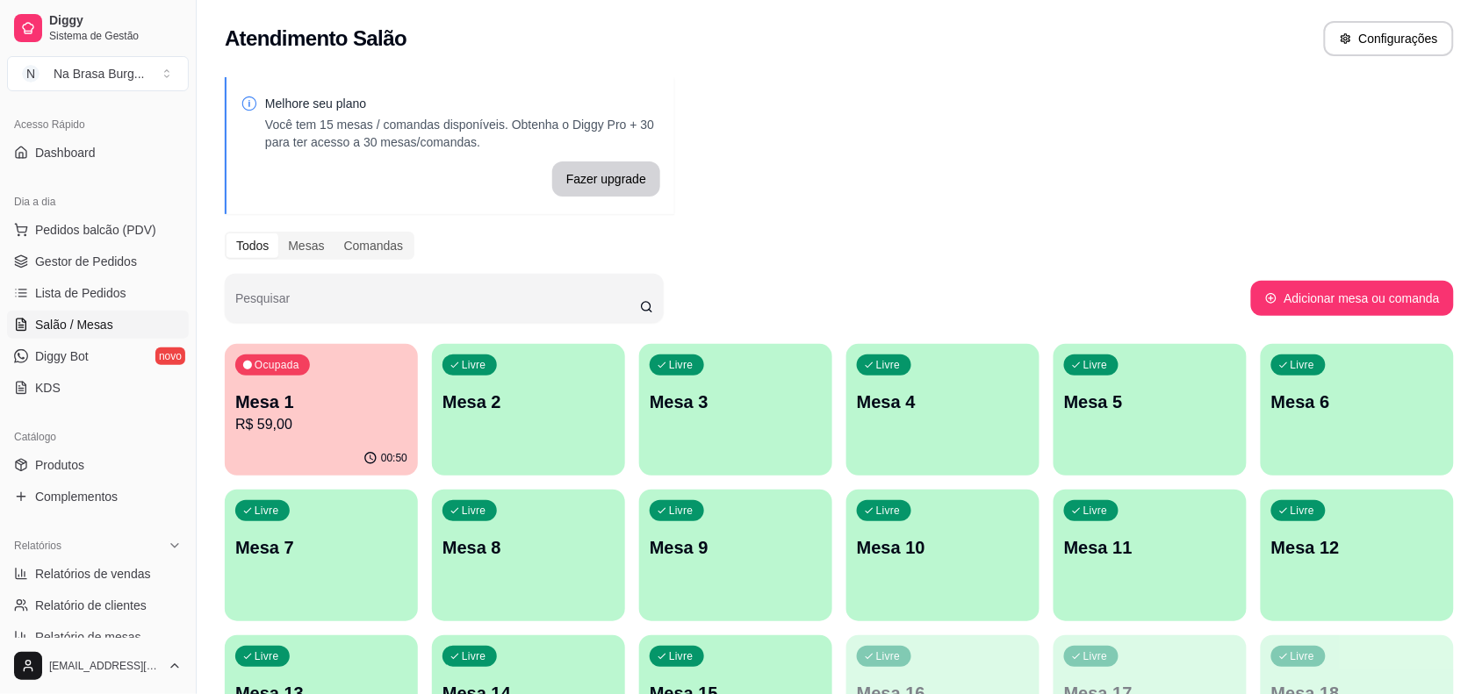
click at [284, 413] on p "Mesa 1" at bounding box center [321, 402] width 172 height 25
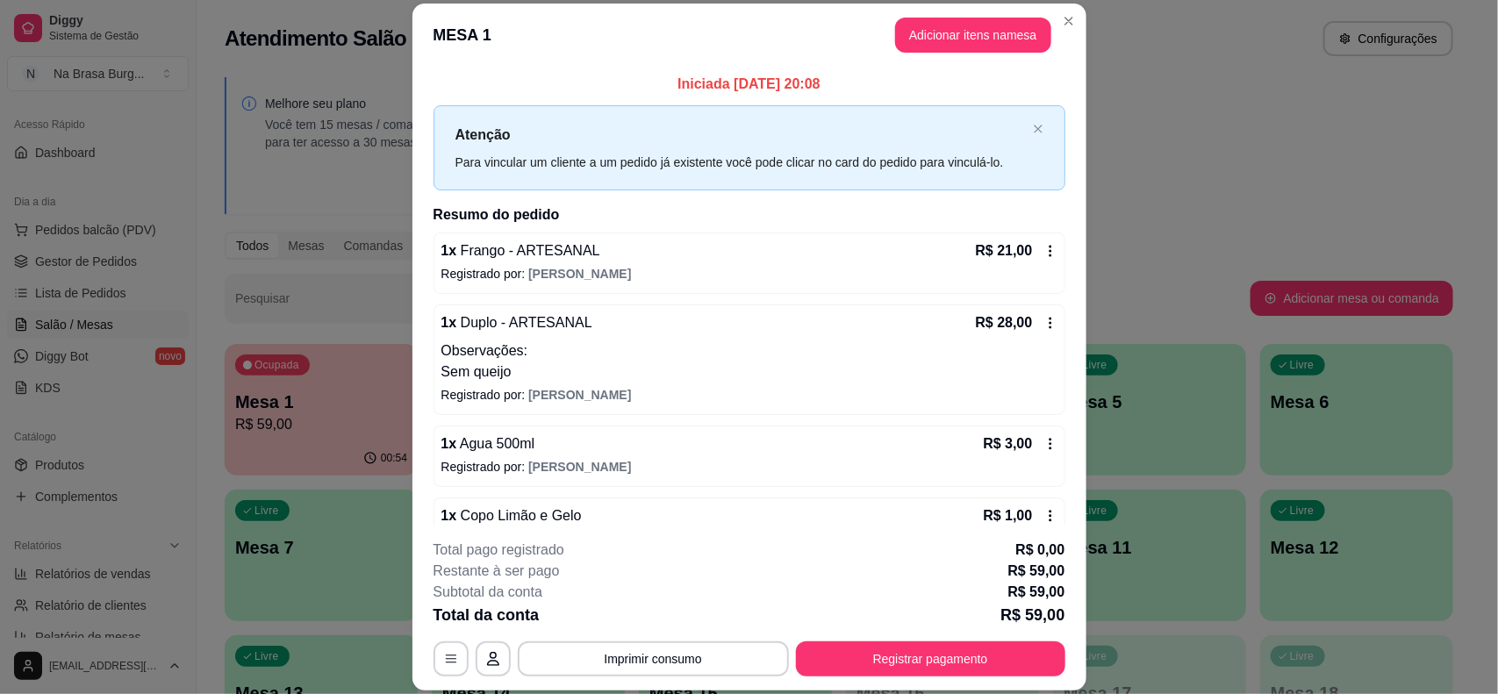
scroll to position [114, 0]
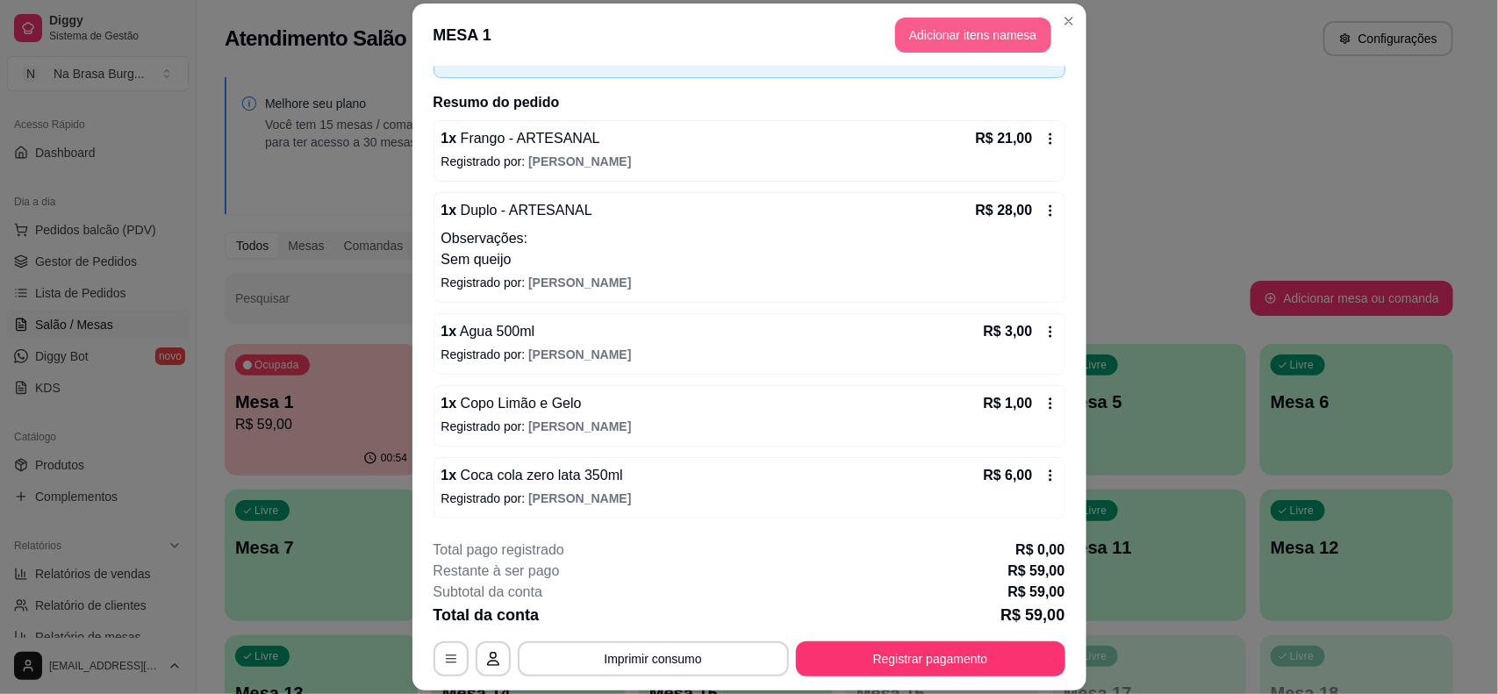
click at [923, 41] on button "Adicionar itens na mesa" at bounding box center [973, 35] width 156 height 35
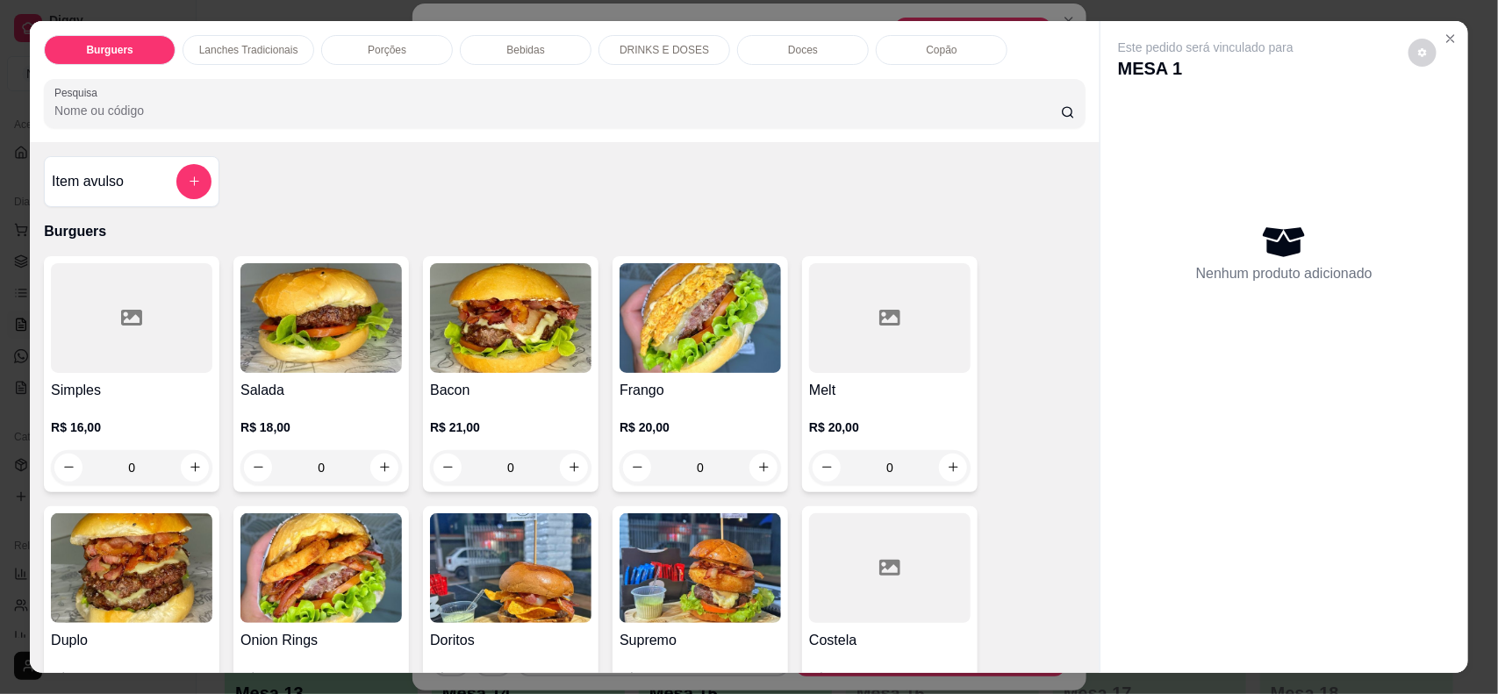
click at [467, 57] on div "Bebidas" at bounding box center [526, 50] width 132 height 30
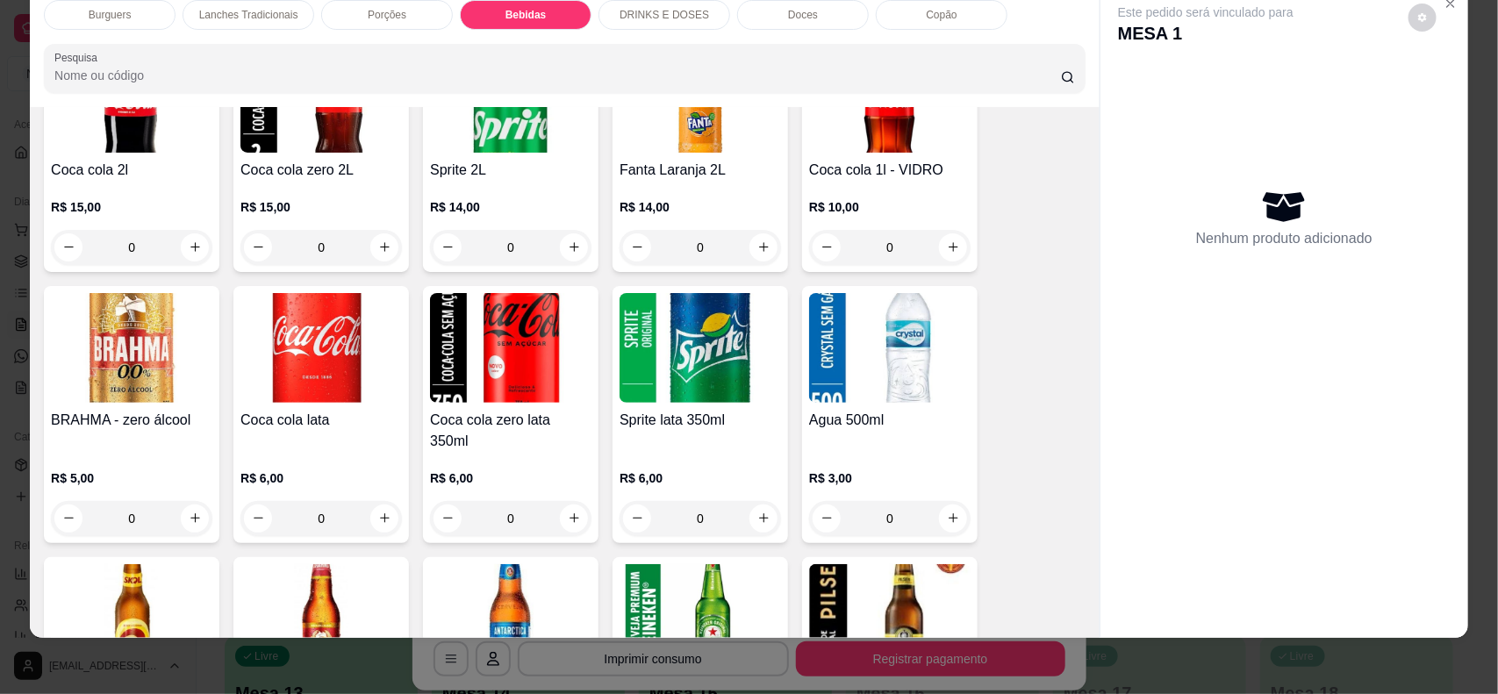
scroll to position [1925, 0]
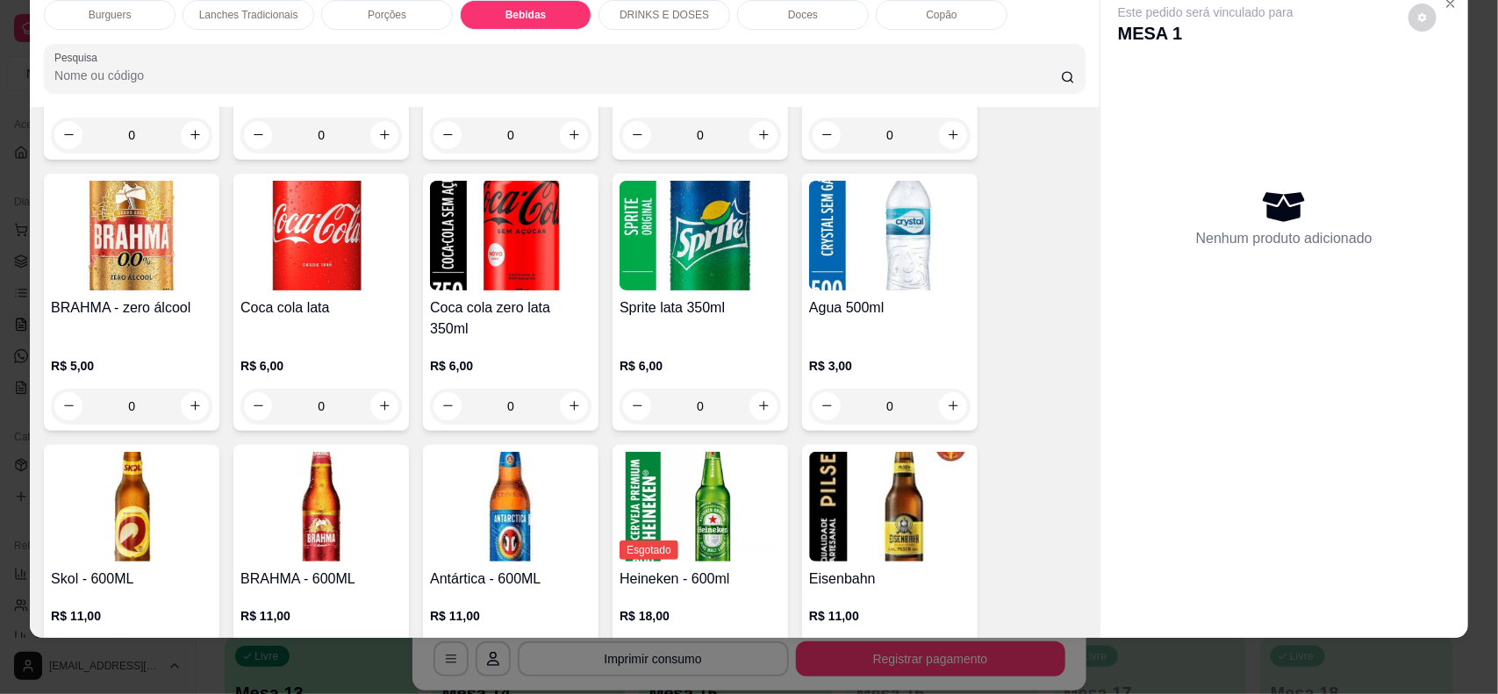
click at [851, 207] on img at bounding box center [890, 236] width 162 height 110
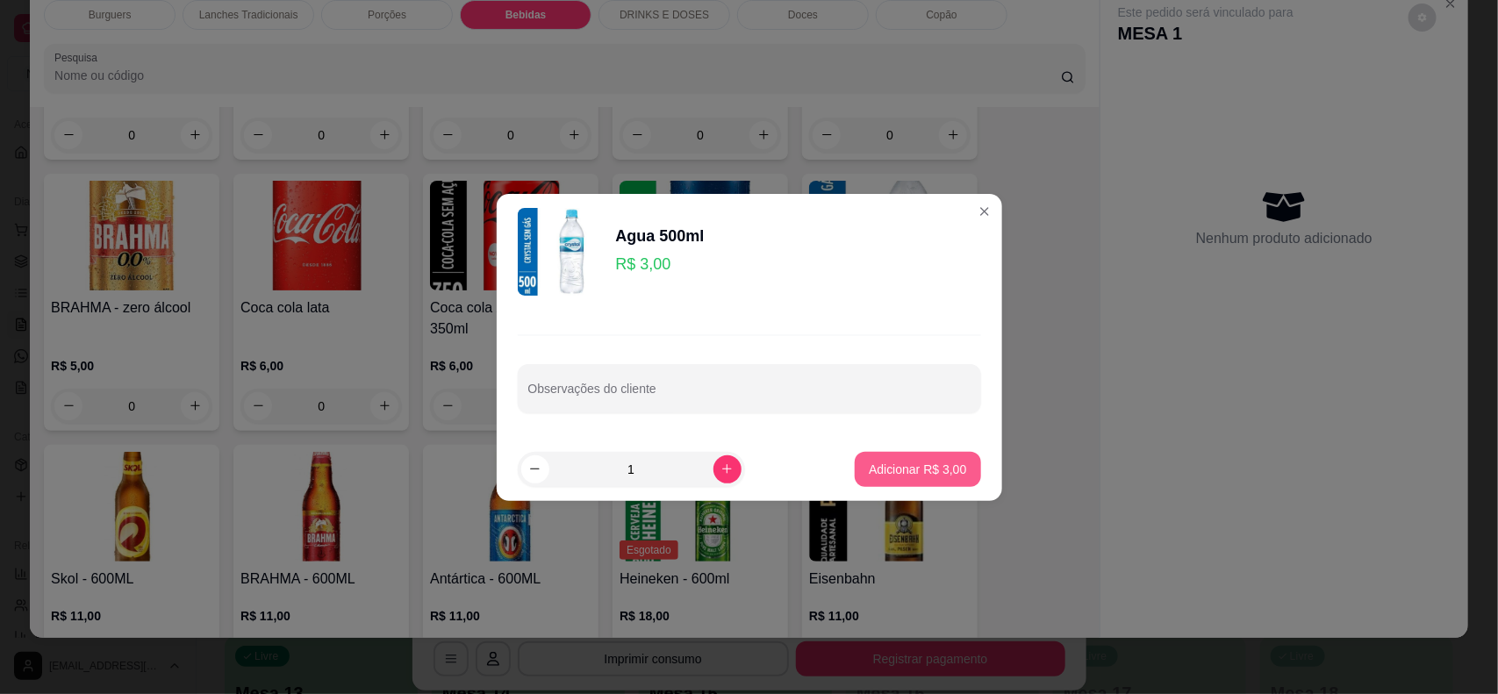
click at [918, 463] on p "Adicionar R$ 3,00" at bounding box center [917, 470] width 97 height 18
type input "1"
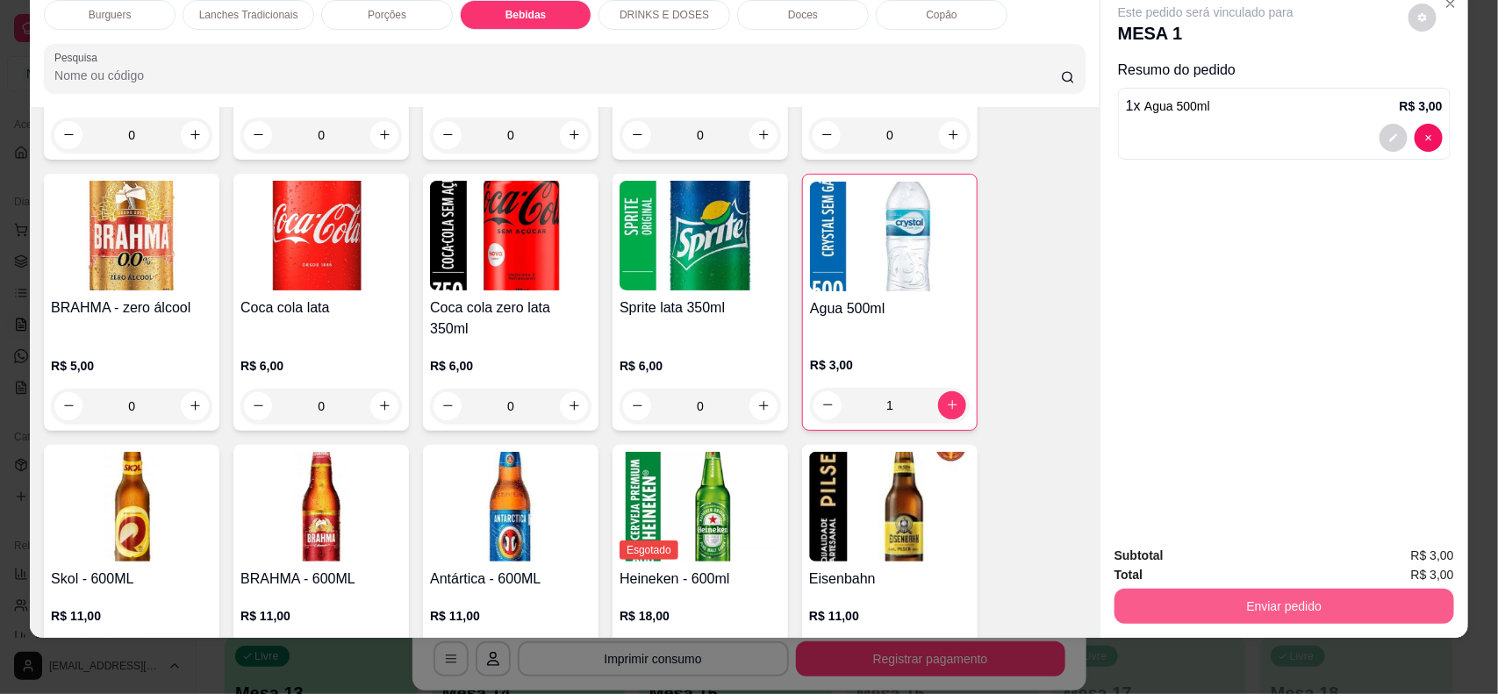
click at [1203, 606] on button "Enviar pedido" at bounding box center [1285, 606] width 340 height 35
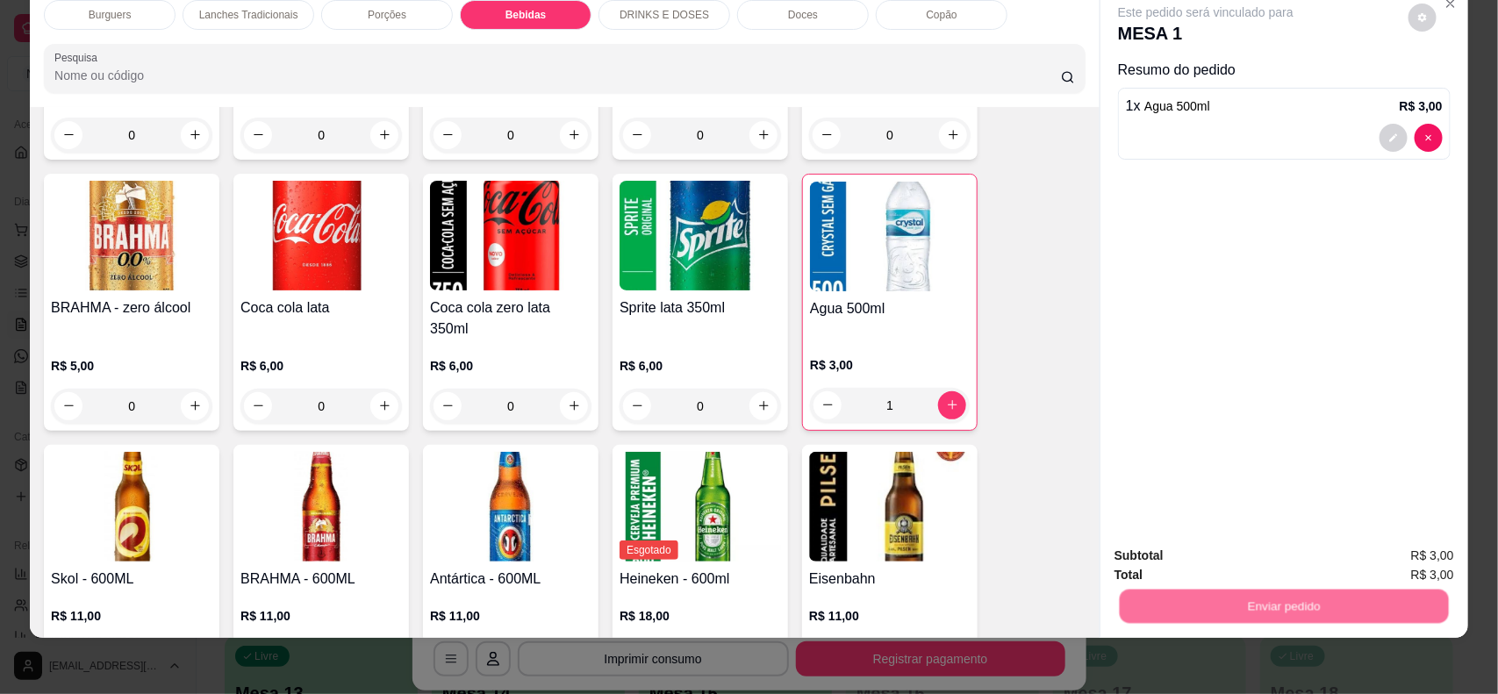
click at [1201, 571] on button "Não registrar e enviar pedido" at bounding box center [1225, 563] width 177 height 32
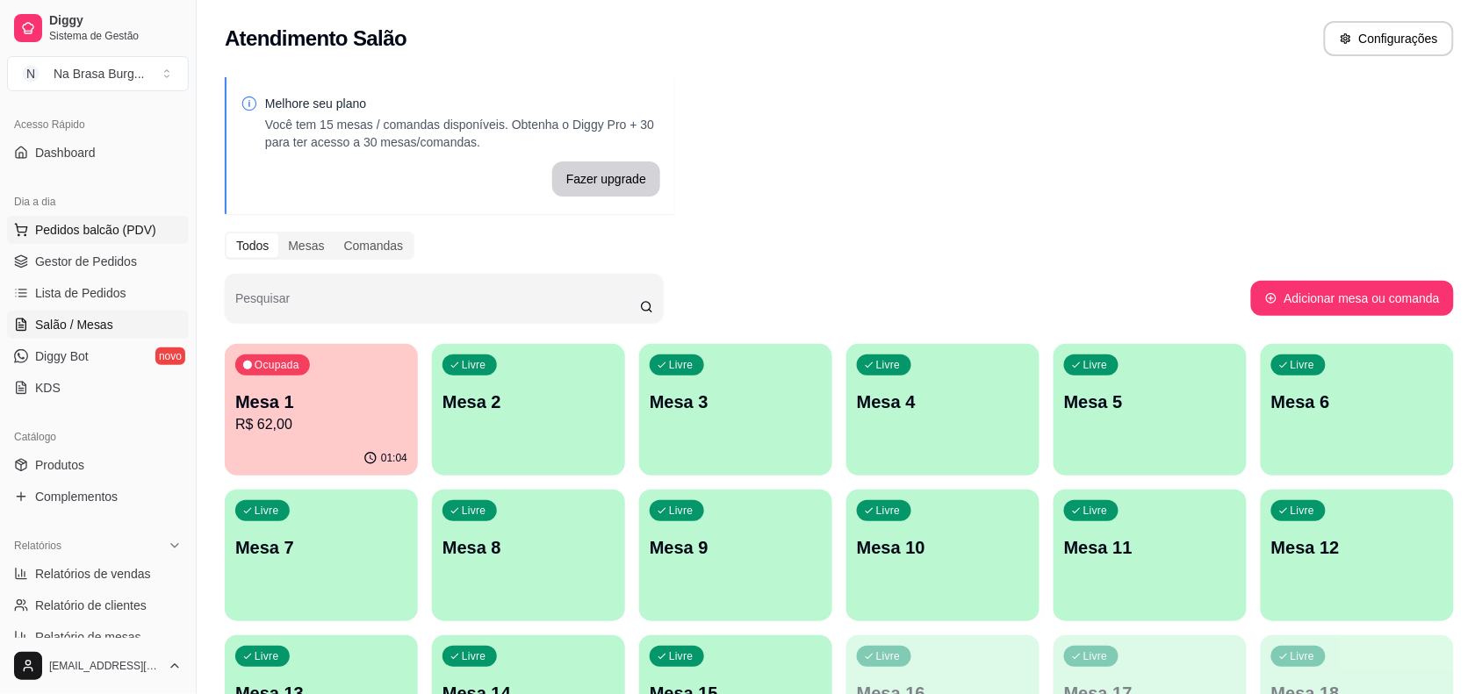
click at [67, 226] on span "Pedidos balcão (PDV)" at bounding box center [95, 230] width 121 height 18
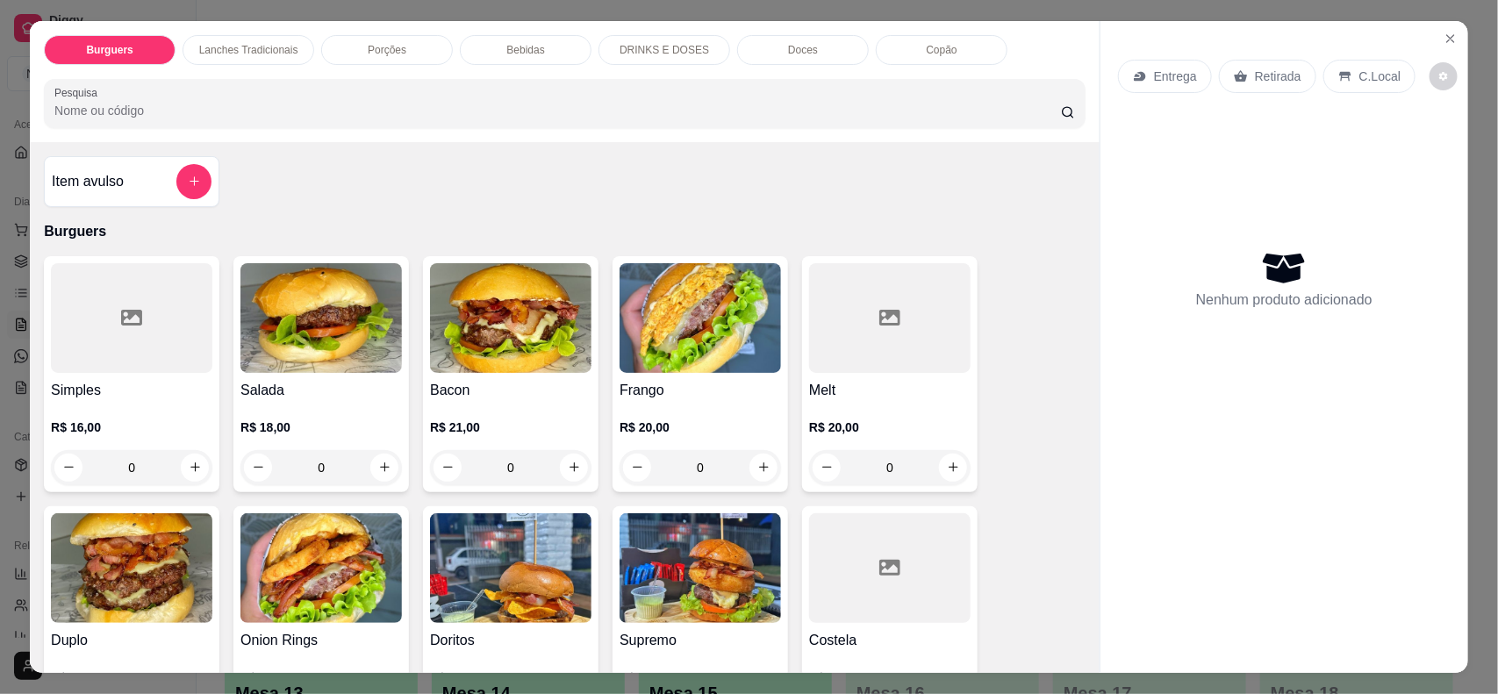
click at [66, 363] on div at bounding box center [132, 318] width 162 height 110
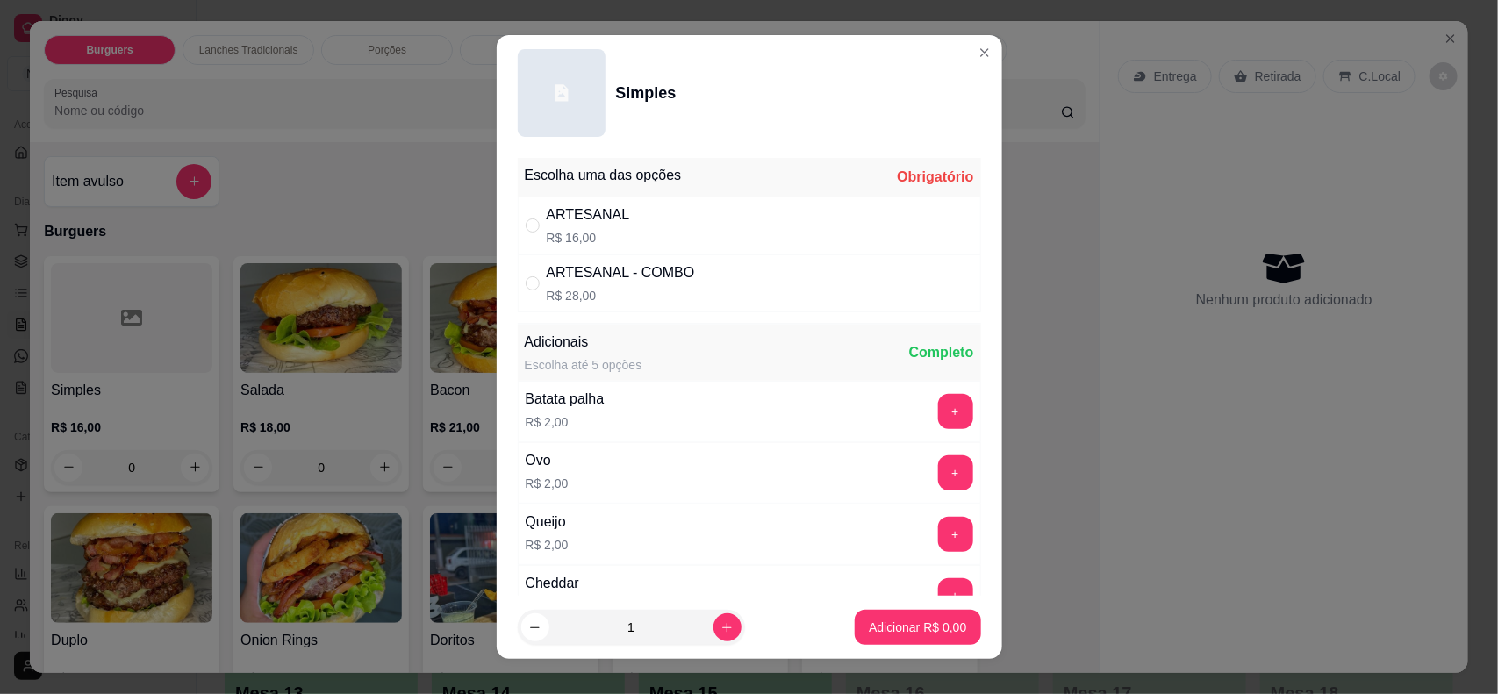
click at [610, 229] on p "R$ 16,00" at bounding box center [588, 238] width 83 height 18
radio input "true"
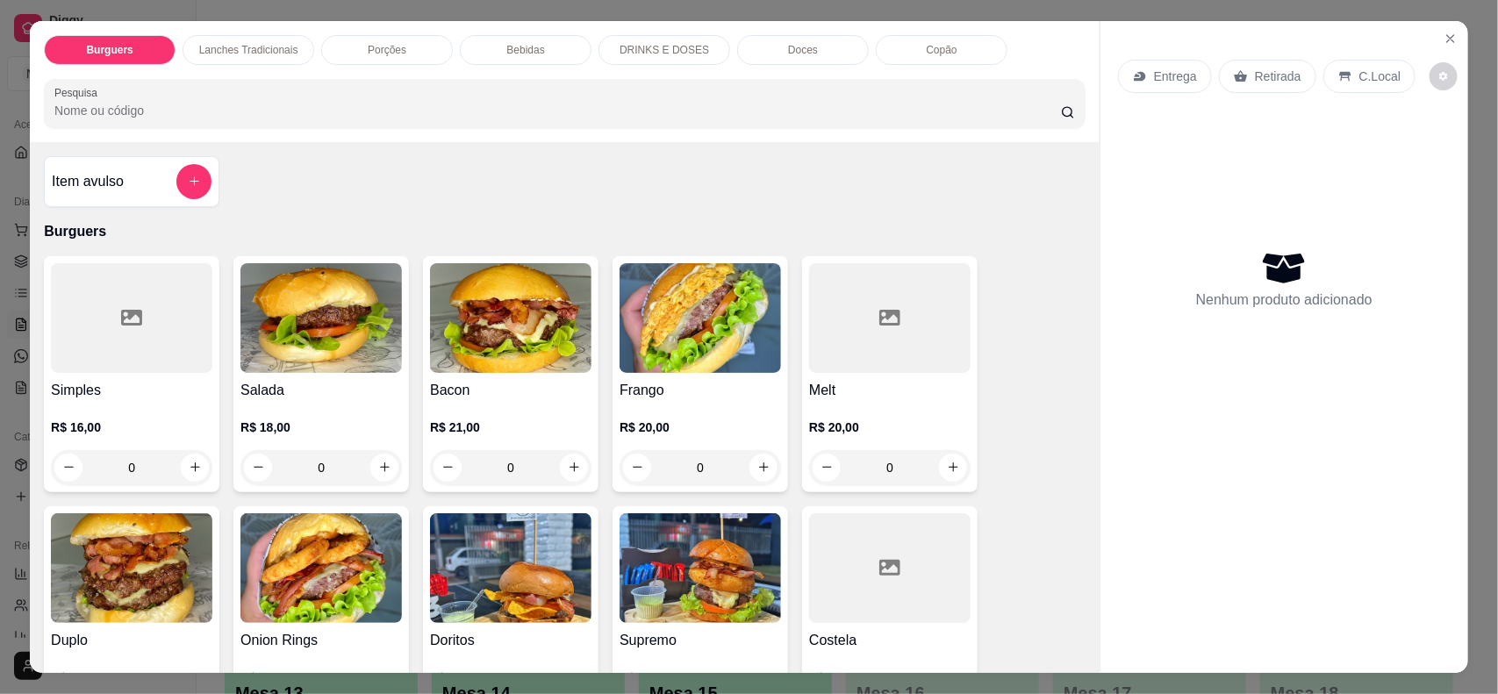
click at [93, 291] on div at bounding box center [132, 318] width 162 height 110
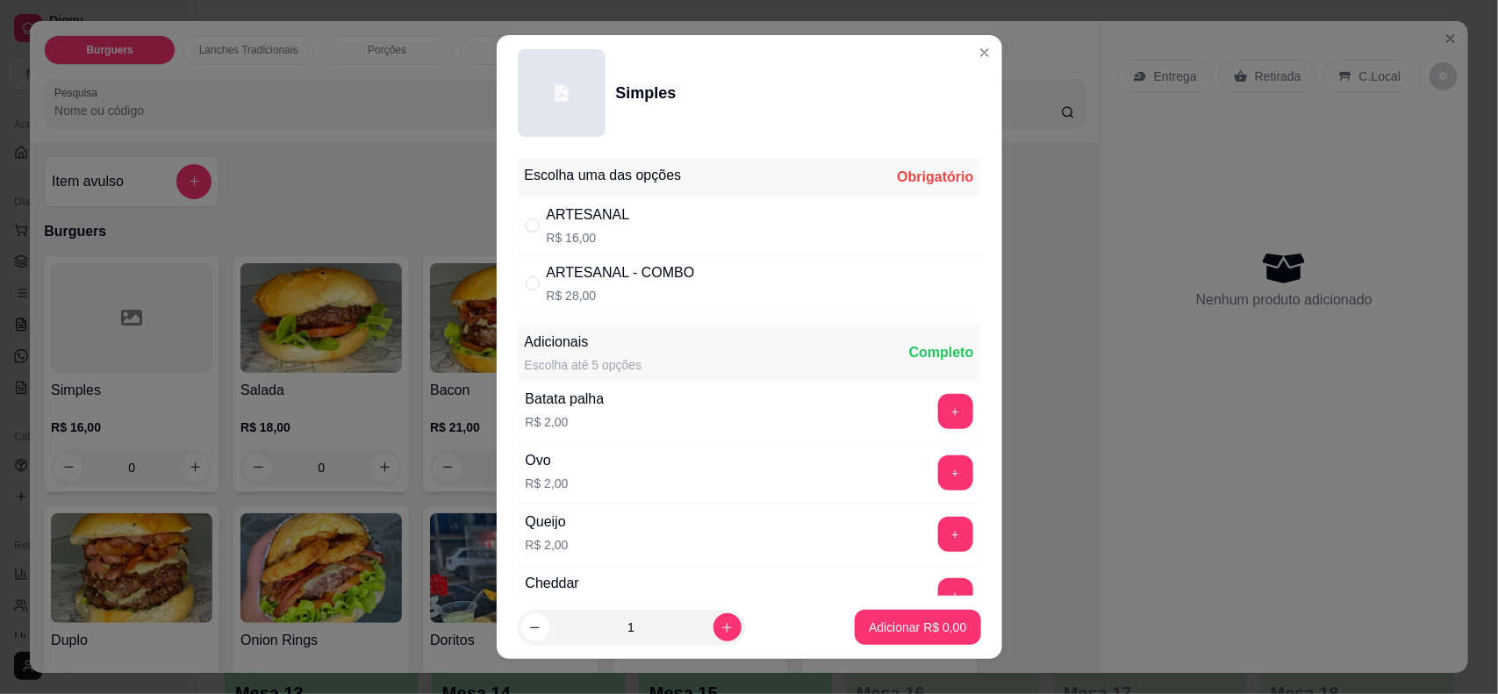
click at [643, 218] on div "ARTESANAL R$ 16,00" at bounding box center [749, 226] width 463 height 58
click at [628, 231] on div "ARTESANAL R$ 16,00" at bounding box center [749, 226] width 463 height 58
click at [751, 240] on div "ARTESANAL R$ 16,00" at bounding box center [749, 226] width 463 height 58
radio input "true"
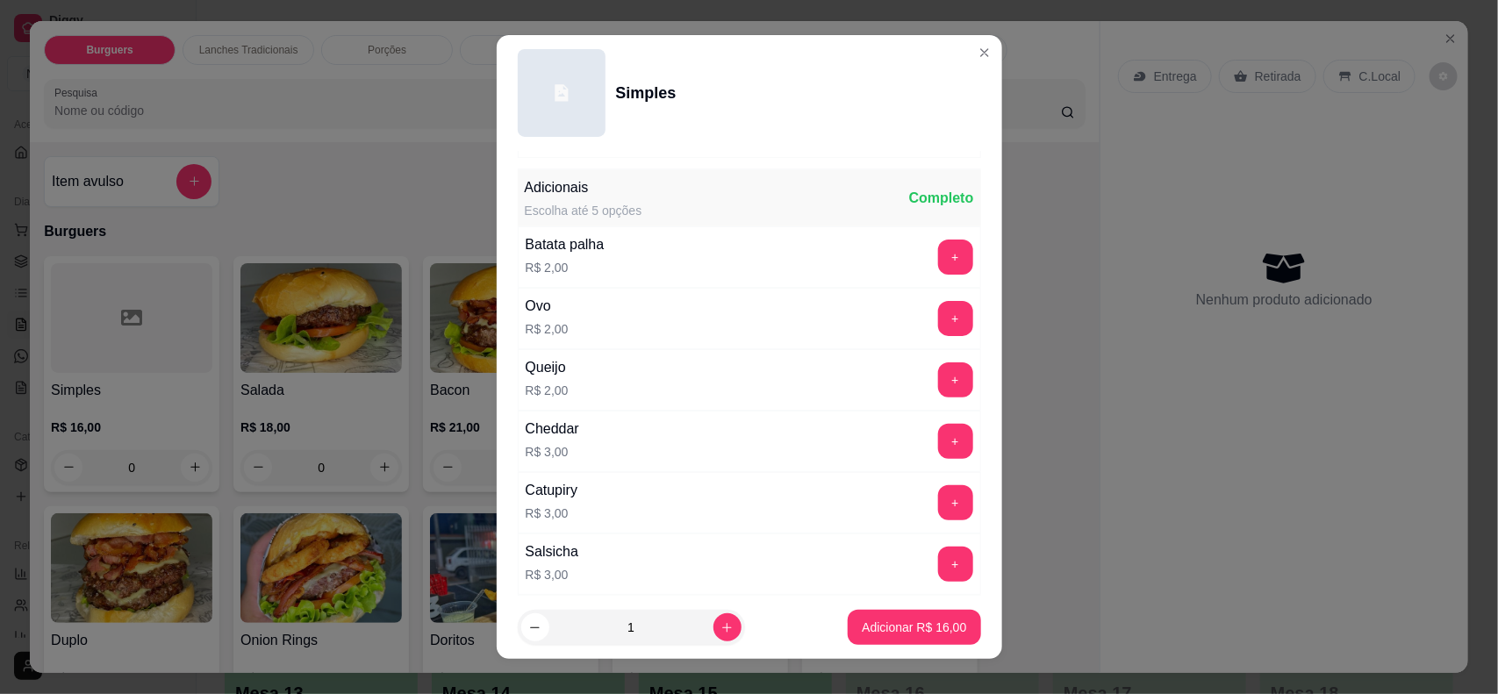
scroll to position [219, 0]
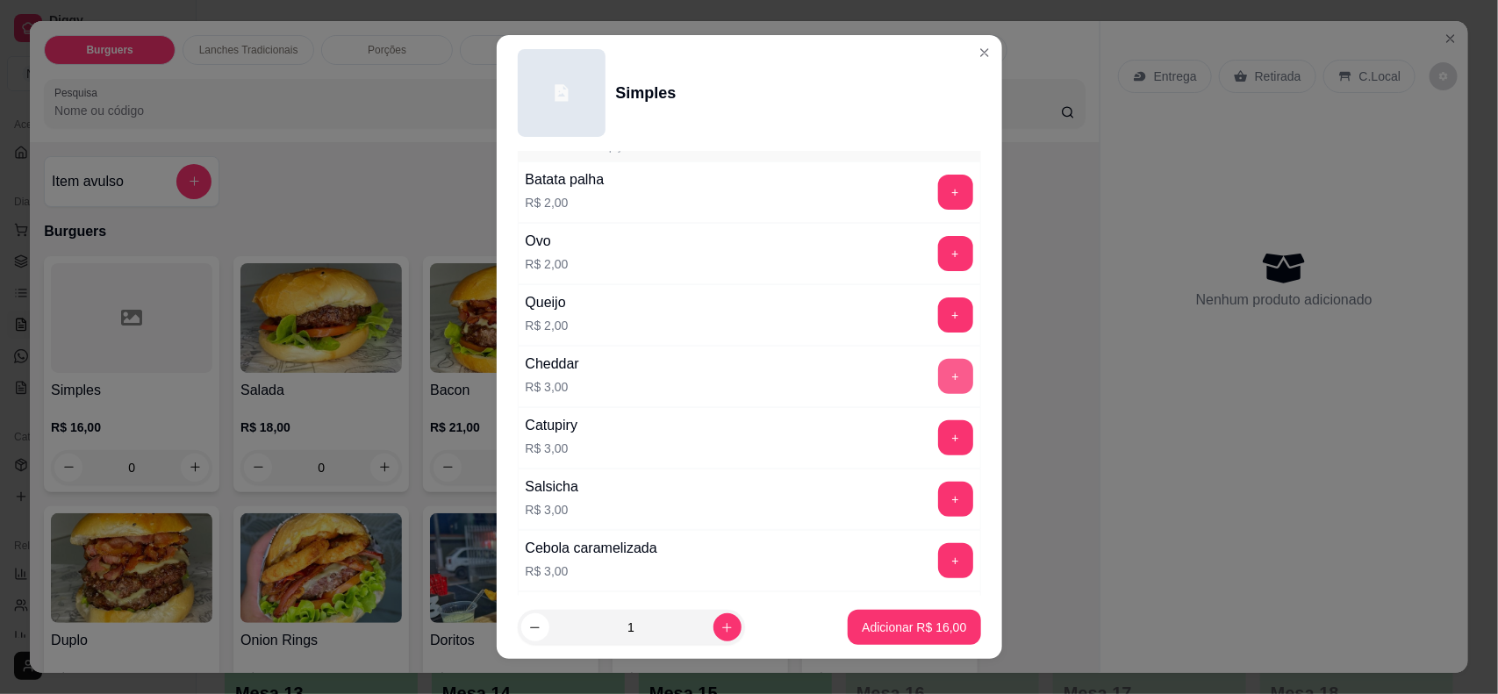
click at [938, 377] on button "+" at bounding box center [955, 376] width 35 height 35
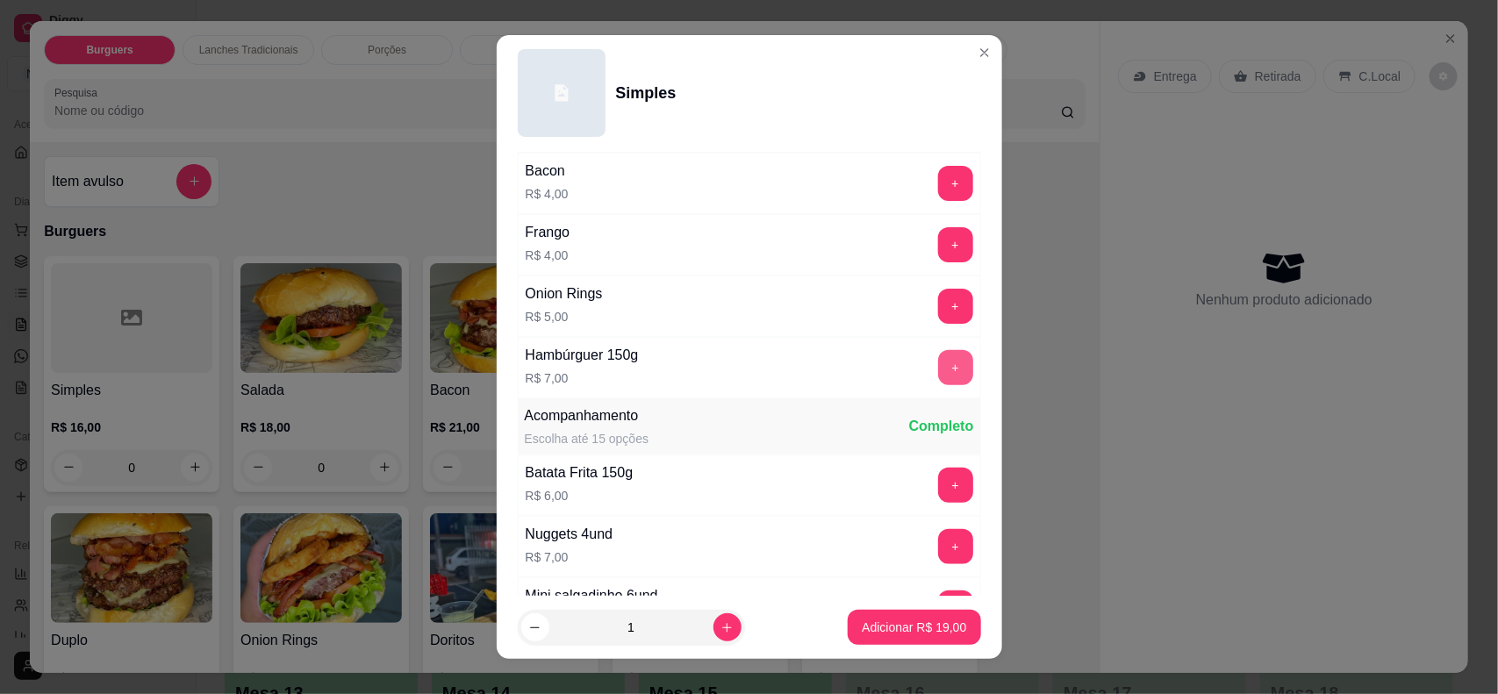
click at [938, 364] on button "+" at bounding box center [955, 367] width 35 height 35
click at [887, 635] on p "Adicionar R$ 26,00" at bounding box center [915, 628] width 102 height 17
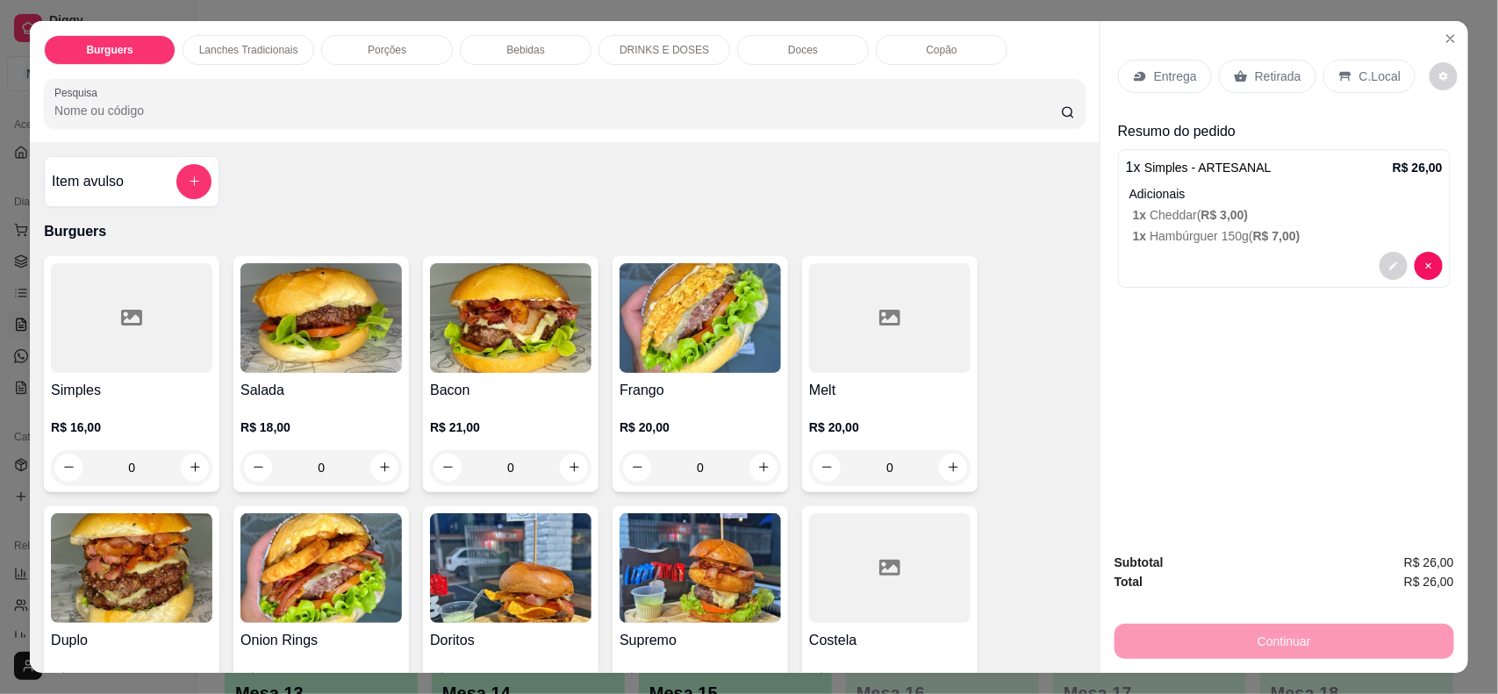
click at [1255, 73] on p "Retirada" at bounding box center [1278, 77] width 47 height 18
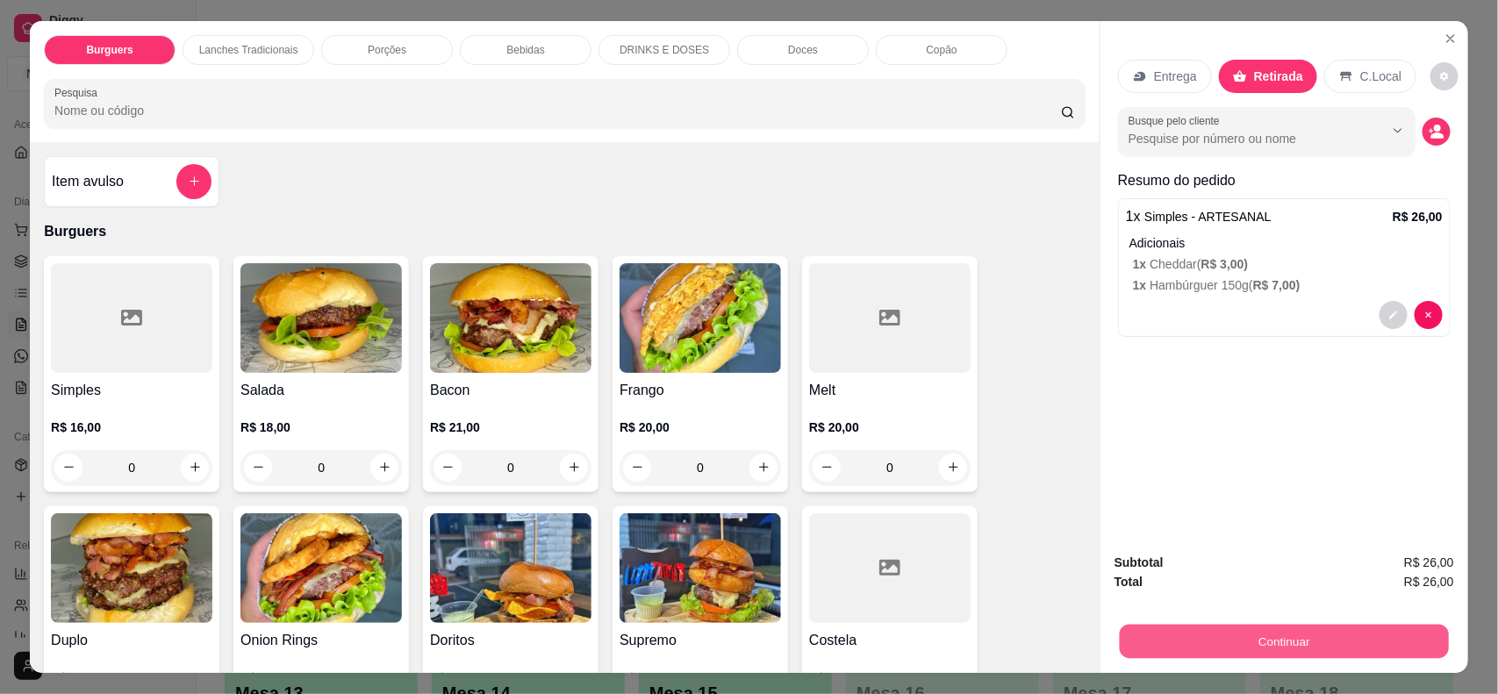
click at [1332, 629] on button "Continuar" at bounding box center [1284, 642] width 329 height 34
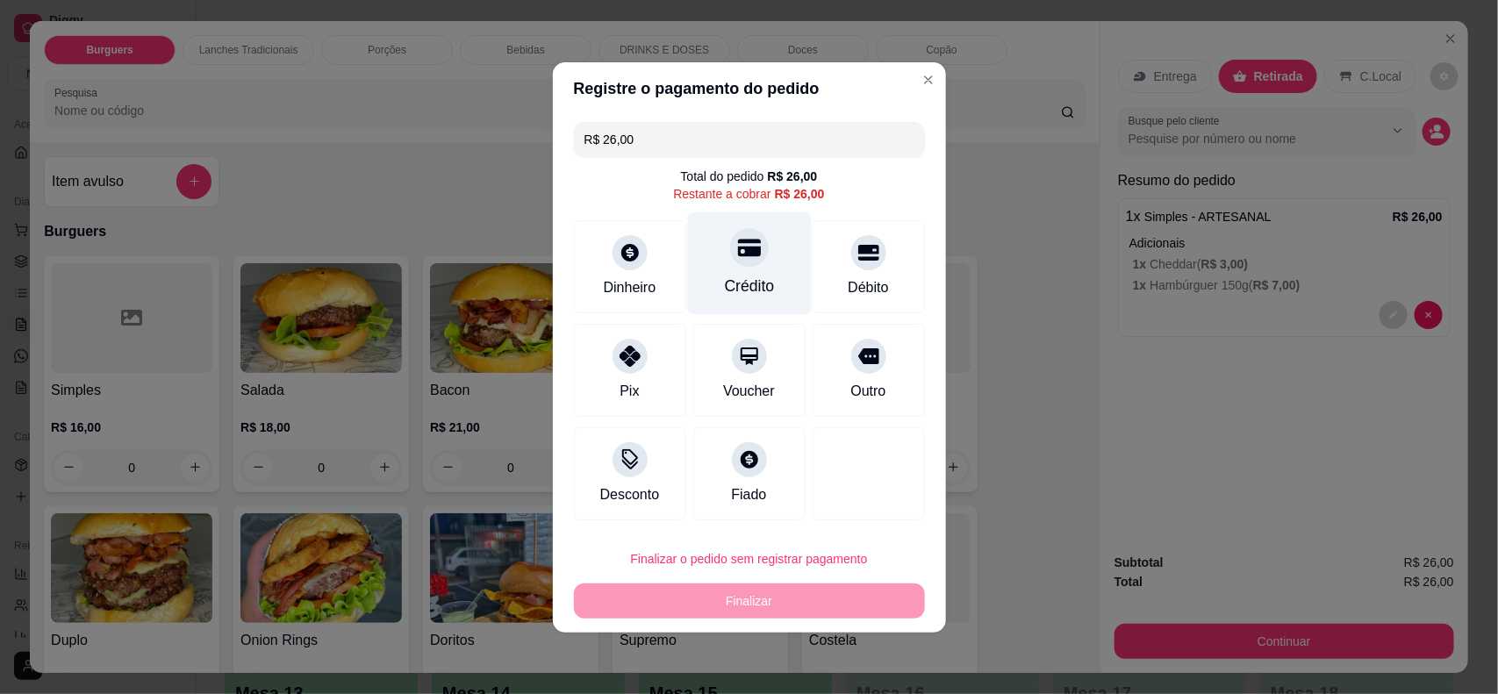
click at [759, 269] on div "Crédito" at bounding box center [749, 263] width 124 height 103
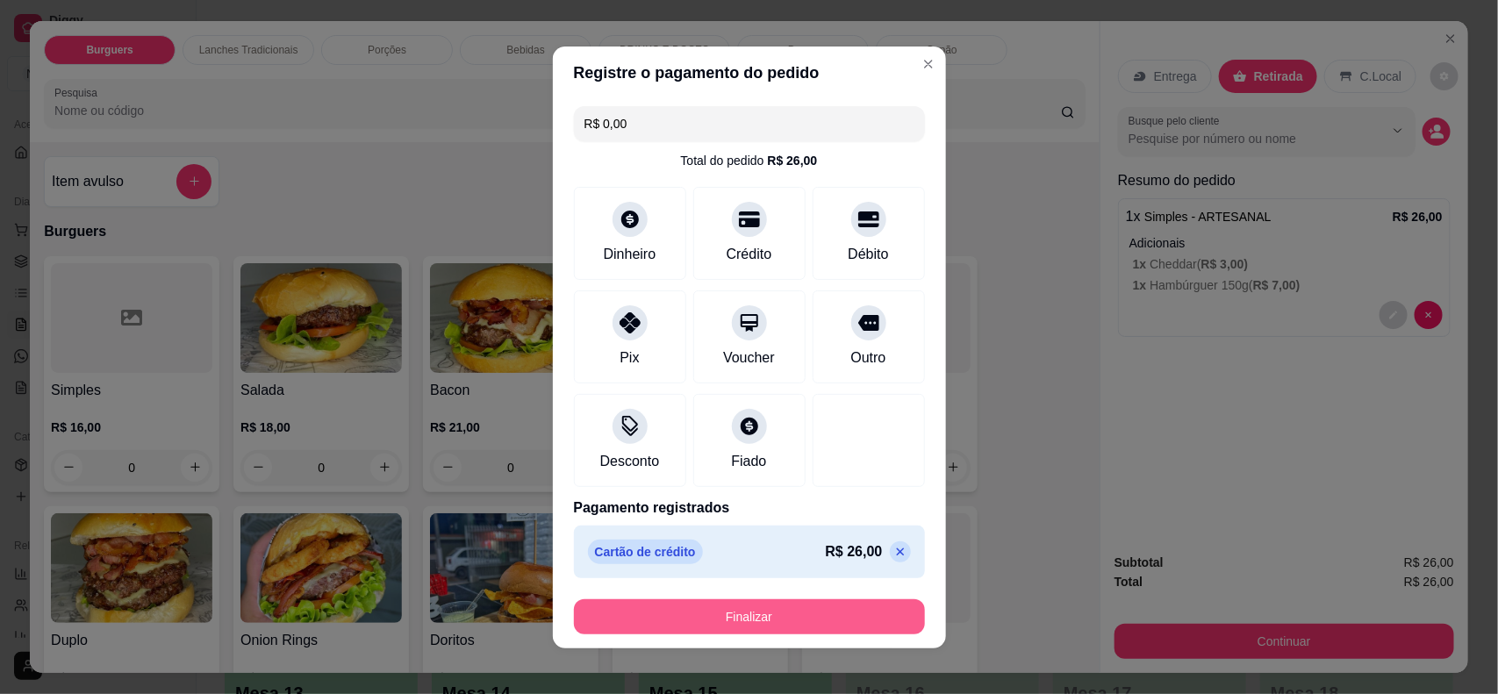
click at [841, 613] on button "Finalizar" at bounding box center [749, 617] width 351 height 35
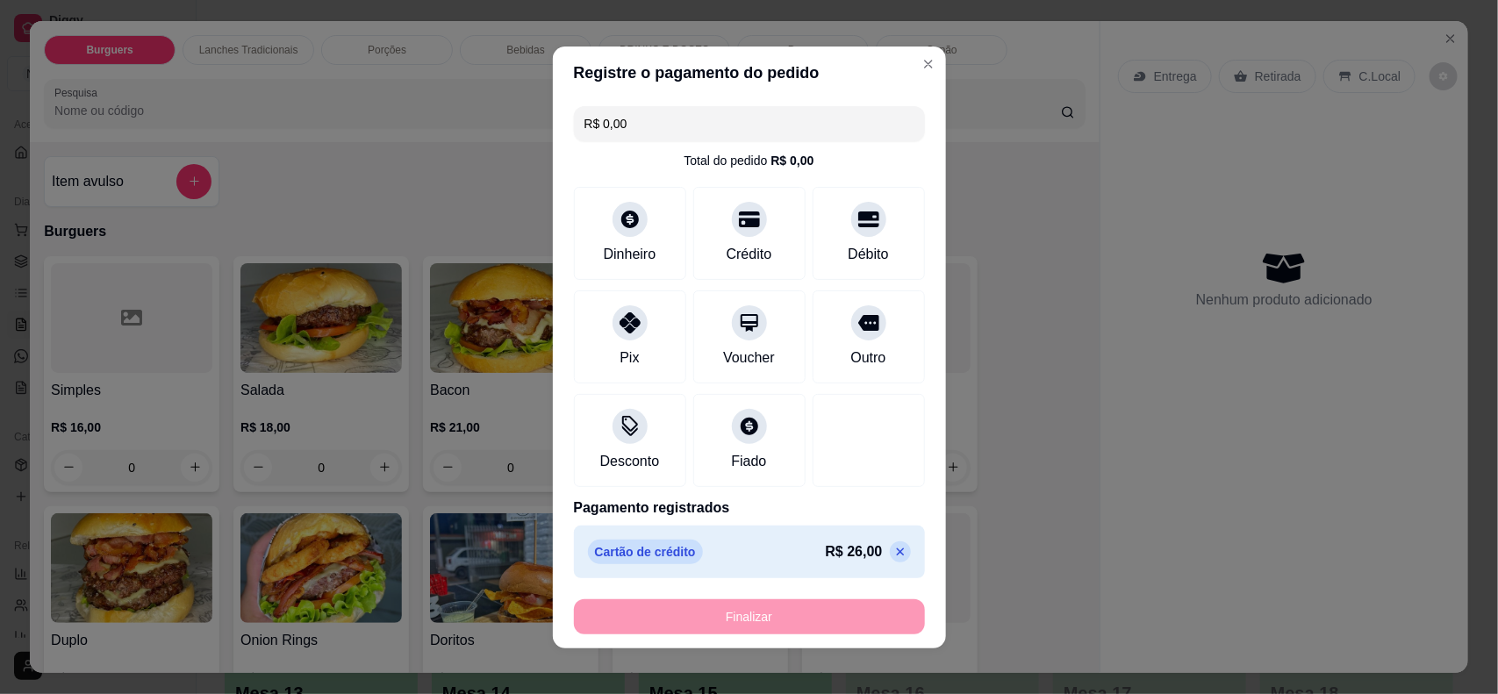
type input "-R$ 26,00"
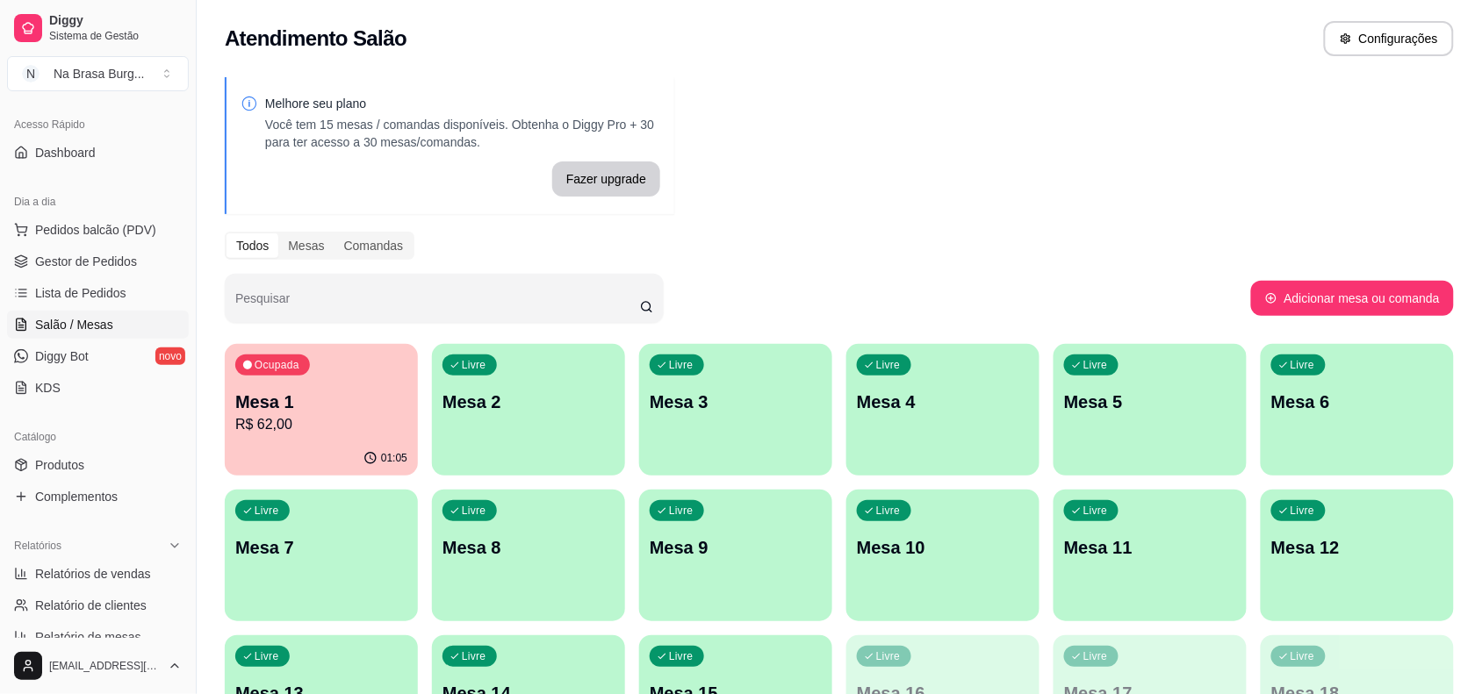
click at [364, 418] on p "R$ 62,00" at bounding box center [321, 424] width 172 height 21
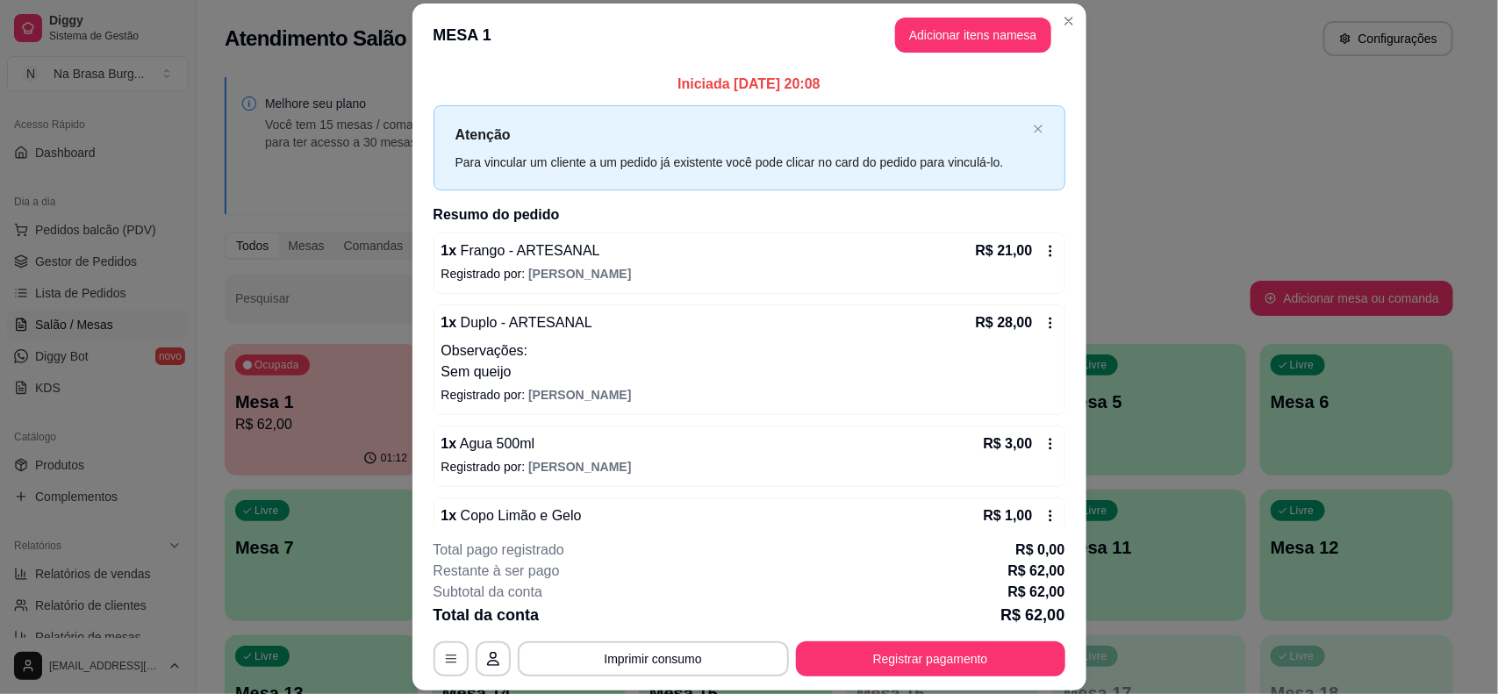
scroll to position [186, 0]
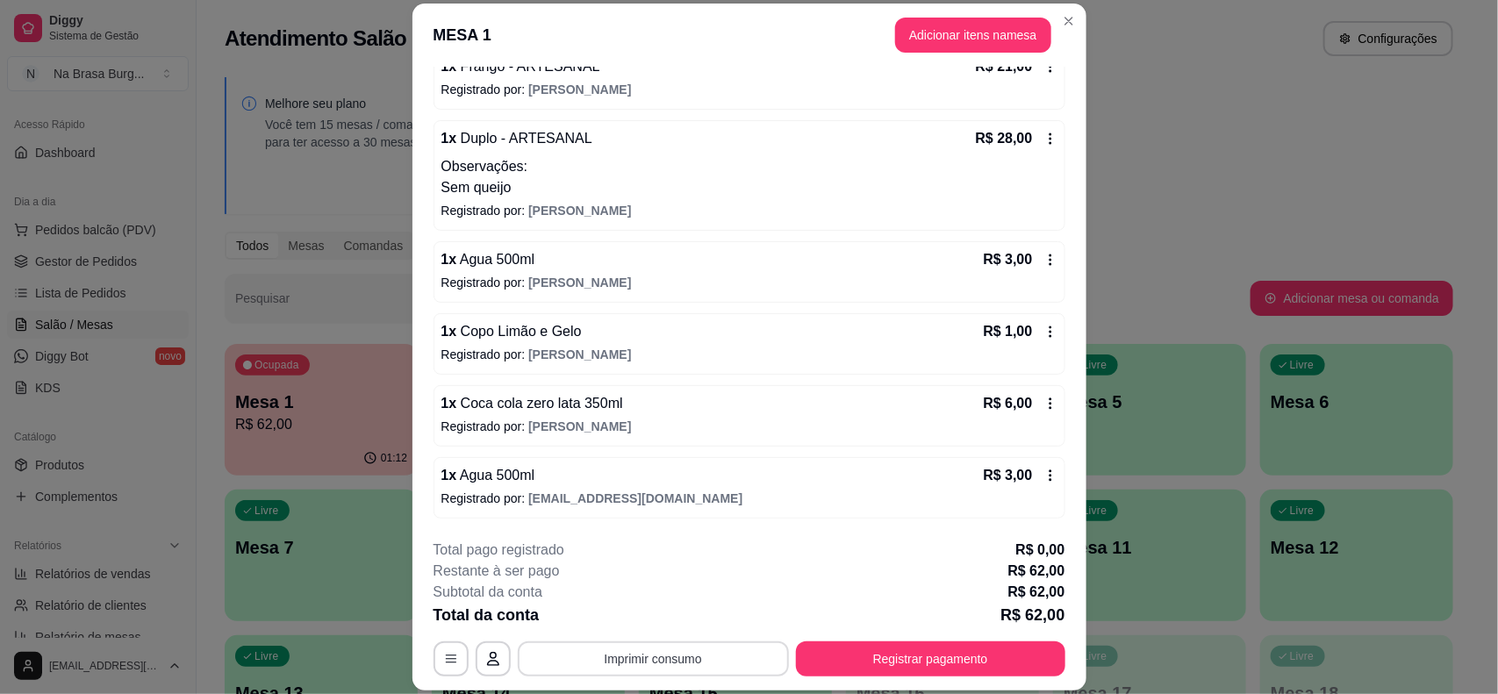
click at [720, 658] on button "Imprimir consumo" at bounding box center [653, 659] width 271 height 35
click at [704, 613] on div "Escolha a impressora IMPRESSORA" at bounding box center [650, 607] width 145 height 60
click at [694, 626] on button "IMPRESSORA" at bounding box center [650, 618] width 123 height 27
